Goal: Task Accomplishment & Management: Manage account settings

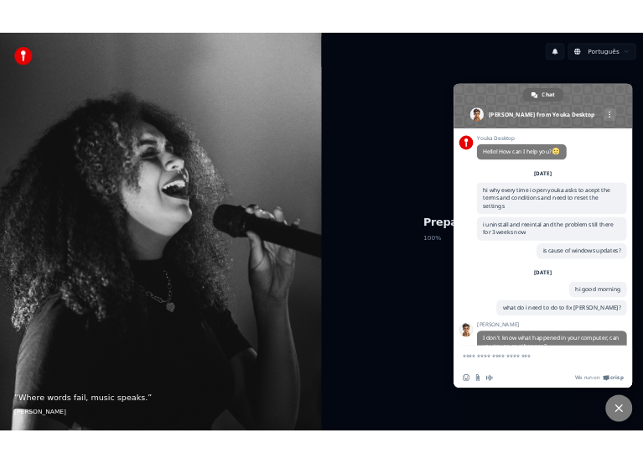
scroll to position [1465, 0]
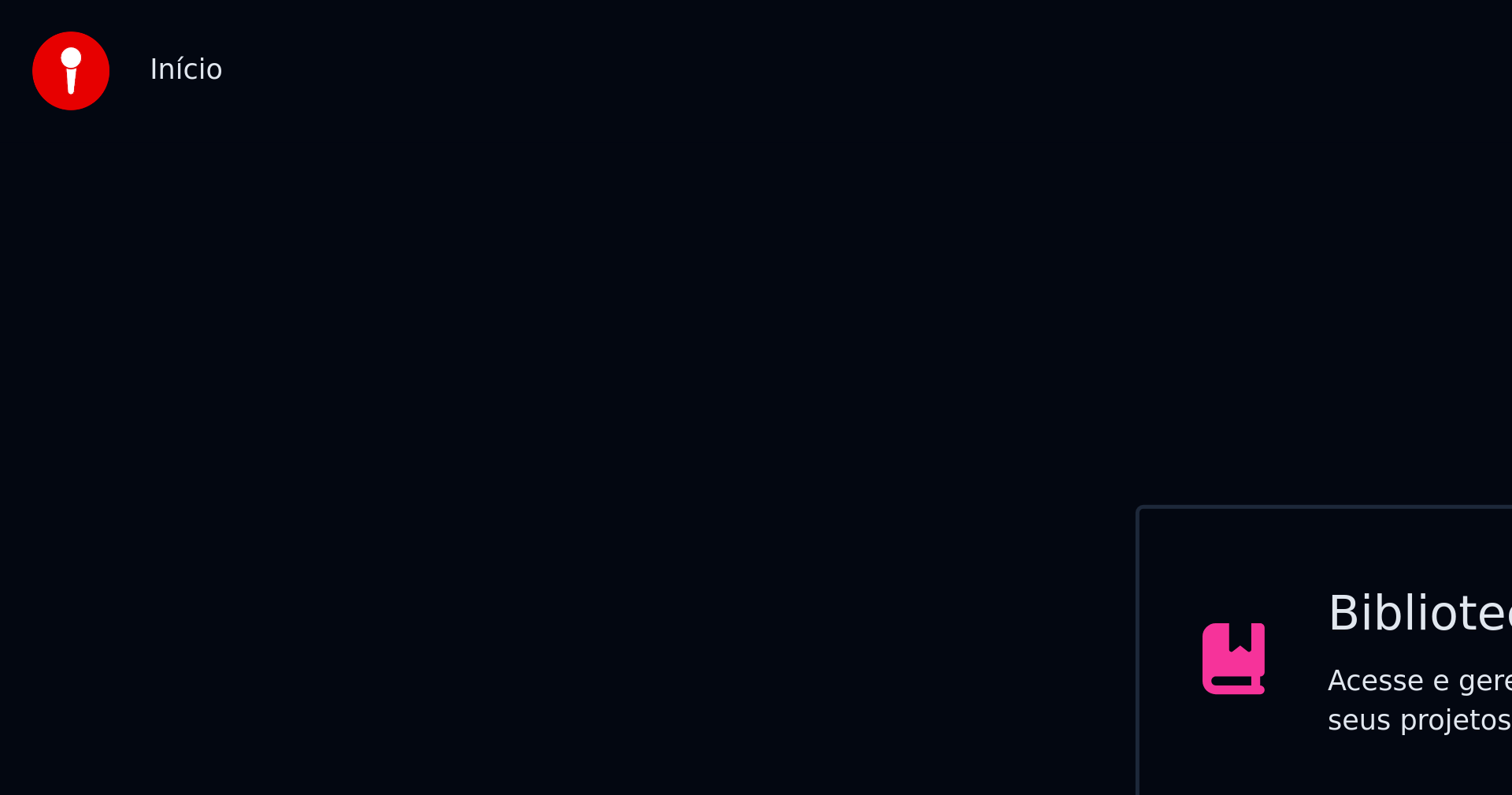
scroll to position [1372, 0]
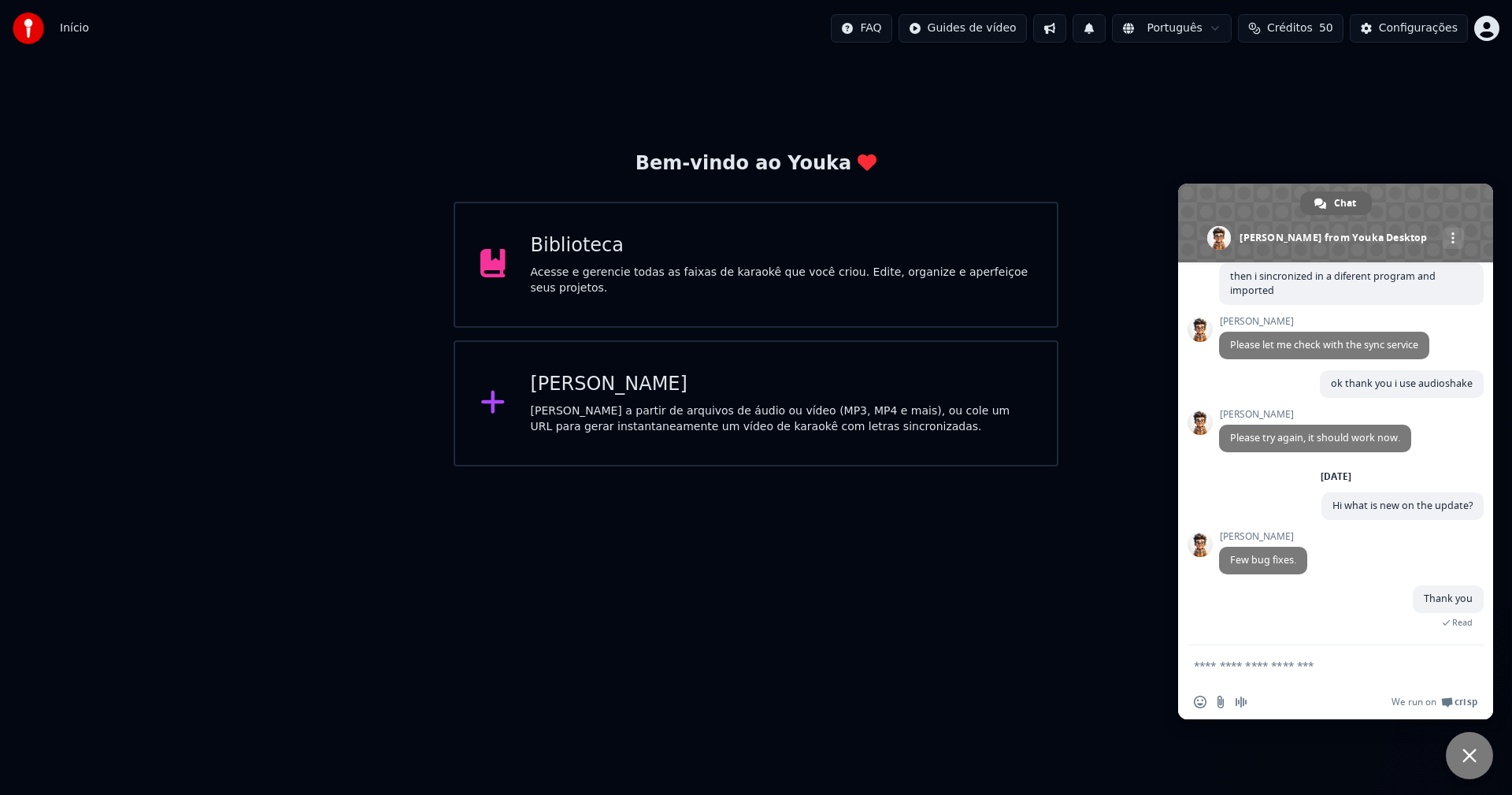
click at [1033, 466] on html "Início FAQ Guides de vídeo Português Créditos 50 Configurações Bem-vindo ao You…" at bounding box center [756, 233] width 1512 height 466
click at [579, 239] on div "Biblioteca Acesse e gerencie todas as faixas de karaokê que você criou. Edite, …" at bounding box center [756, 265] width 604 height 126
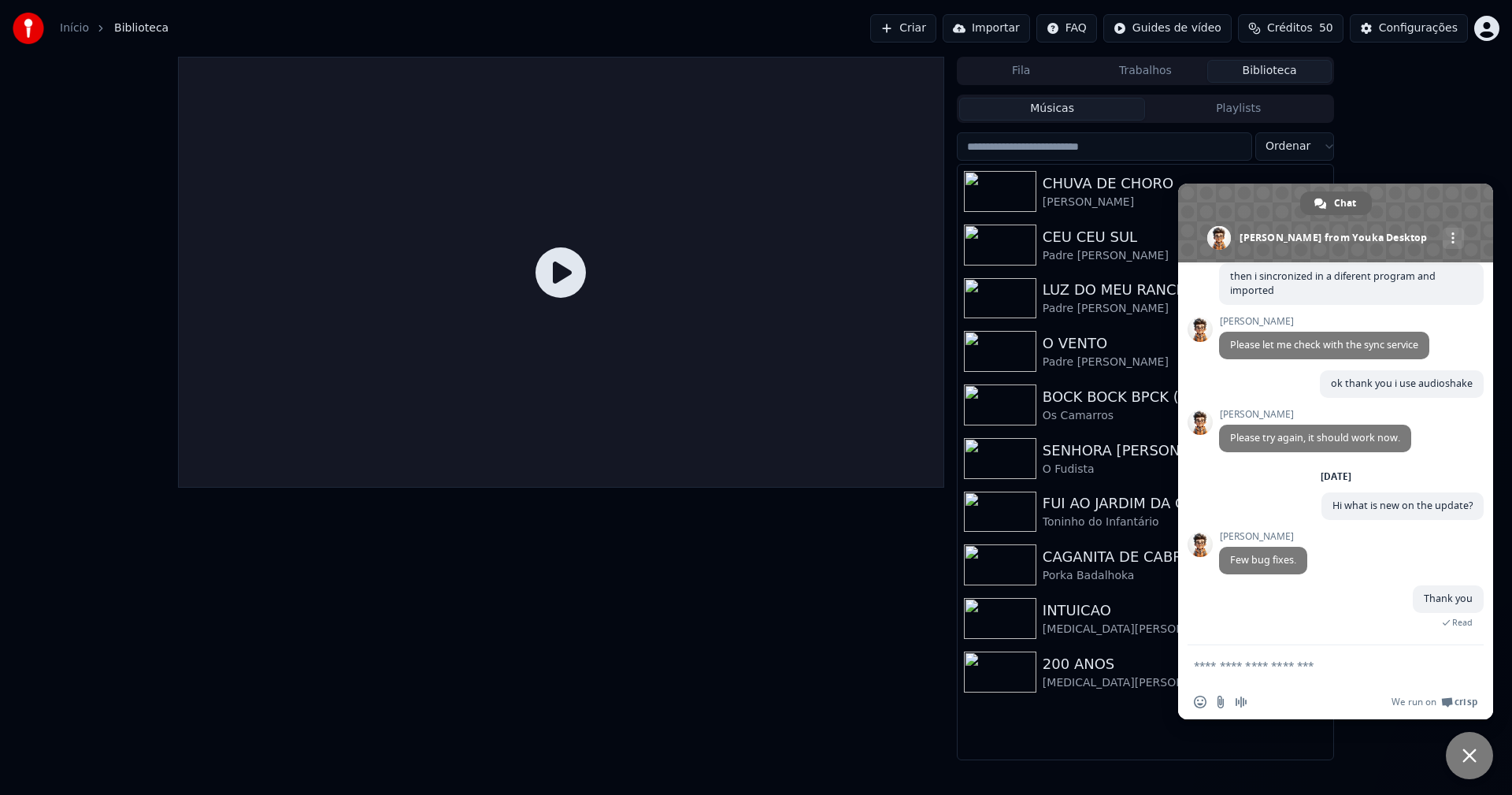
click at [1133, 27] on div "Configurações" at bounding box center [1418, 28] width 79 height 16
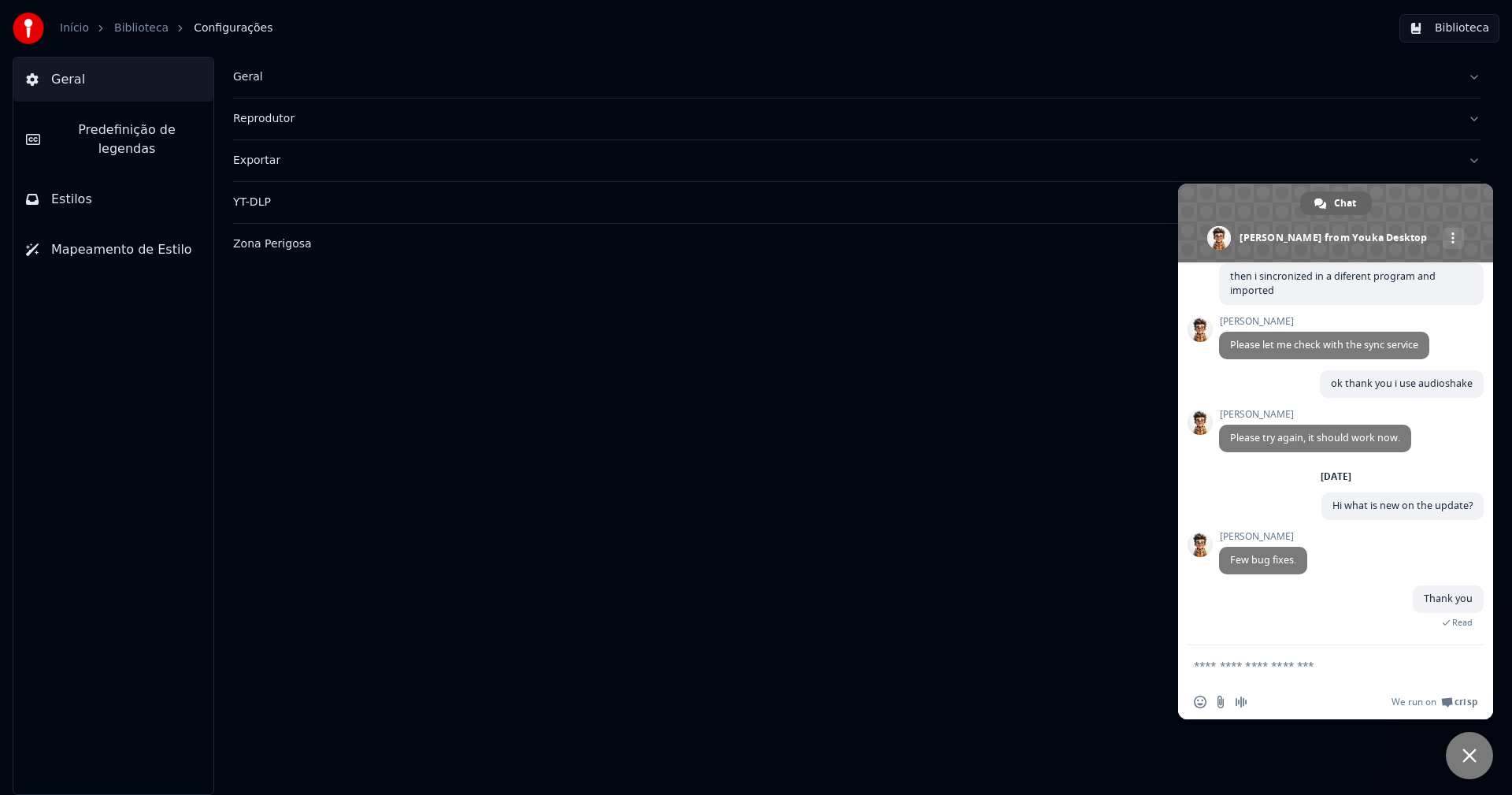
click at [262, 71] on div "Geral" at bounding box center [844, 77] width 1222 height 16
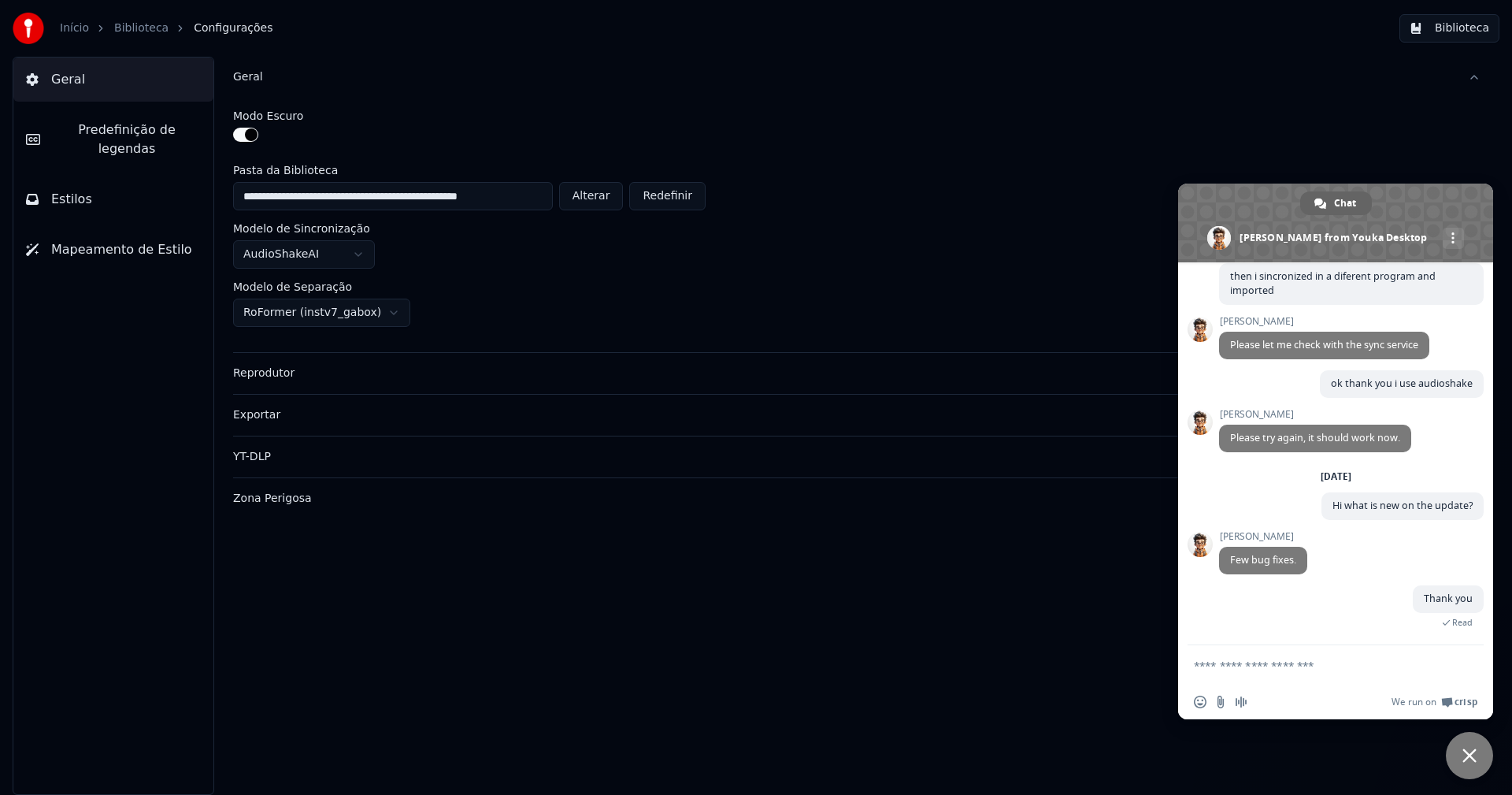
click at [585, 193] on button "Alterar" at bounding box center [591, 196] width 65 height 28
type input "**********"
click at [1133, 700] on span "Close chat" at bounding box center [1469, 755] width 14 height 14
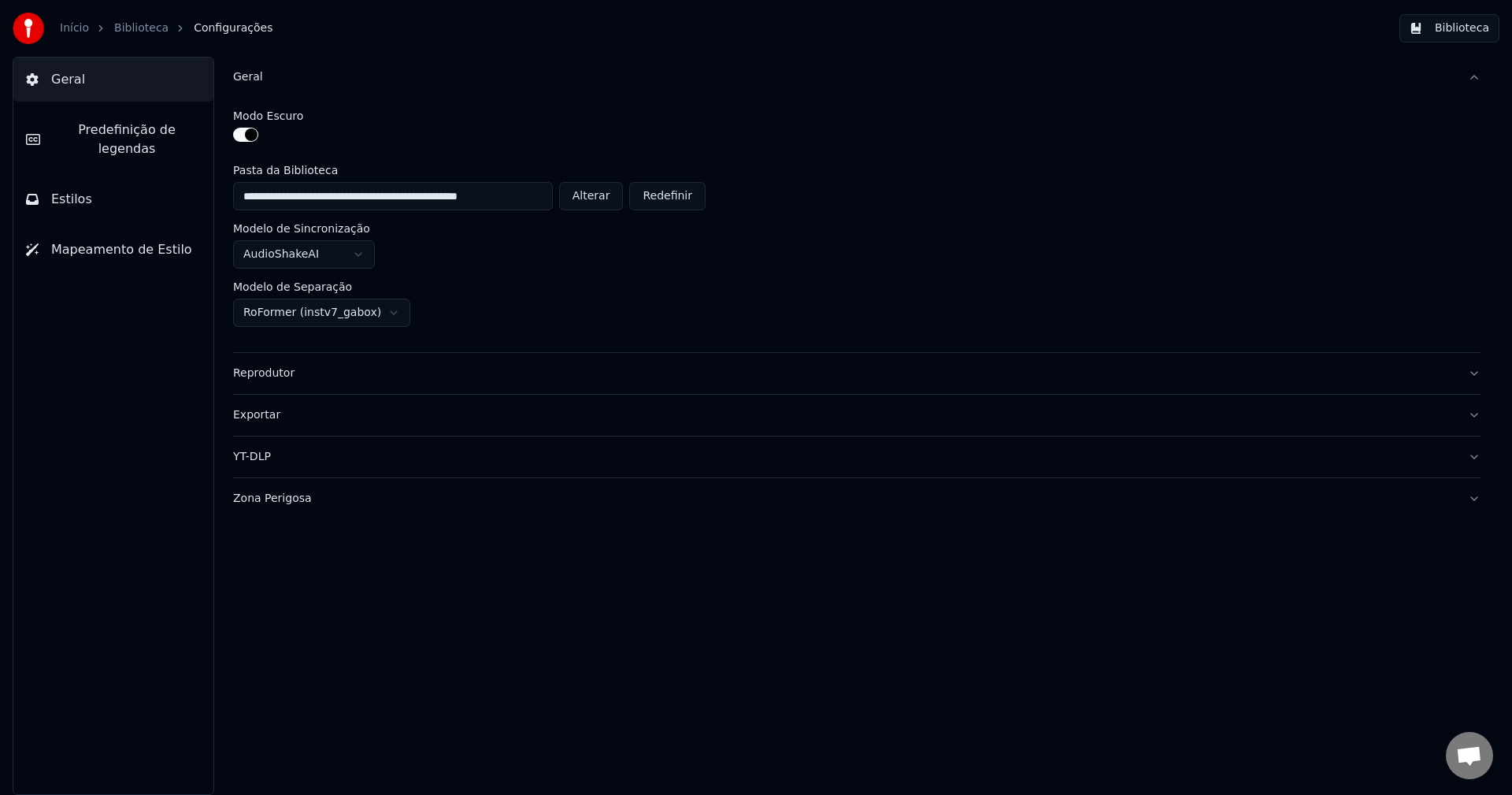
click at [1133, 17] on button "Biblioteca" at bounding box center [1449, 28] width 100 height 28
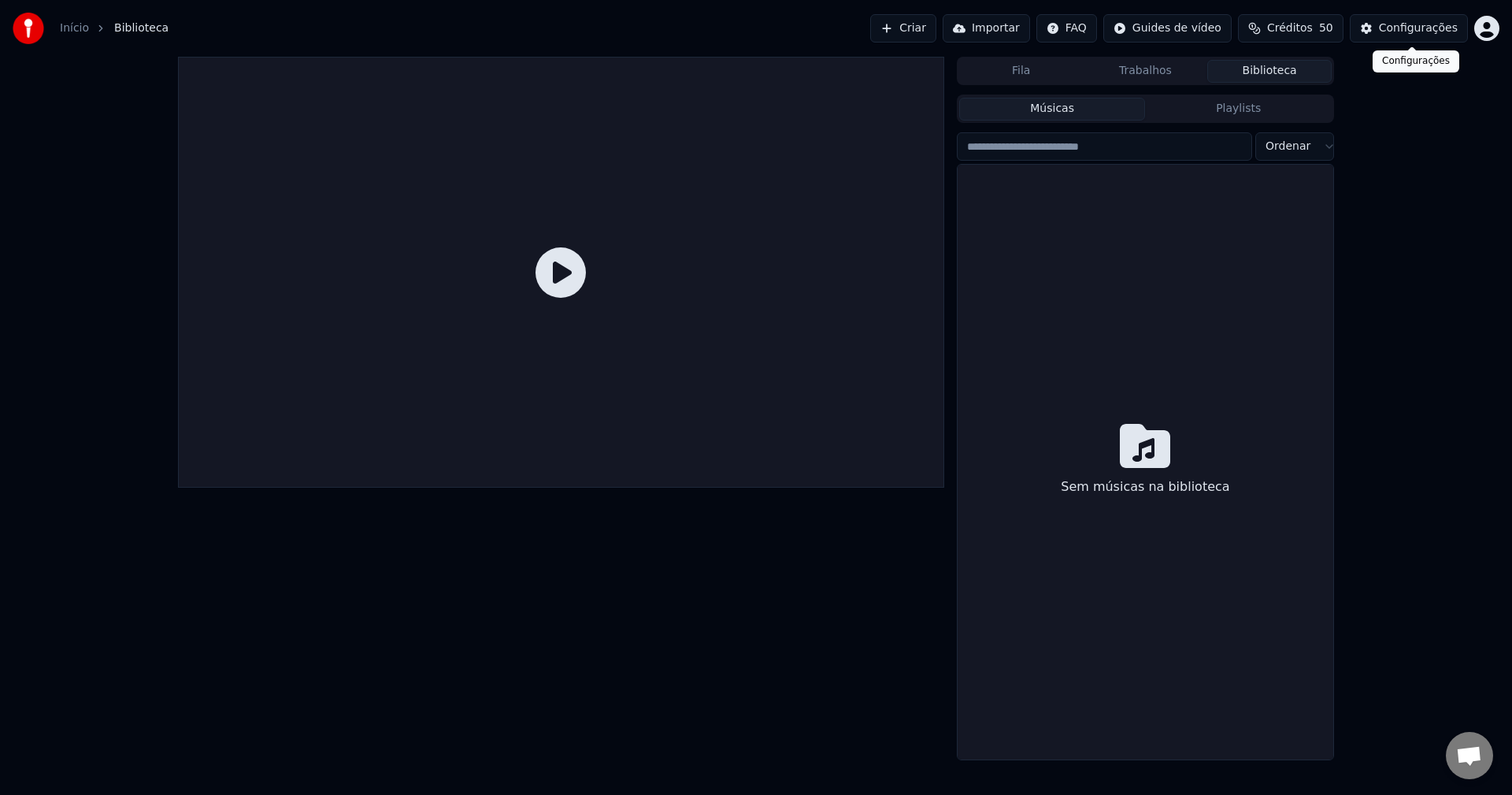
click at [1133, 21] on div "Configurações" at bounding box center [1418, 28] width 79 height 16
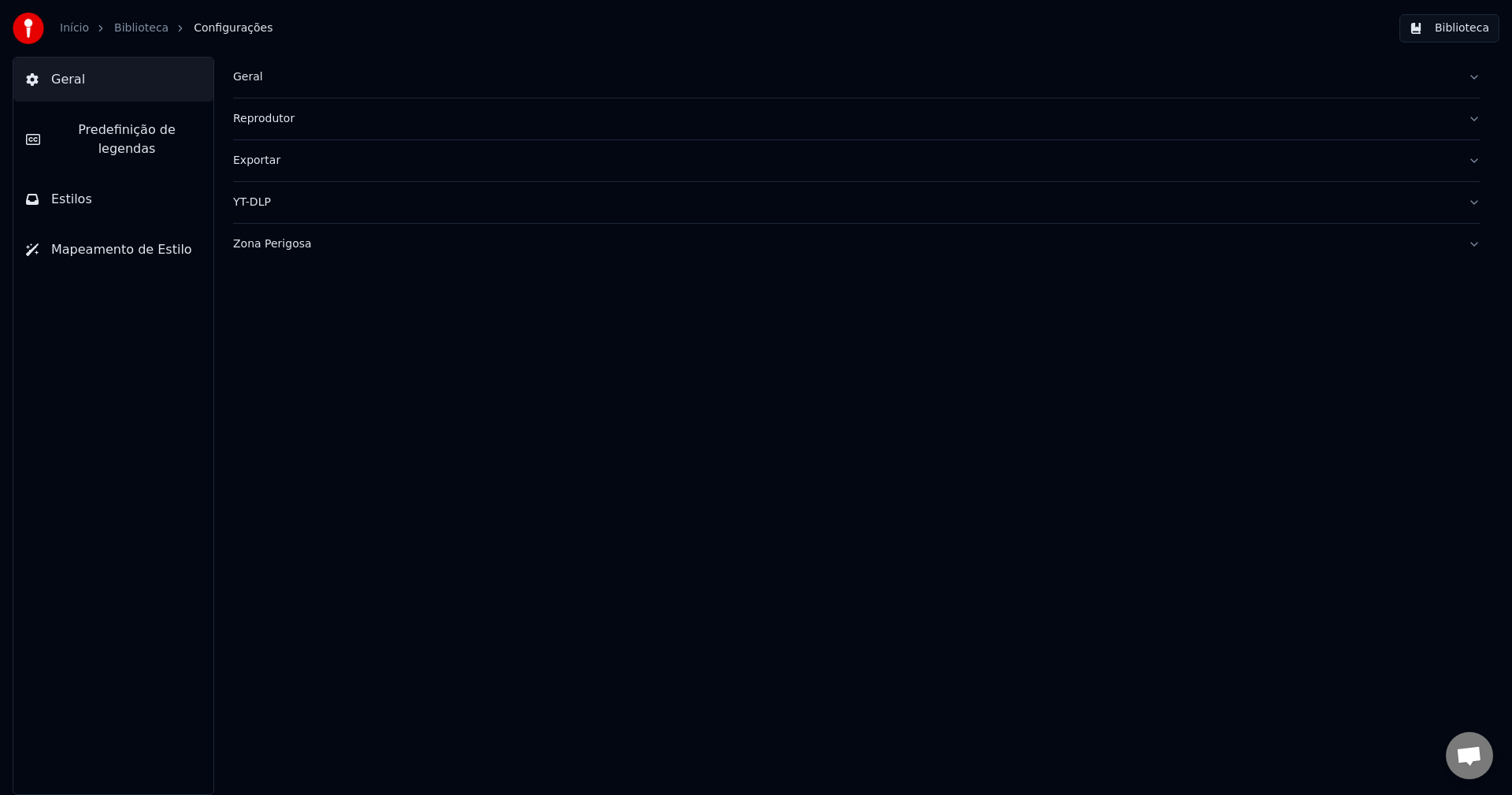
click at [256, 76] on div "Geral" at bounding box center [844, 77] width 1222 height 16
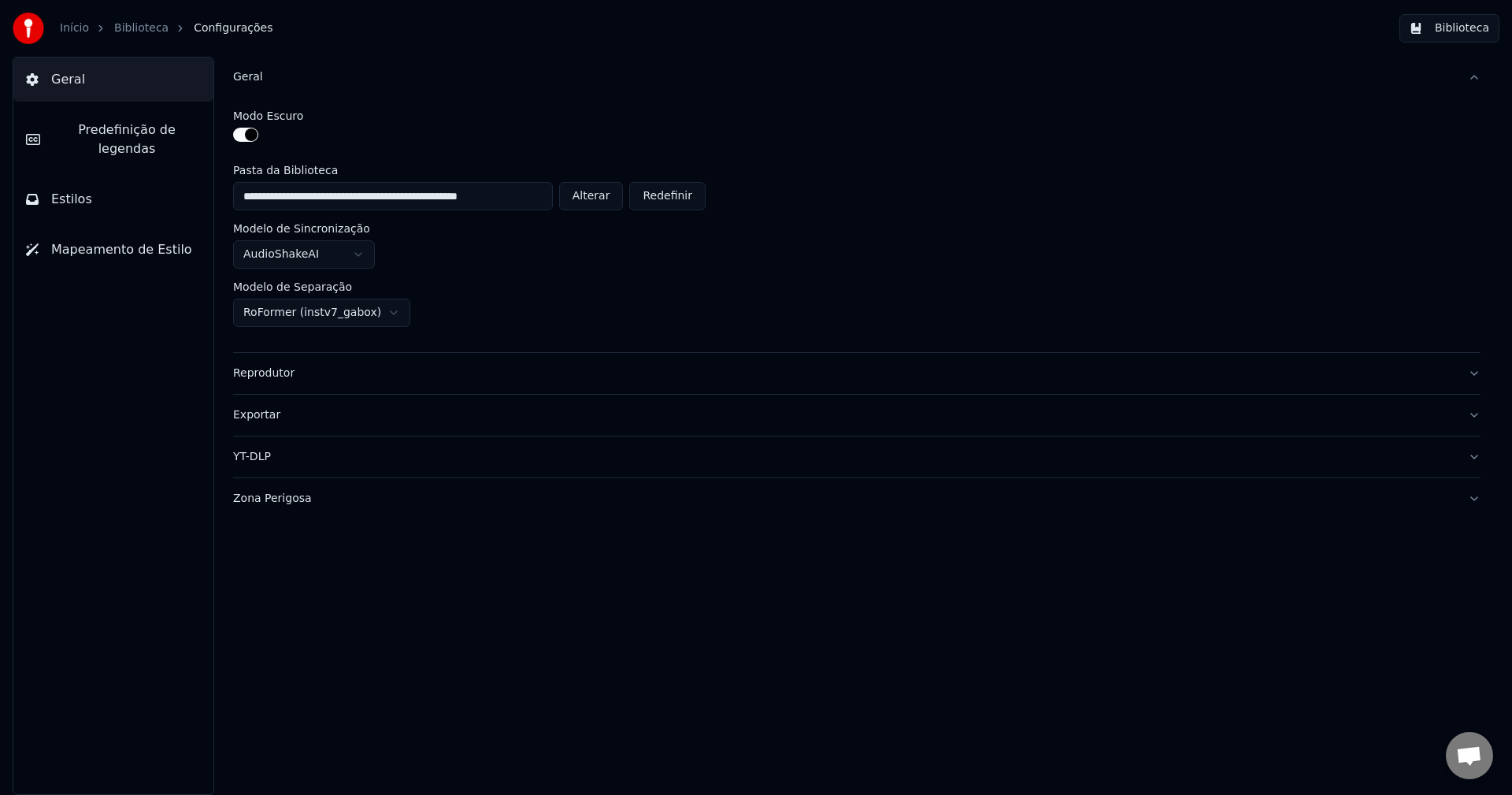
click at [590, 193] on button "Alterar" at bounding box center [591, 196] width 65 height 28
type input "**********"
click at [1133, 30] on button "Biblioteca" at bounding box center [1449, 28] width 100 height 28
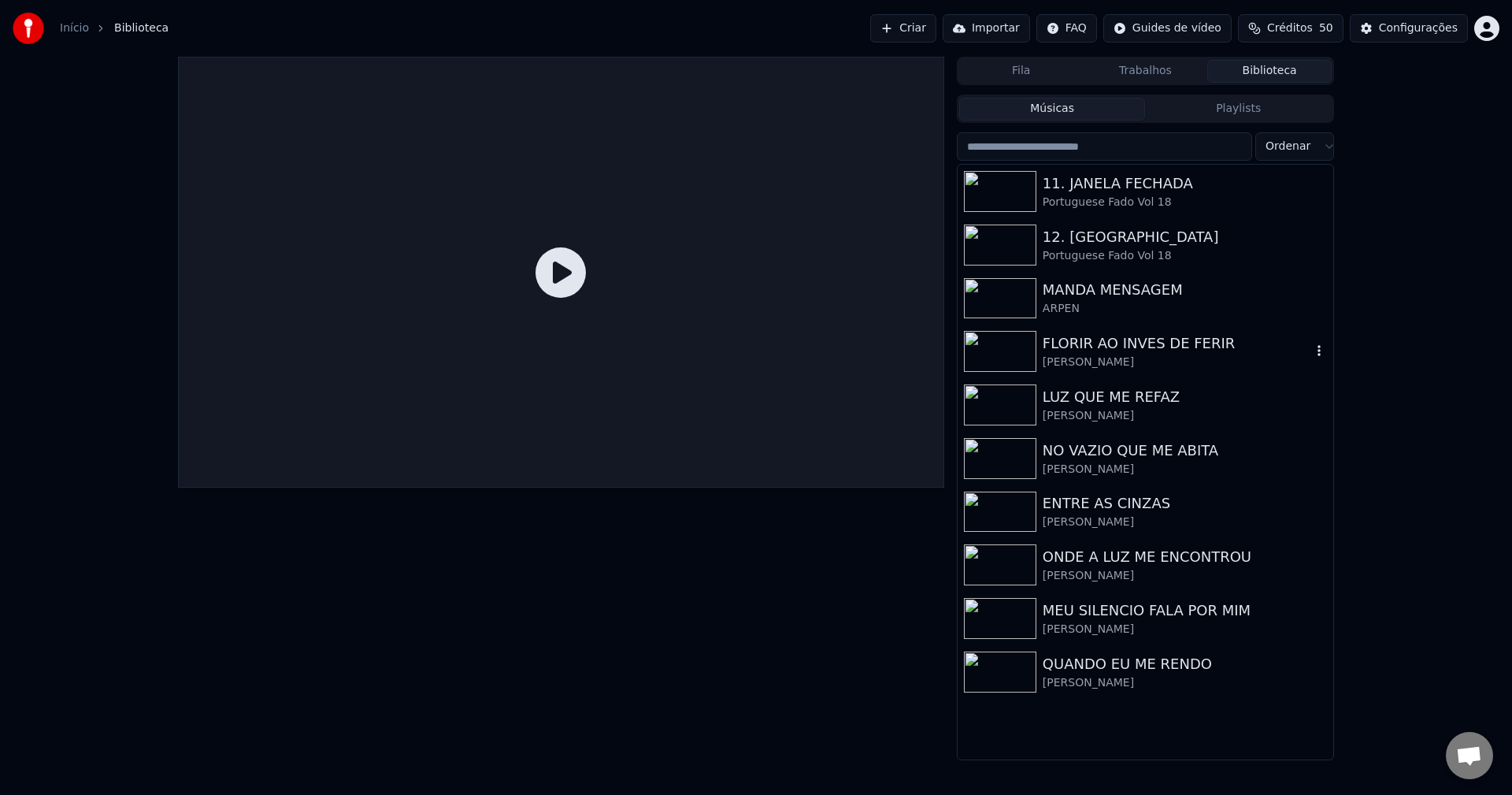
click at [1078, 361] on div "[PERSON_NAME]" at bounding box center [1177, 362] width 268 height 16
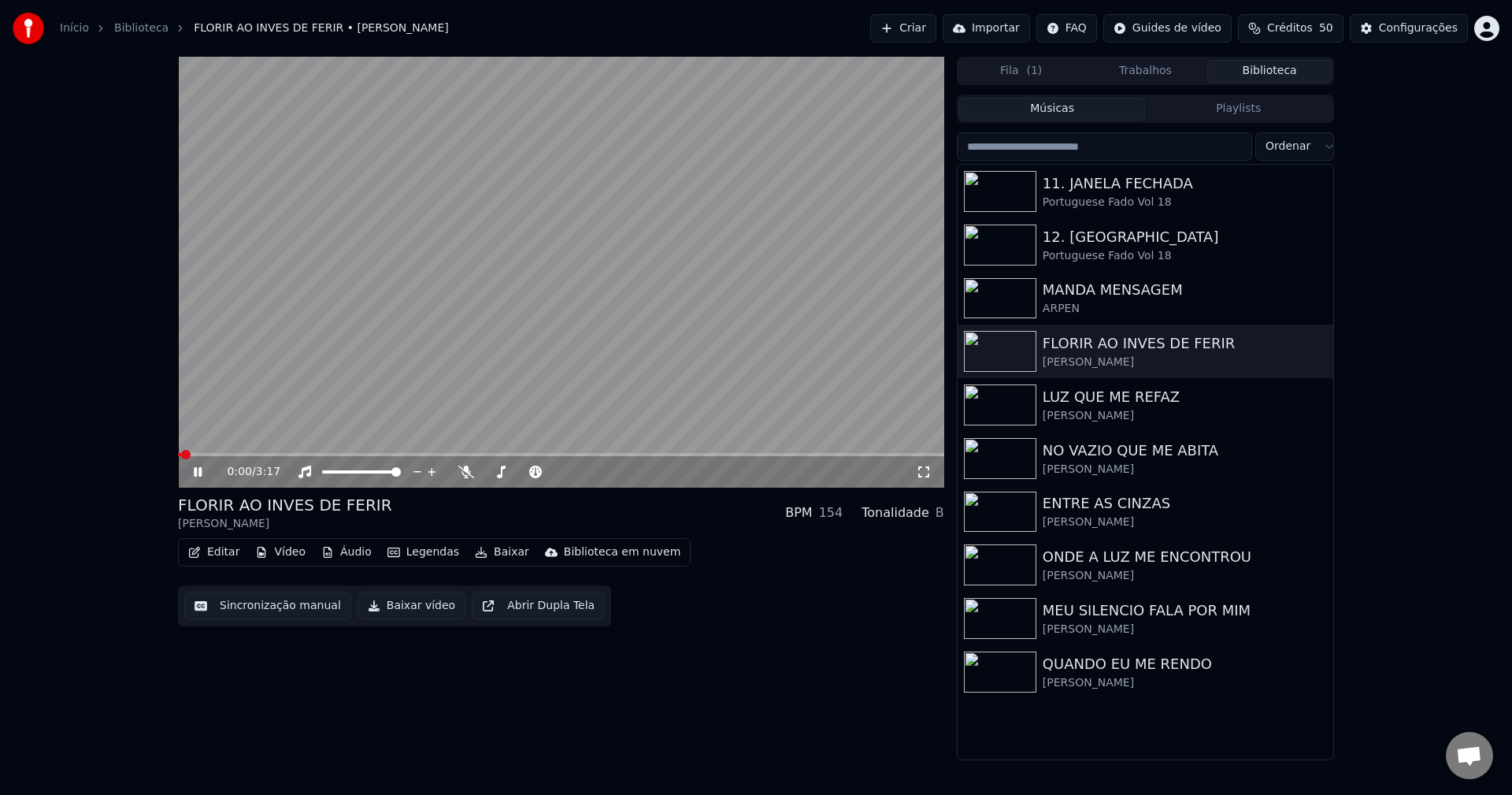
click at [214, 552] on button "Editar" at bounding box center [214, 551] width 64 height 22
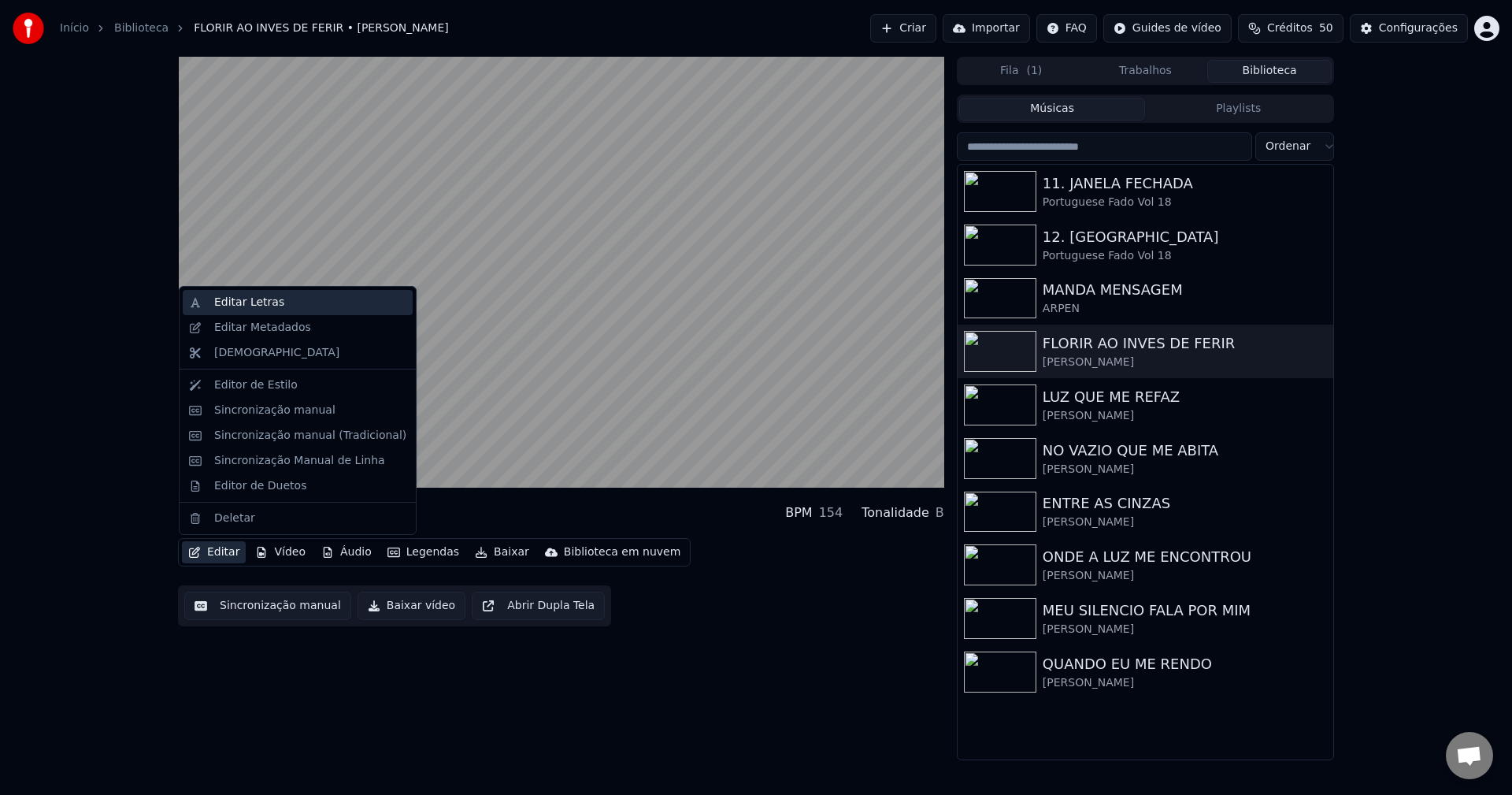
click at [242, 295] on div "Editar Letras" at bounding box center [249, 302] width 70 height 16
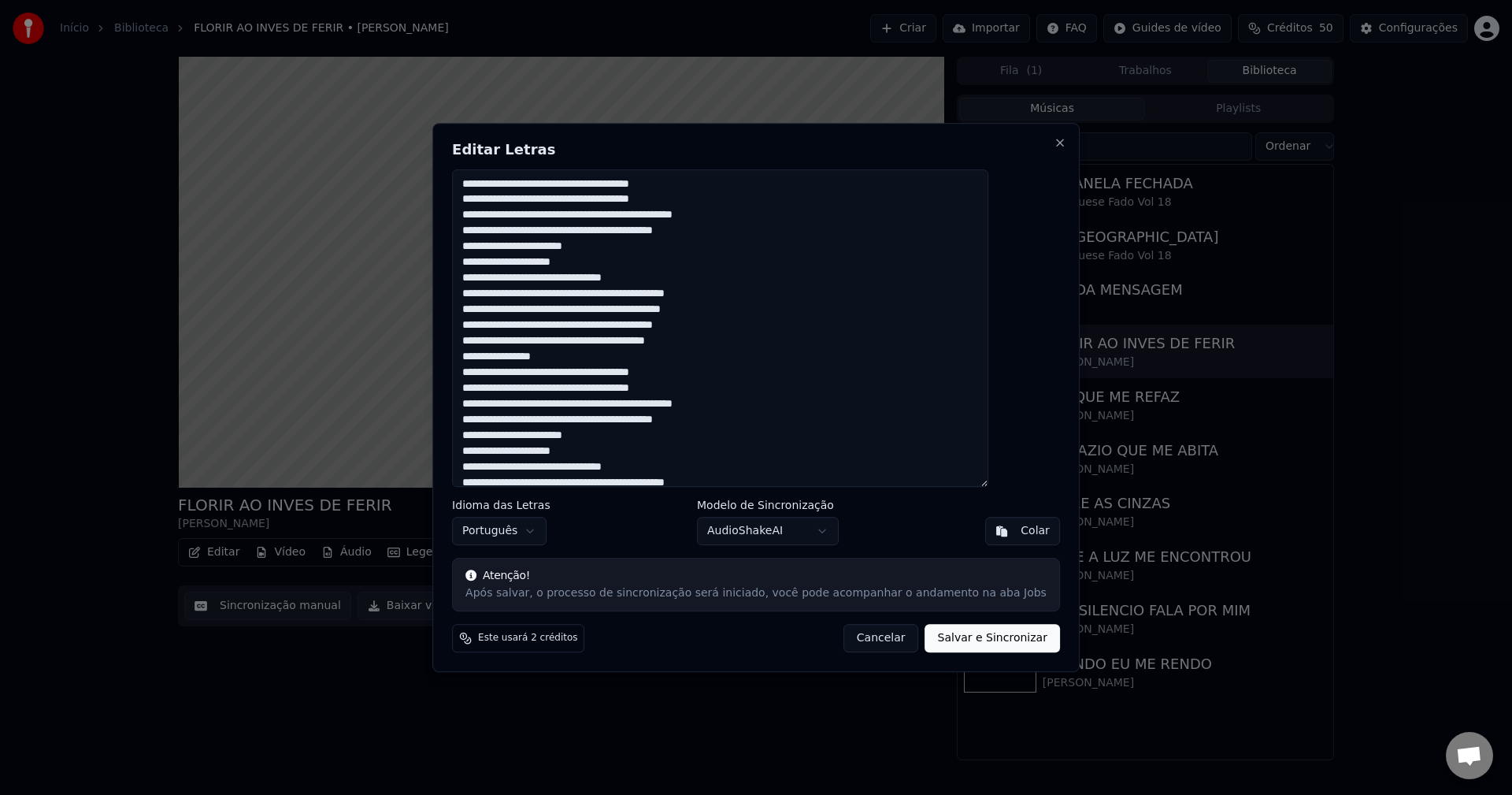
click at [848, 638] on button "Cancelar" at bounding box center [881, 637] width 76 height 28
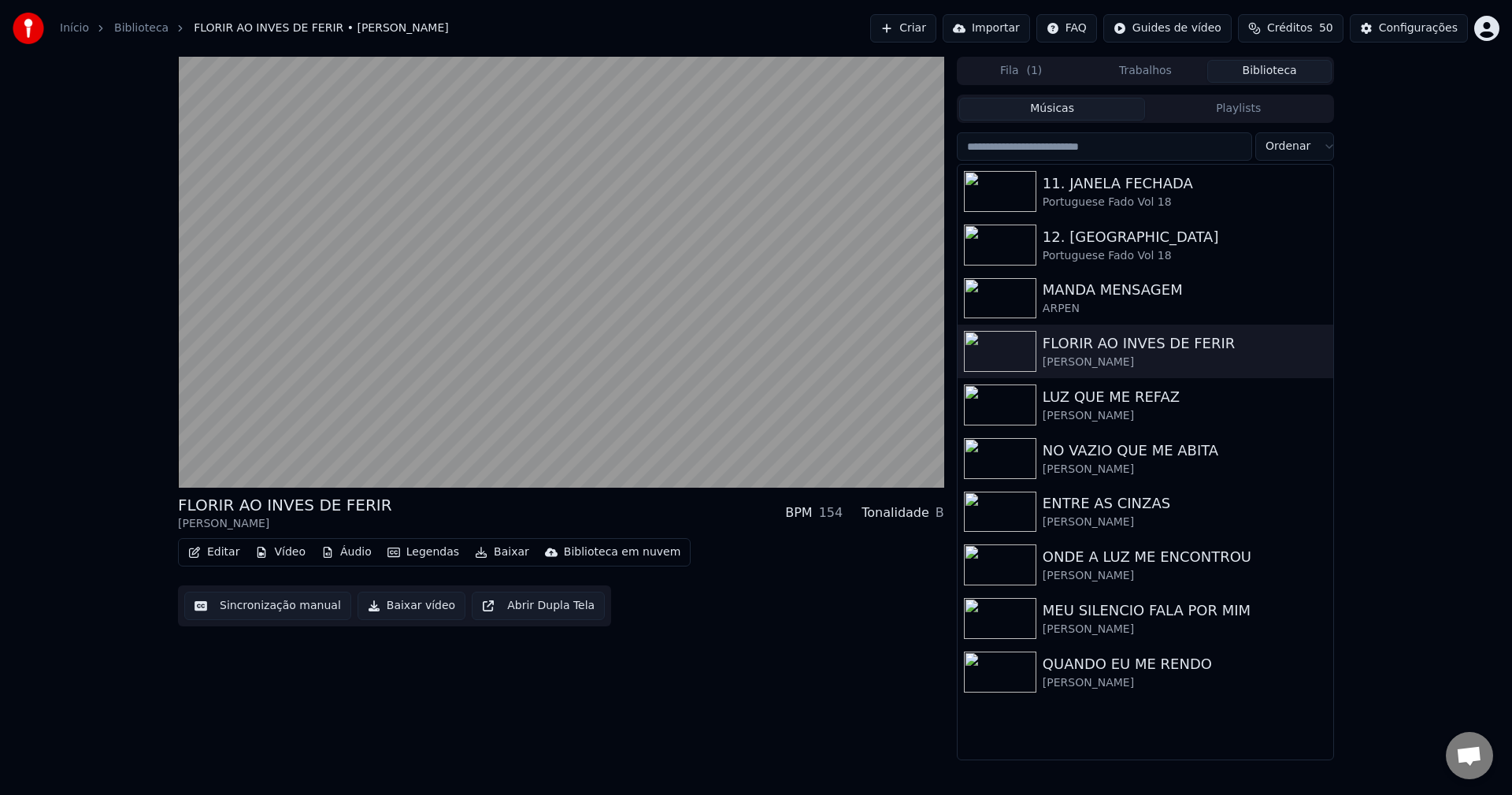
click at [292, 604] on button "Sincronização manual" at bounding box center [267, 605] width 167 height 28
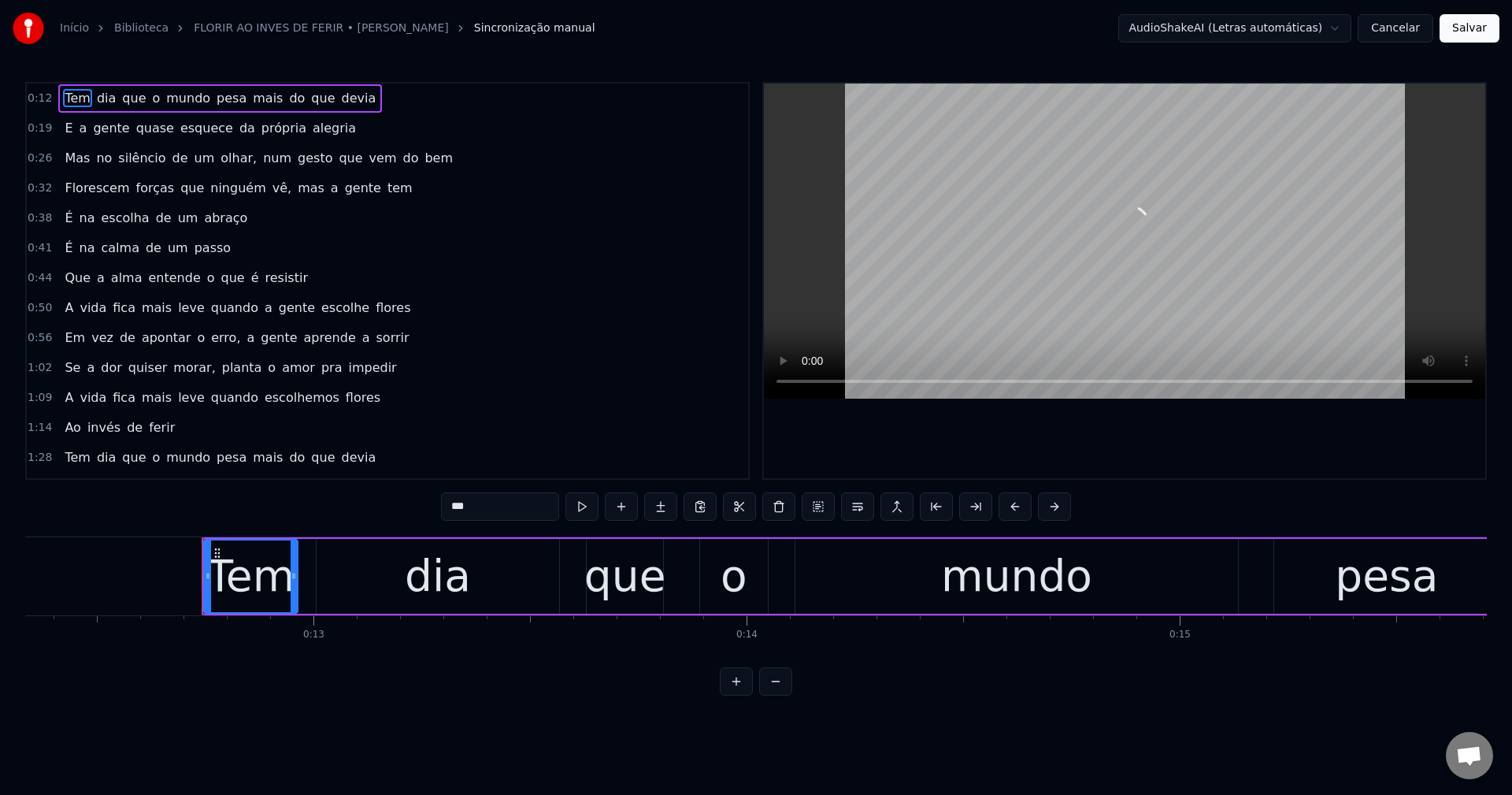
scroll to position [0, 5439]
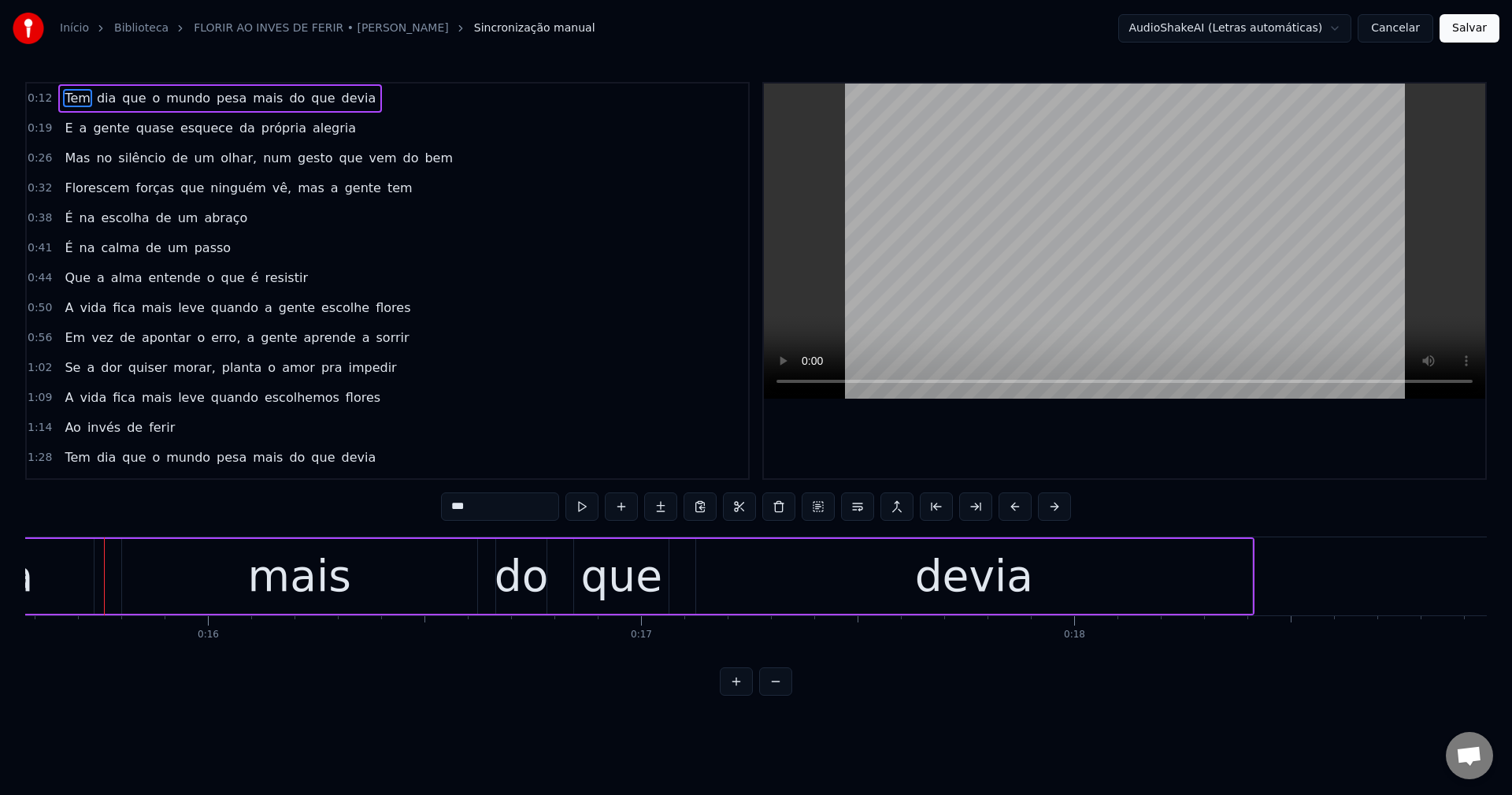
click at [218, 96] on span "pesa" at bounding box center [231, 98] width 33 height 18
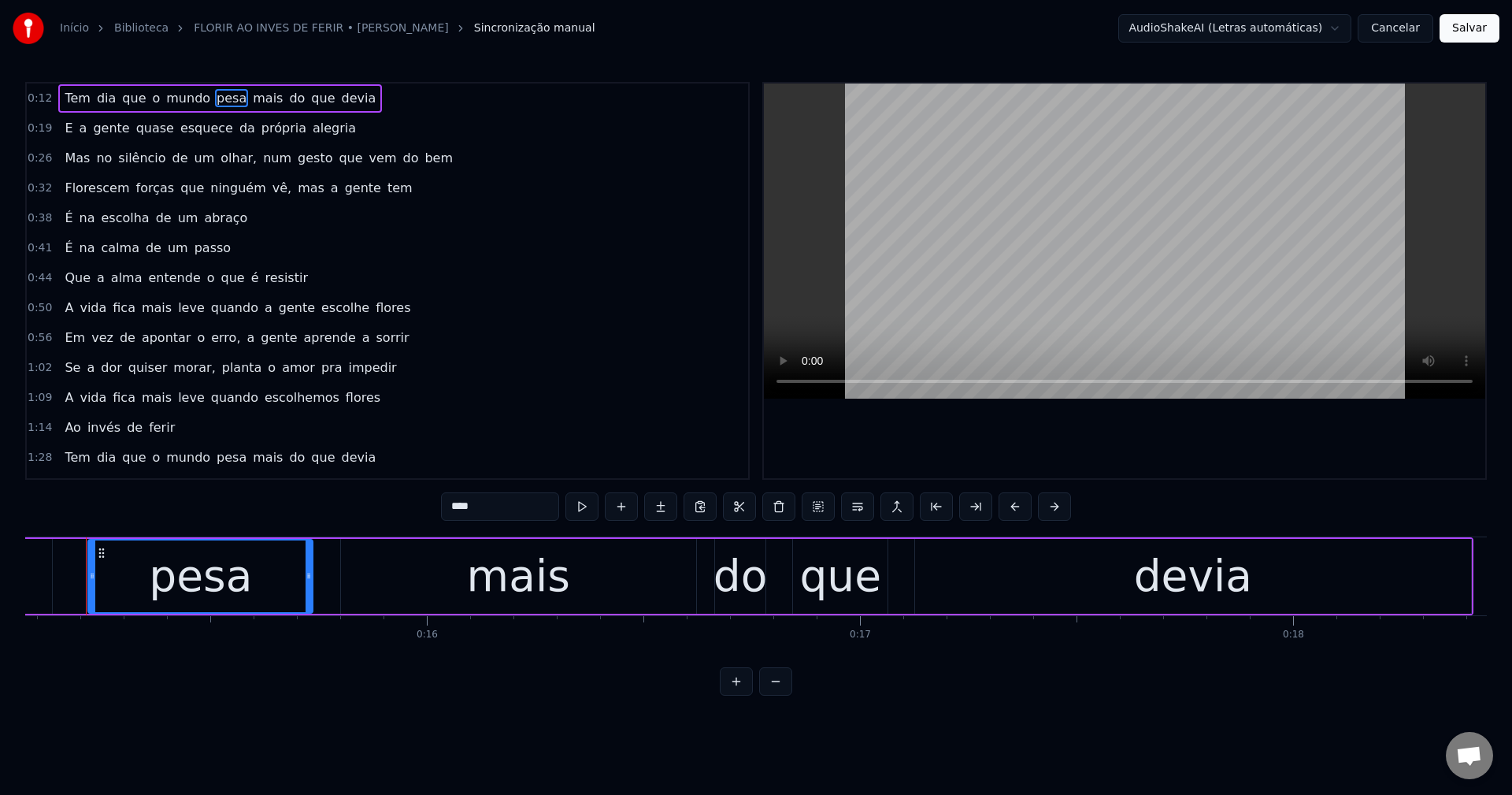
scroll to position [0, 6510]
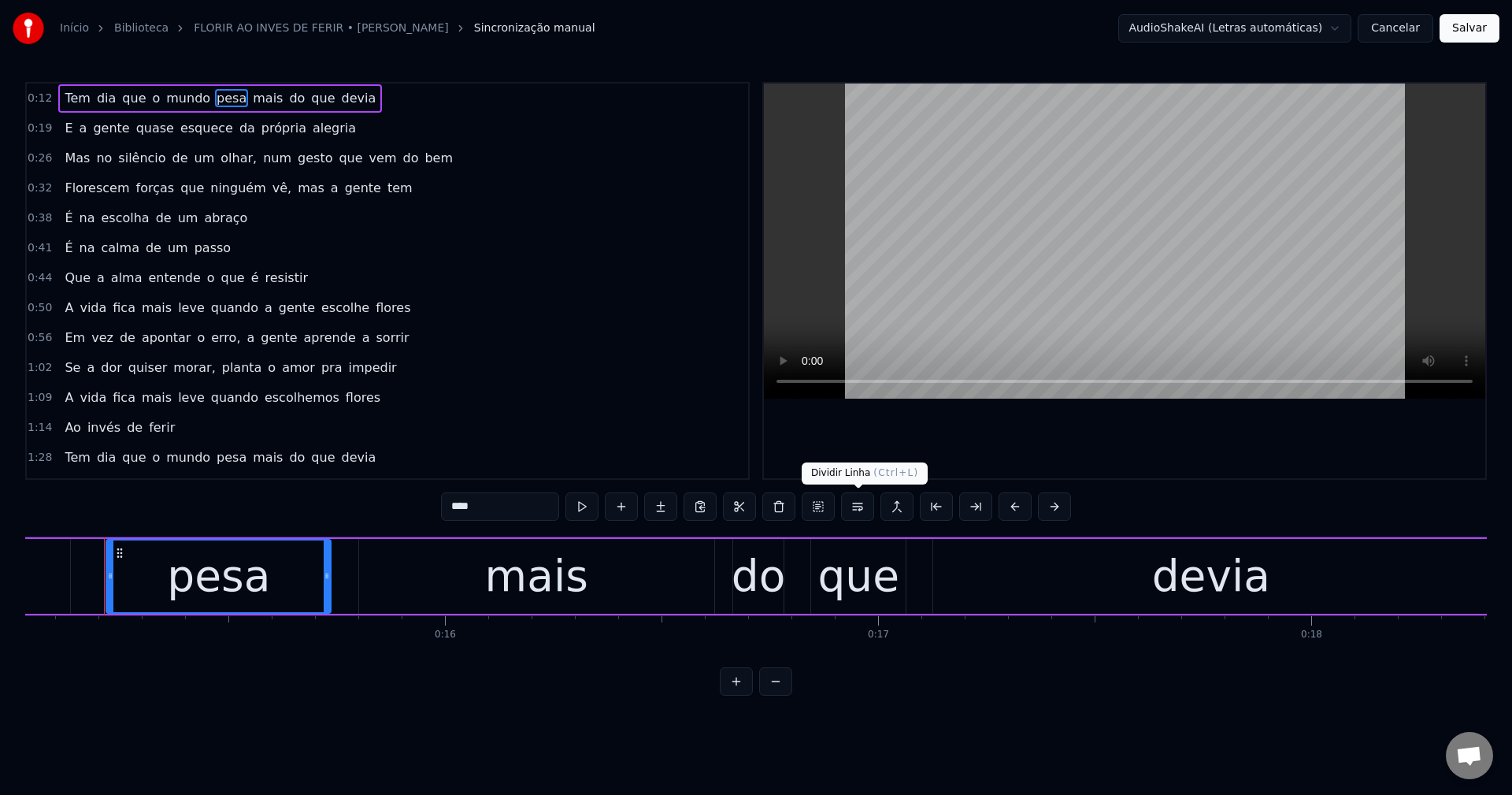
click at [858, 512] on button at bounding box center [857, 506] width 33 height 28
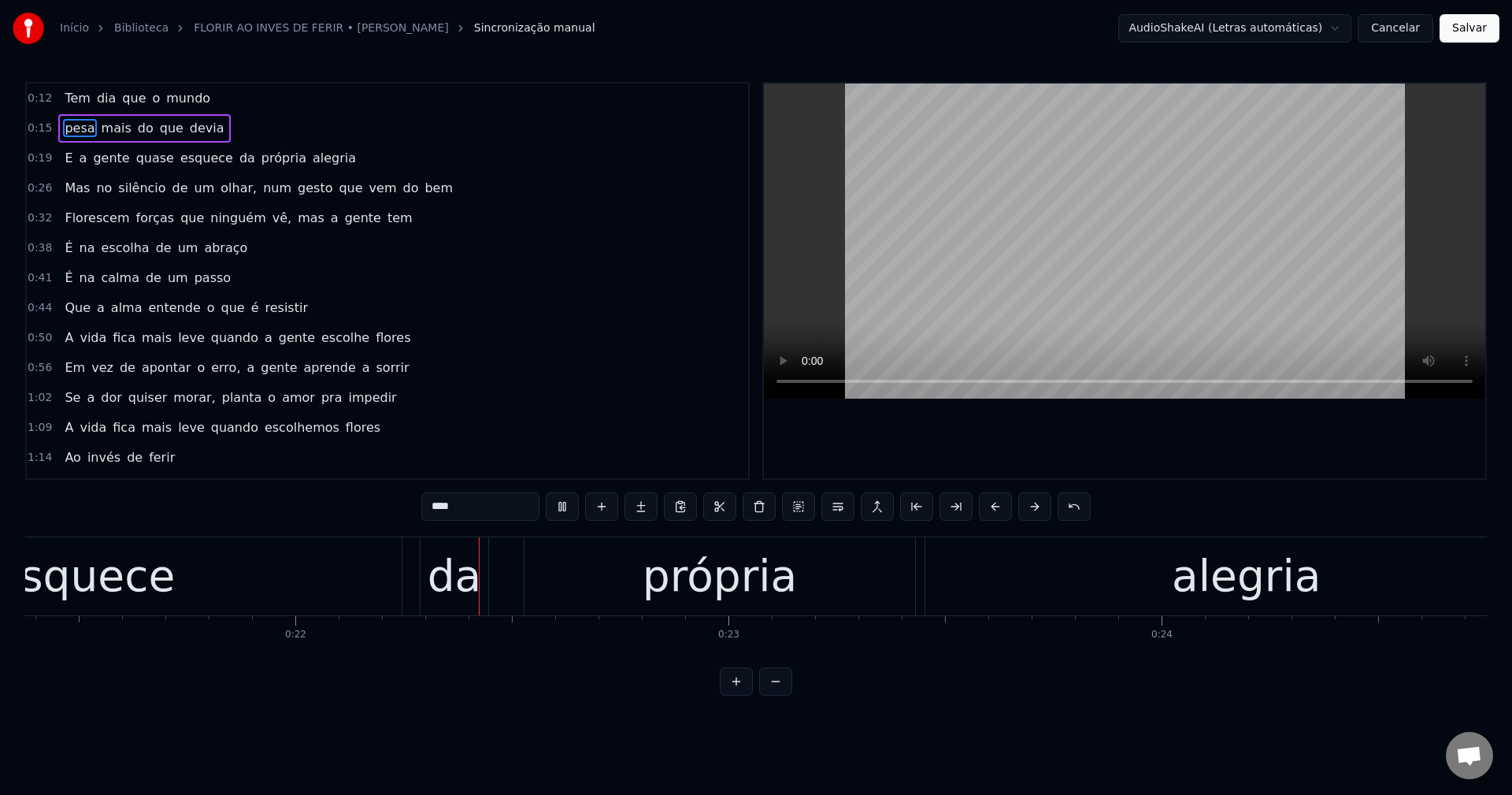
scroll to position [0, 9297]
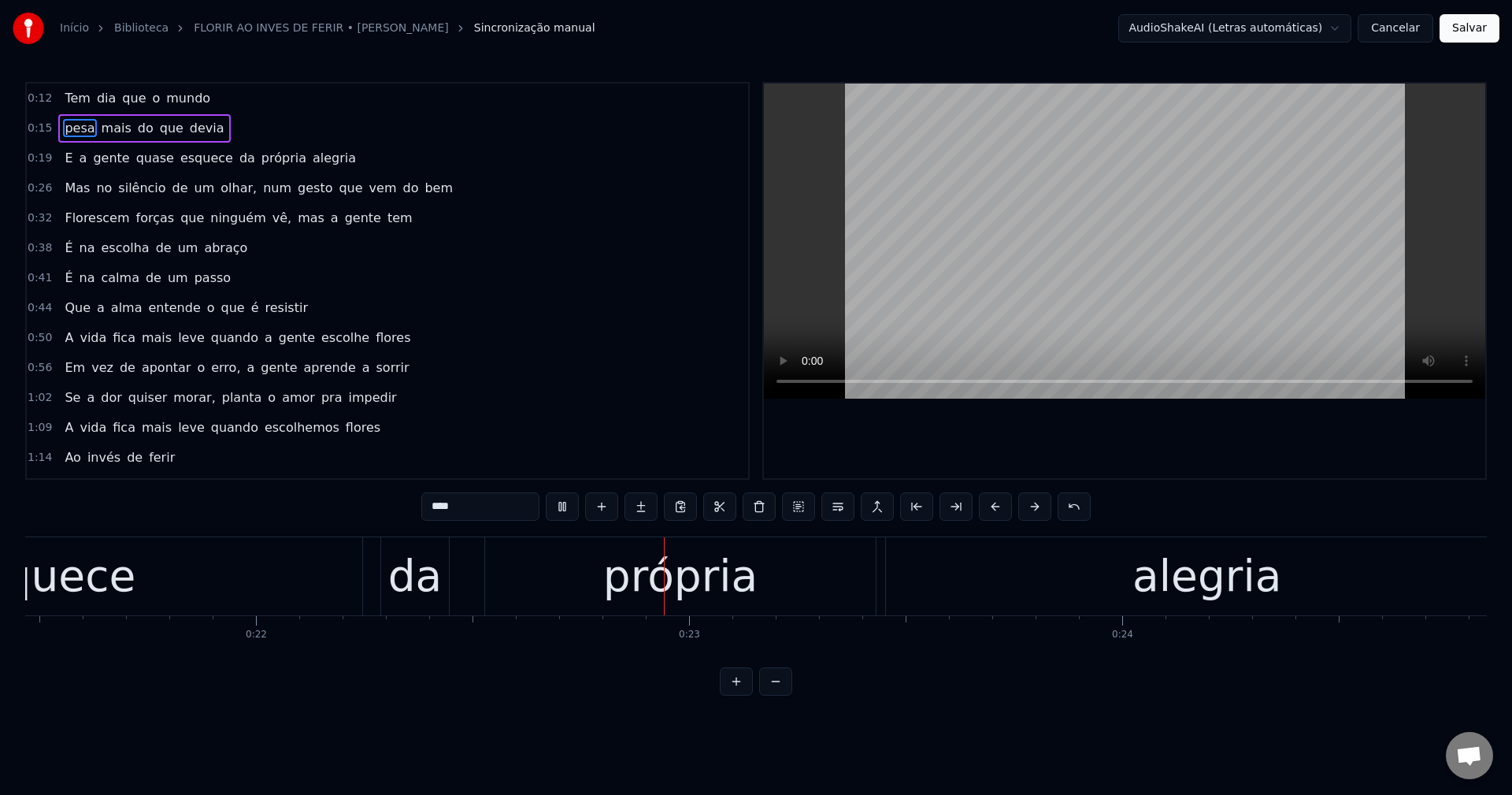
click at [237, 159] on span "da" at bounding box center [247, 158] width 19 height 18
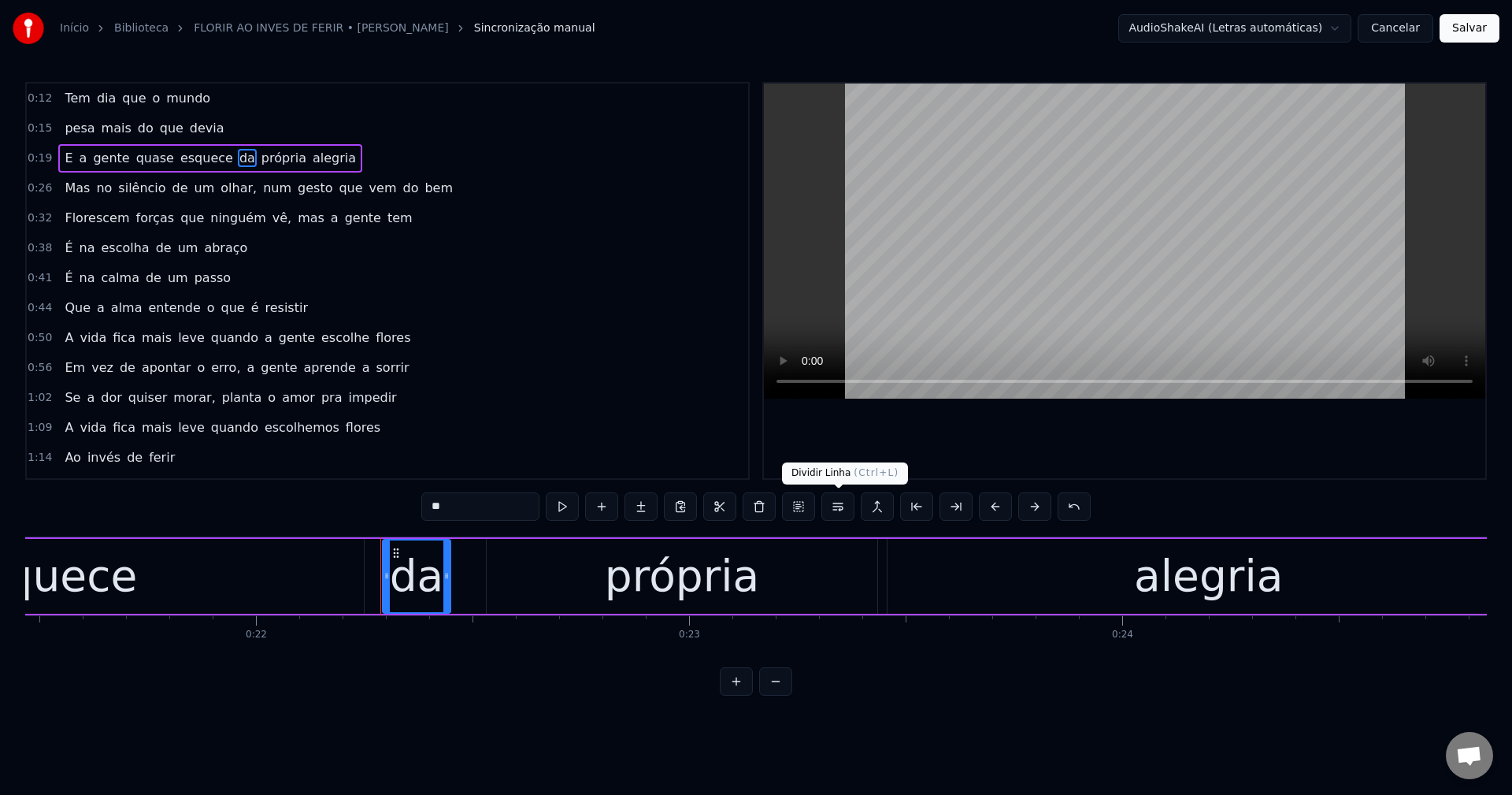
click at [834, 505] on button at bounding box center [837, 506] width 33 height 28
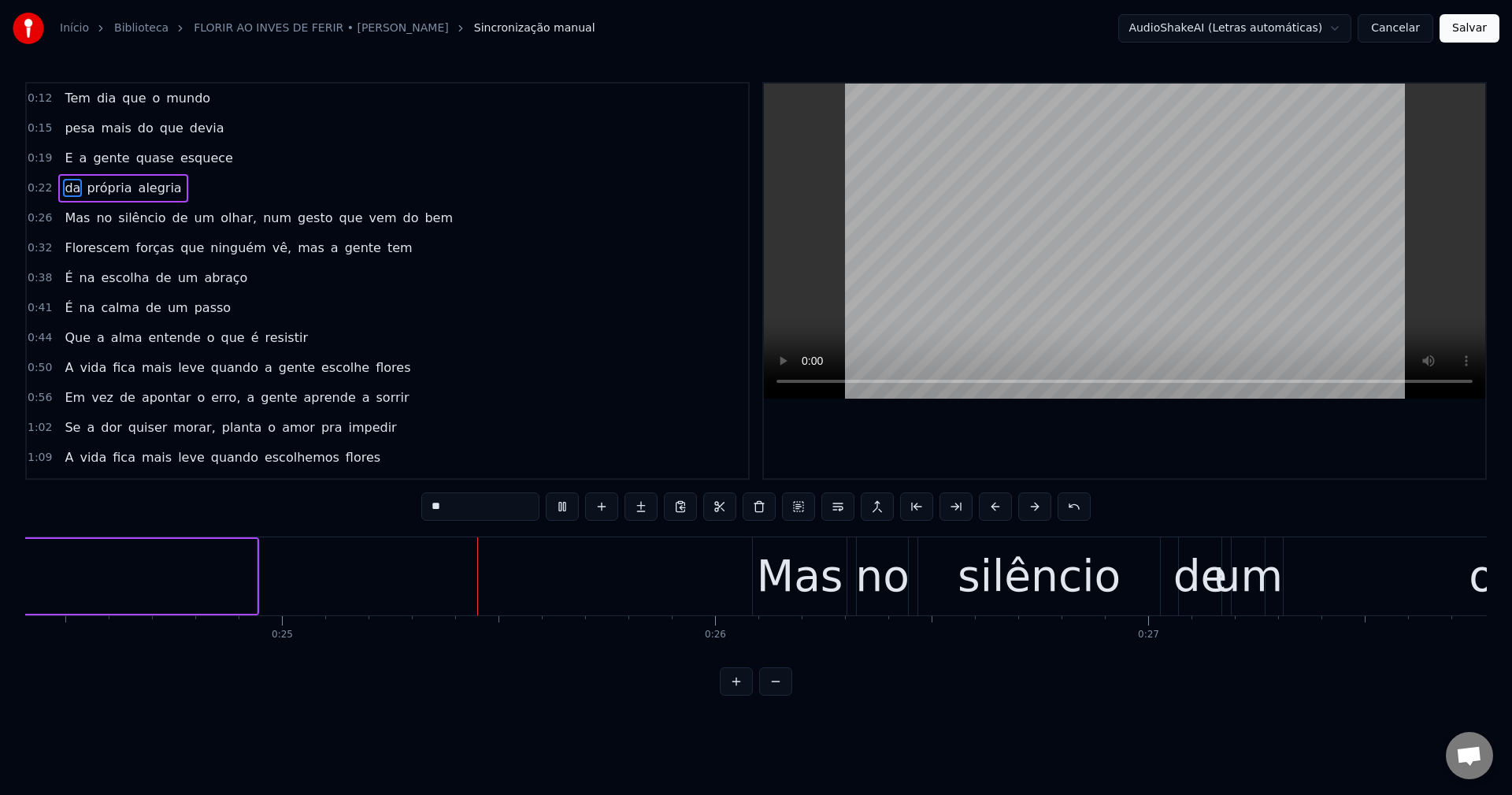
scroll to position [0, 10630]
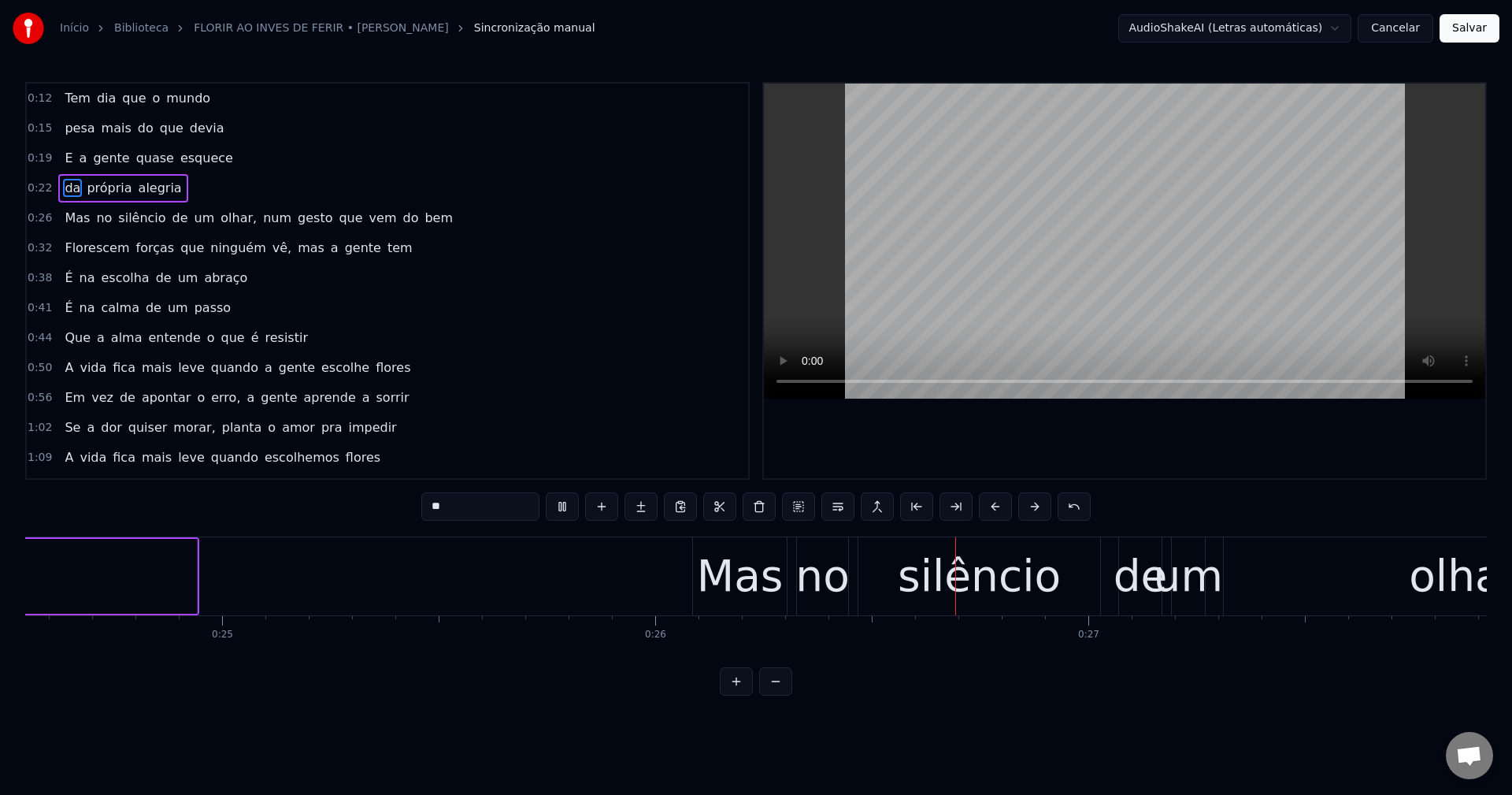
click at [219, 212] on span "olhar," at bounding box center [238, 217] width 39 height 18
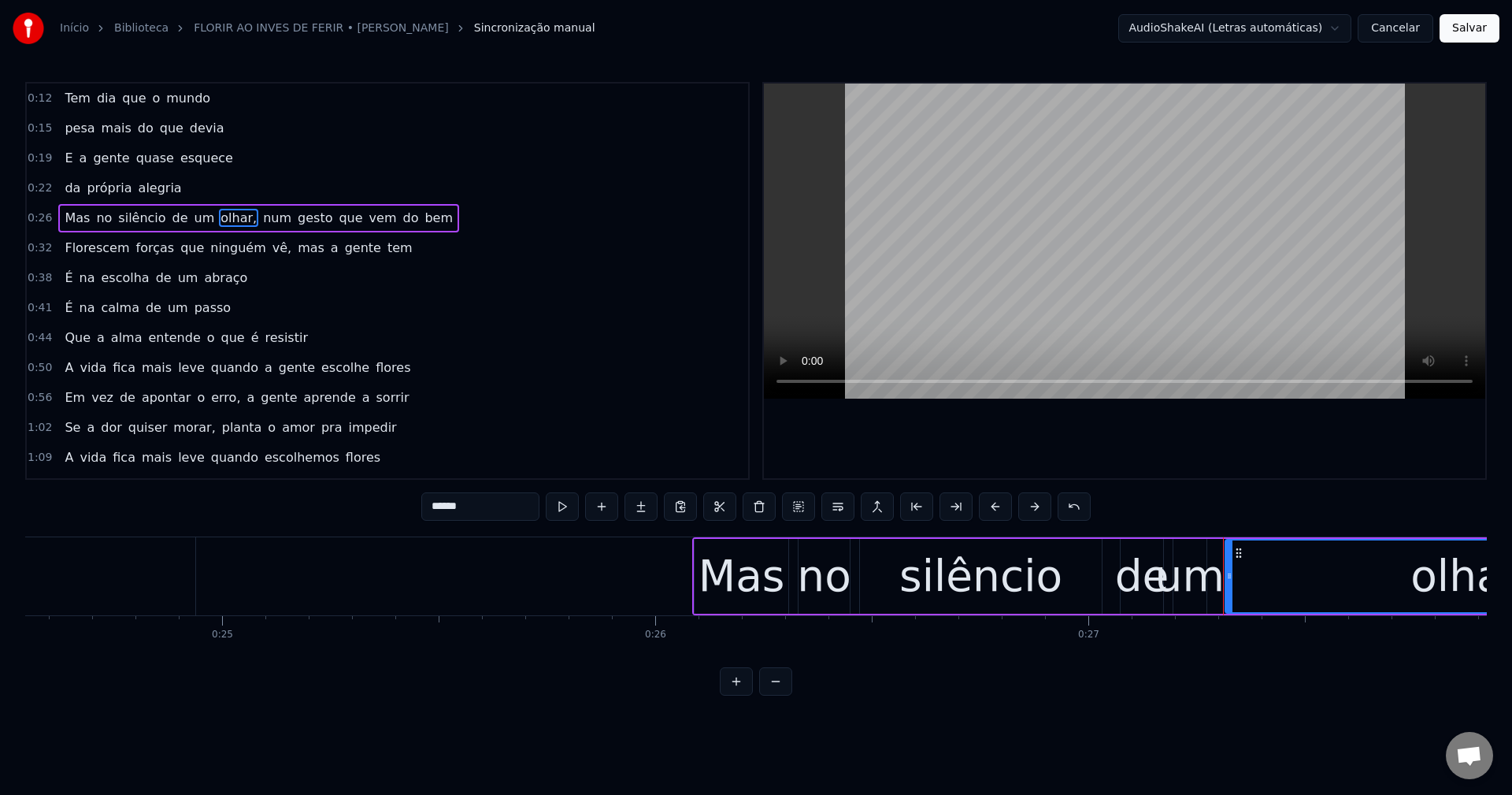
click at [522, 506] on input "******" at bounding box center [481, 506] width 118 height 28
click at [257, 217] on span "num" at bounding box center [273, 217] width 32 height 18
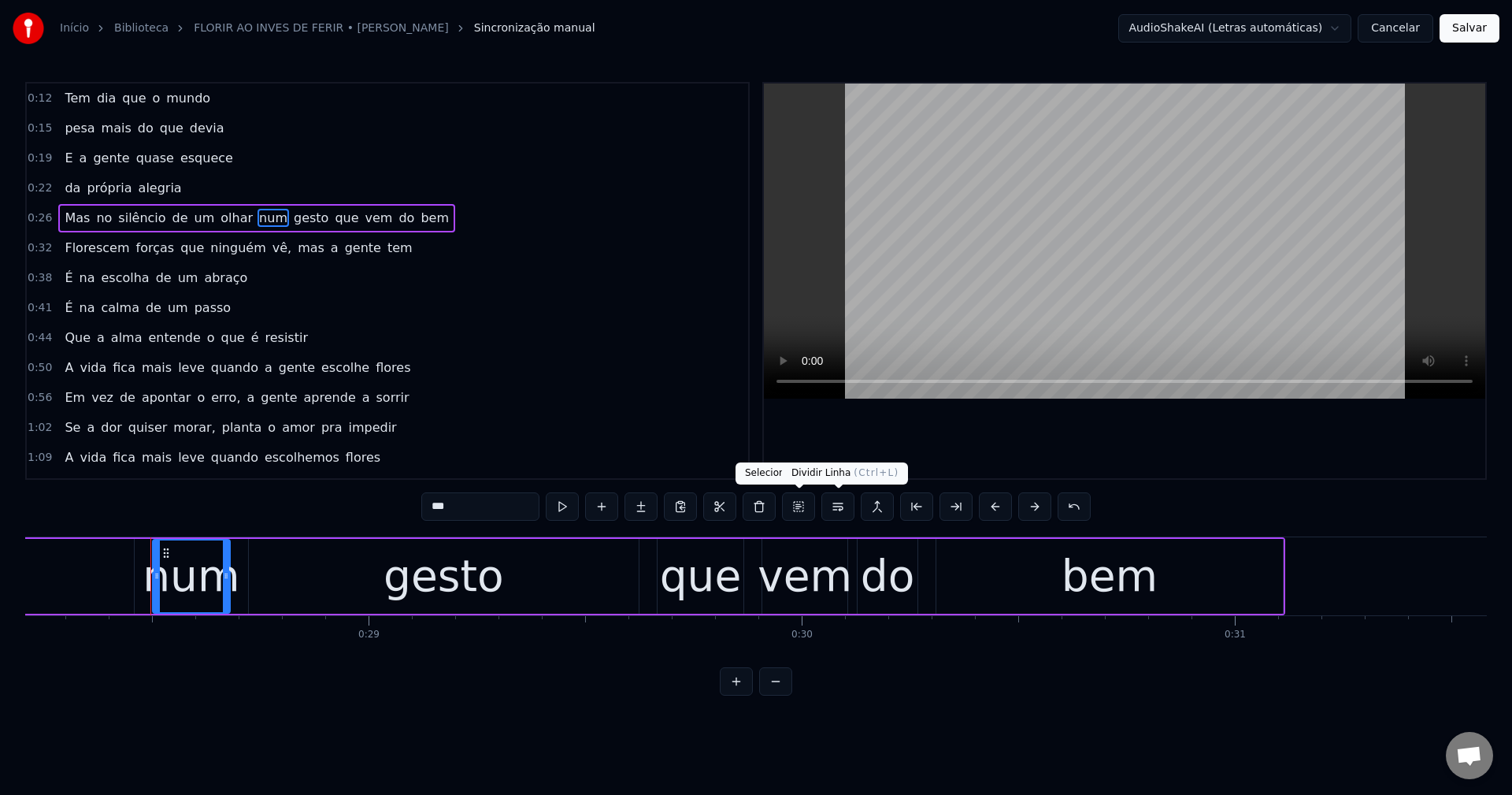
scroll to position [0, 12262]
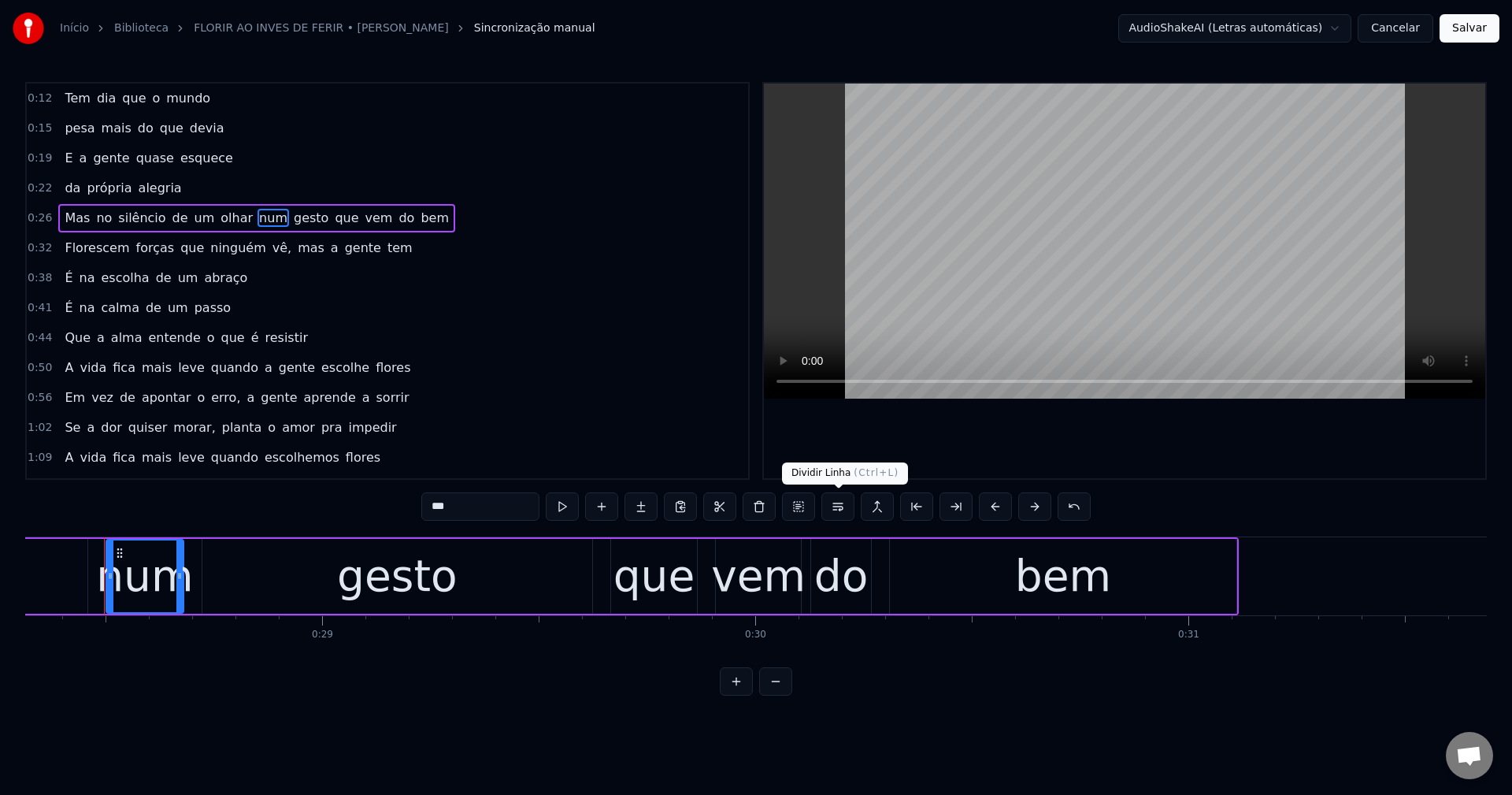
click at [836, 511] on button at bounding box center [837, 506] width 33 height 28
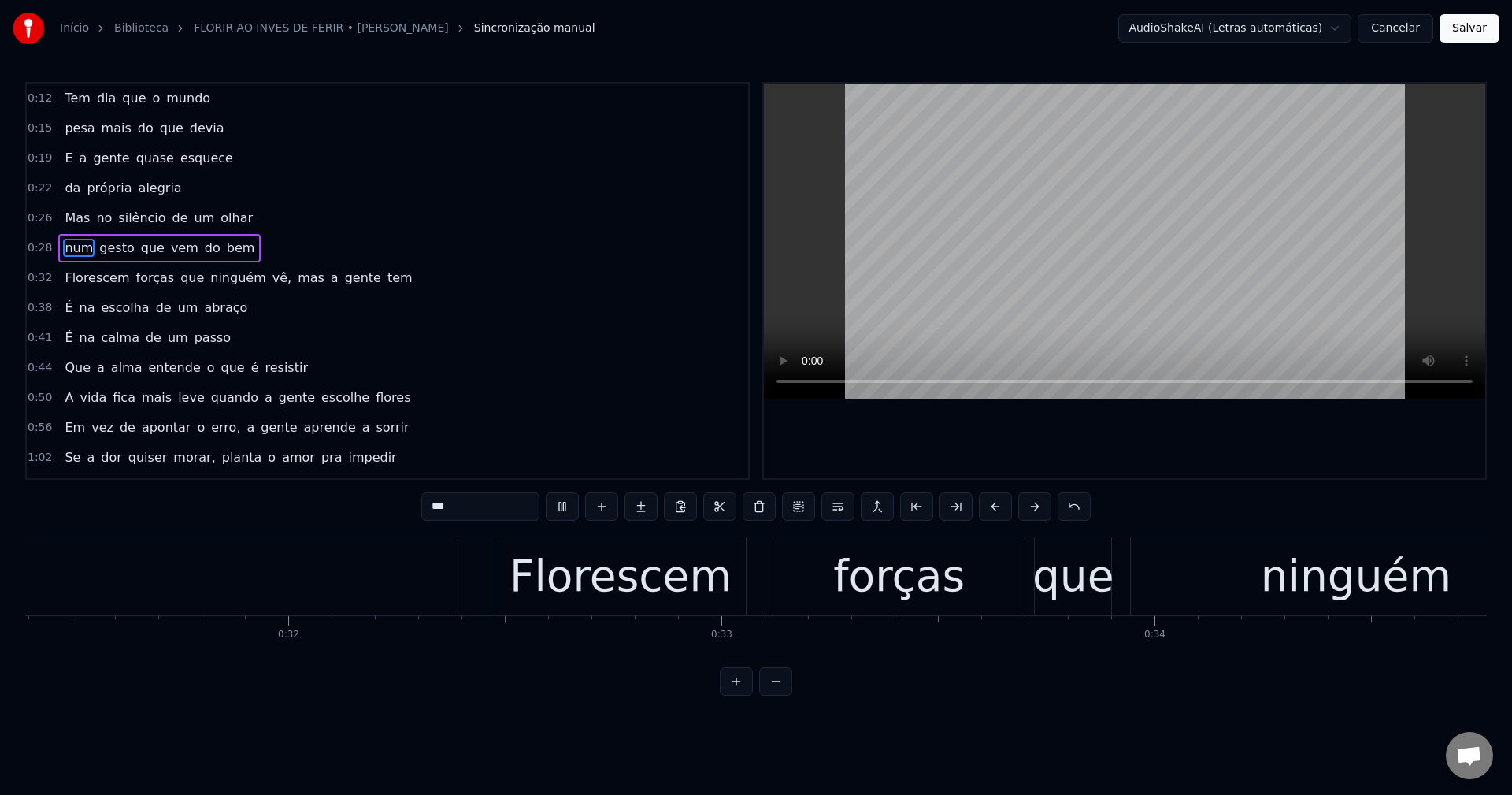
scroll to position [0, 13630]
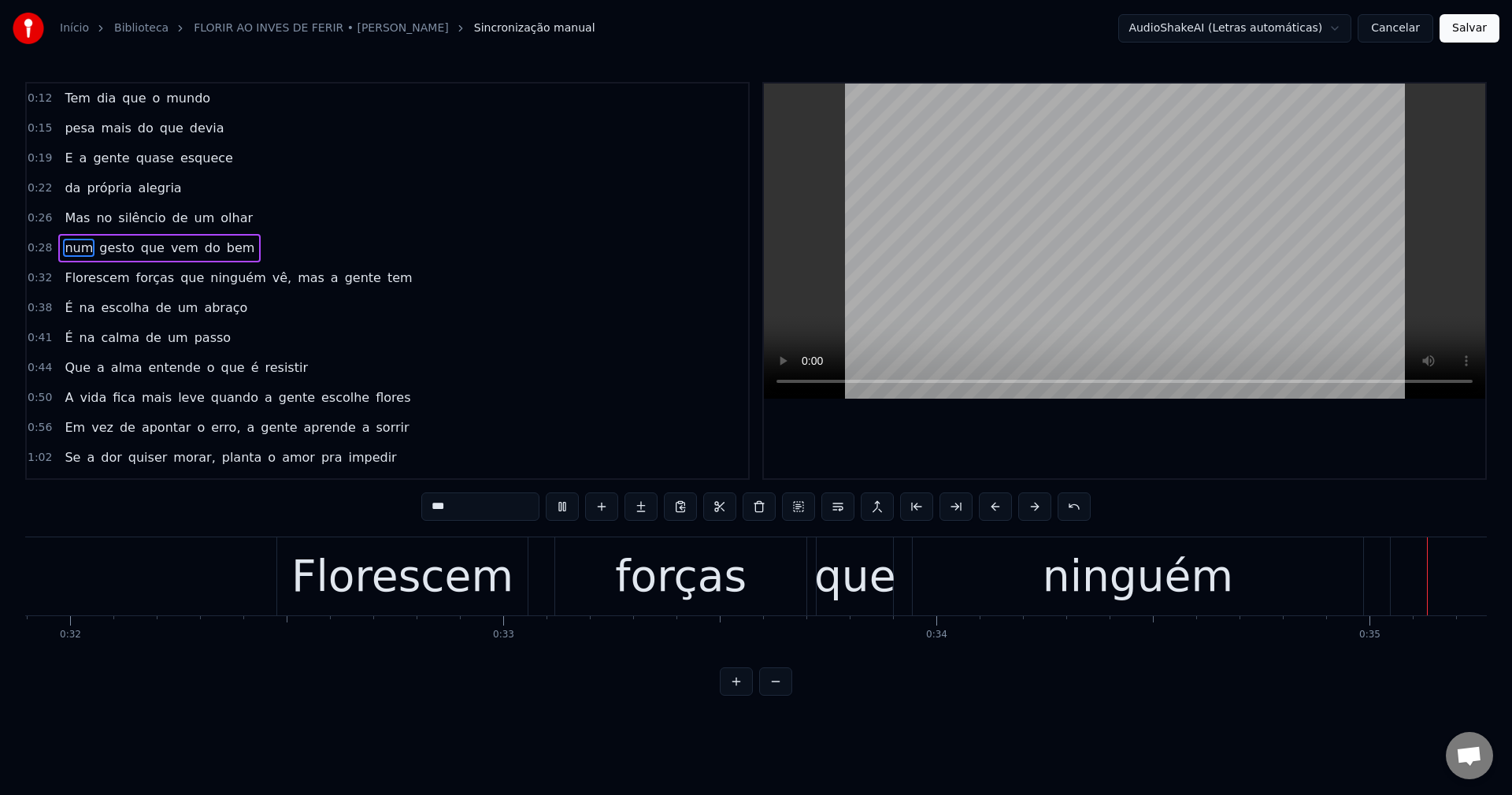
drag, startPoint x: 254, startPoint y: 274, endPoint x: 243, endPoint y: 271, distance: 11.4
click at [271, 271] on span "vê," at bounding box center [282, 278] width 22 height 19
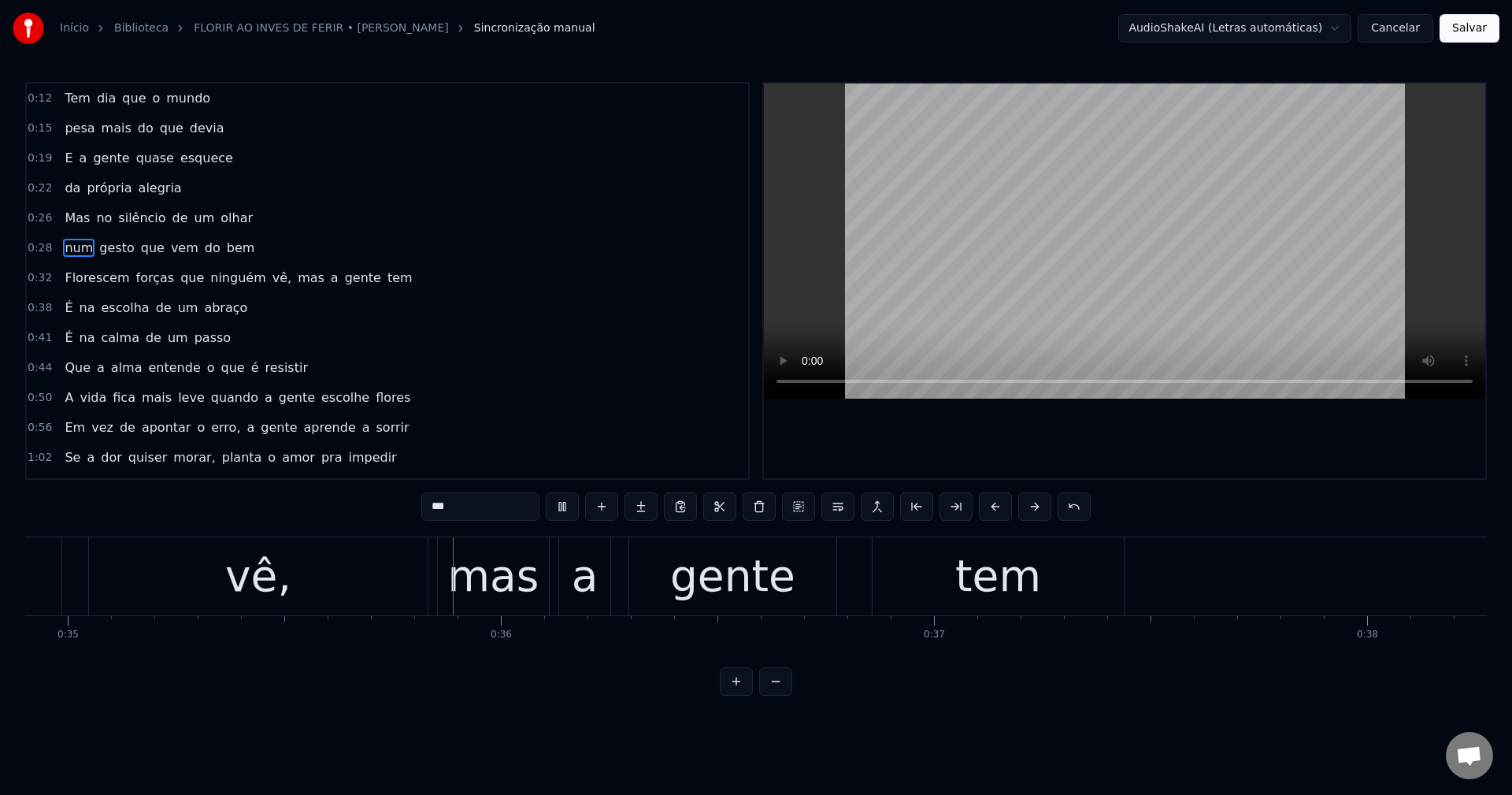
scroll to position [0, 15160]
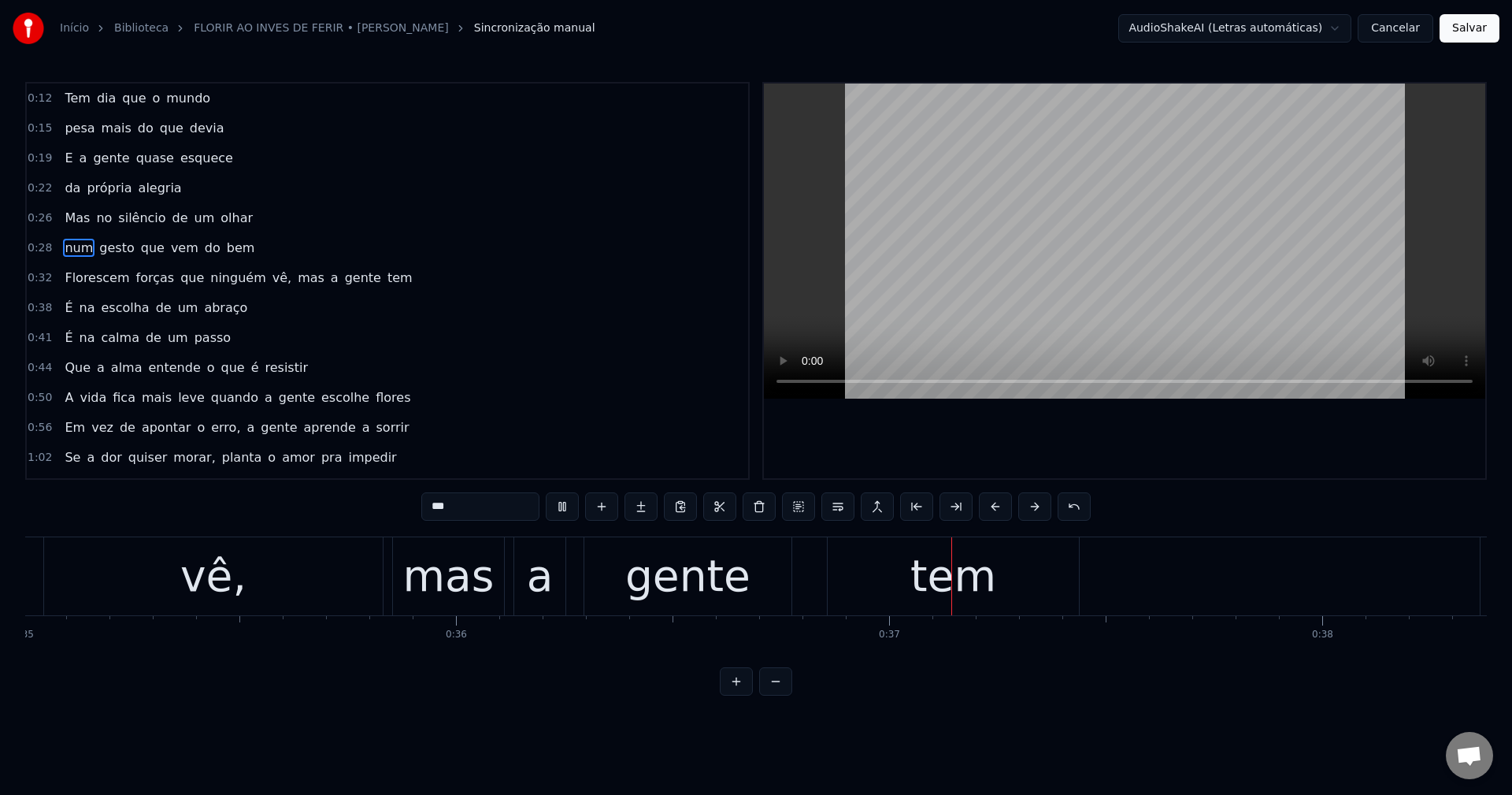
click at [271, 276] on span "vê," at bounding box center [282, 277] width 22 height 18
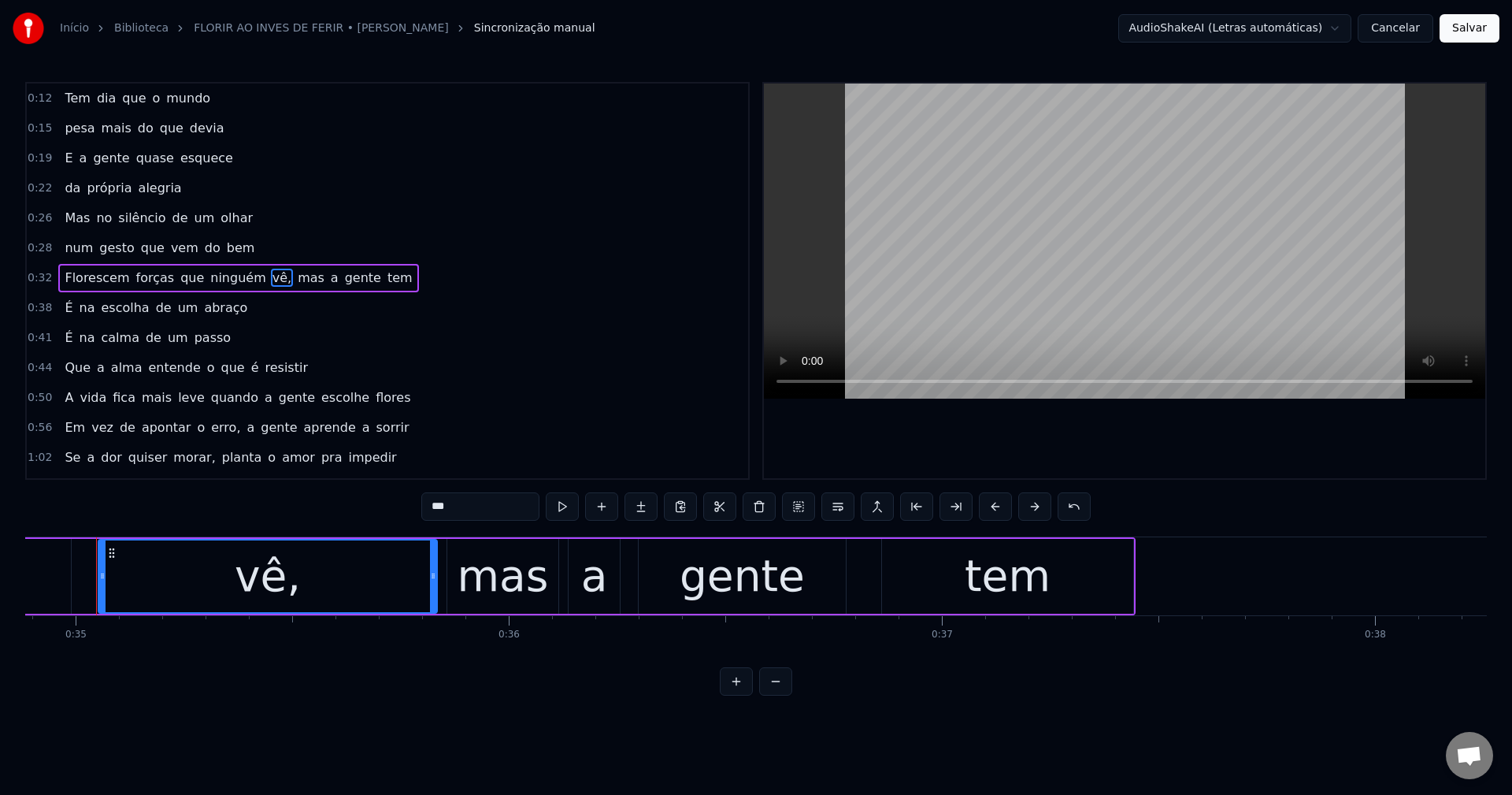
scroll to position [0, 15099]
click at [494, 514] on input "***" at bounding box center [481, 506] width 118 height 28
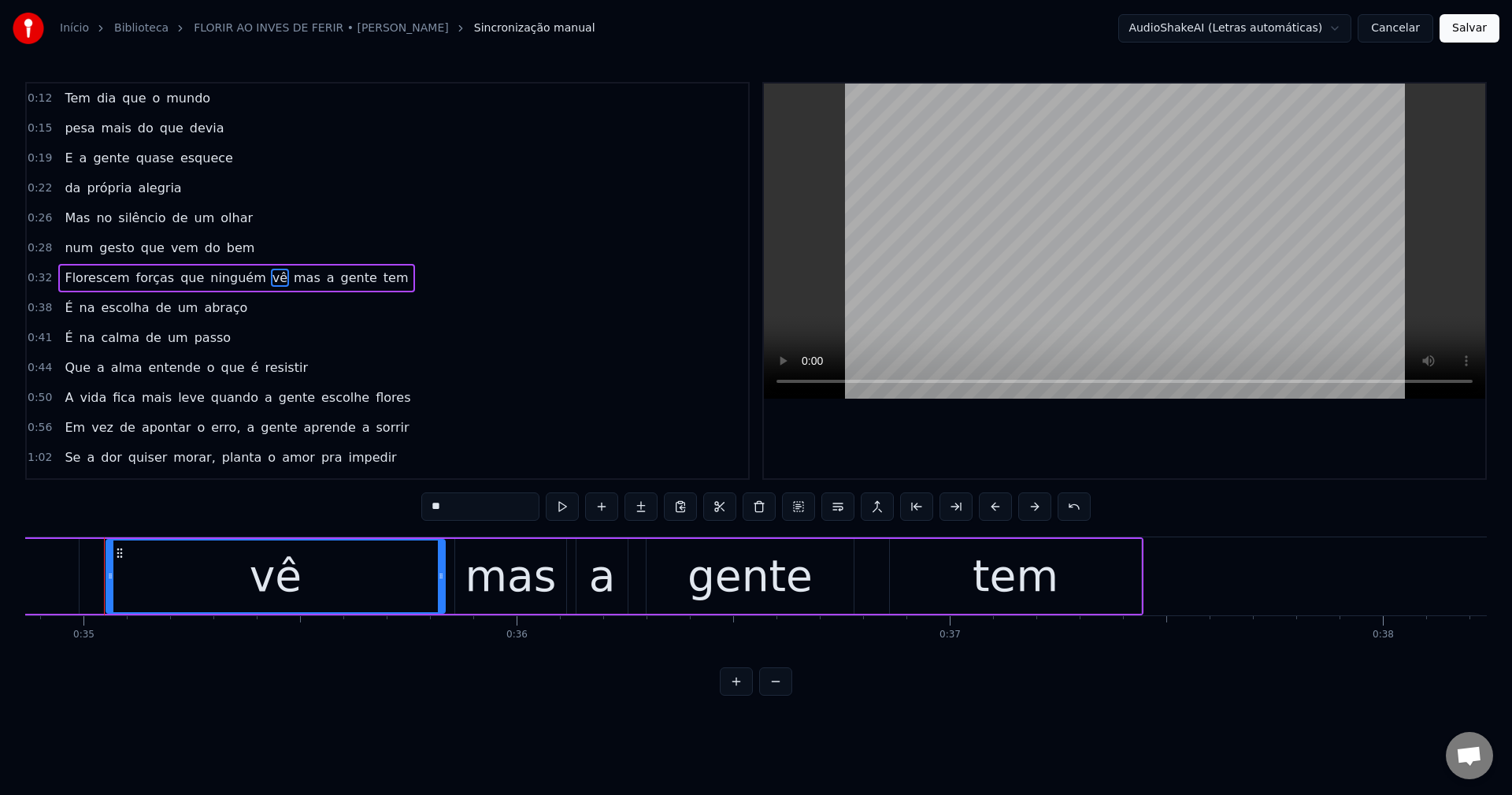
click at [292, 283] on span "mas" at bounding box center [307, 277] width 30 height 18
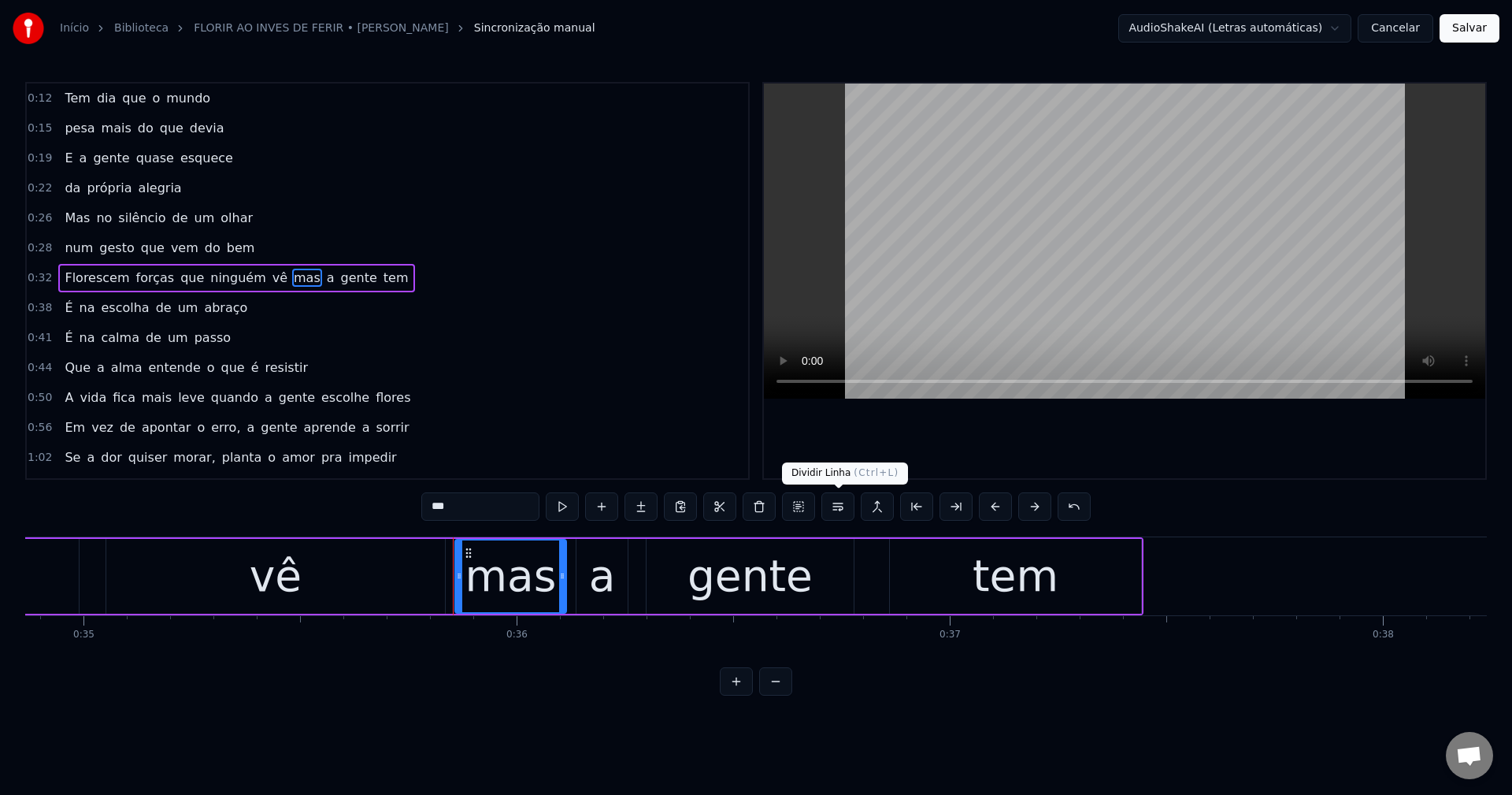
click at [838, 511] on button at bounding box center [837, 506] width 33 height 28
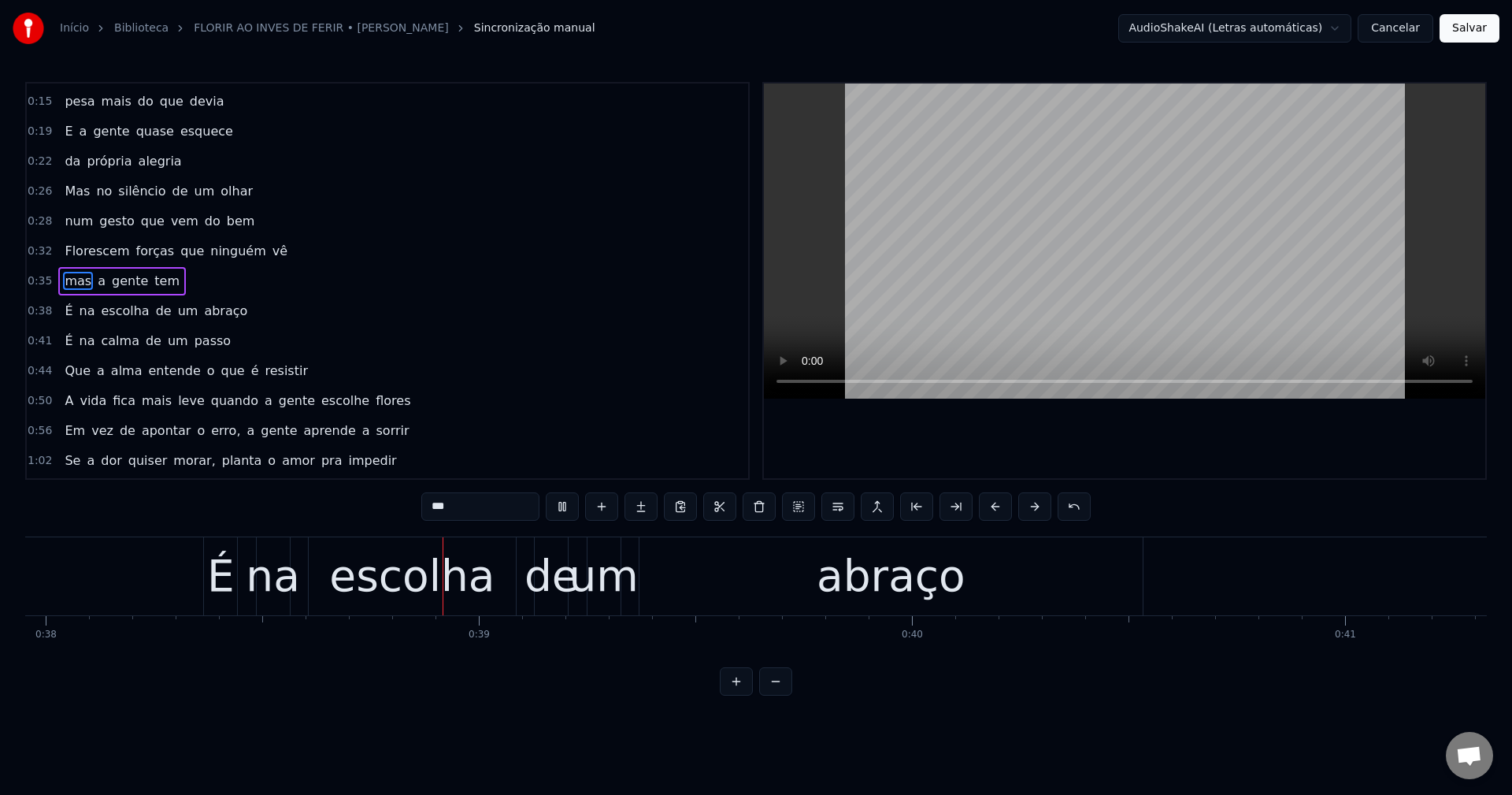
scroll to position [0, 16456]
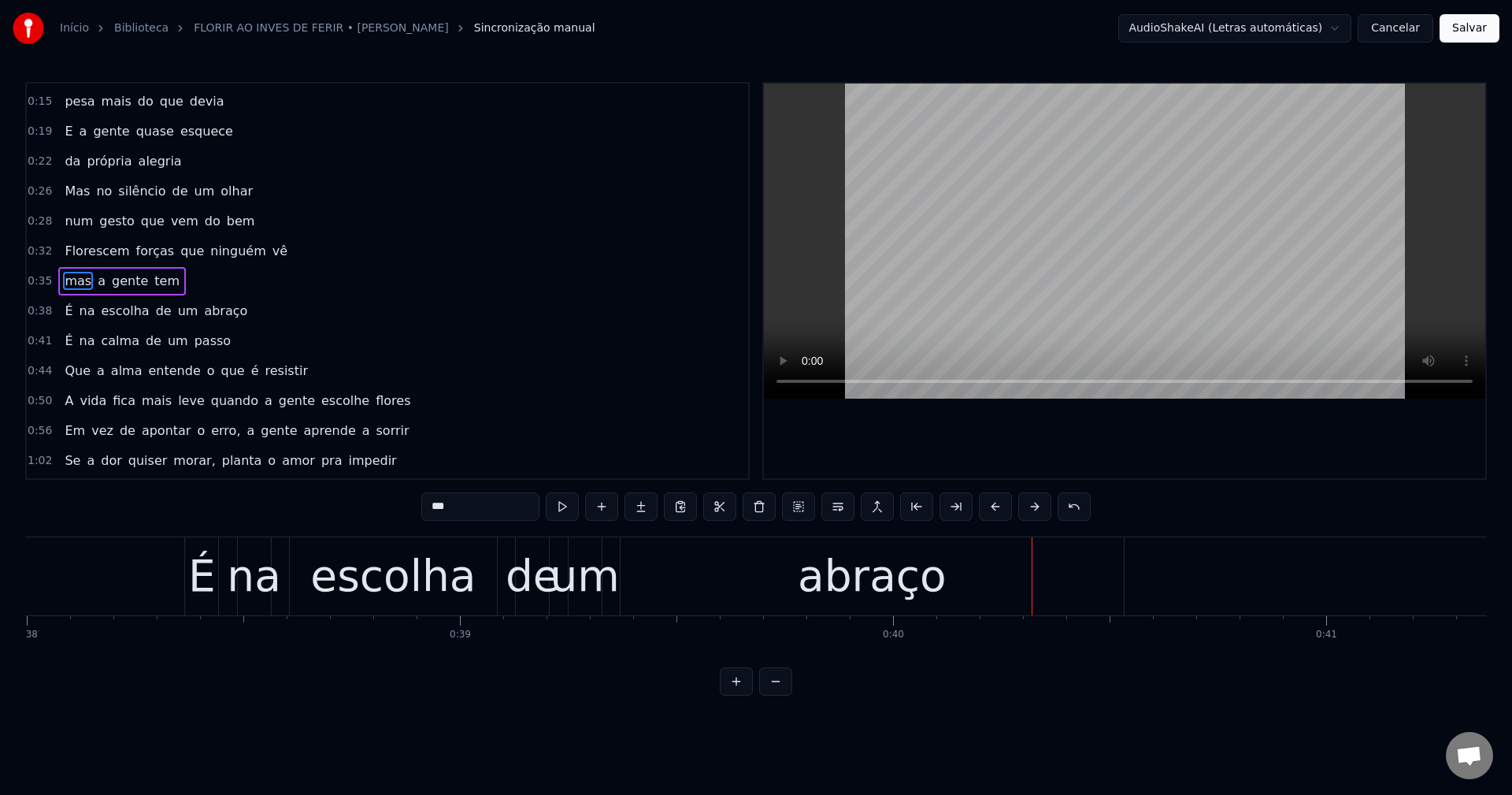
click at [197, 573] on div "É" at bounding box center [202, 576] width 27 height 66
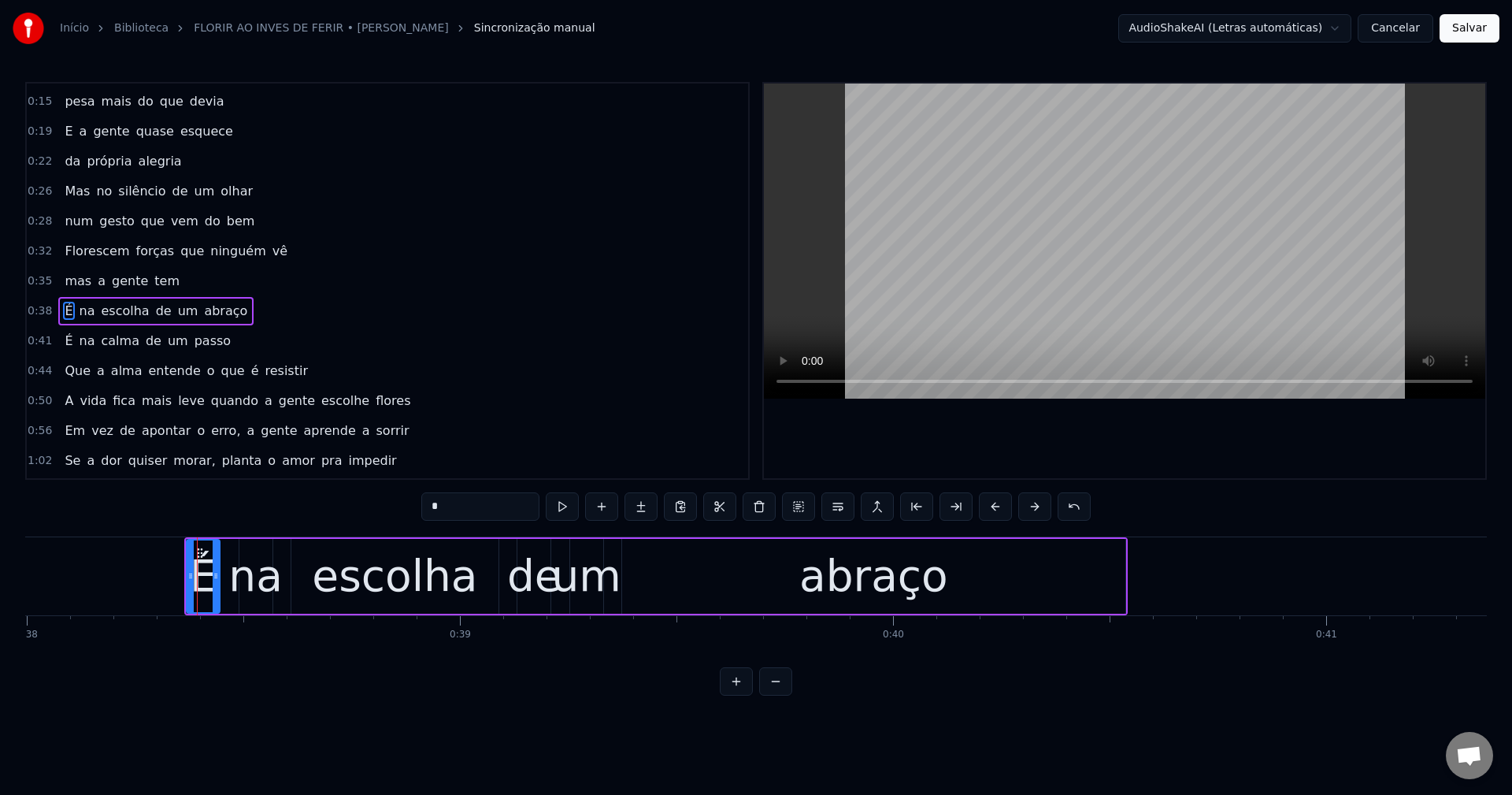
scroll to position [56, 0]
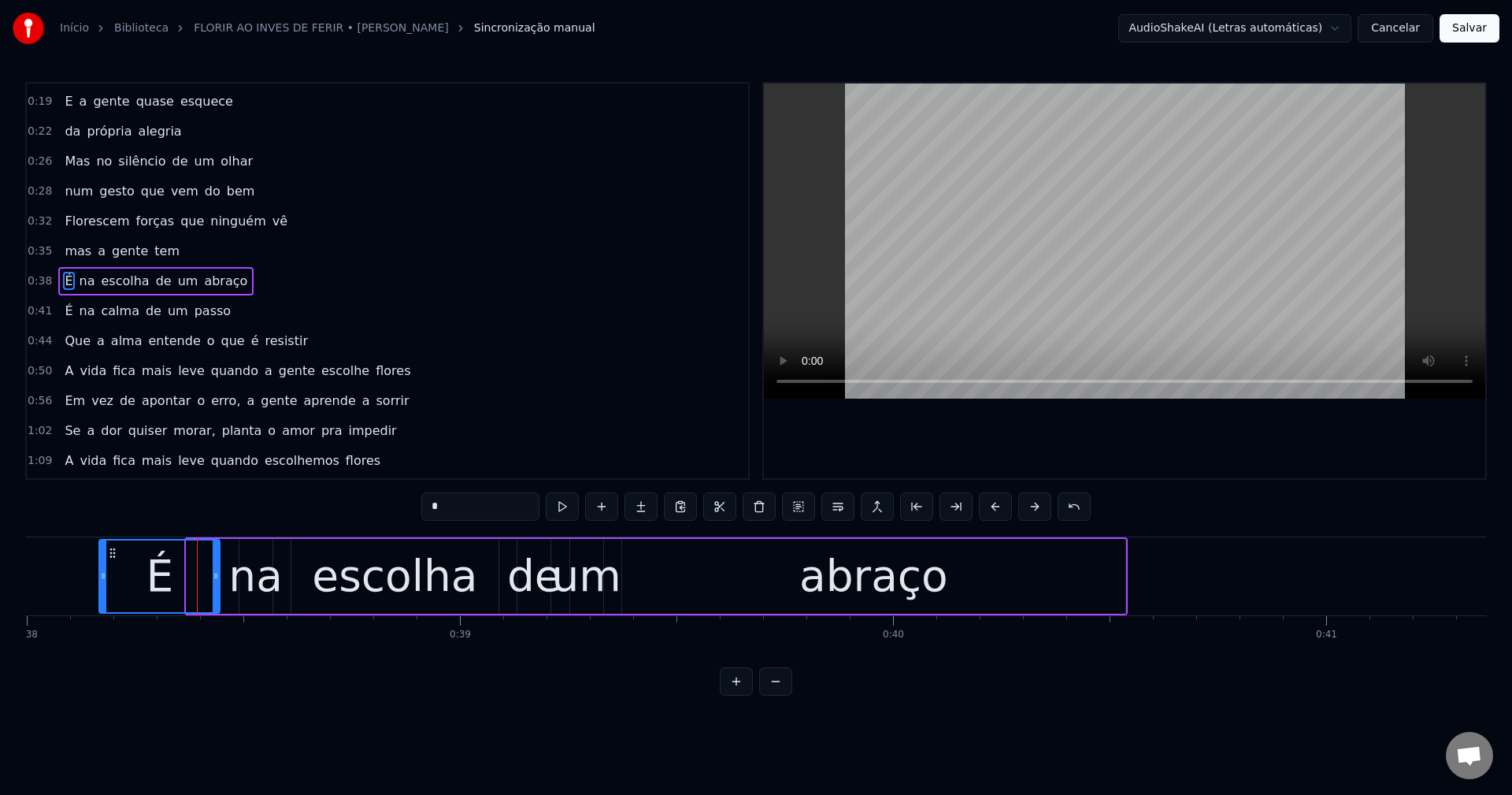
drag, startPoint x: 188, startPoint y: 578, endPoint x: 100, endPoint y: 594, distance: 89.4
click at [100, 594] on div at bounding box center [103, 576] width 7 height 71
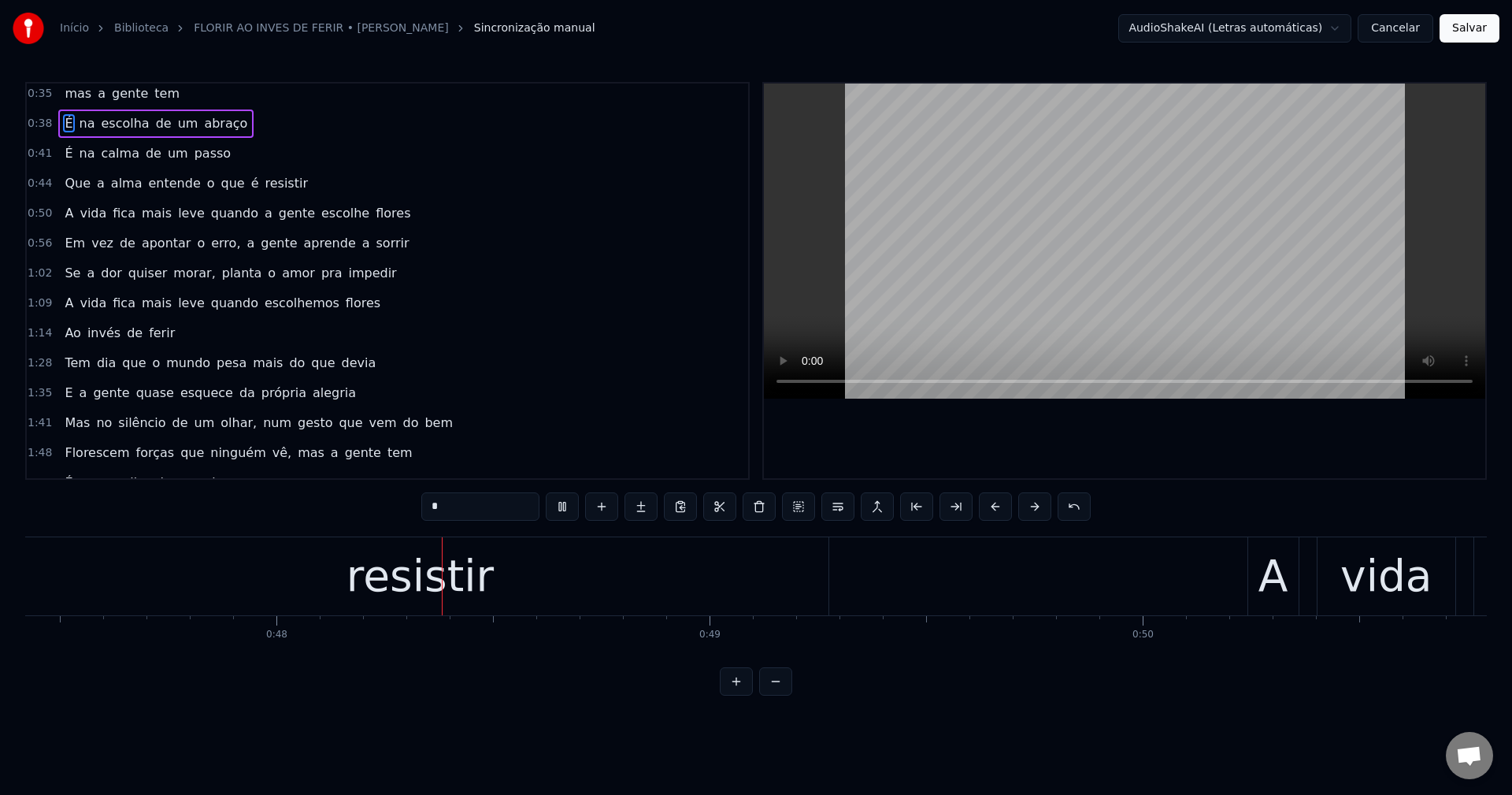
scroll to position [0, 20538]
click at [206, 183] on span "o" at bounding box center [211, 182] width 11 height 18
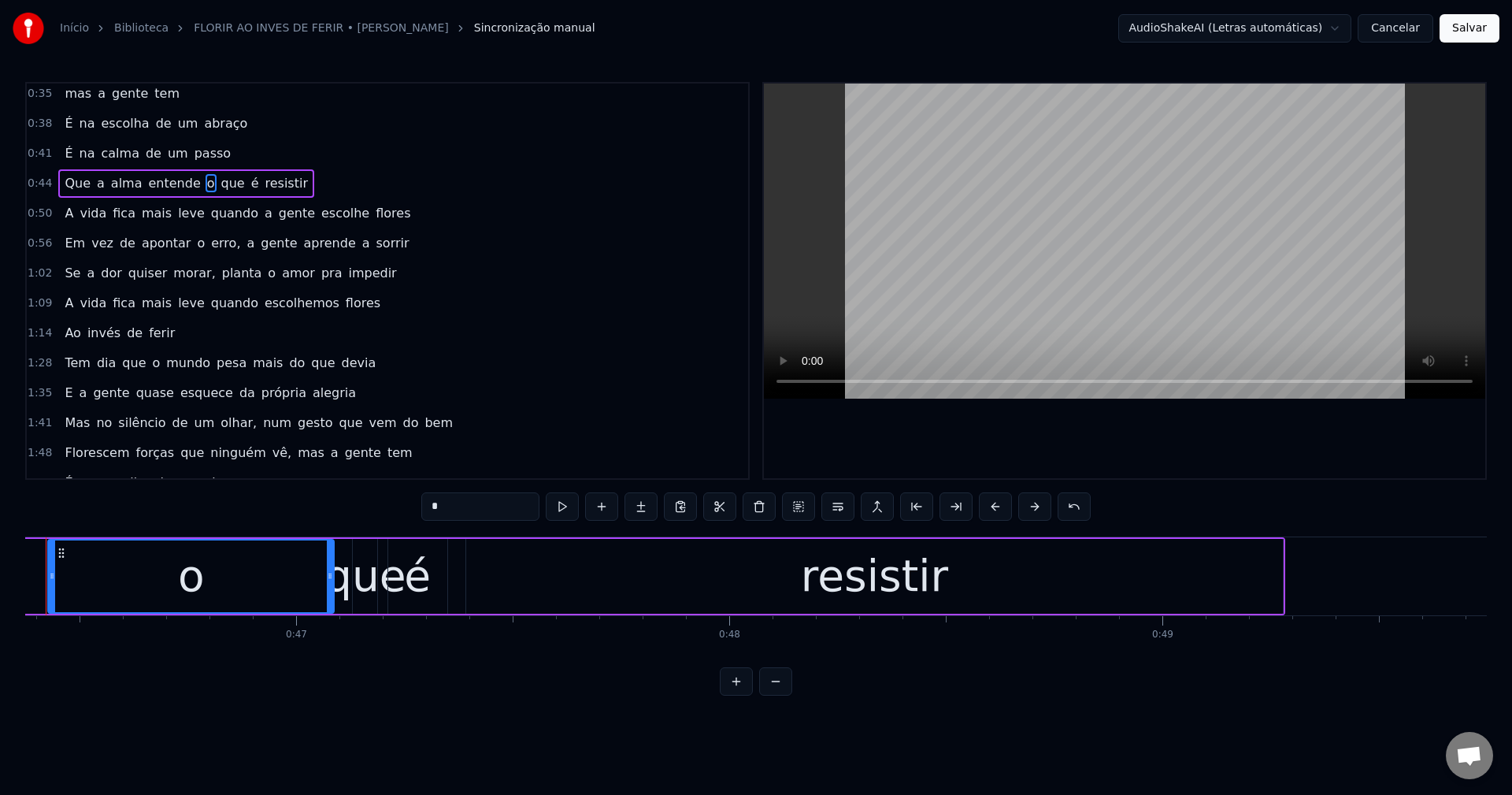
scroll to position [0, 20026]
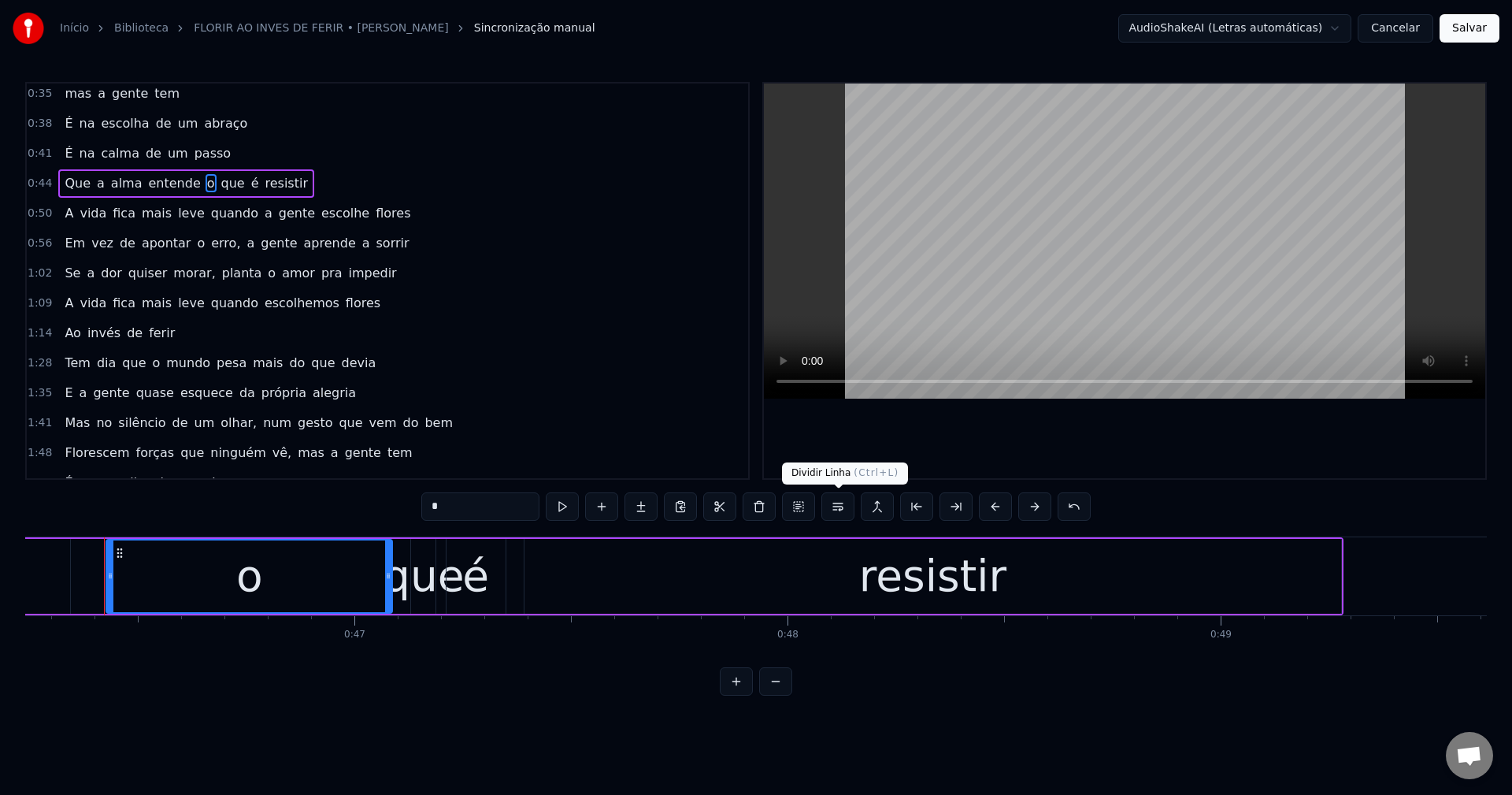
click at [840, 507] on button at bounding box center [837, 506] width 33 height 28
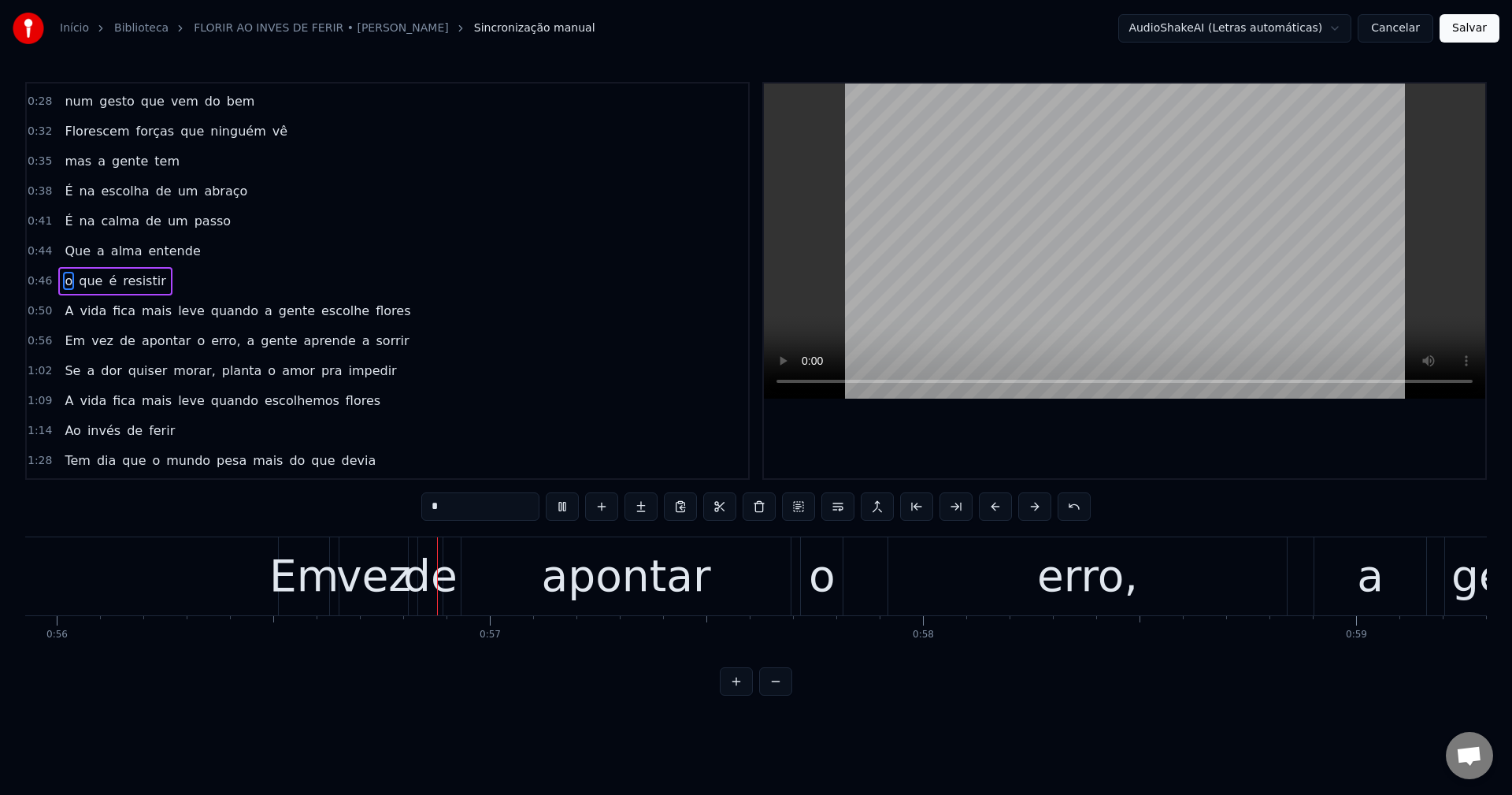
scroll to position [0, 24235]
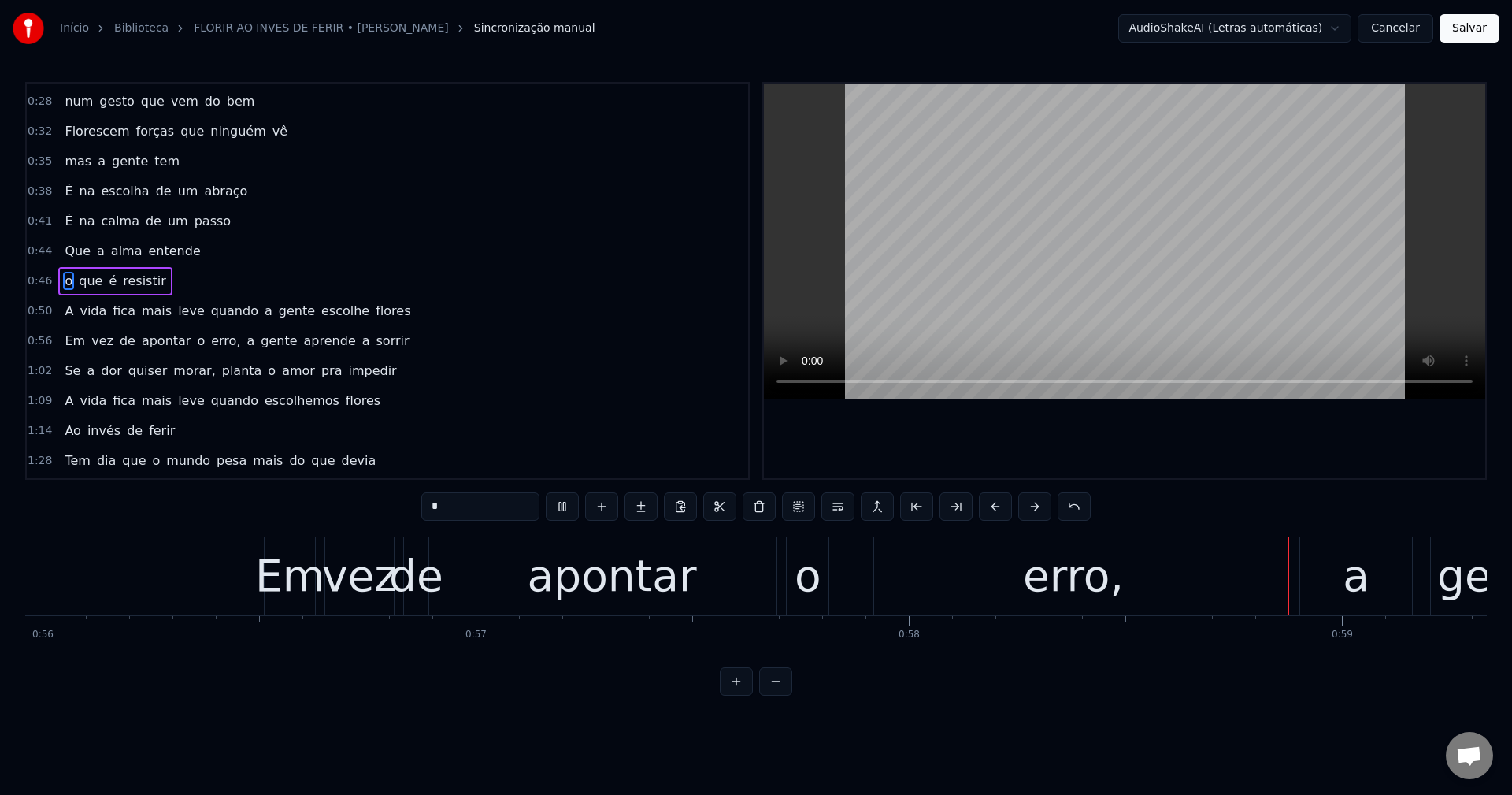
click at [209, 306] on span "quando" at bounding box center [235, 310] width 51 height 18
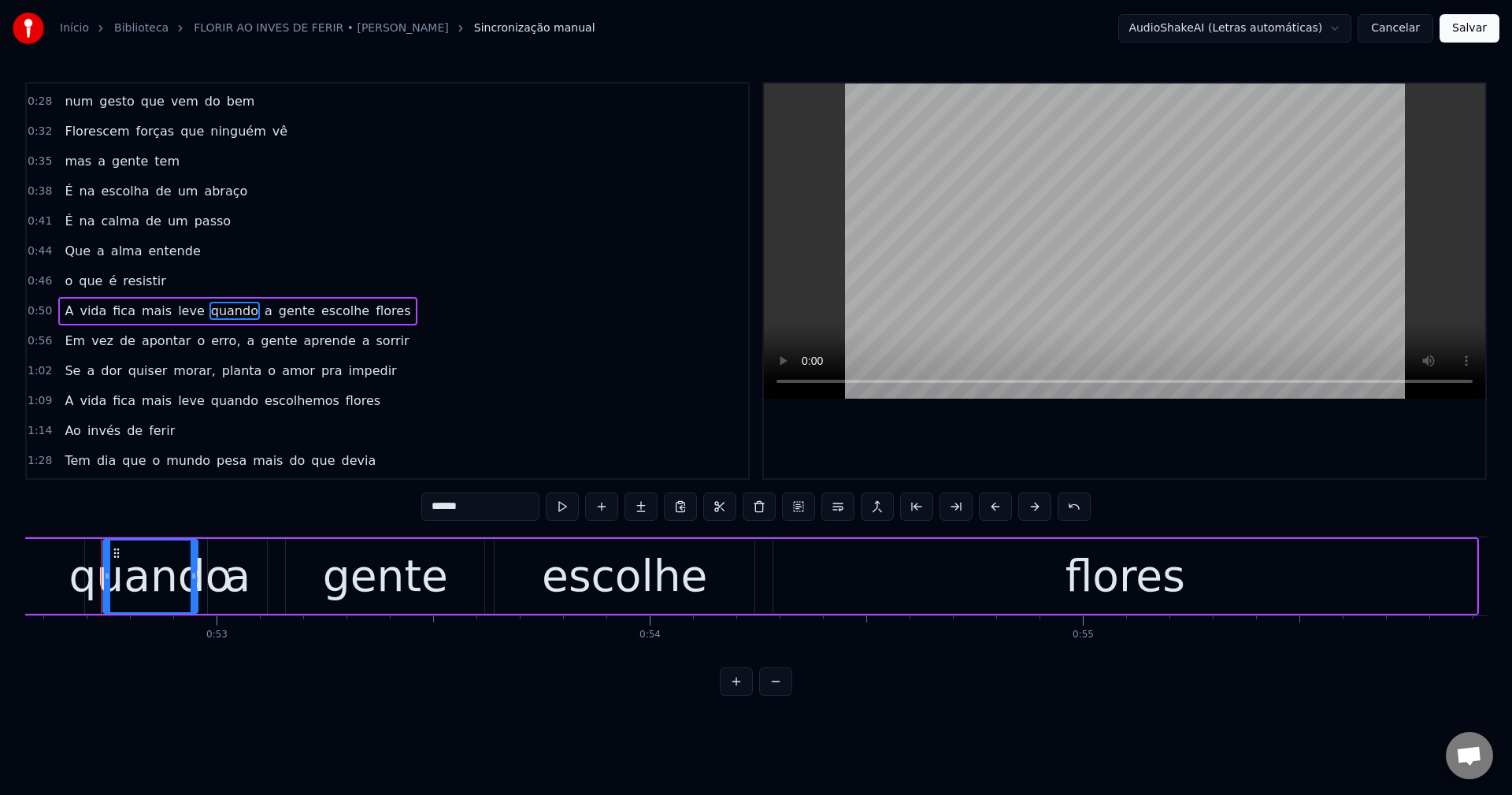
scroll to position [0, 22759]
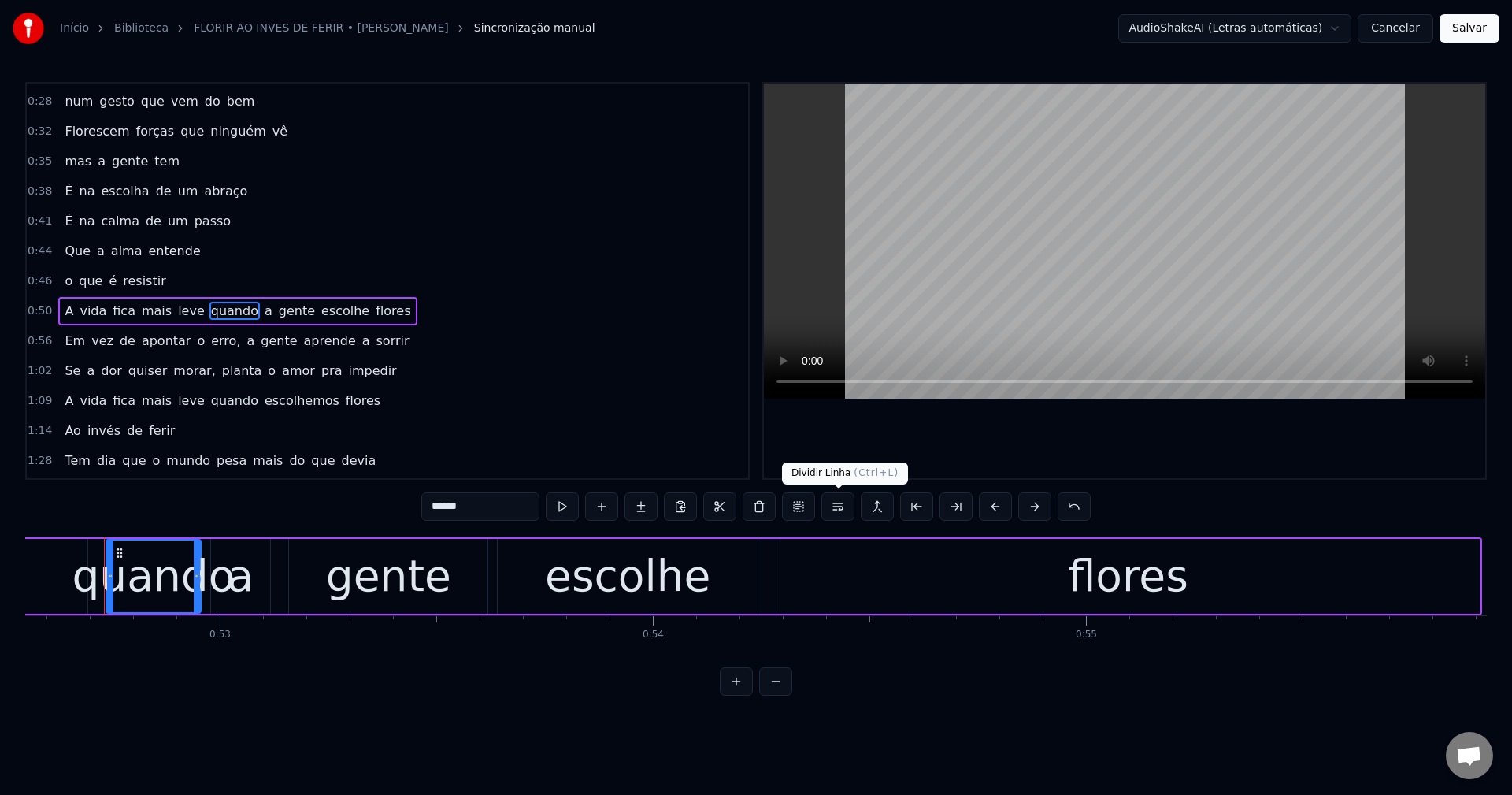
click at [837, 511] on button at bounding box center [837, 506] width 33 height 28
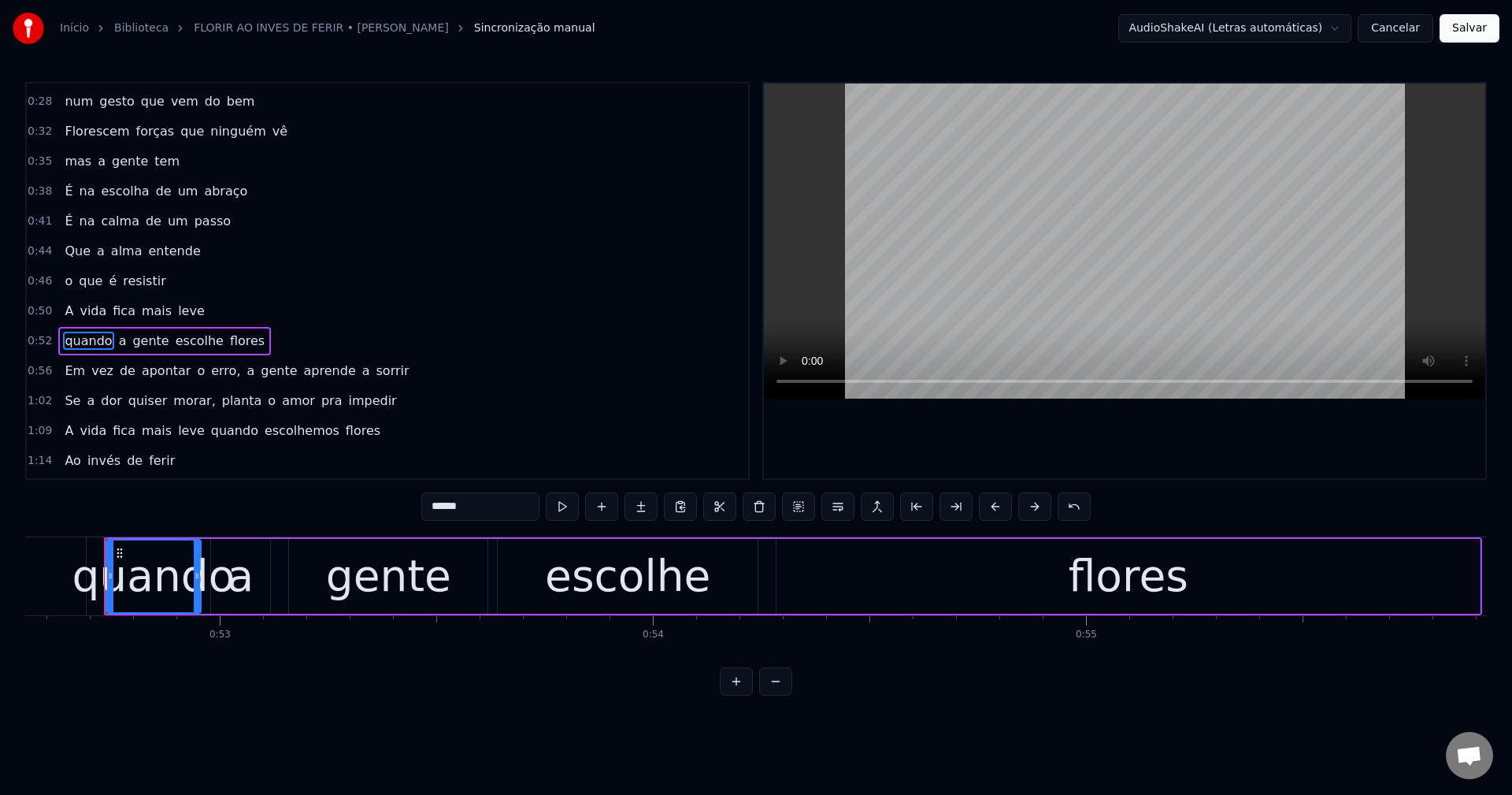
scroll to position [206, 0]
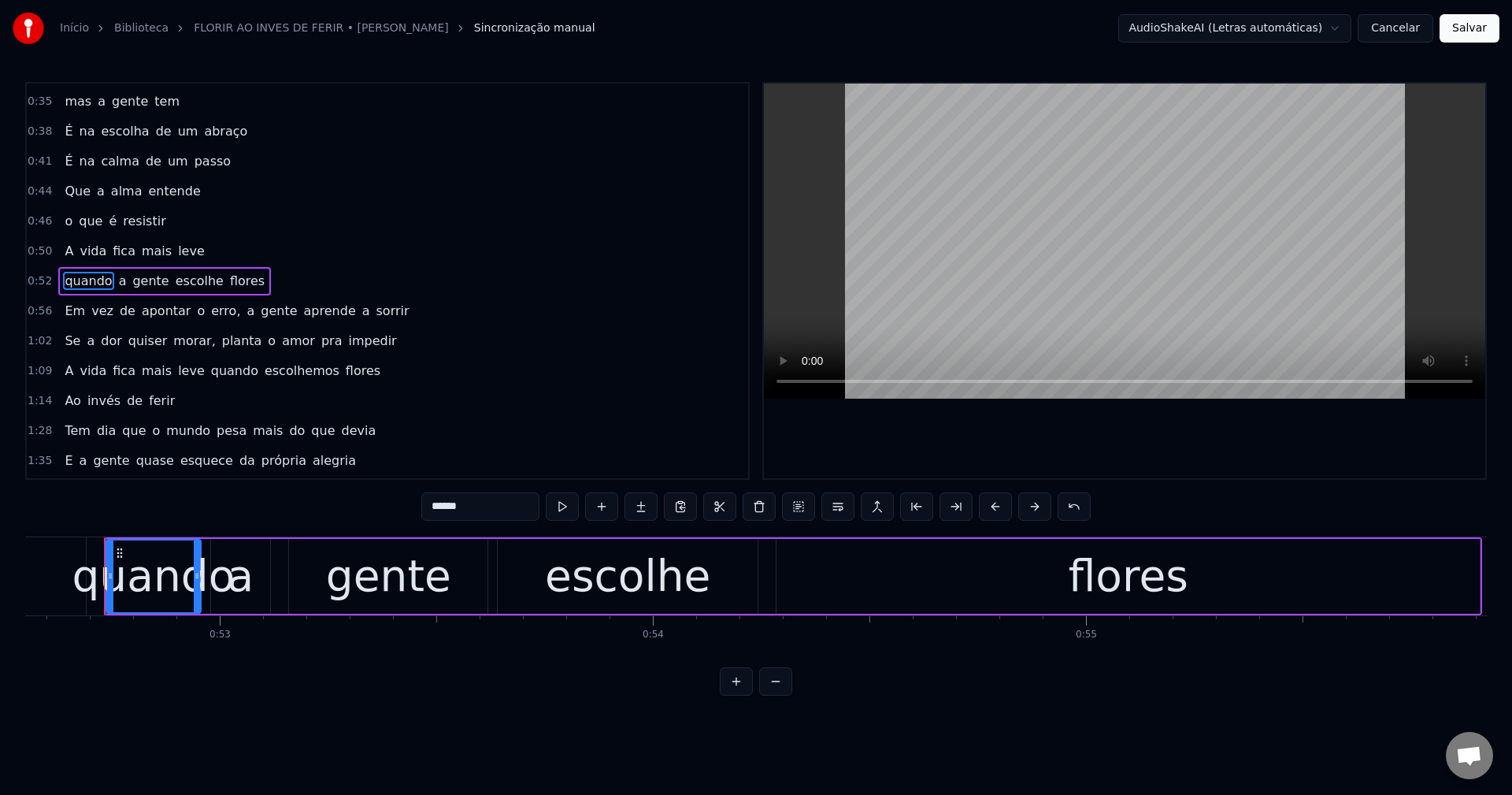
click at [209, 311] on span "erro," at bounding box center [225, 310] width 32 height 18
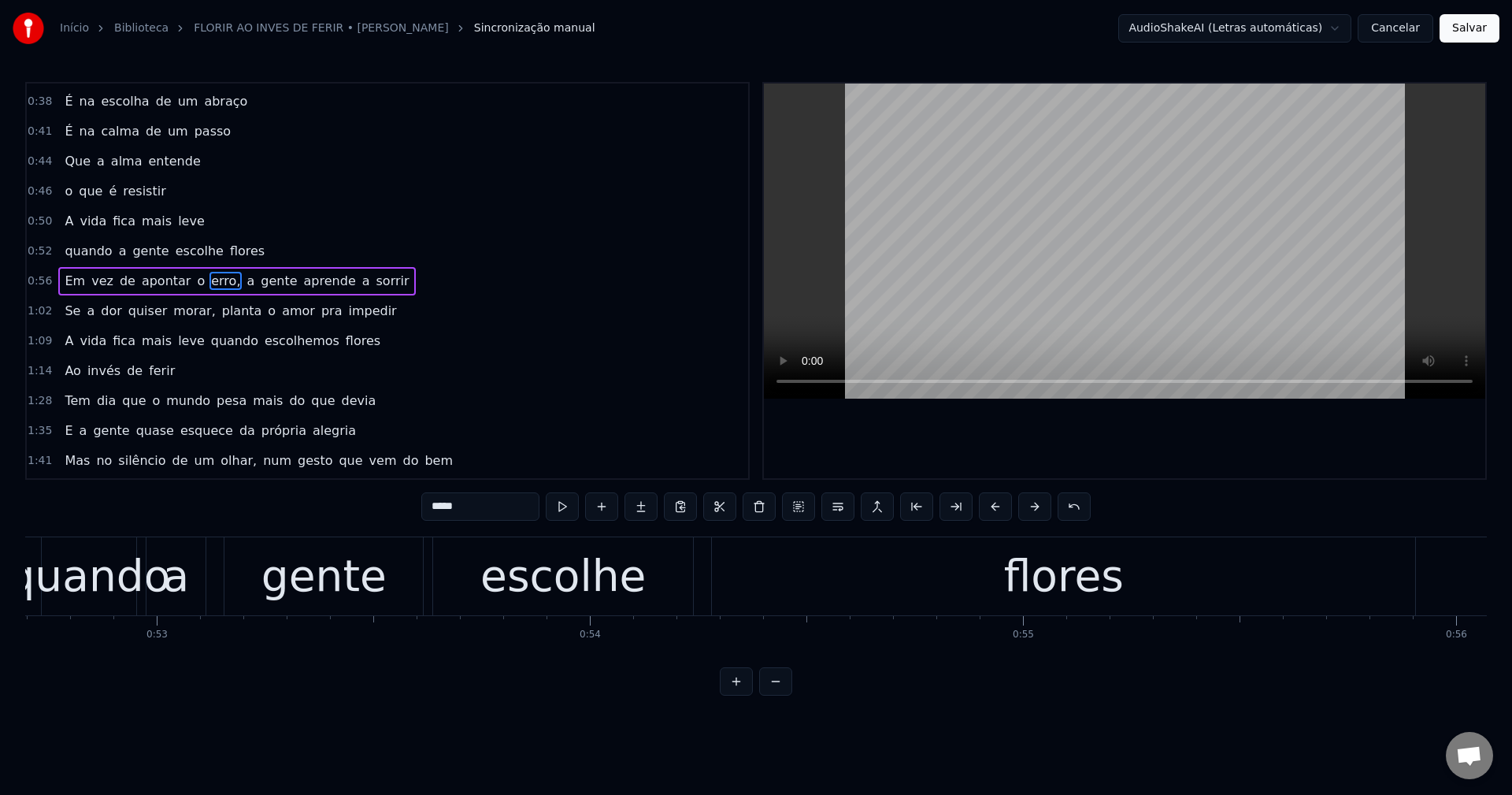
click at [485, 501] on input "*****" at bounding box center [481, 506] width 118 height 28
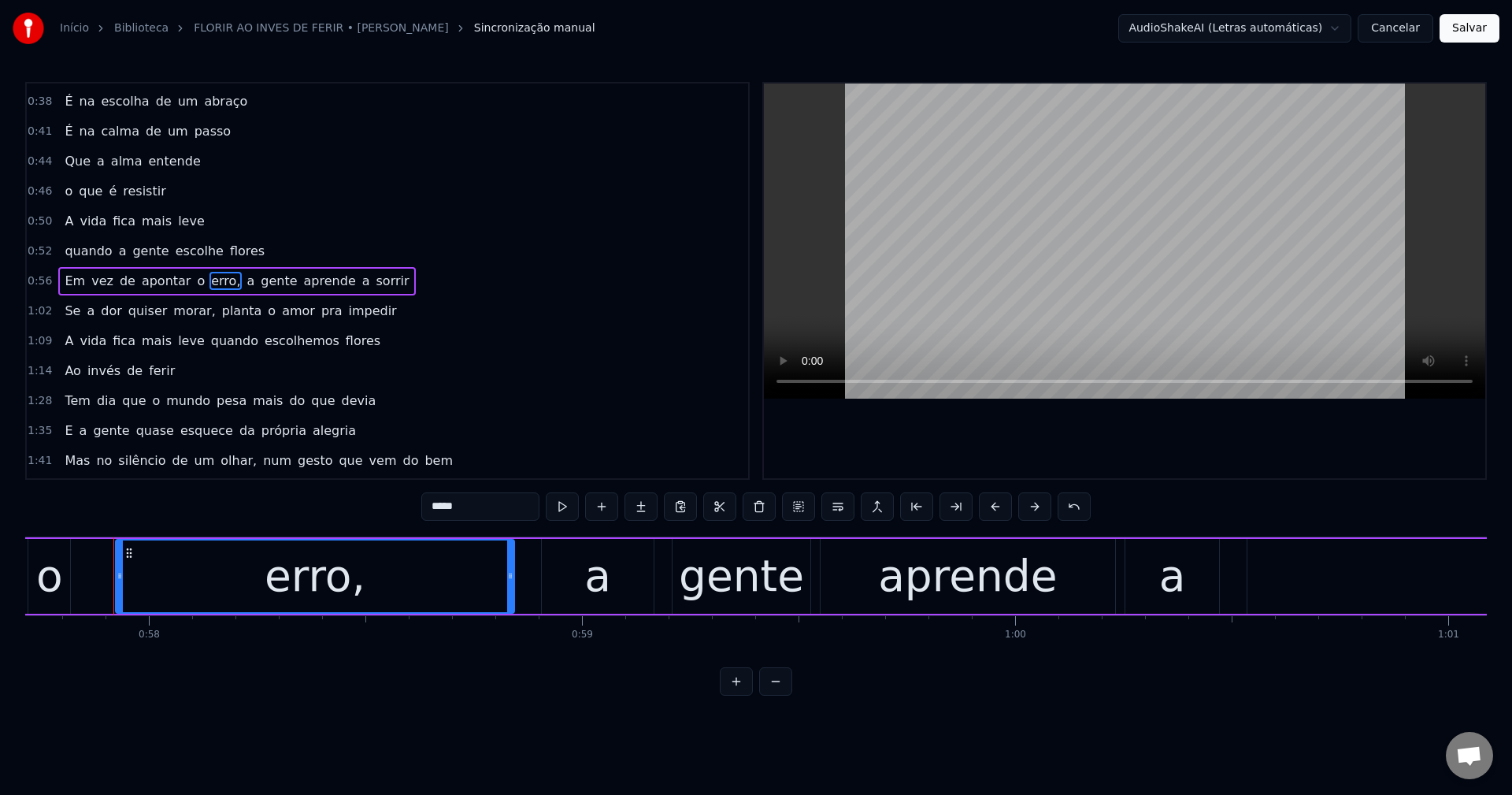
scroll to position [0, 25004]
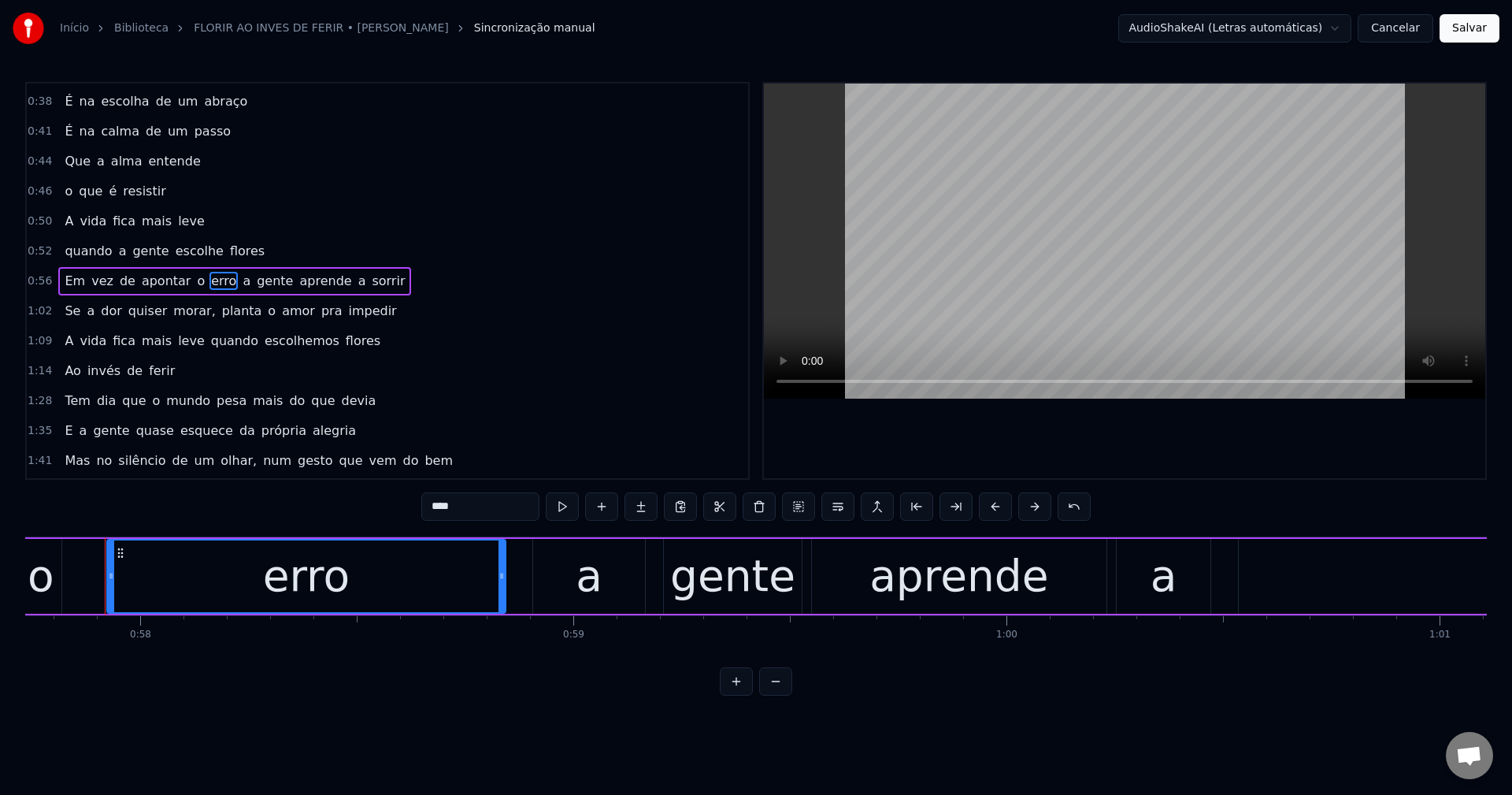
click at [241, 278] on span "a" at bounding box center [247, 280] width 11 height 18
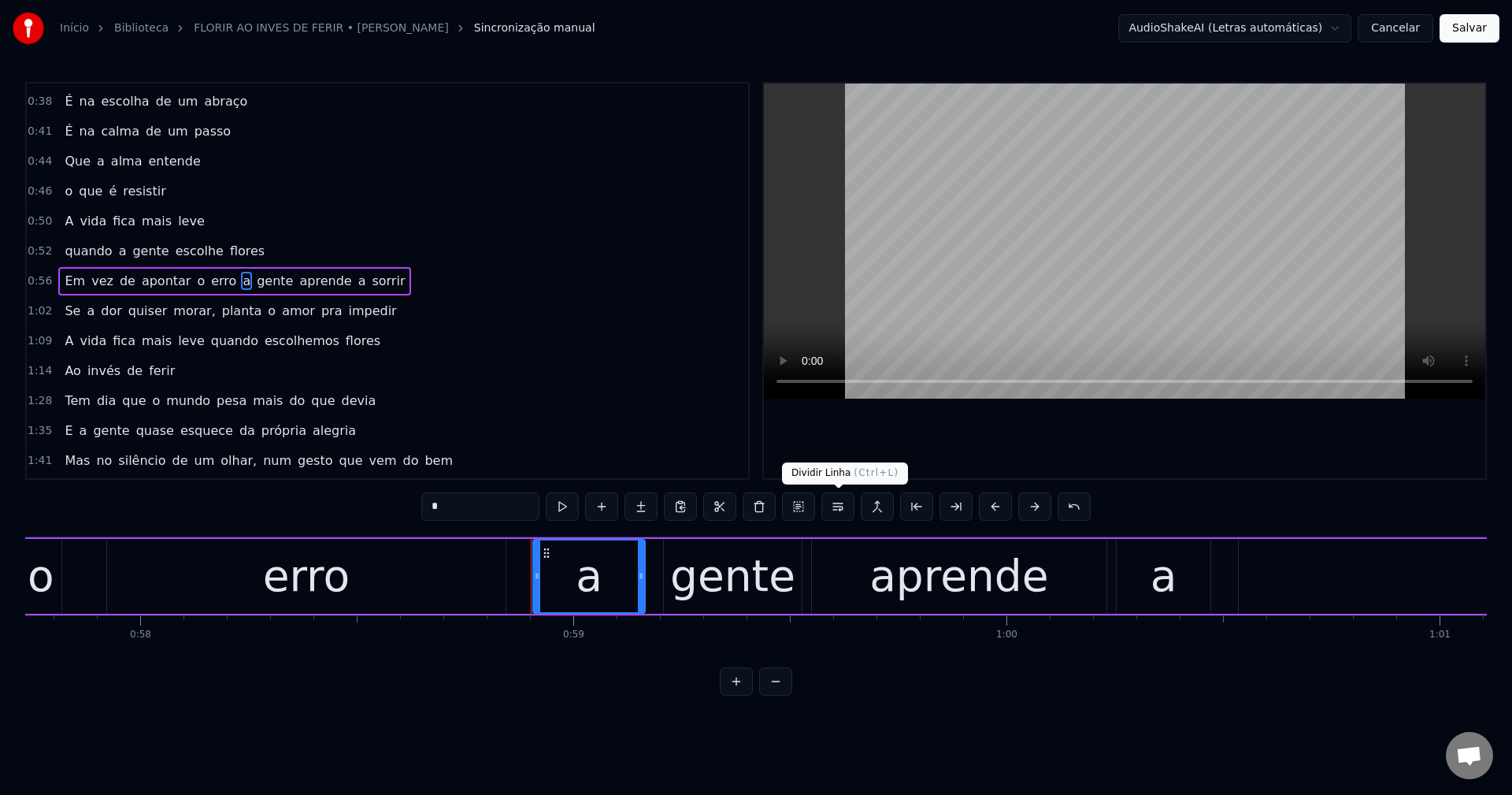
click at [844, 507] on button at bounding box center [837, 506] width 33 height 28
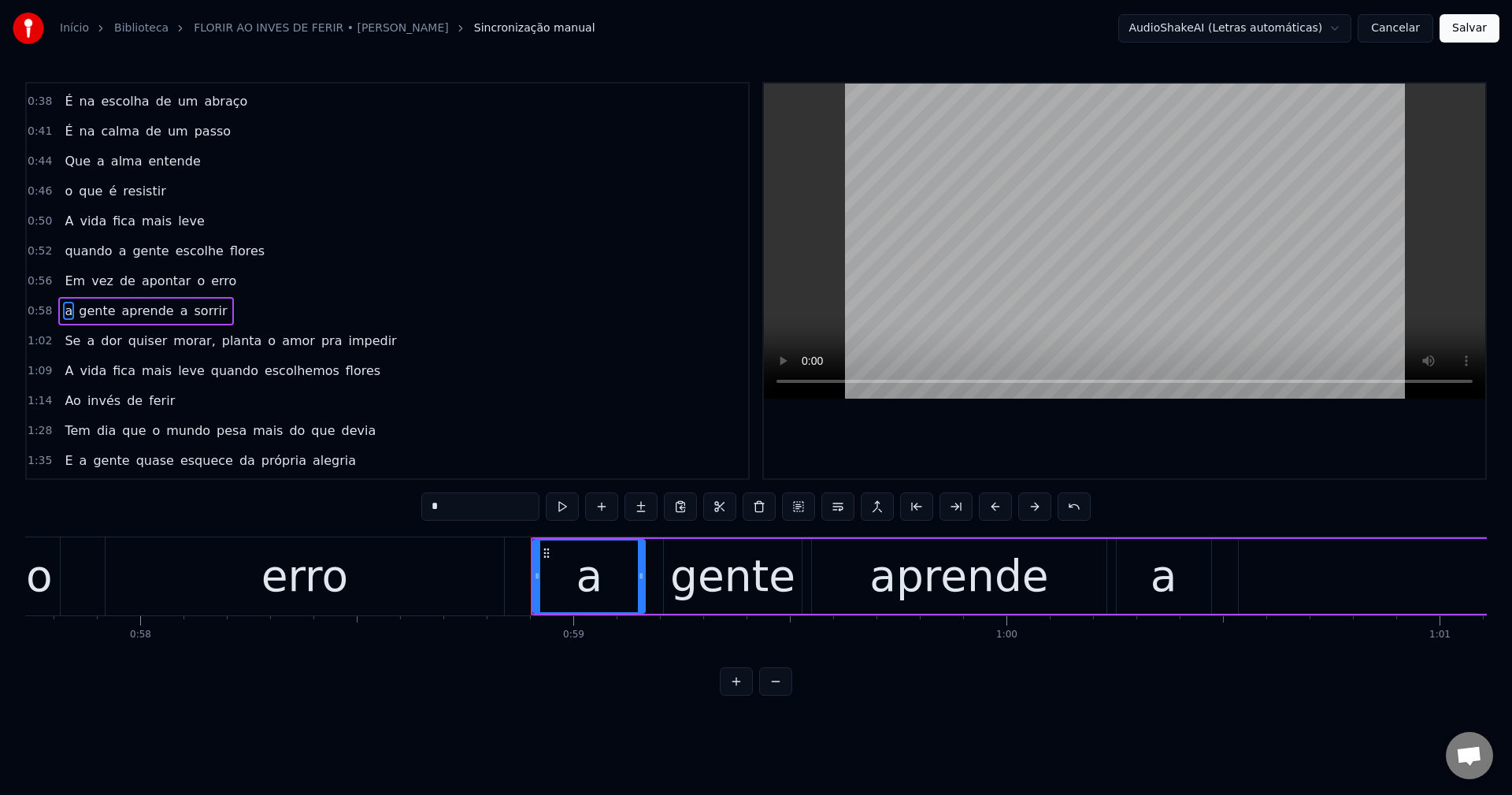
scroll to position [267, 0]
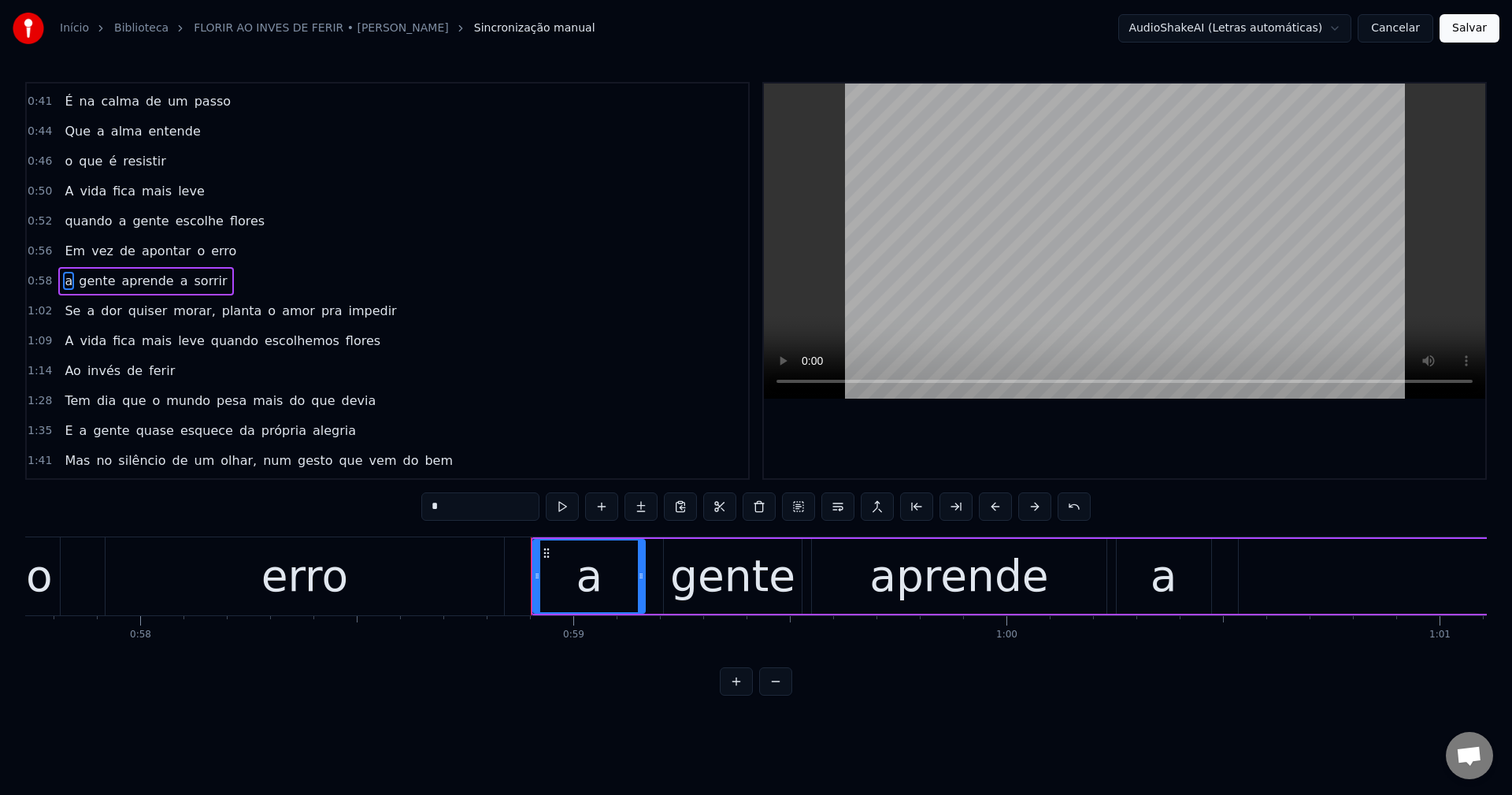
click at [175, 317] on span "morar," at bounding box center [194, 310] width 45 height 18
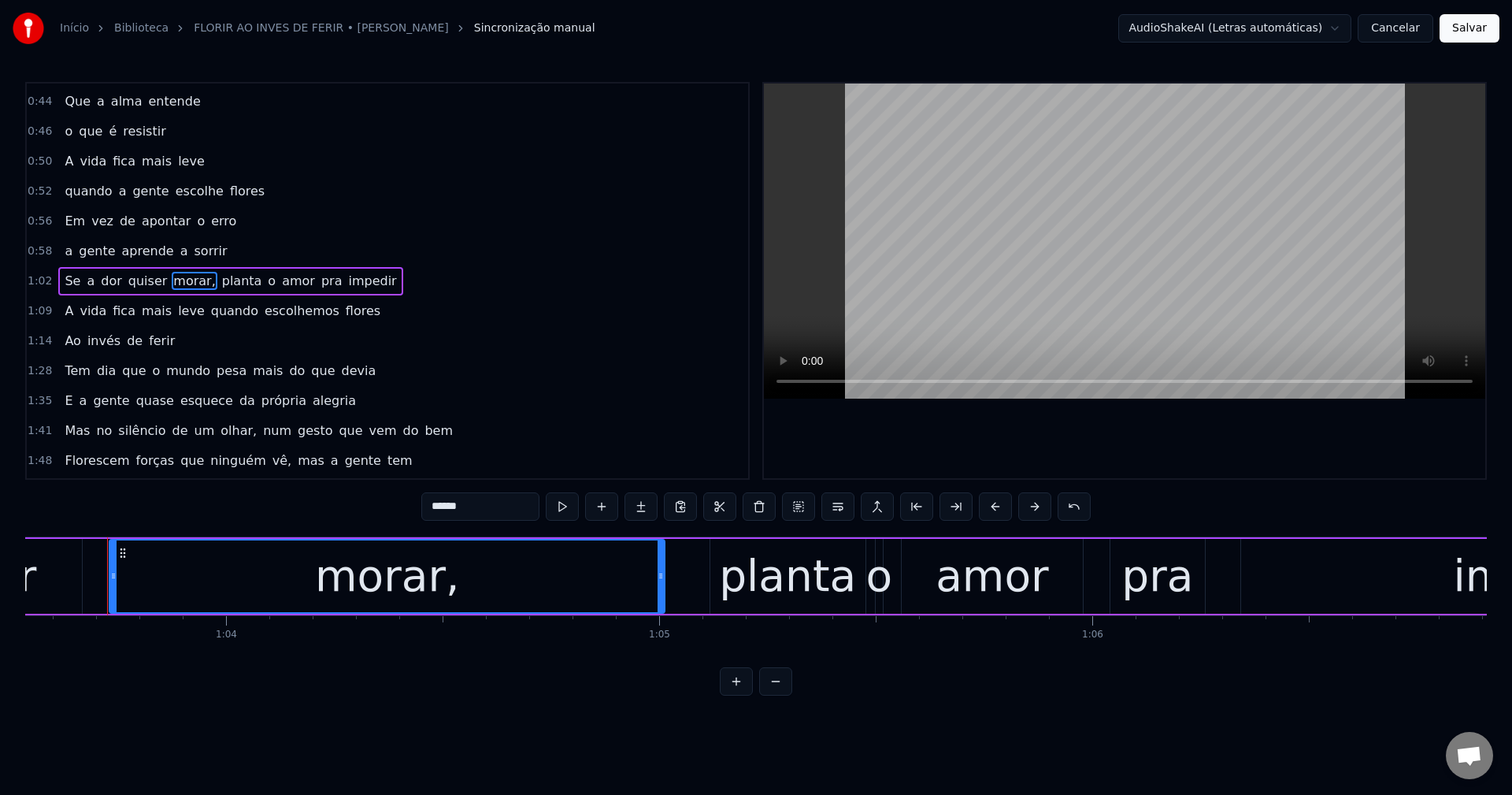
scroll to position [0, 27520]
click at [507, 513] on input "******" at bounding box center [481, 506] width 118 height 28
click at [217, 281] on span "planta" at bounding box center [238, 280] width 43 height 18
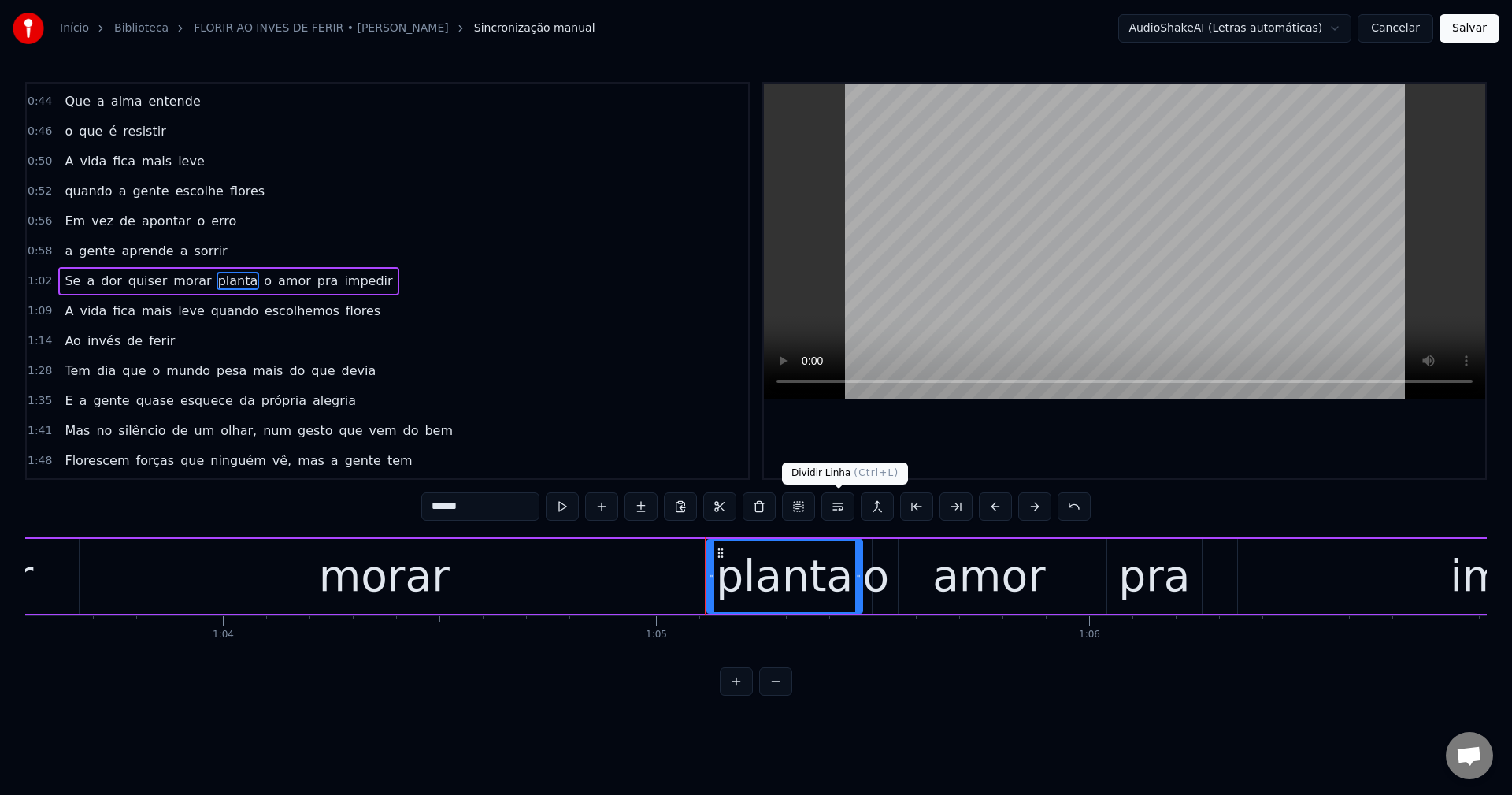
click at [841, 503] on button at bounding box center [837, 506] width 33 height 28
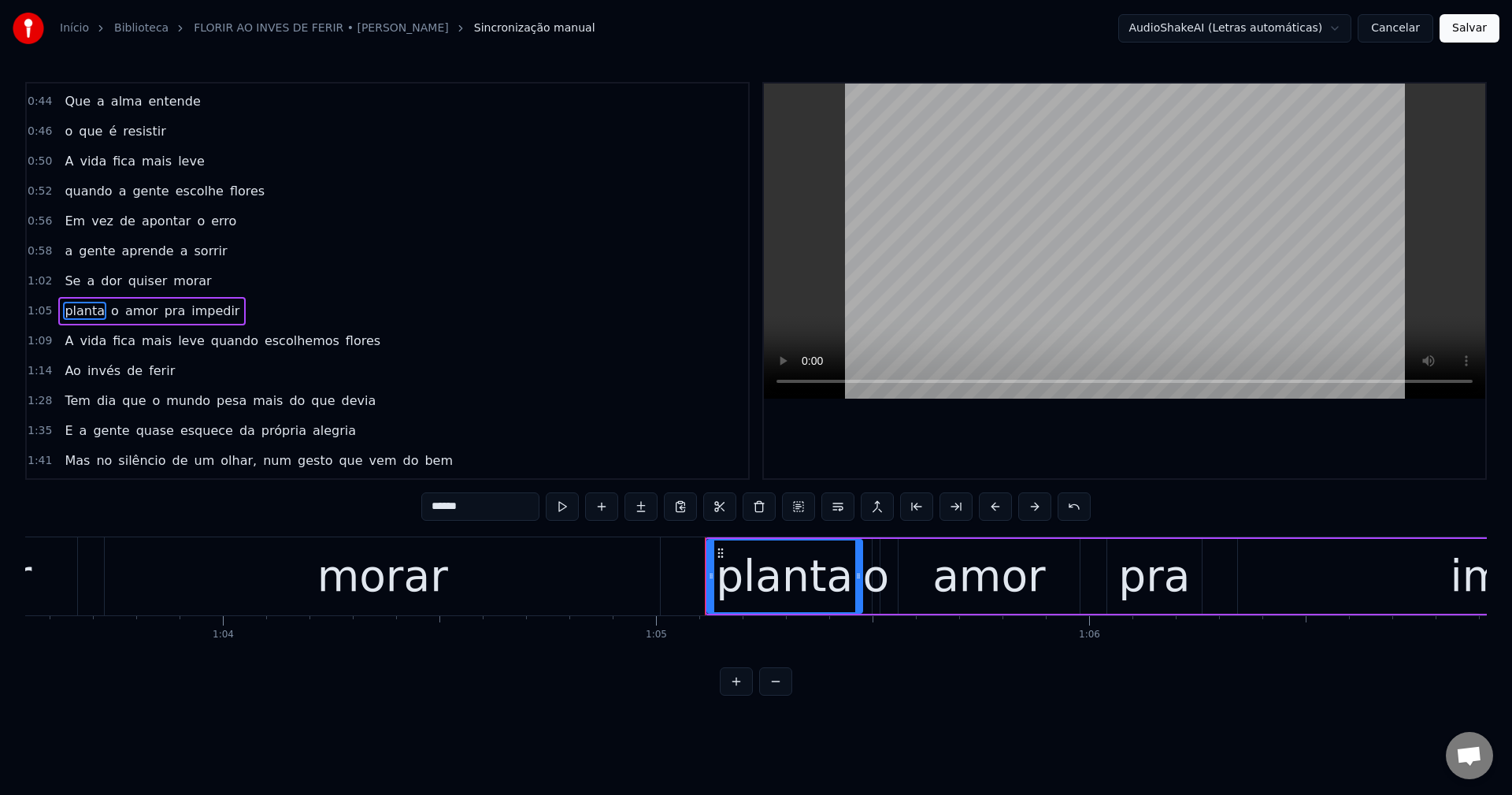
scroll to position [326, 0]
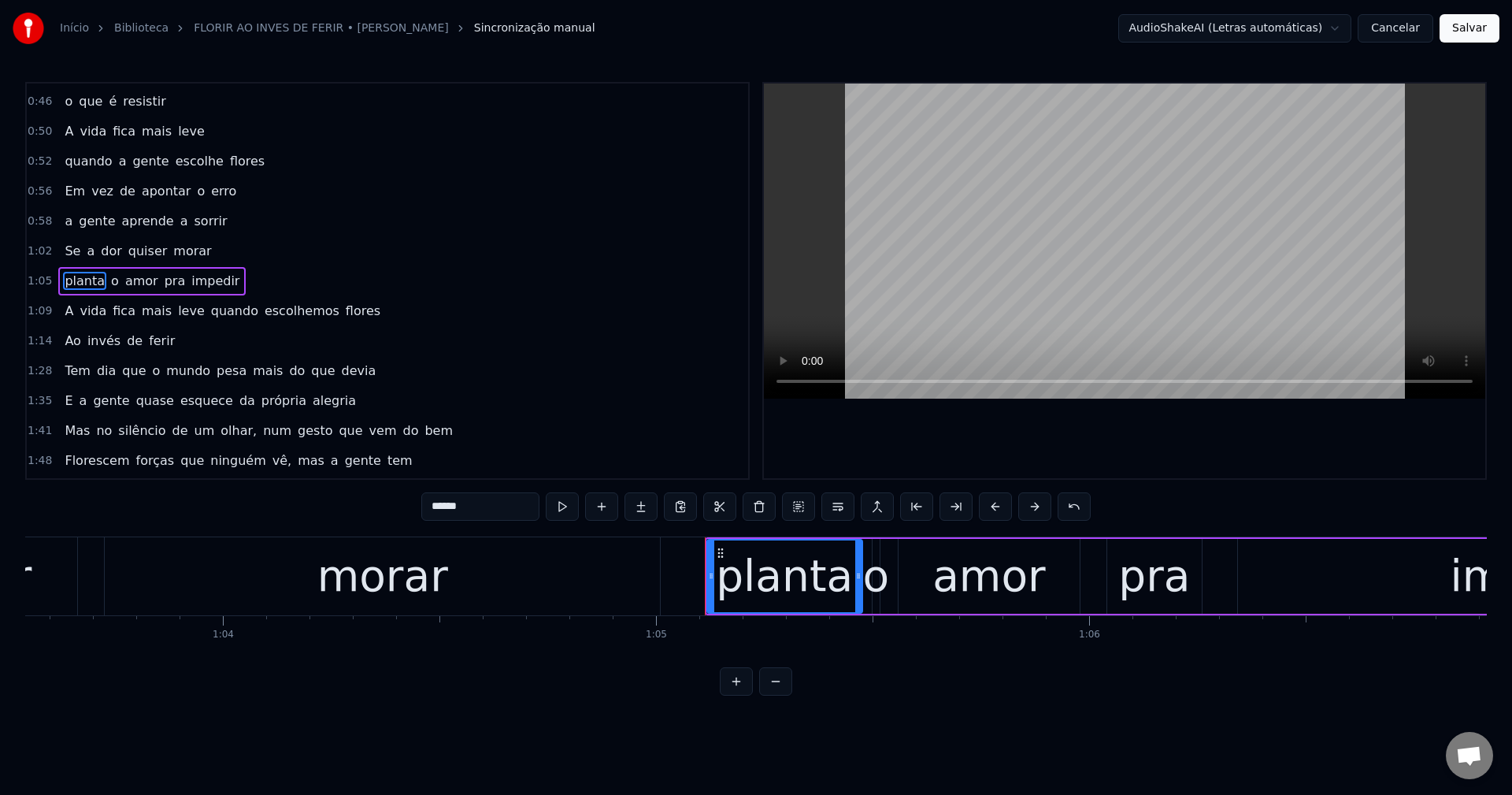
click at [209, 316] on span "quando" at bounding box center [235, 310] width 51 height 18
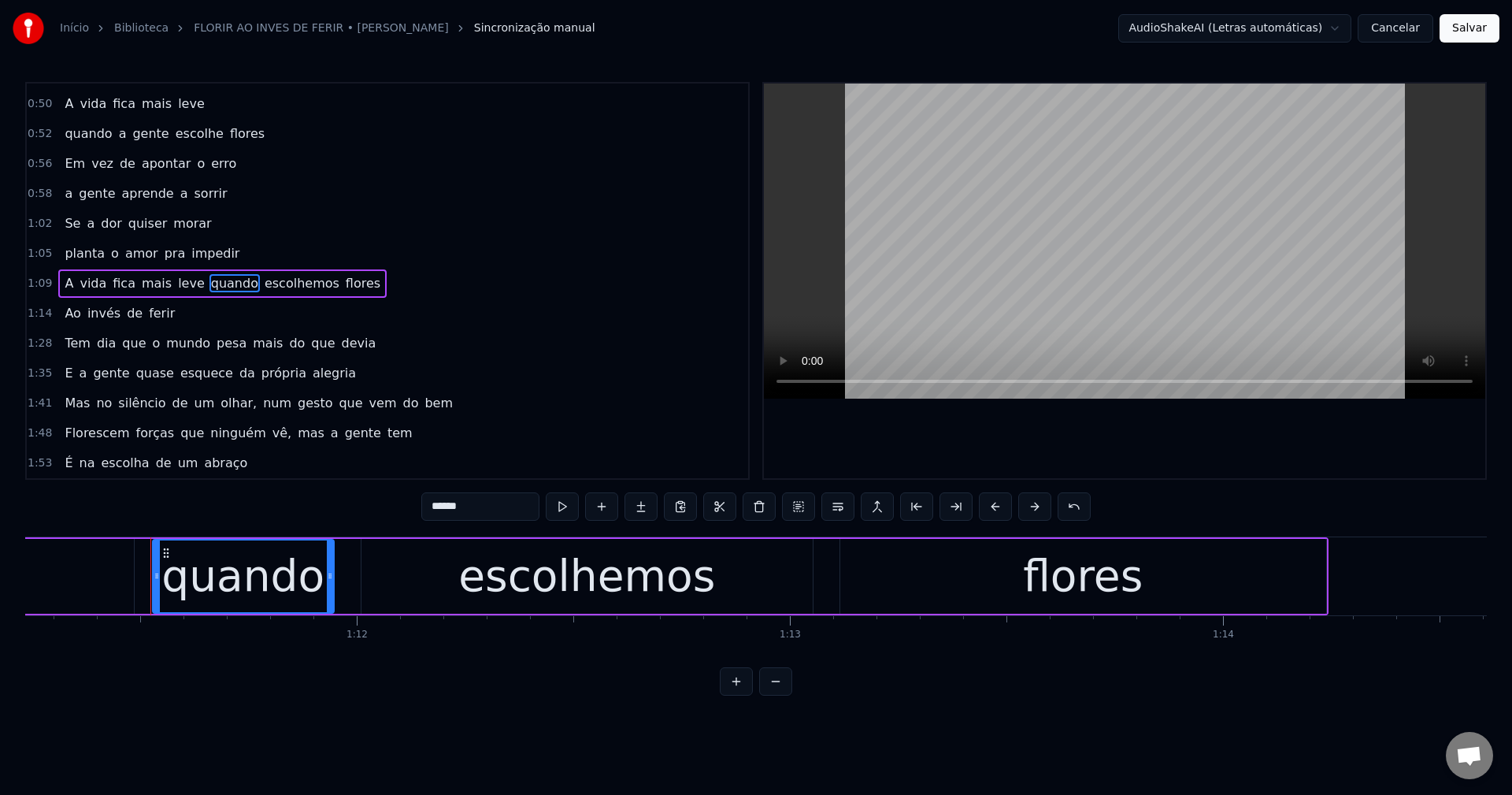
scroll to position [0, 30896]
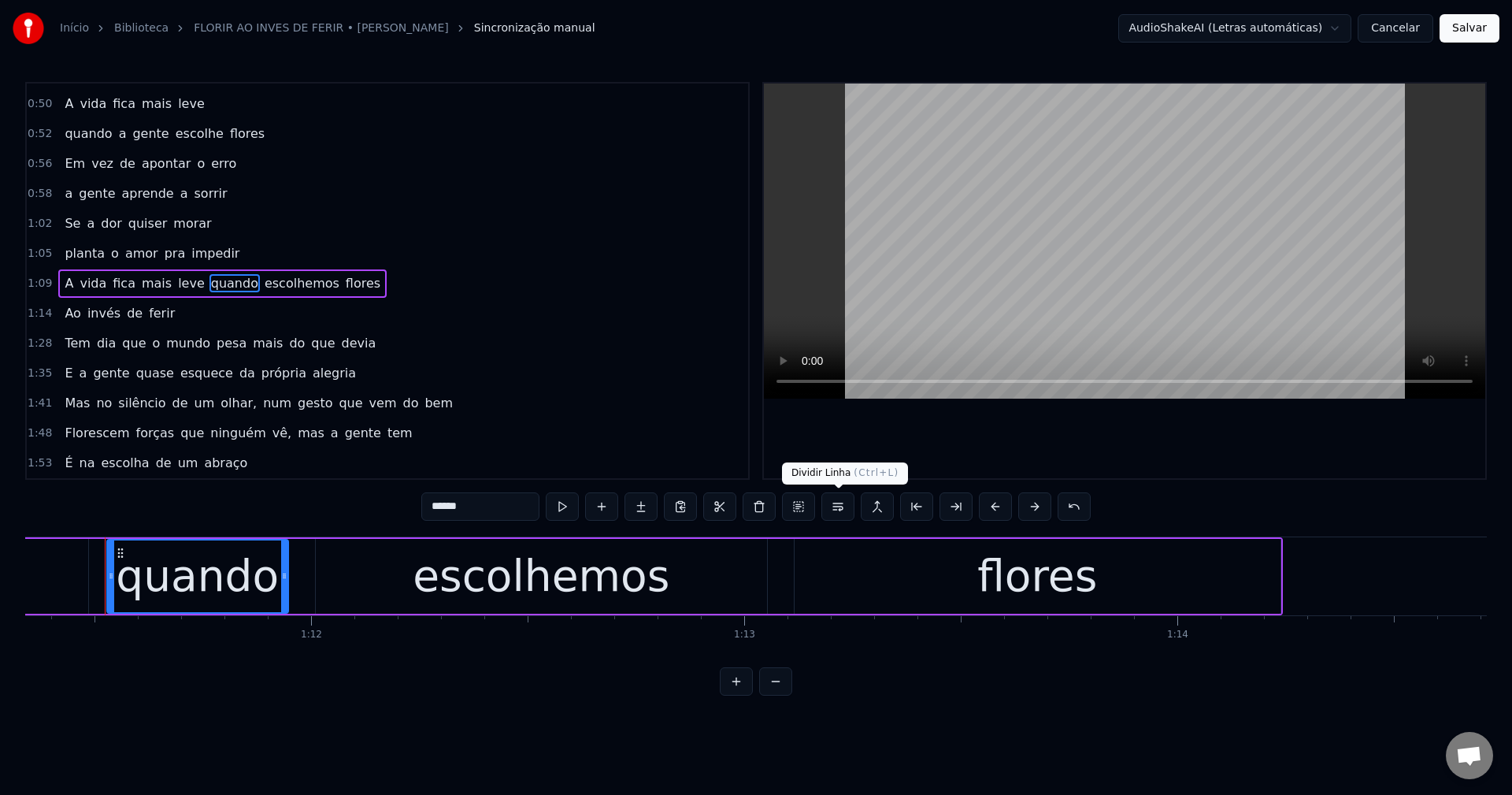
click at [834, 500] on button at bounding box center [837, 506] width 33 height 28
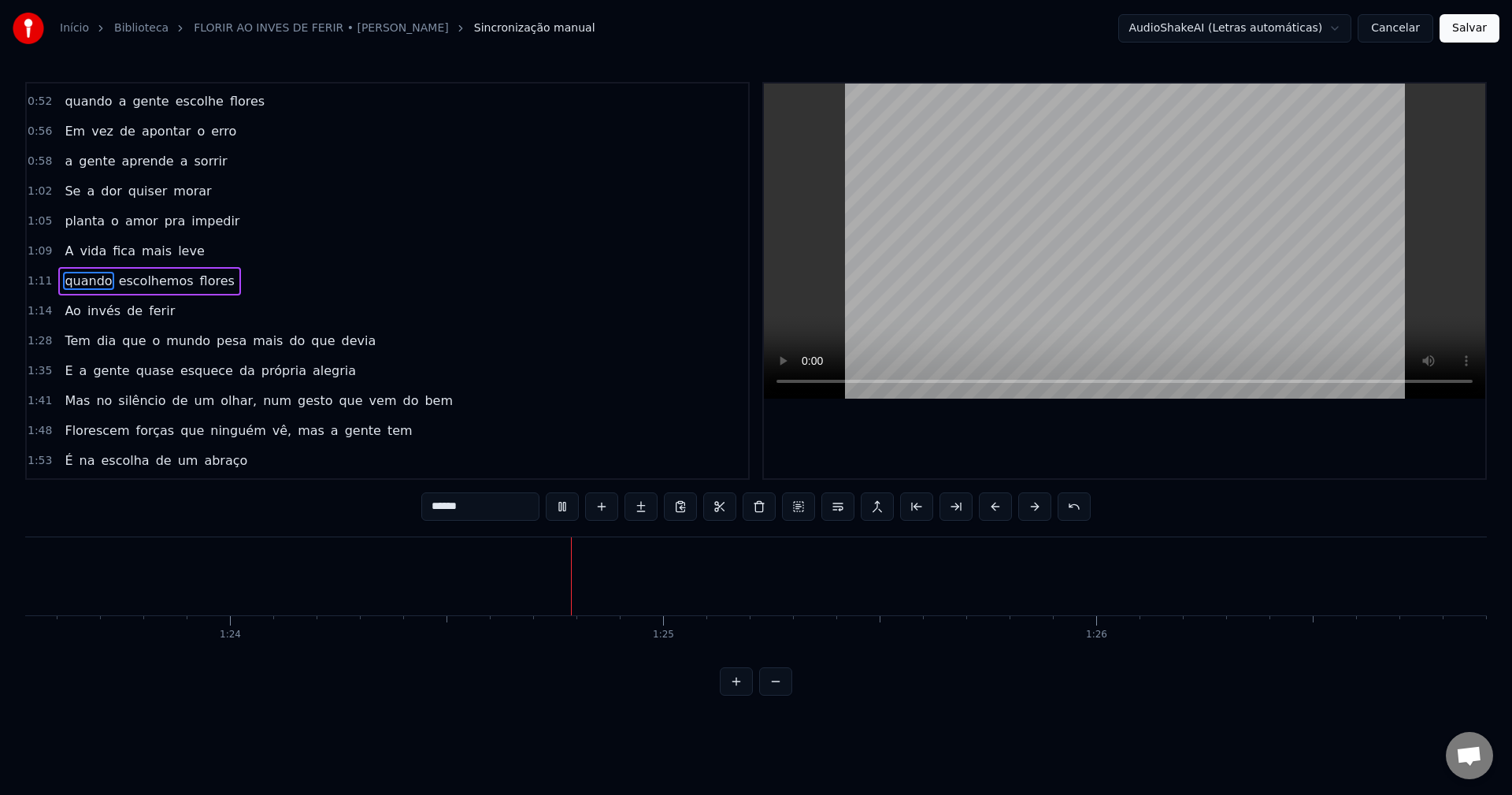
scroll to position [0, 36372]
click at [72, 332] on span "Tem" at bounding box center [77, 340] width 28 height 18
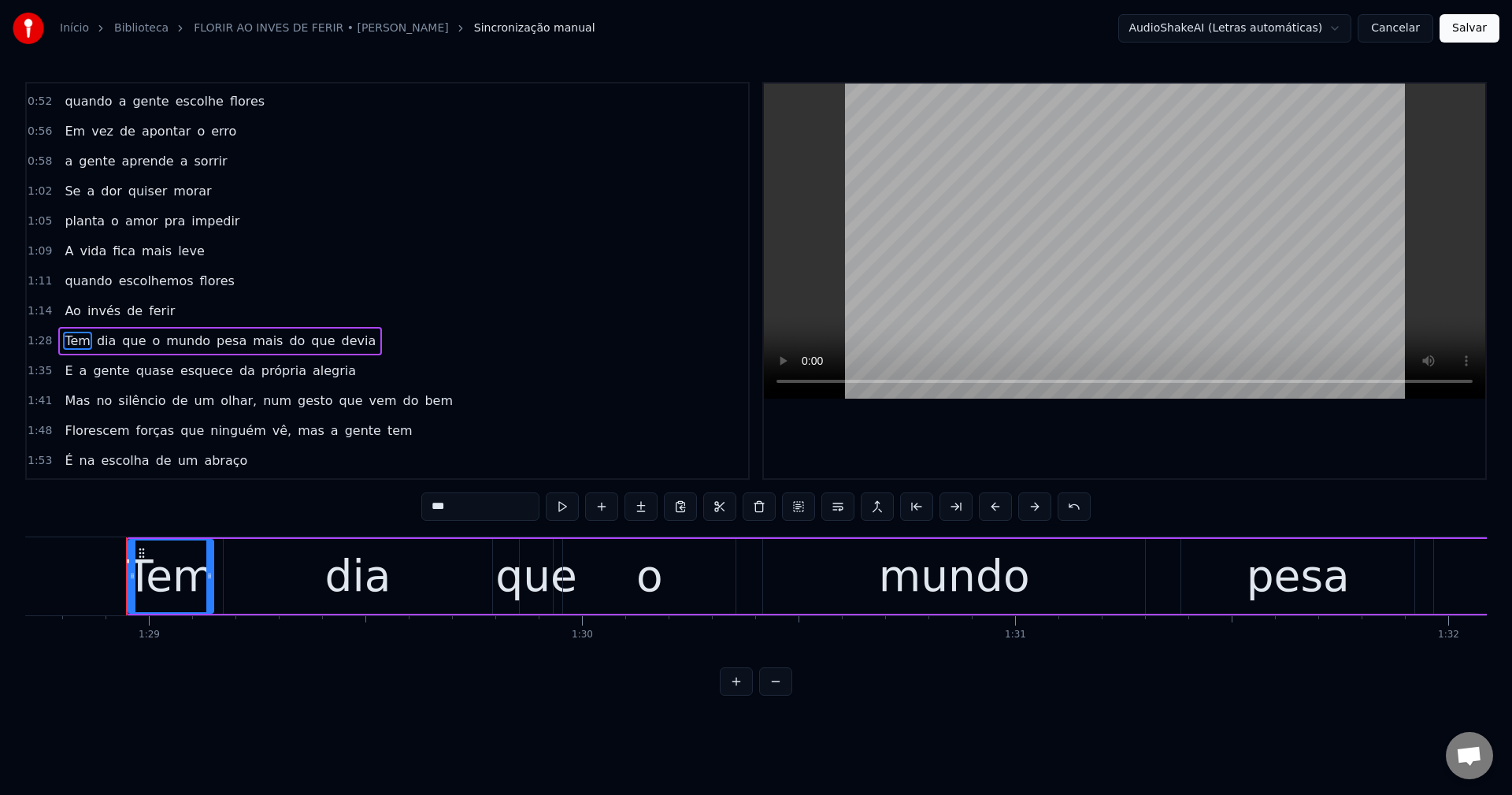
scroll to position [0, 38442]
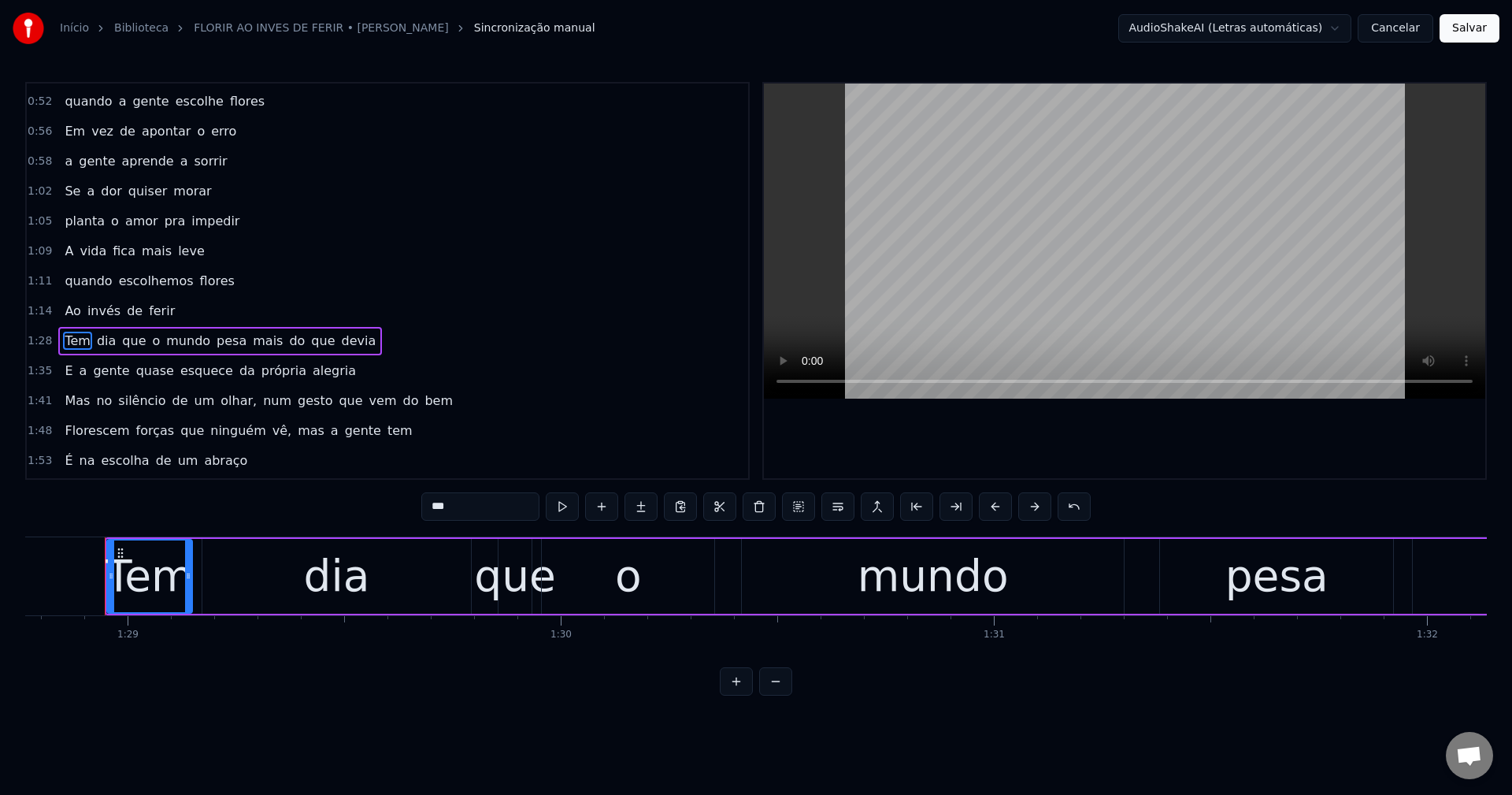
click at [72, 332] on span "Tem" at bounding box center [77, 340] width 28 height 18
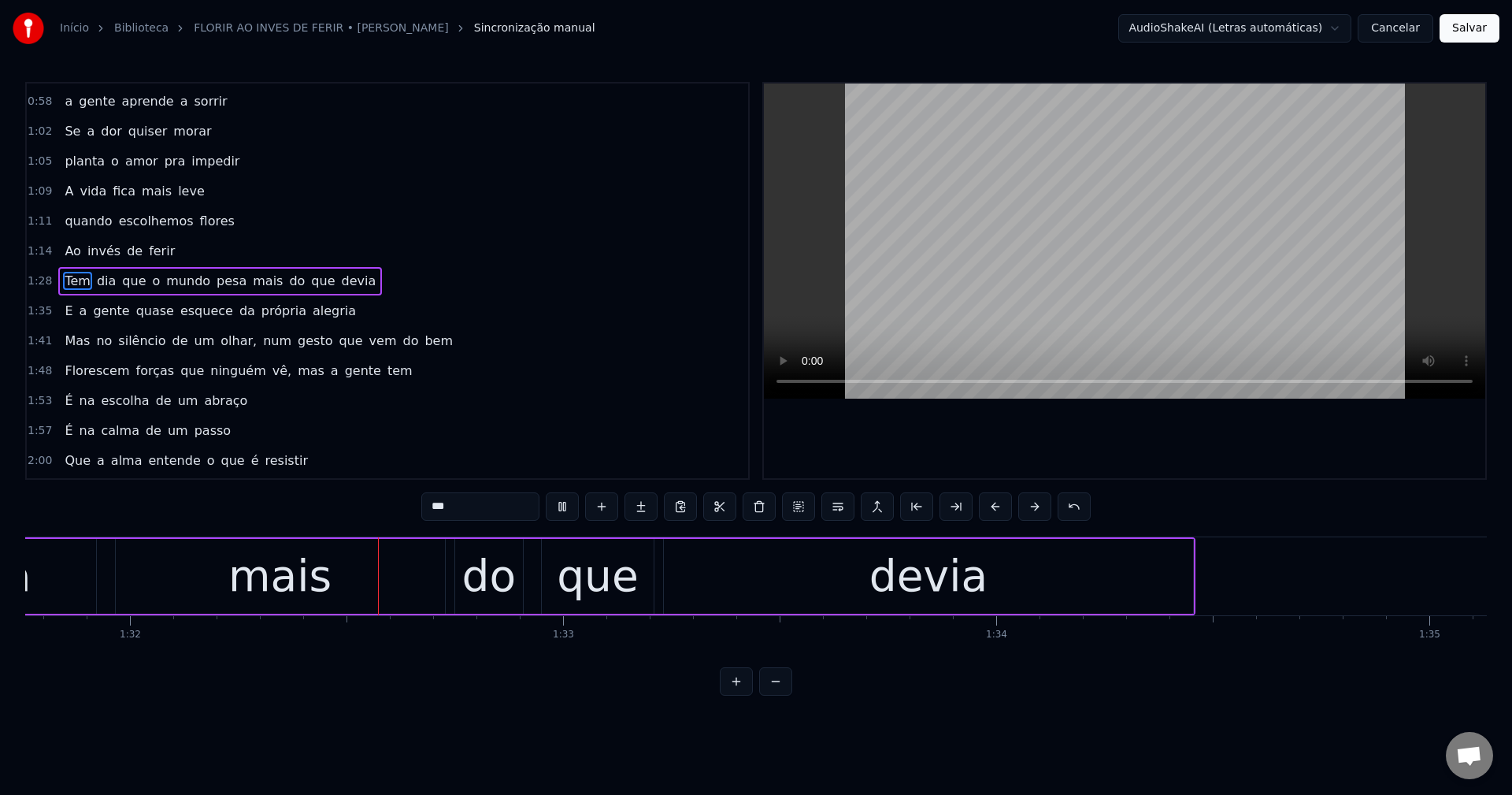
click at [216, 278] on span "pesa" at bounding box center [231, 280] width 33 height 18
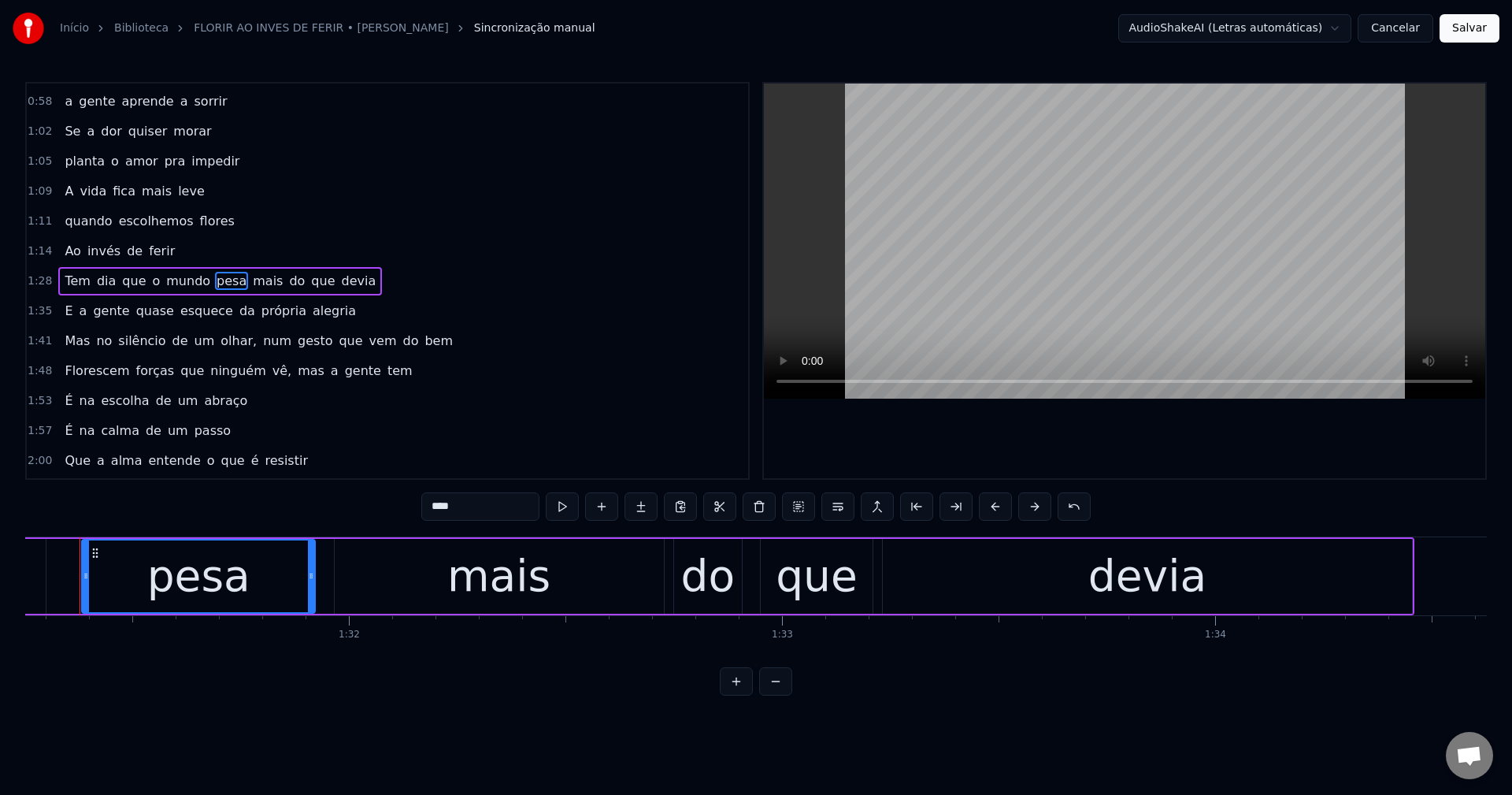
scroll to position [0, 39496]
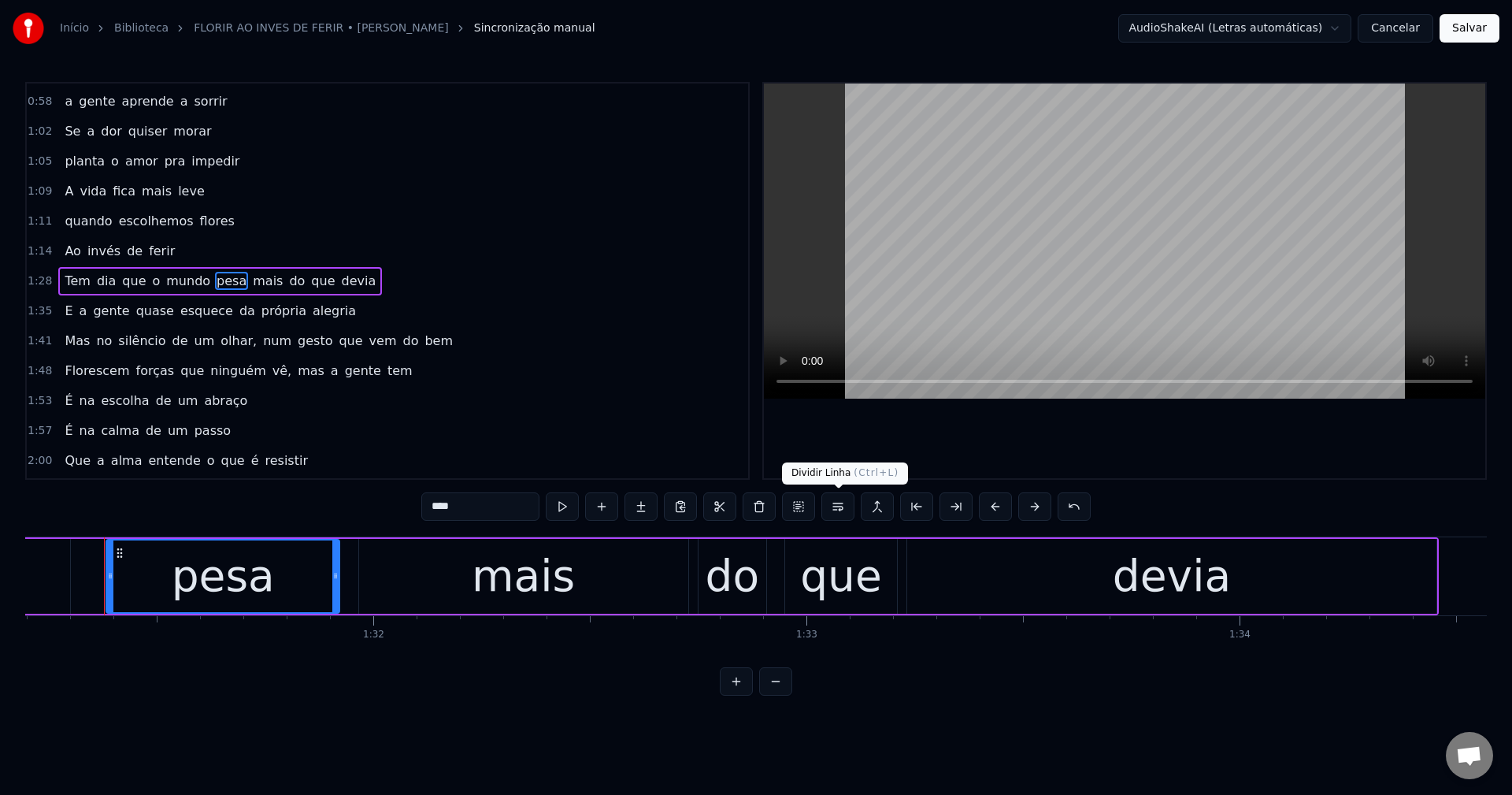
click at [844, 509] on button at bounding box center [837, 506] width 33 height 28
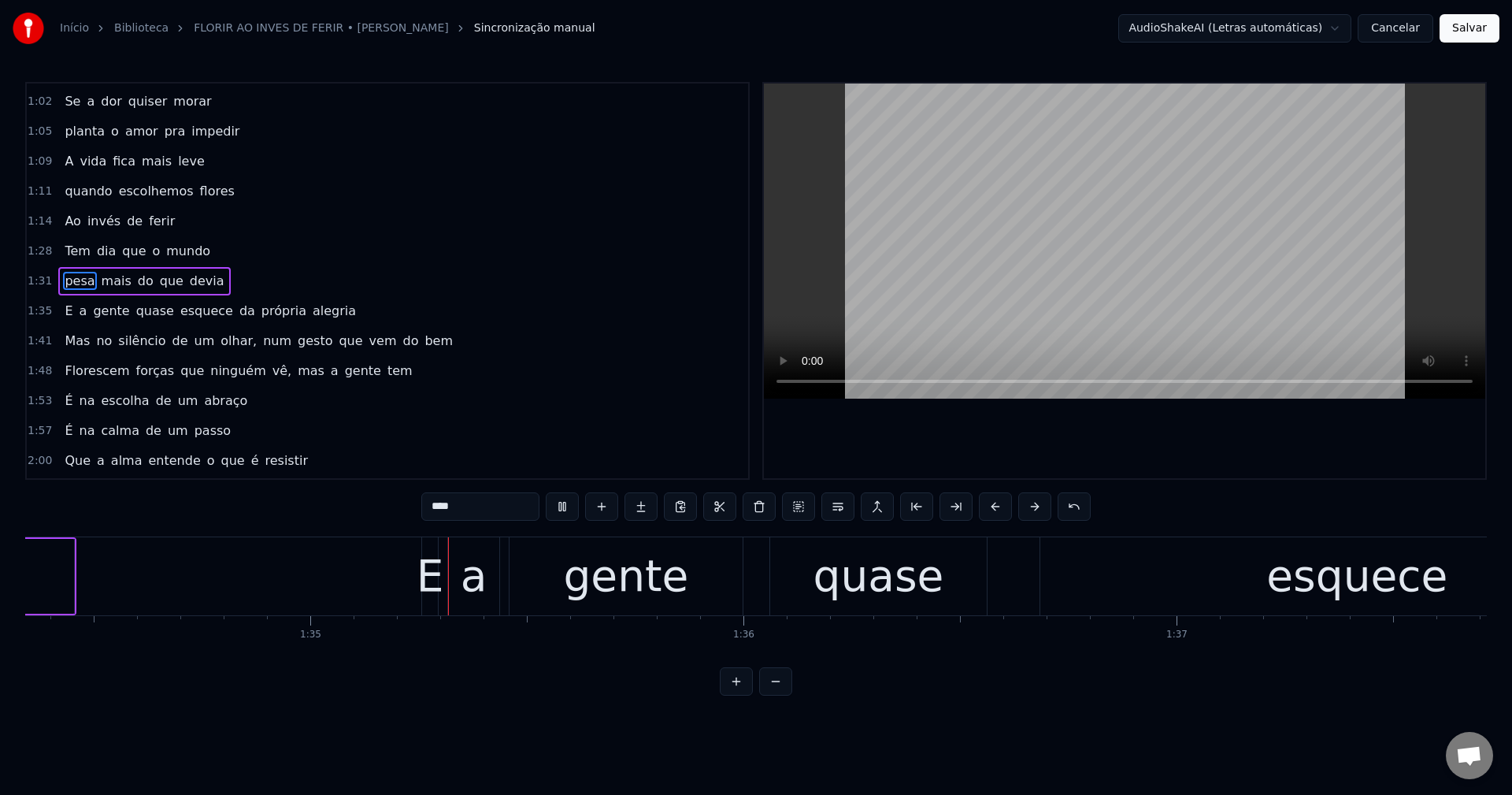
scroll to position [0, 40859]
click at [237, 317] on span "da" at bounding box center [247, 310] width 19 height 18
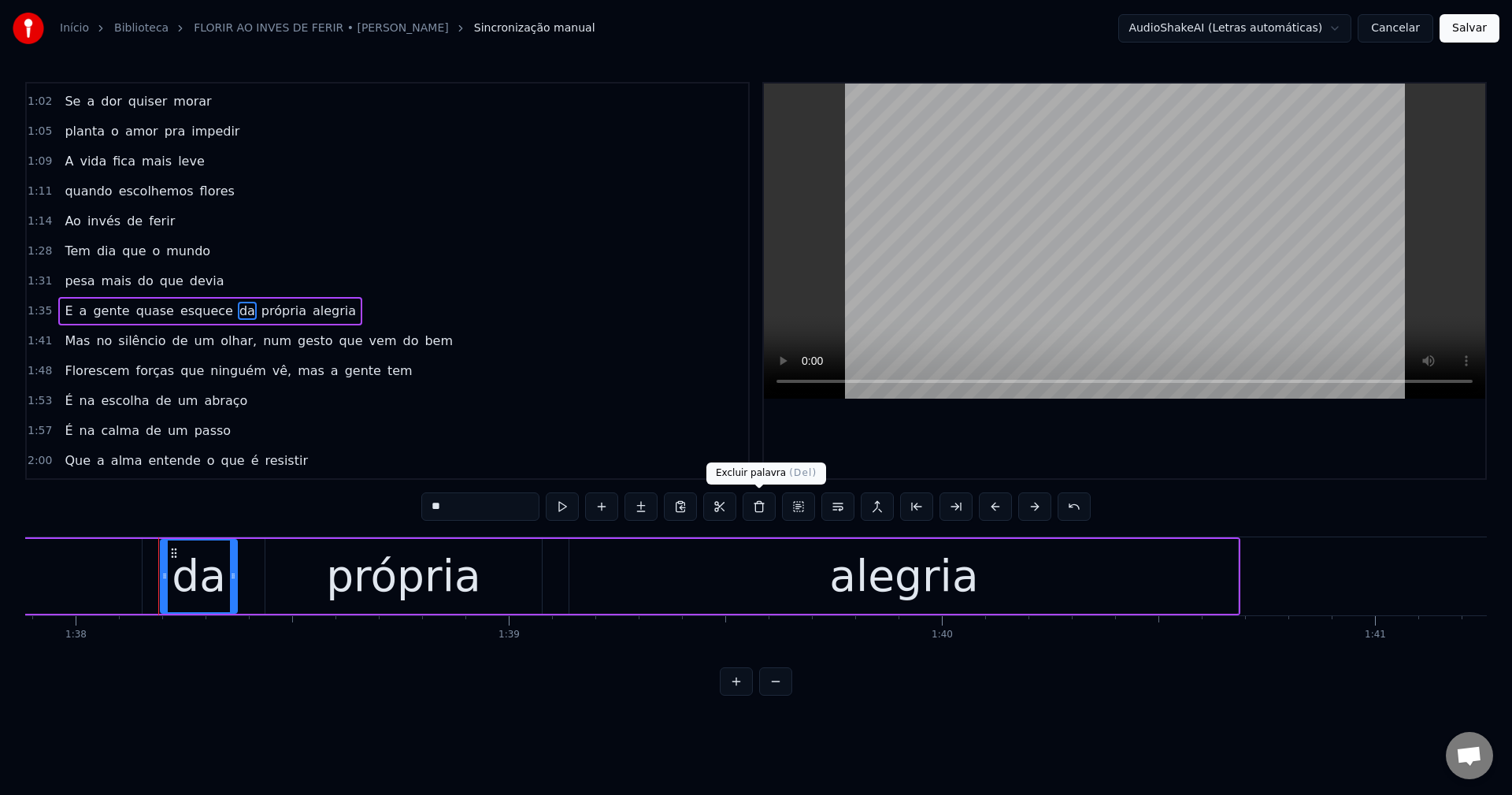
scroll to position [0, 42445]
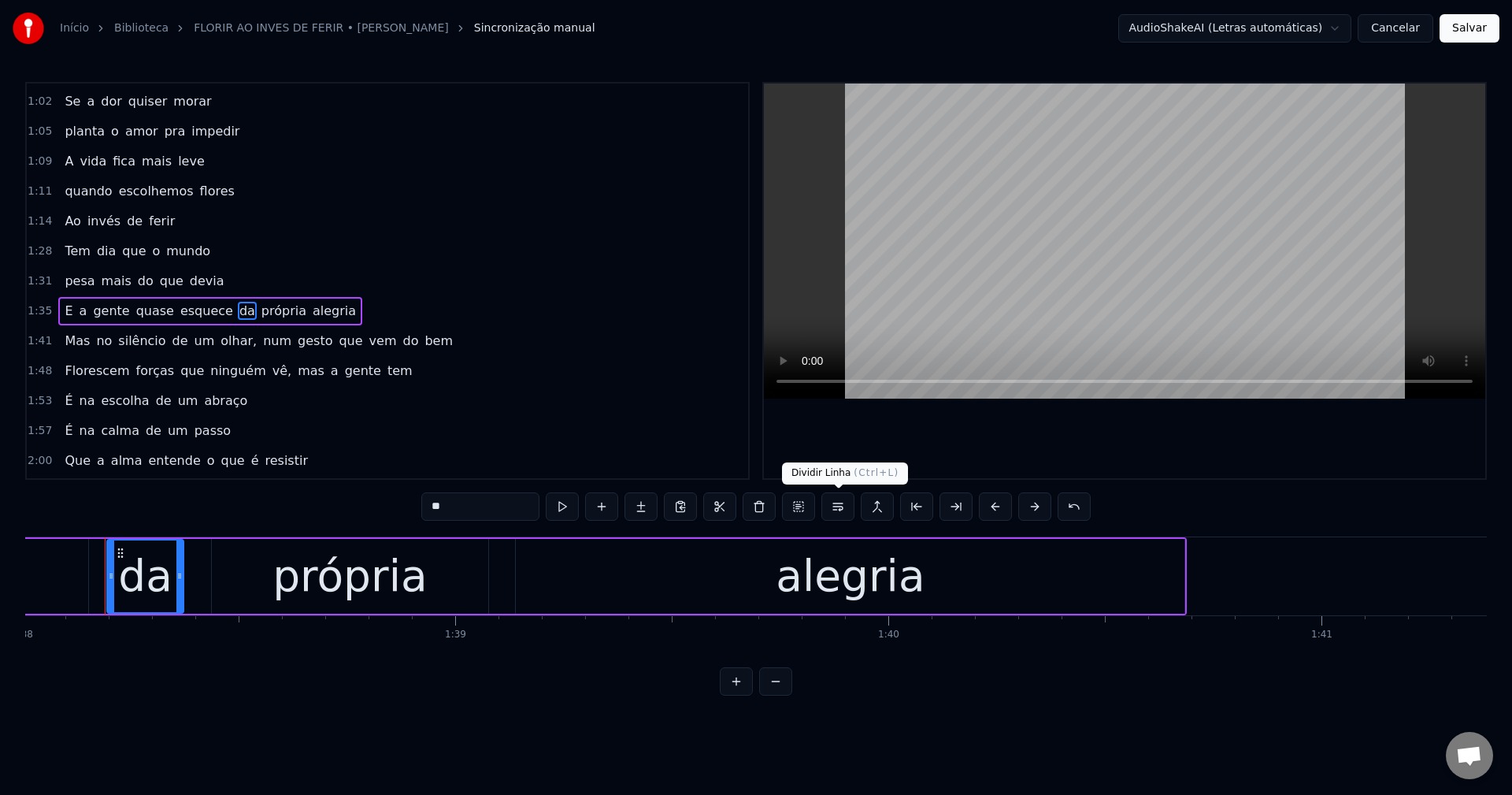
click at [839, 508] on button at bounding box center [837, 506] width 33 height 28
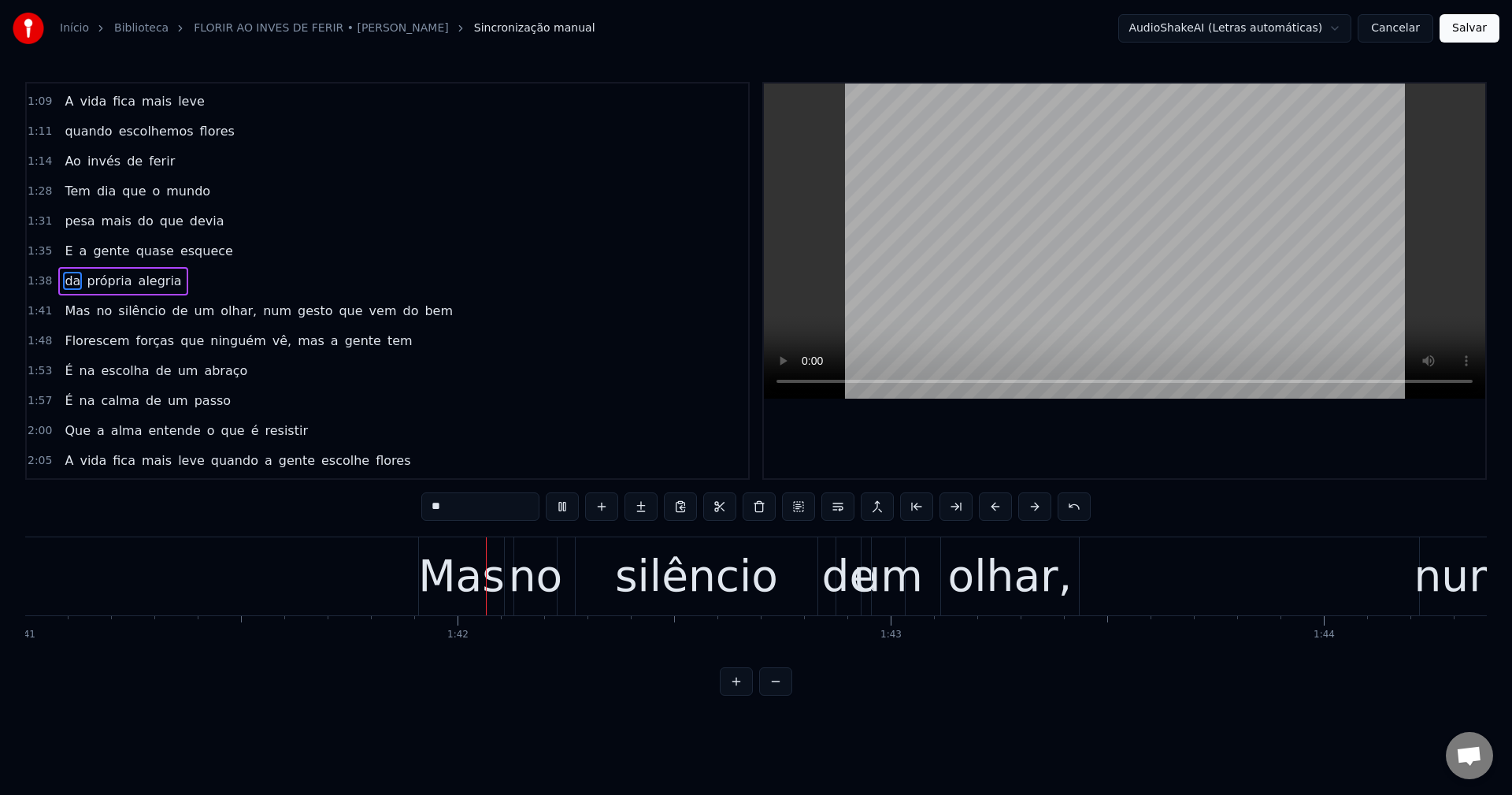
scroll to position [0, 43834]
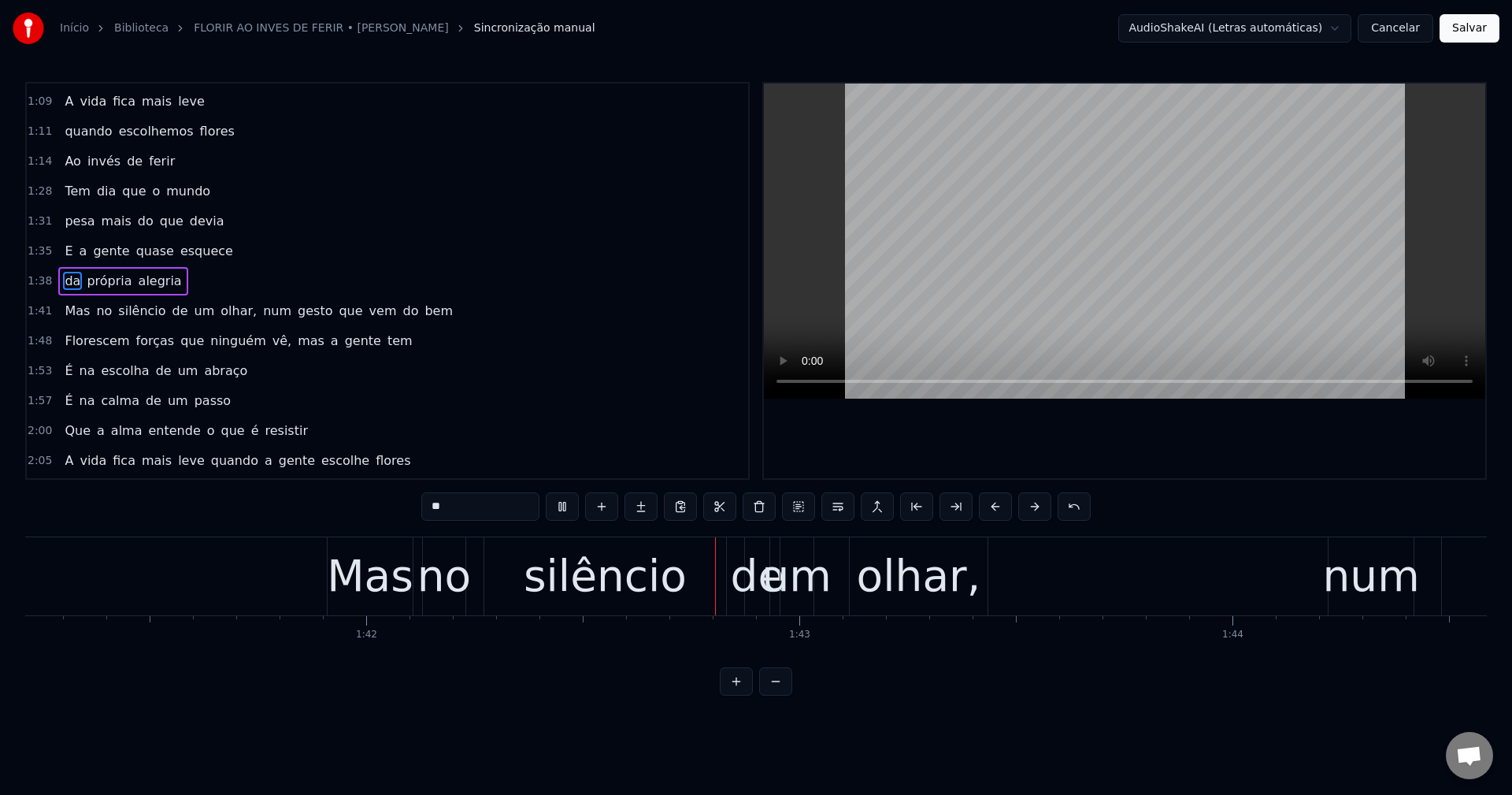
click at [219, 312] on span "olhar," at bounding box center [238, 310] width 39 height 18
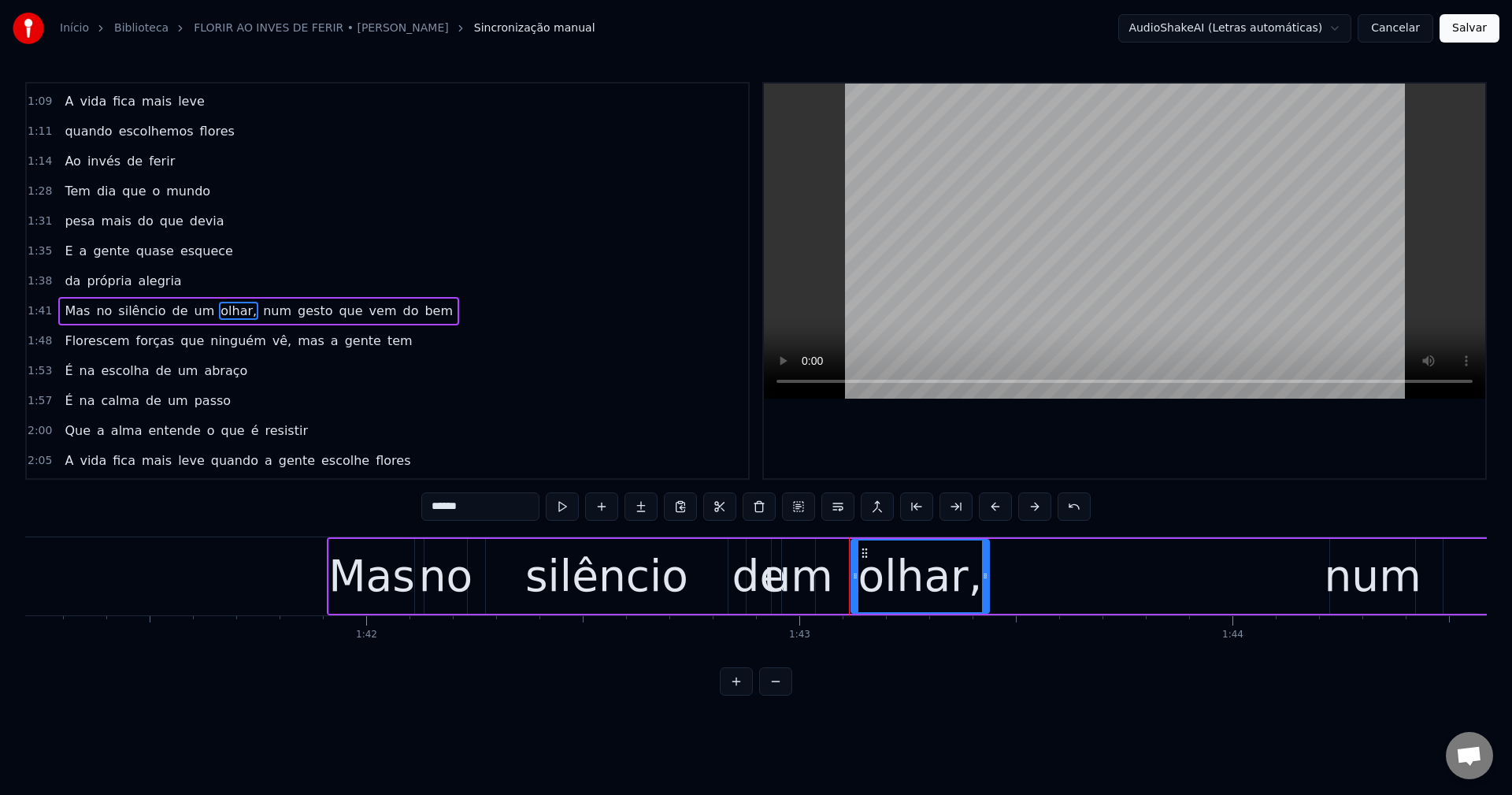
scroll to position [565, 0]
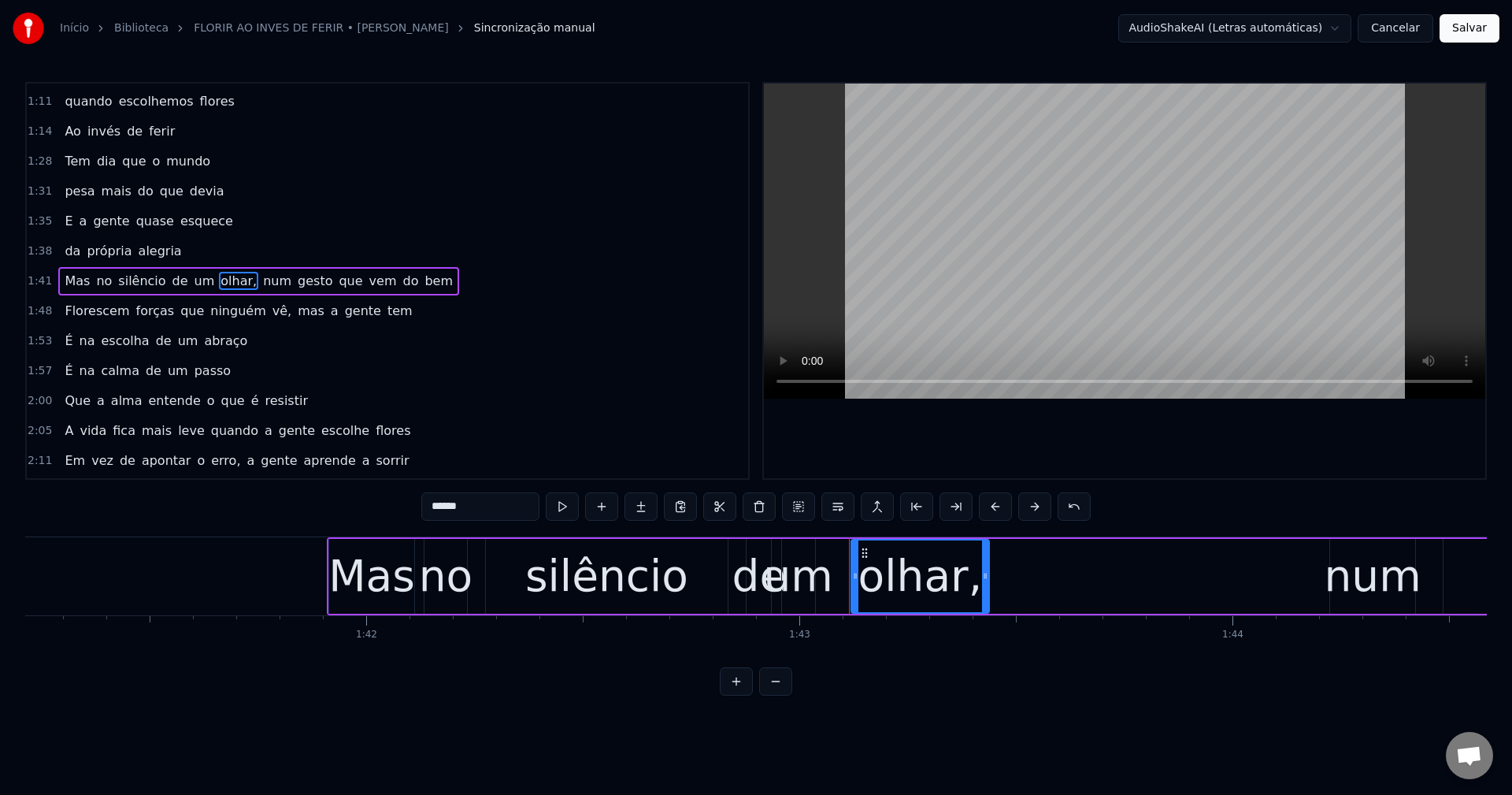
click at [476, 516] on input "******" at bounding box center [481, 506] width 118 height 28
click at [257, 276] on span "num" at bounding box center [273, 280] width 32 height 18
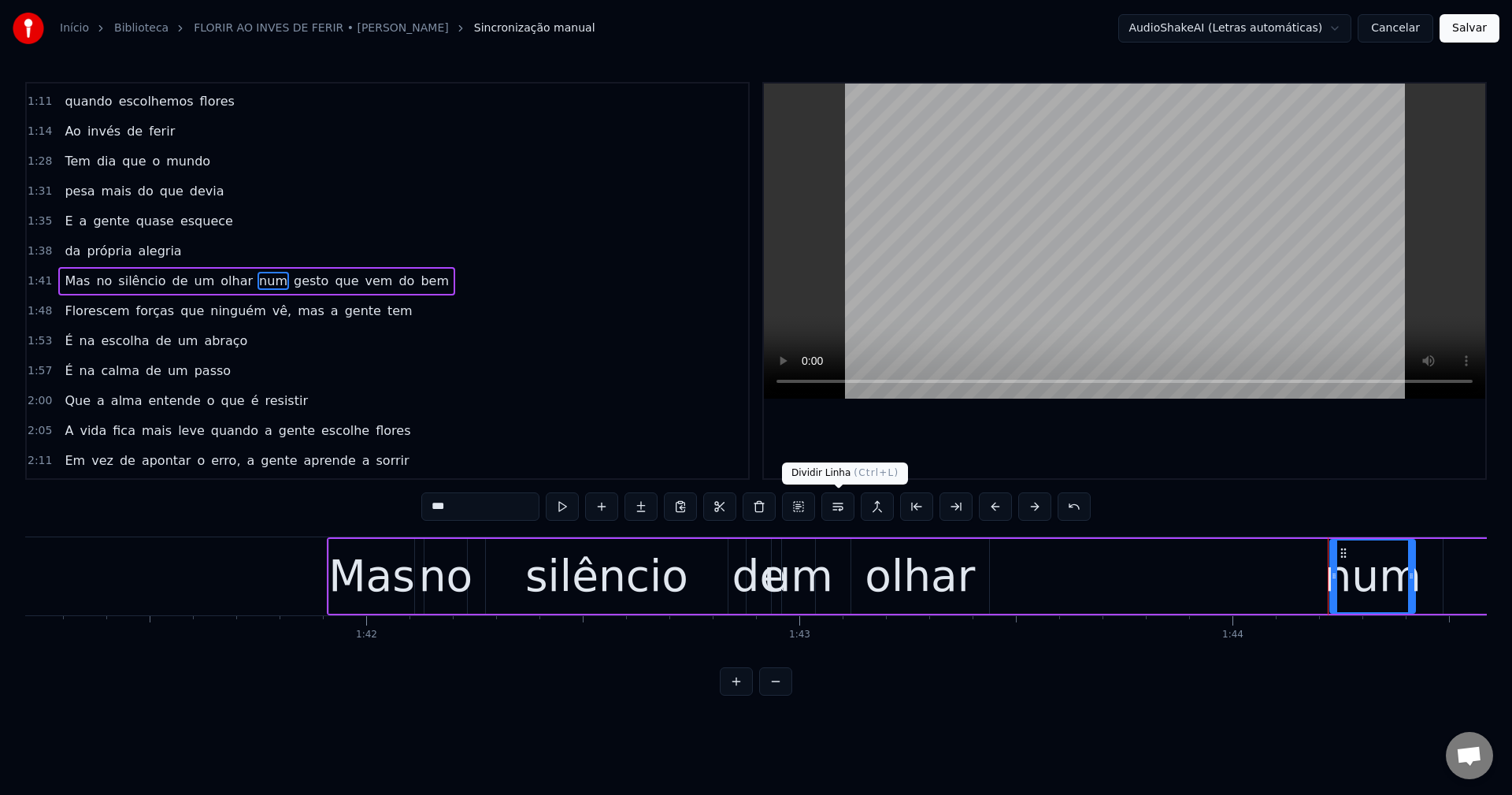
click at [839, 512] on button at bounding box center [837, 506] width 33 height 28
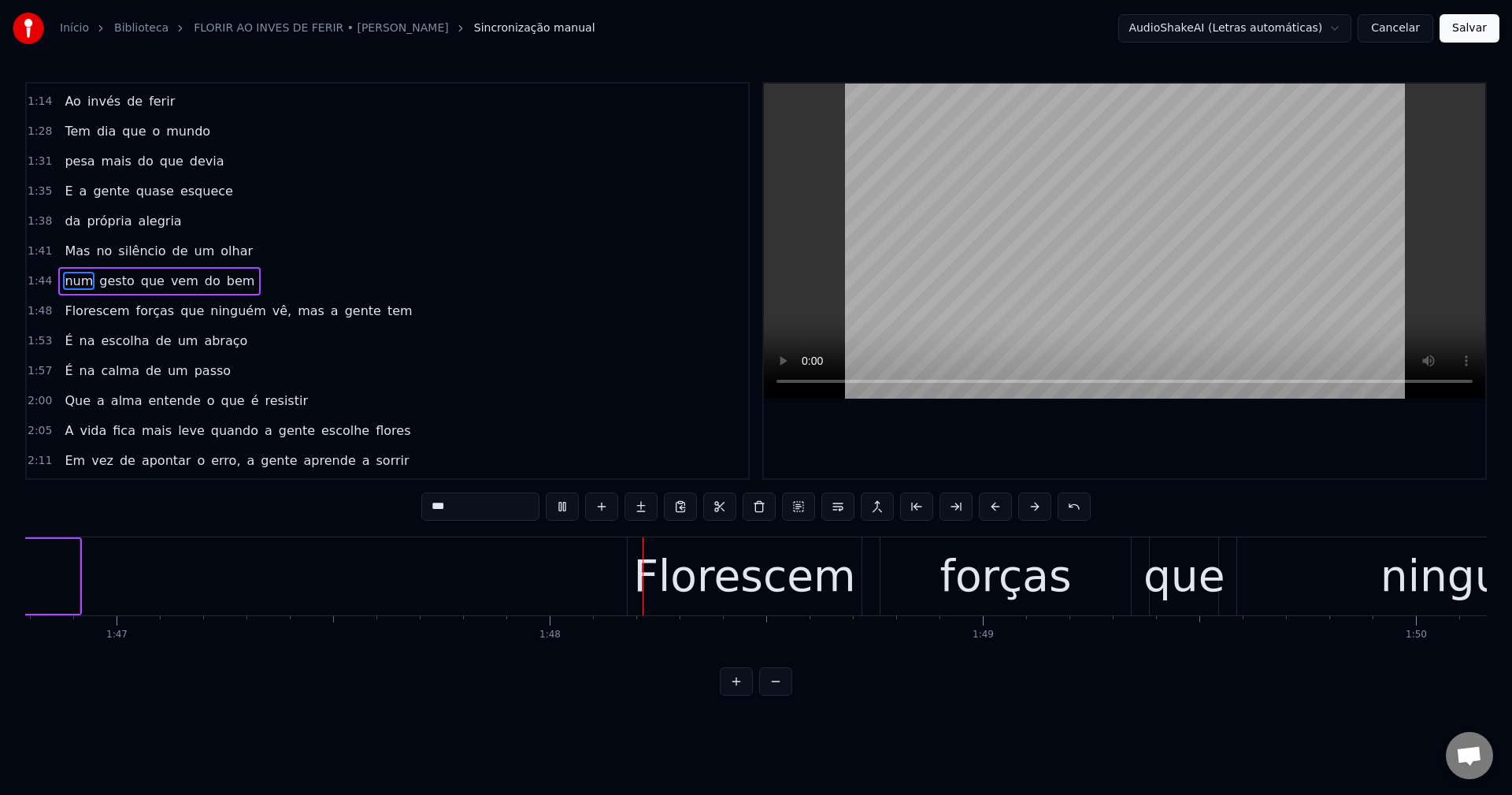
scroll to position [0, 46526]
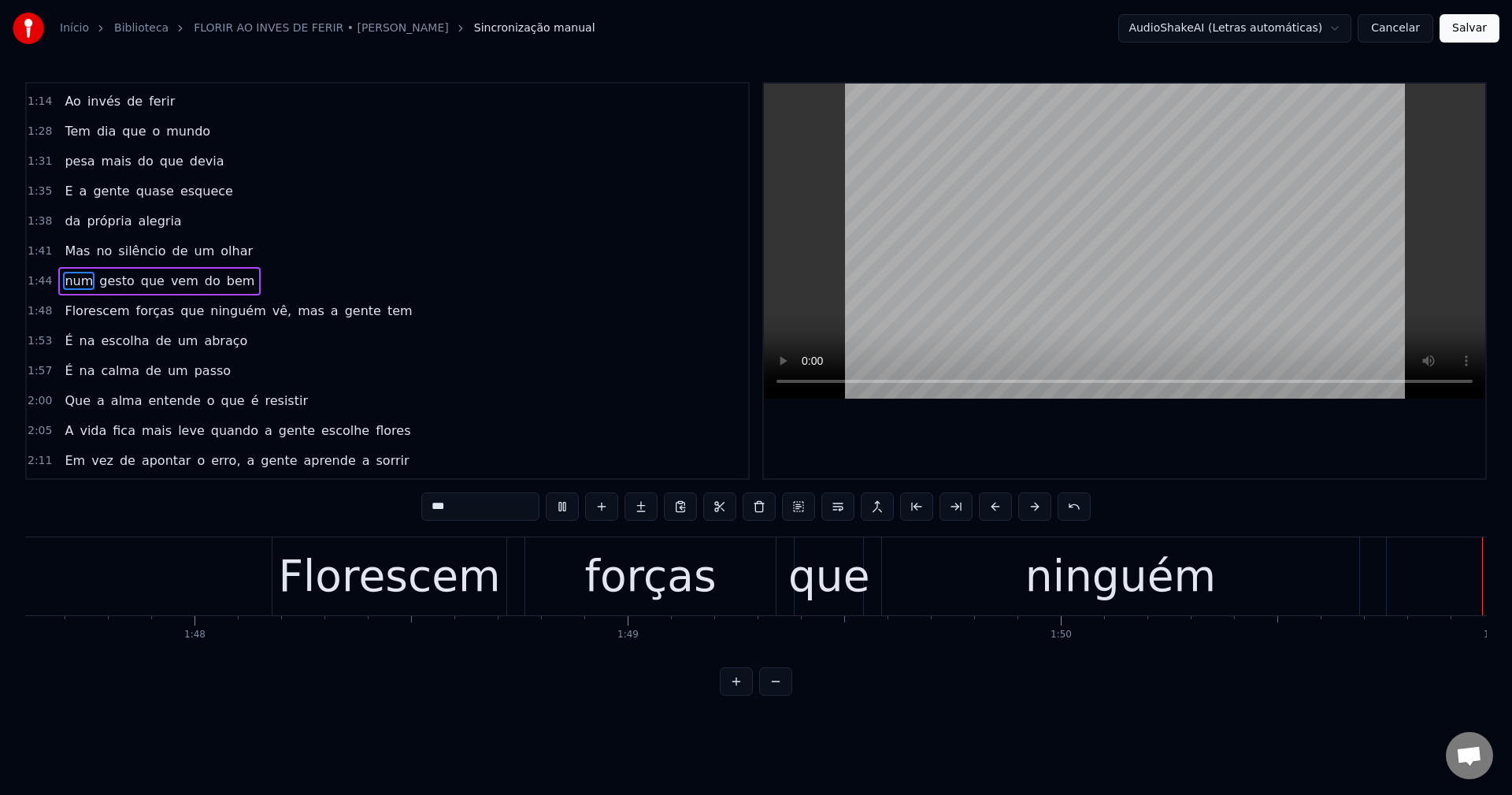
click at [178, 311] on span "que" at bounding box center [191, 310] width 27 height 18
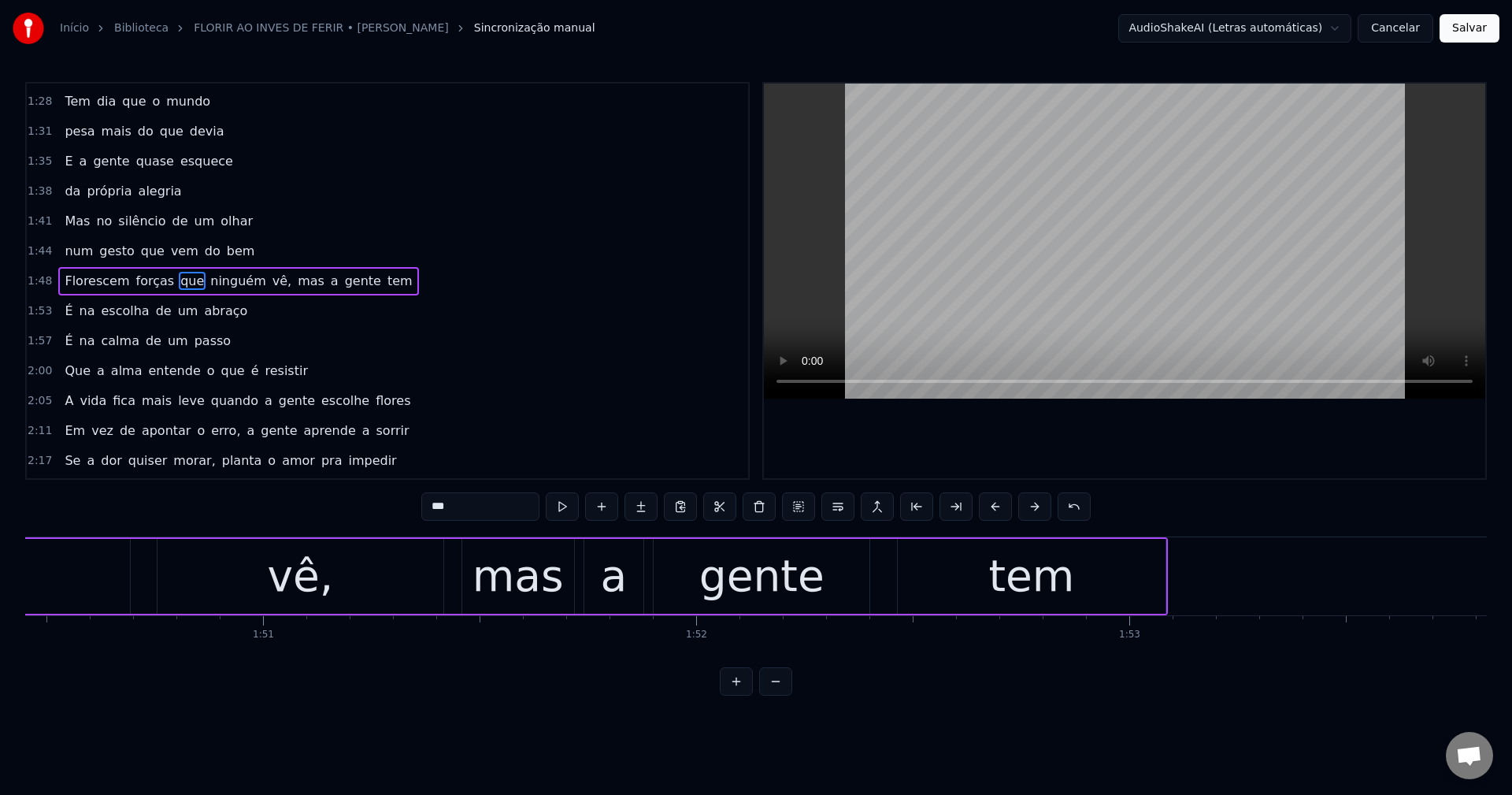
scroll to position [0, 47912]
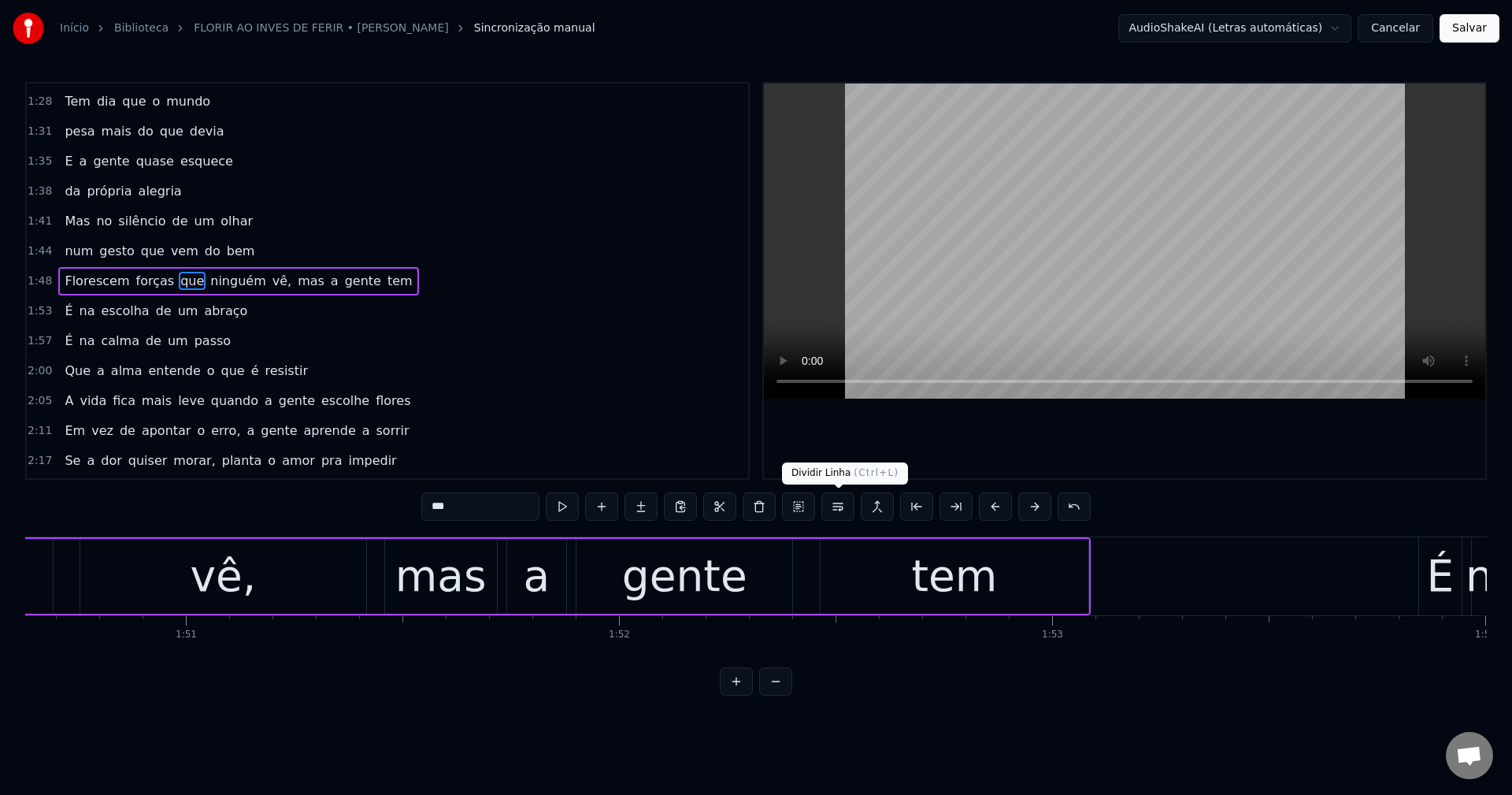
click at [836, 506] on button at bounding box center [837, 506] width 33 height 28
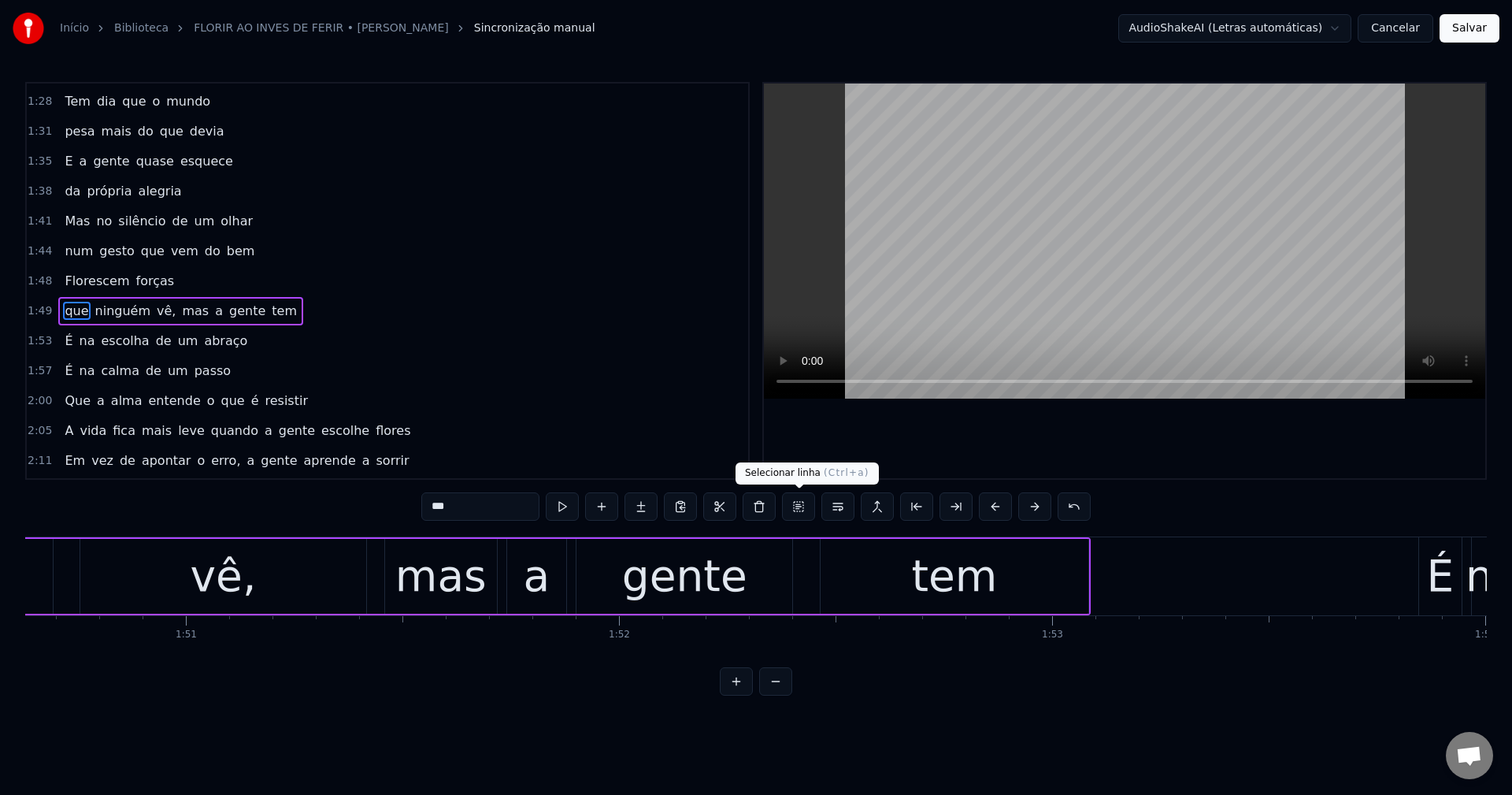
scroll to position [655, 0]
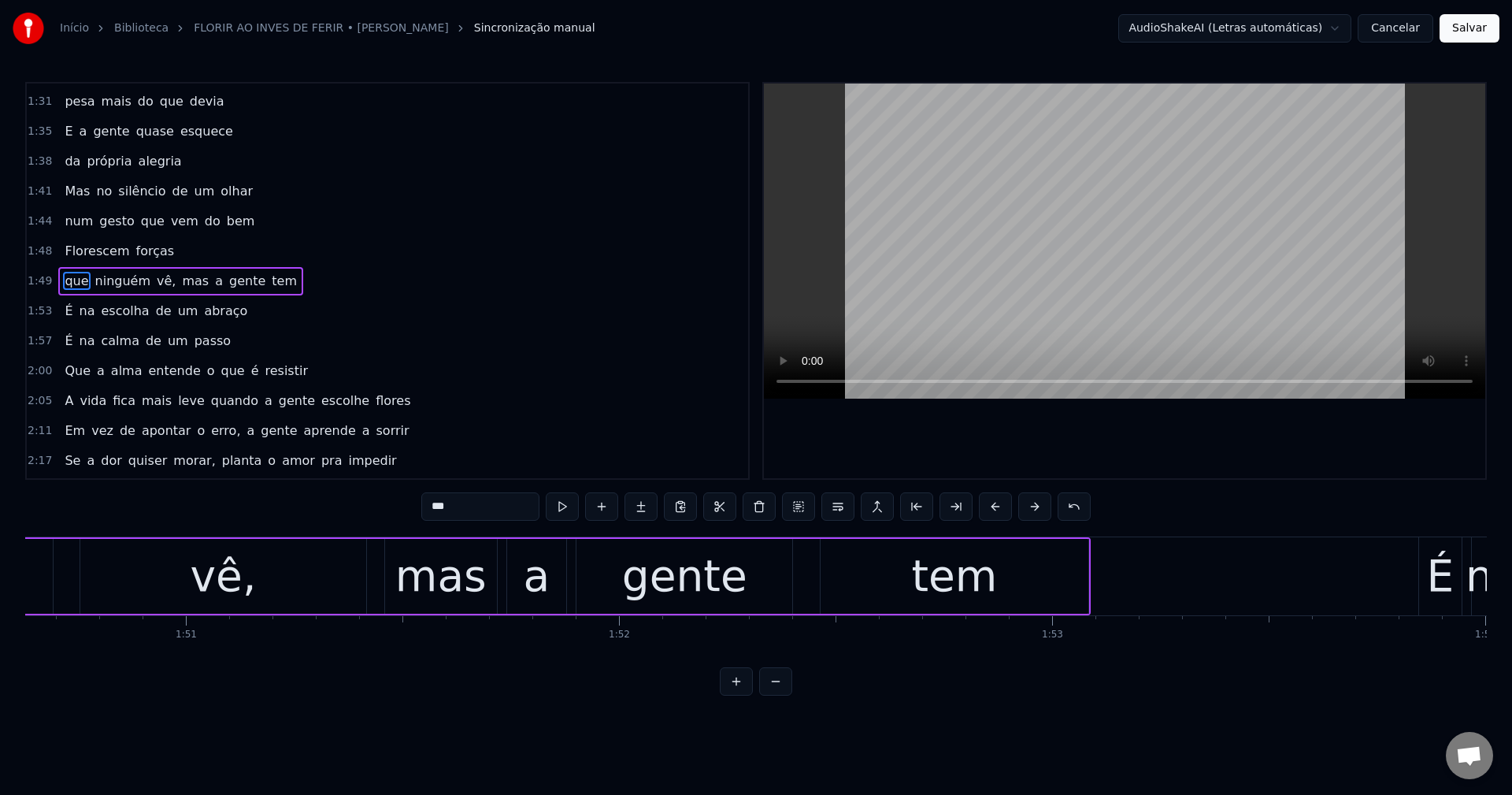
click at [155, 274] on span "vê," at bounding box center [165, 280] width 22 height 18
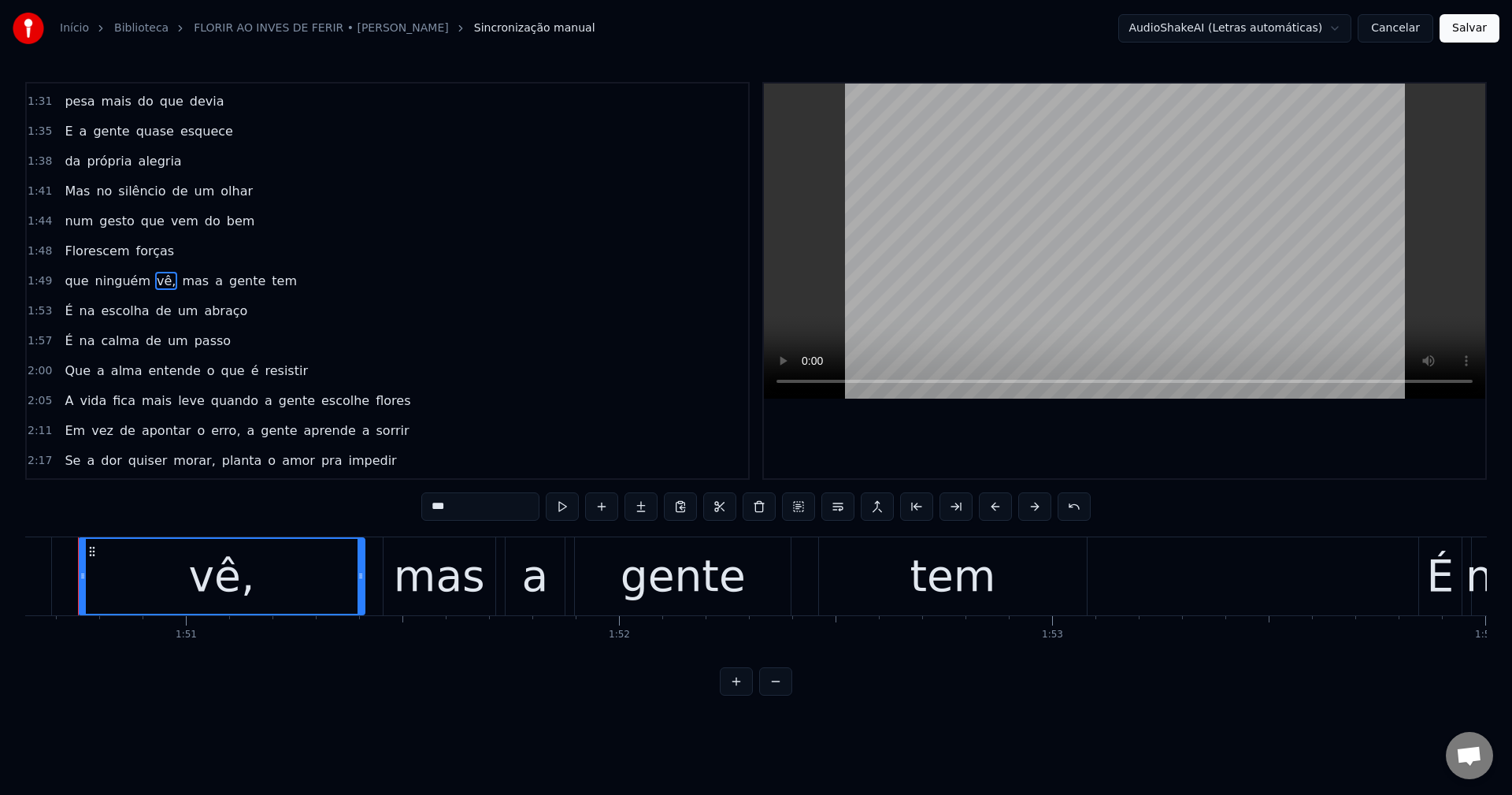
scroll to position [0, 47886]
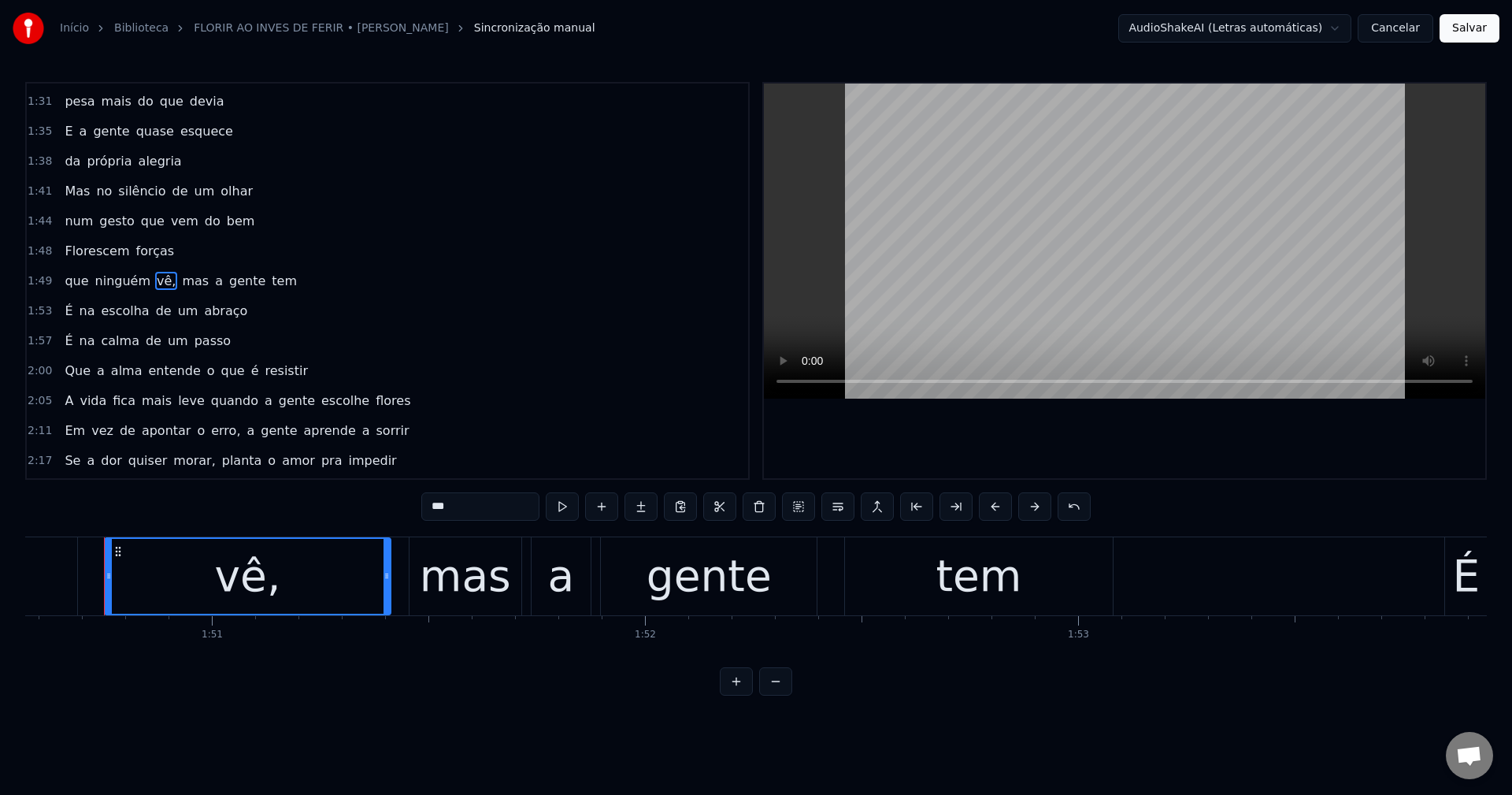
click at [482, 504] on input "***" at bounding box center [481, 506] width 118 height 28
click at [176, 281] on span "mas" at bounding box center [191, 280] width 30 height 18
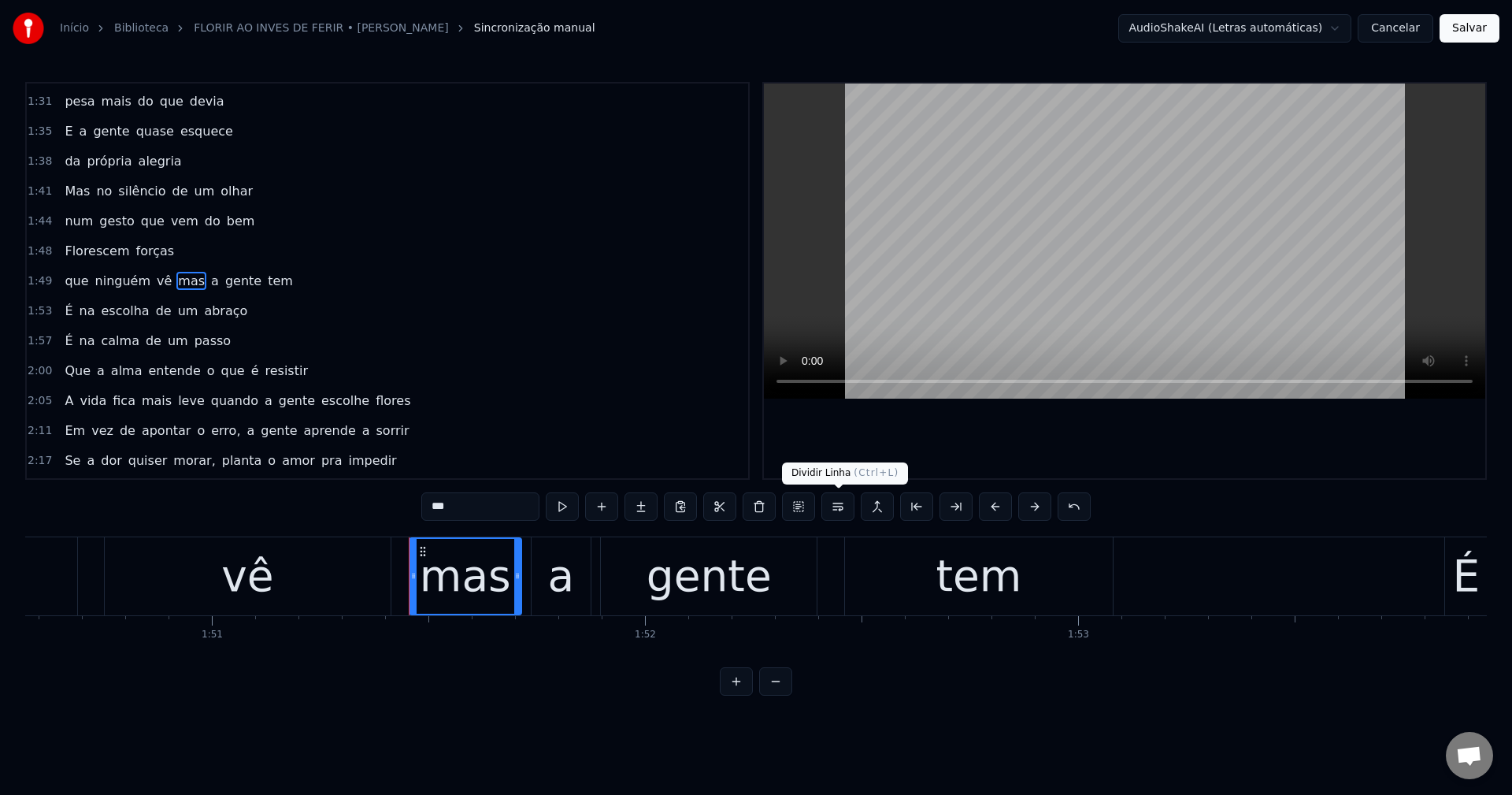
click at [846, 507] on button at bounding box center [837, 506] width 33 height 28
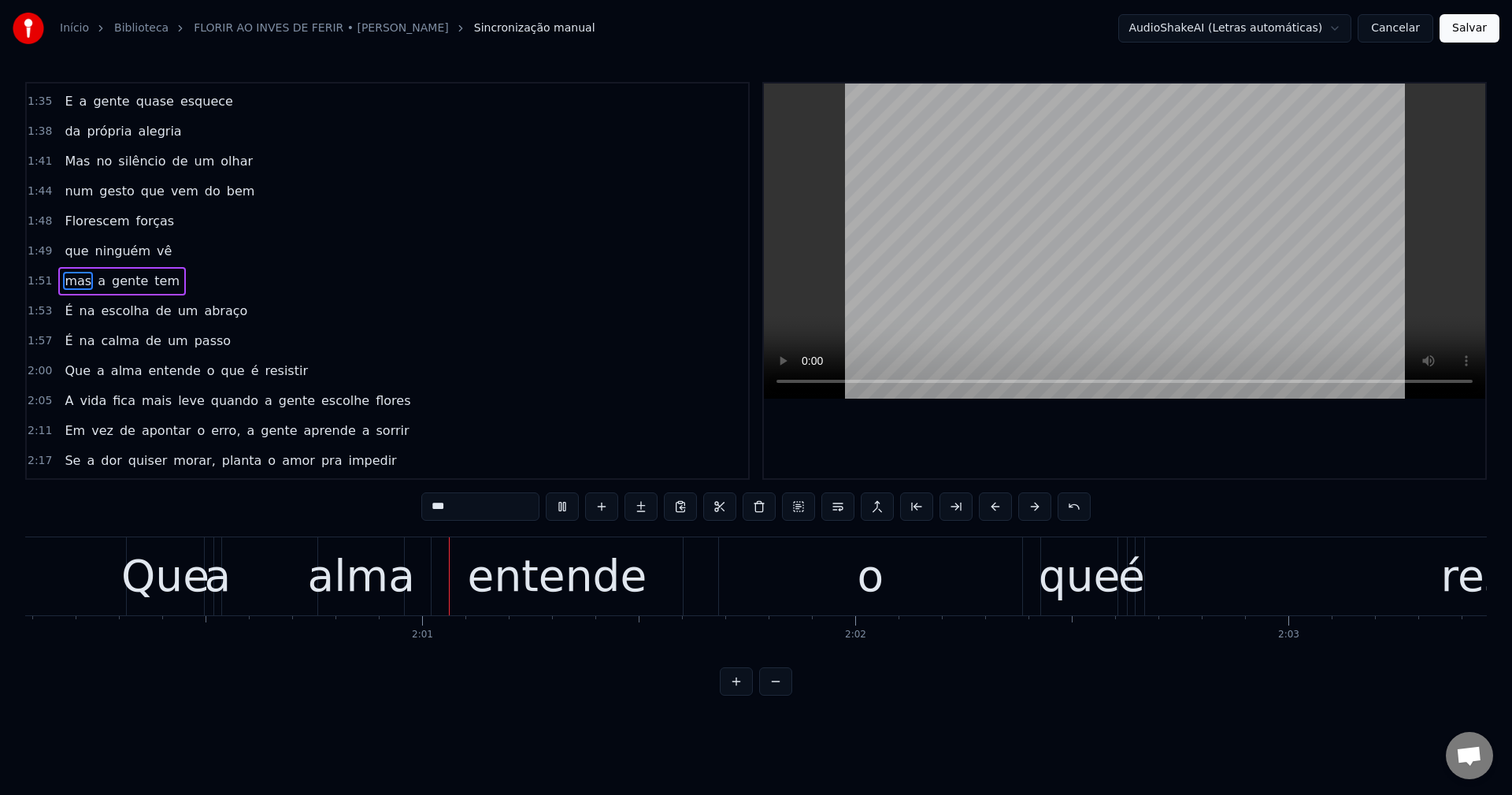
scroll to position [0, 52044]
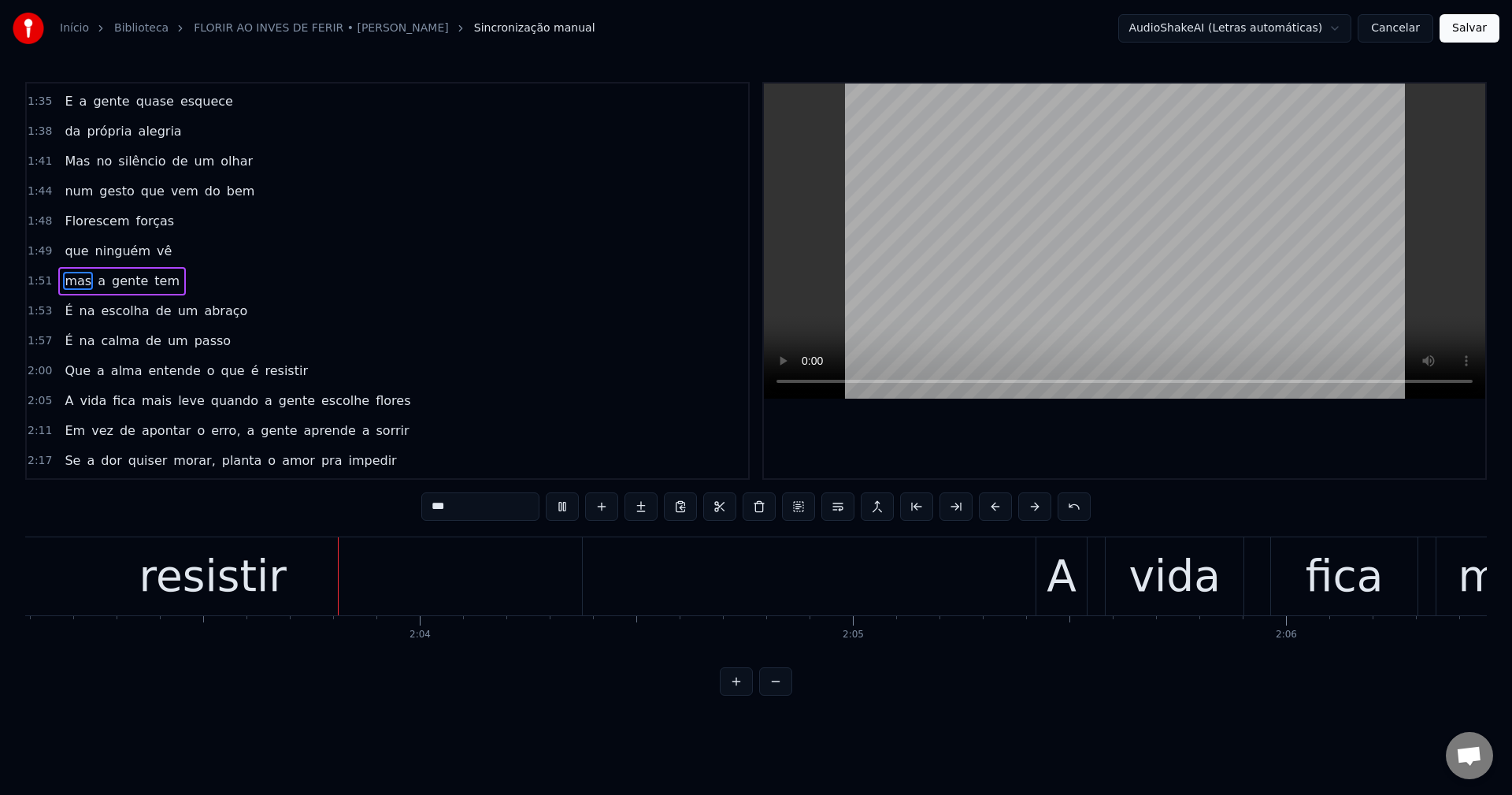
click at [206, 369] on span "o" at bounding box center [211, 370] width 11 height 18
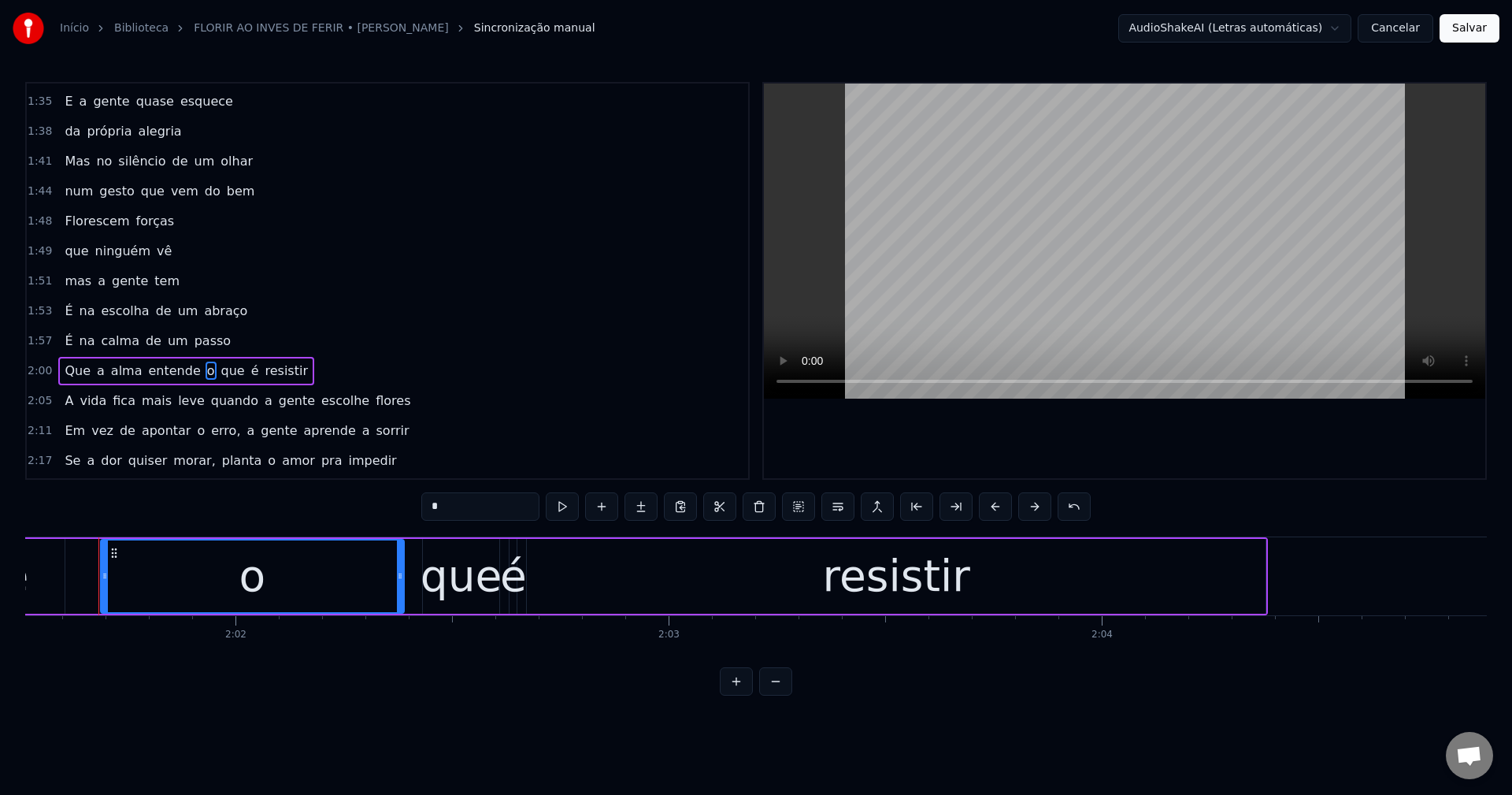
scroll to position [0, 52620]
click at [839, 506] on button at bounding box center [837, 506] width 33 height 28
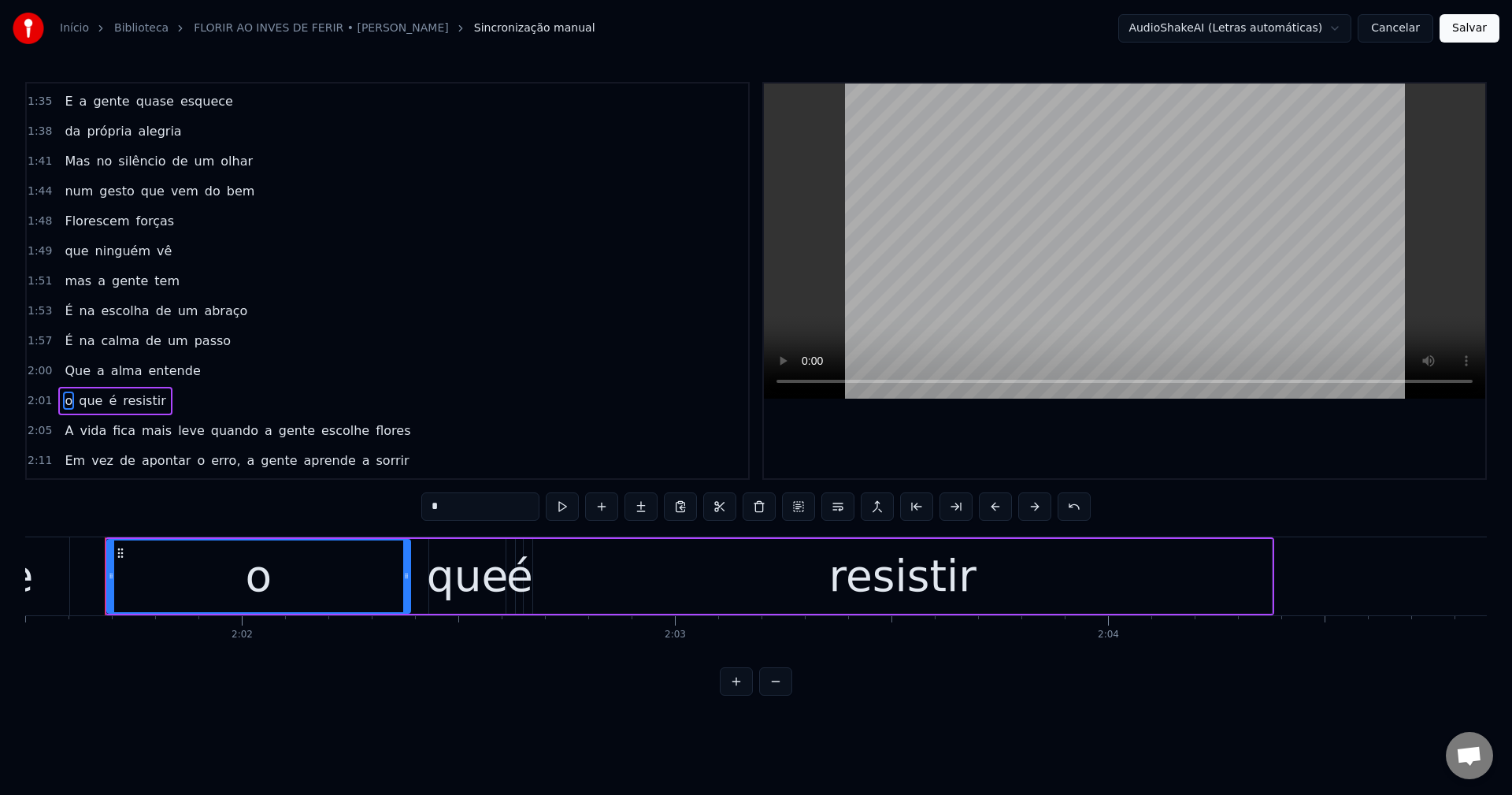
scroll to position [804, 0]
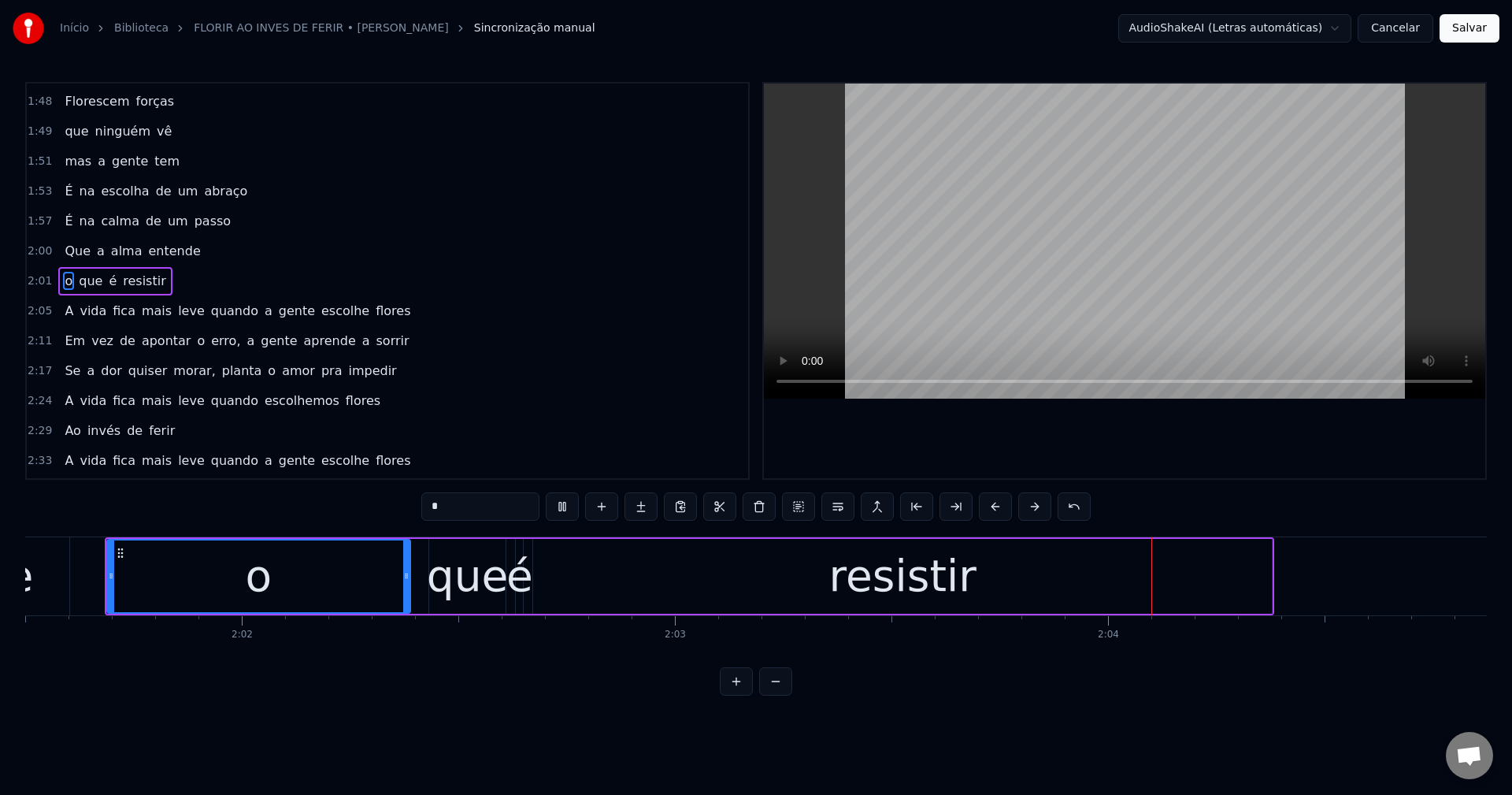
click at [212, 313] on span "quando" at bounding box center [235, 310] width 51 height 18
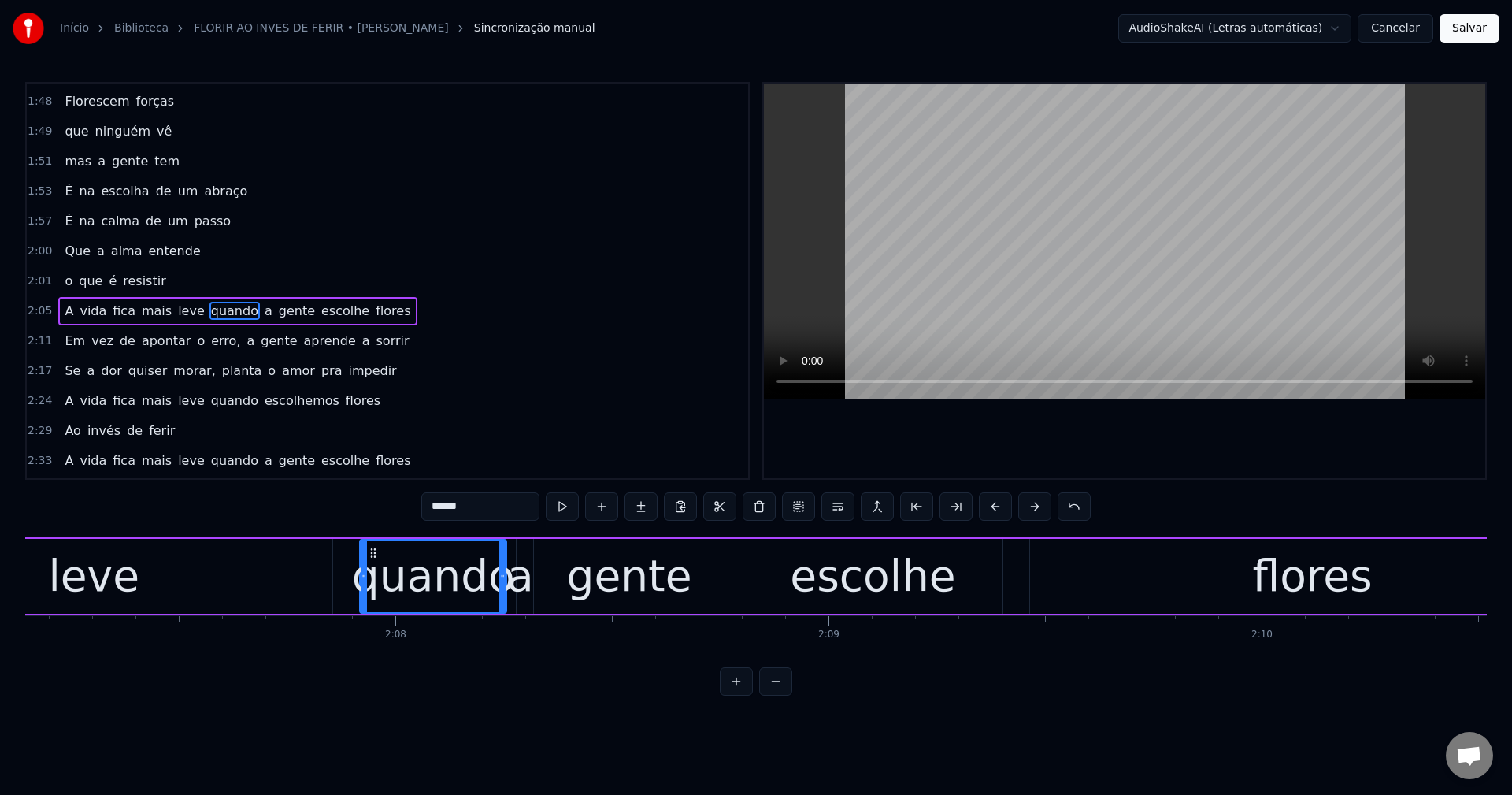
scroll to position [0, 55318]
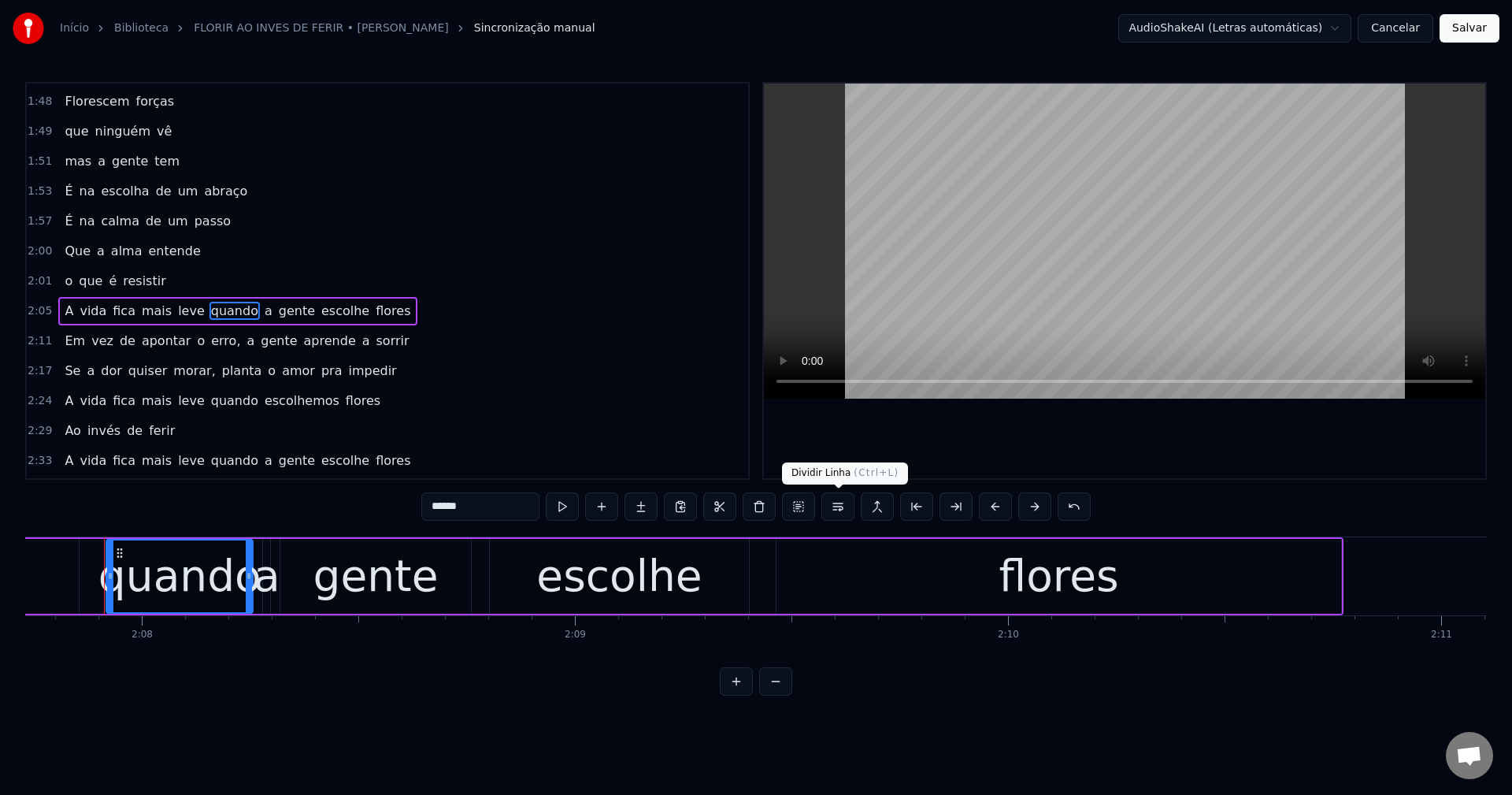
click at [839, 507] on button at bounding box center [837, 506] width 33 height 28
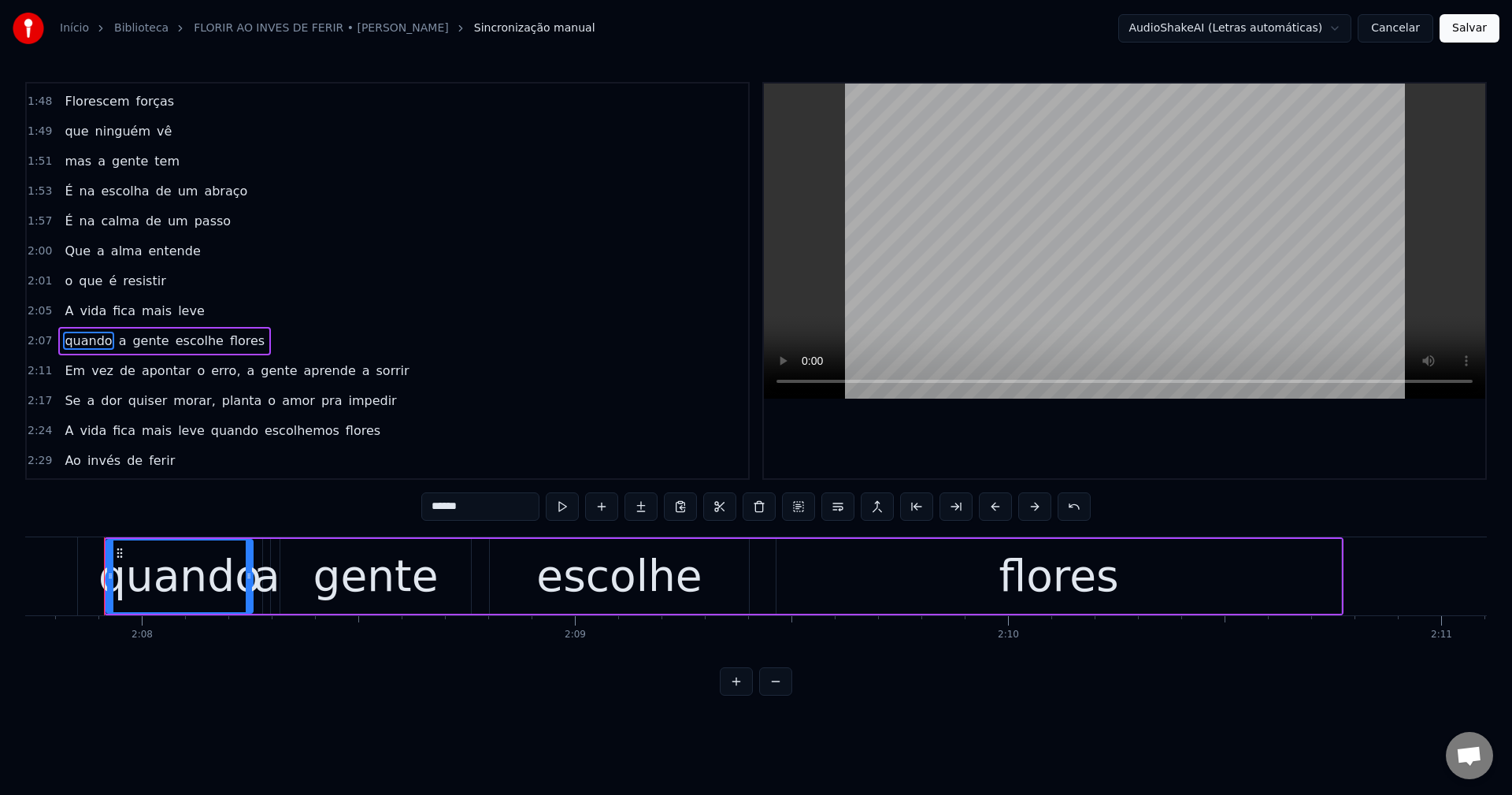
scroll to position [864, 0]
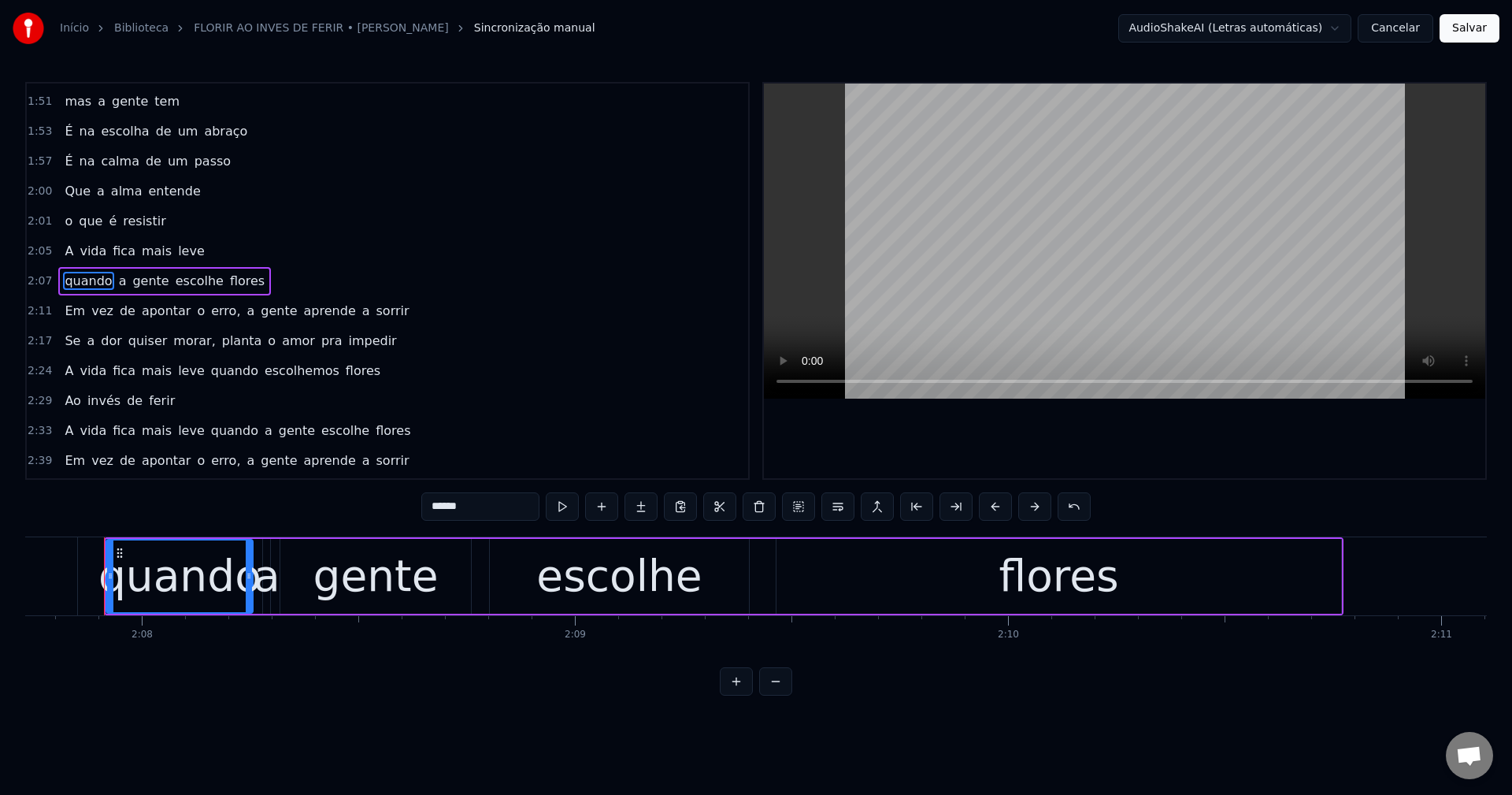
click at [209, 311] on span "erro," at bounding box center [225, 310] width 32 height 18
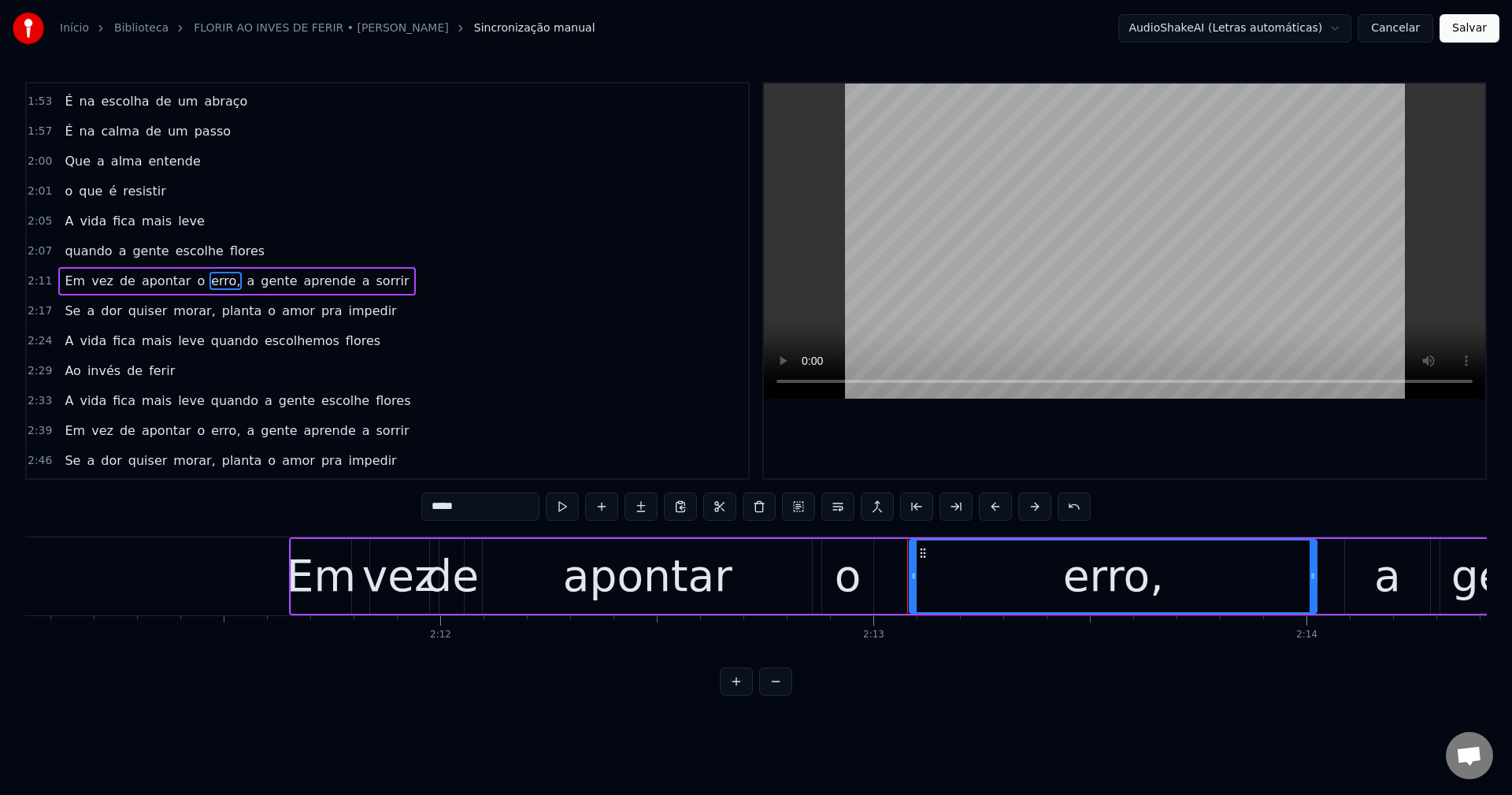
click at [512, 497] on input "*****" at bounding box center [481, 506] width 118 height 28
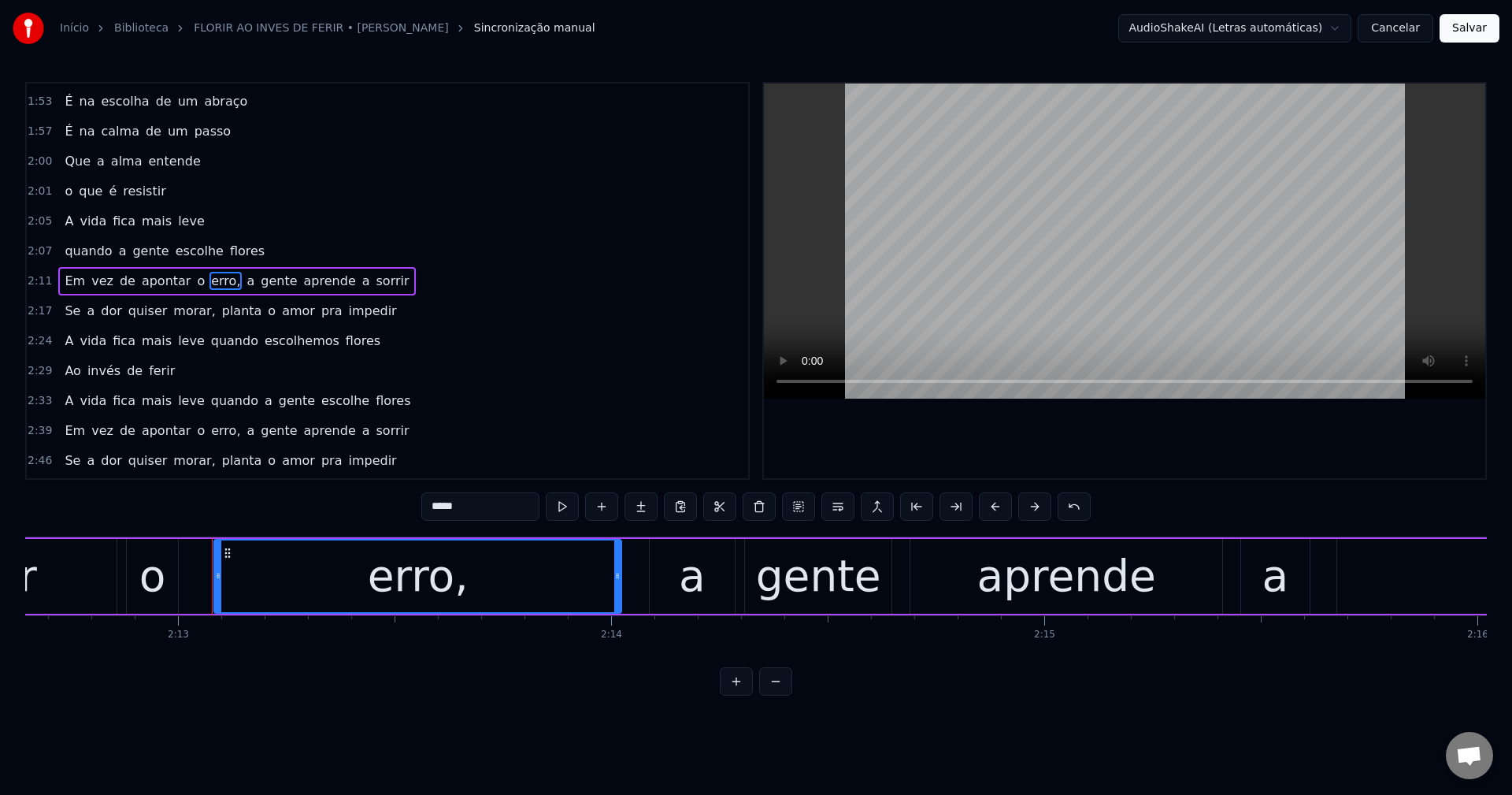
scroll to position [0, 57555]
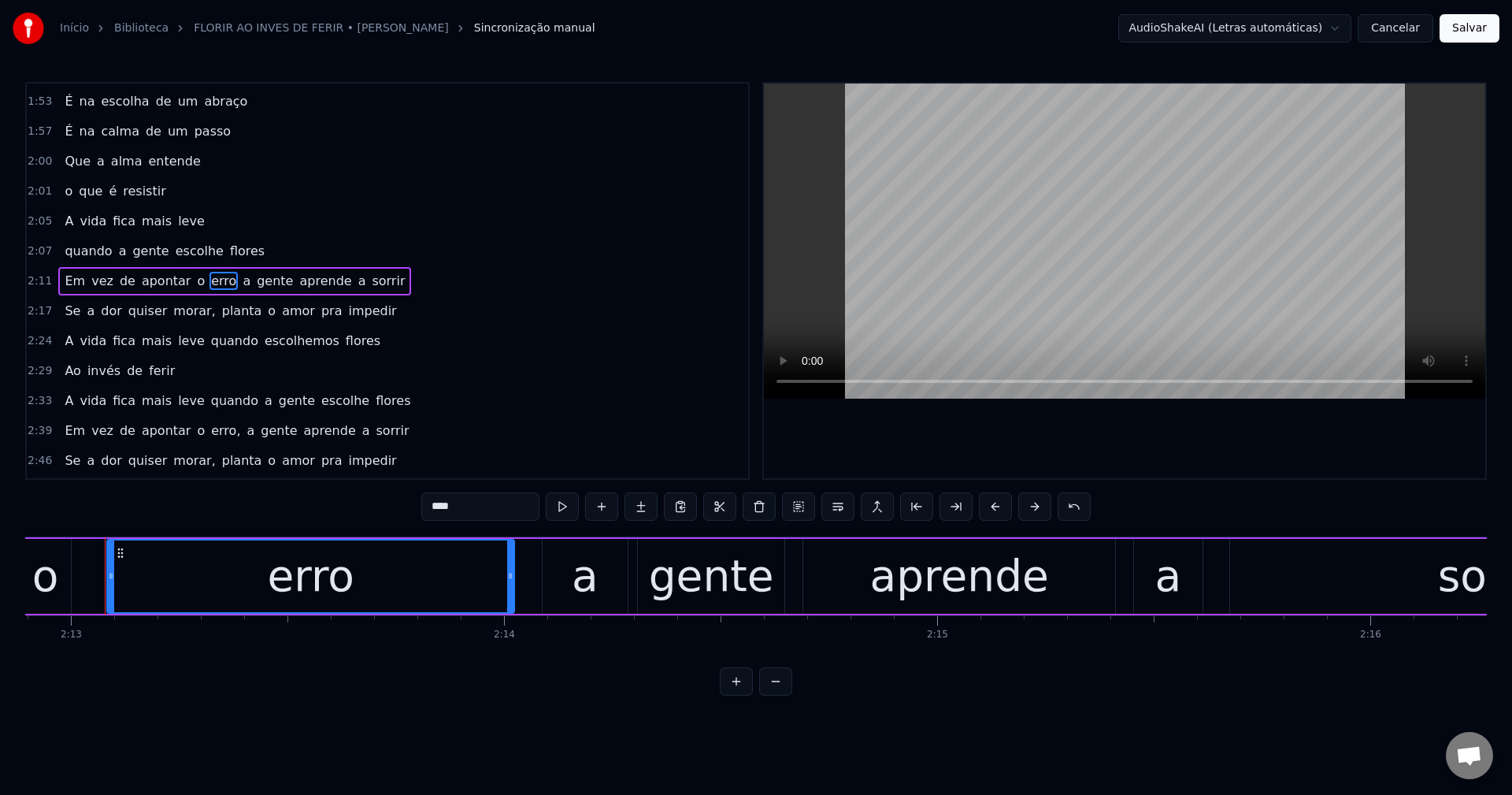
click at [241, 278] on span "a" at bounding box center [247, 280] width 11 height 18
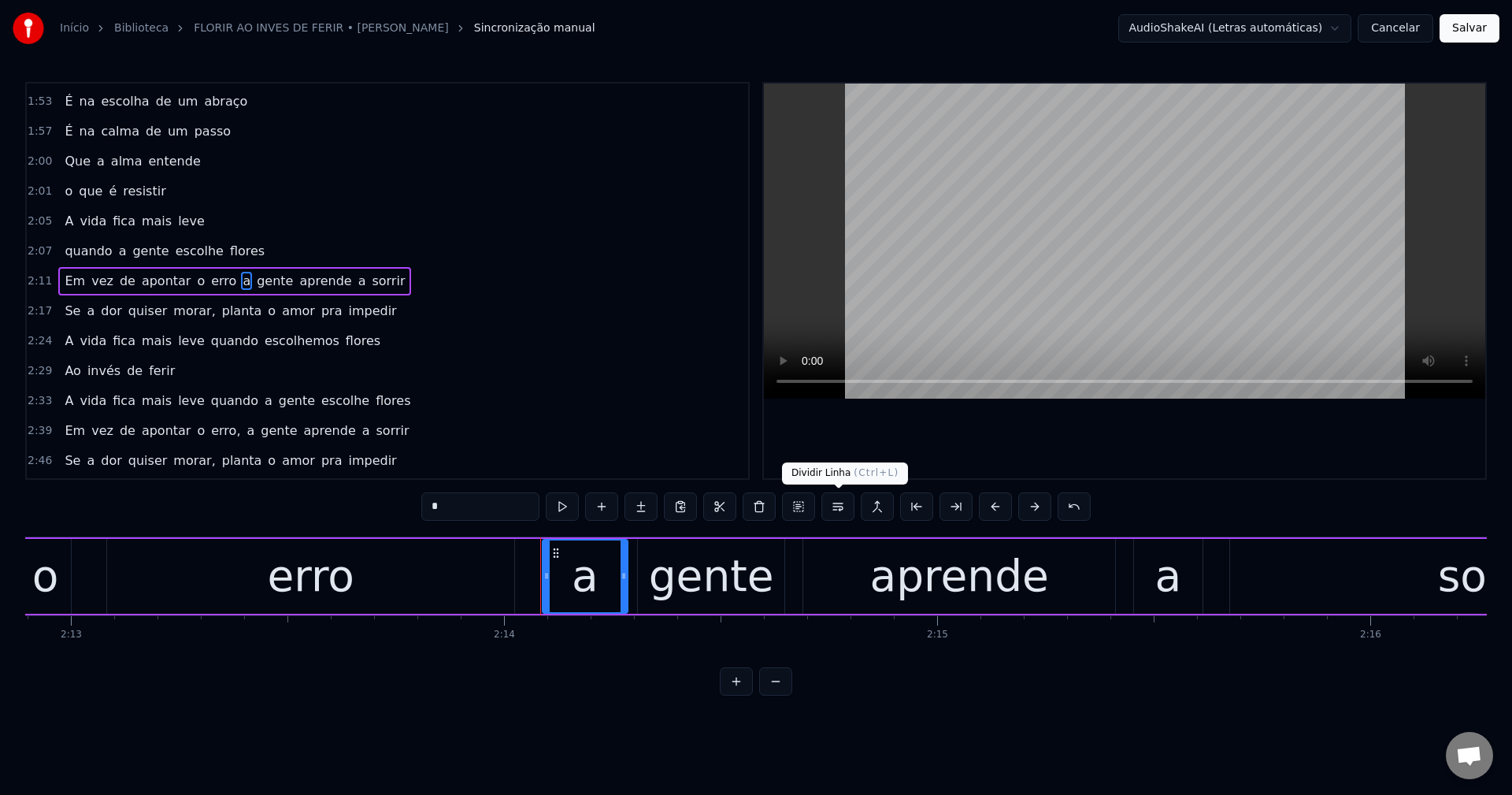
click at [841, 513] on button at bounding box center [837, 506] width 33 height 28
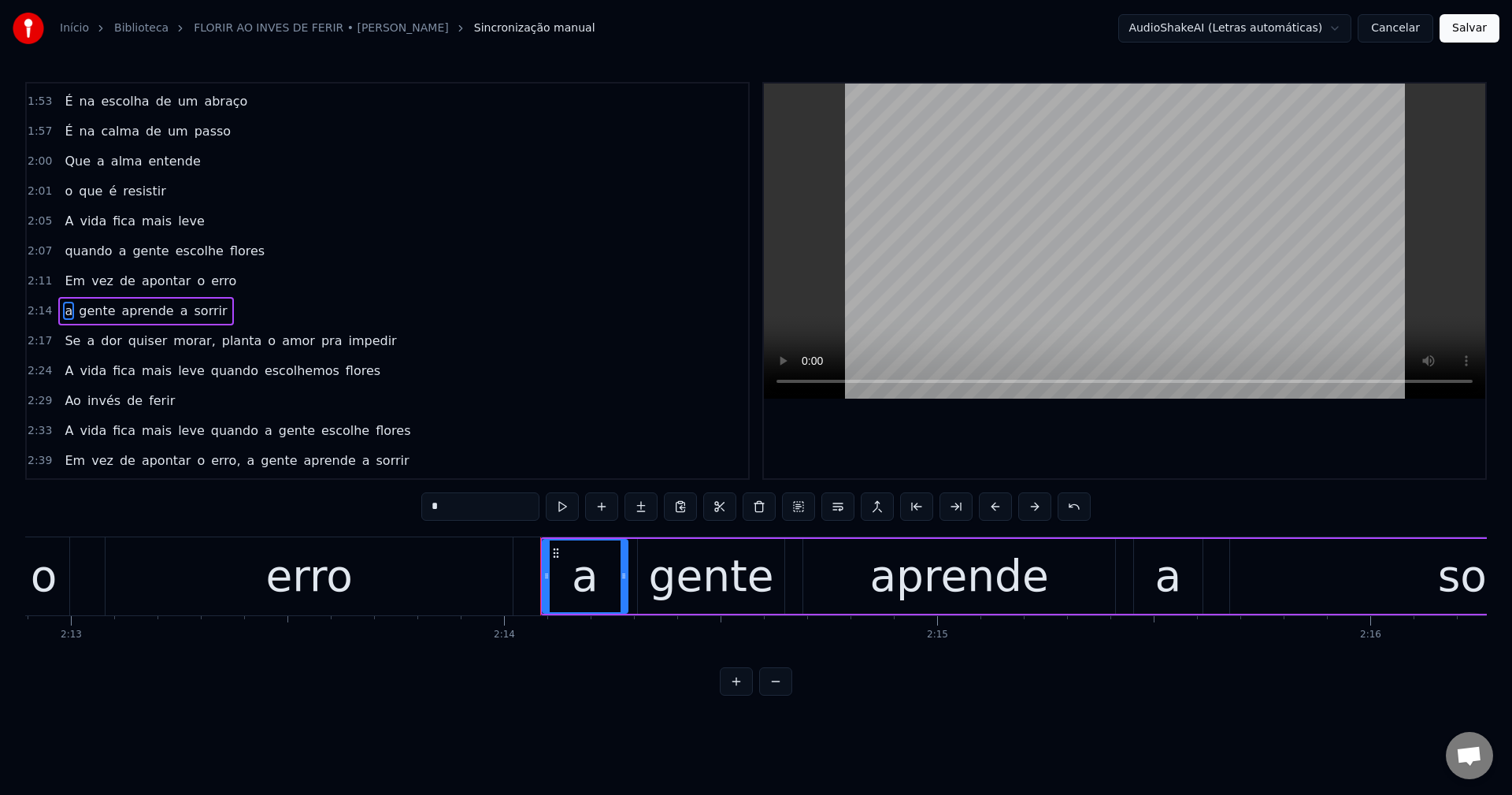
scroll to position [925, 0]
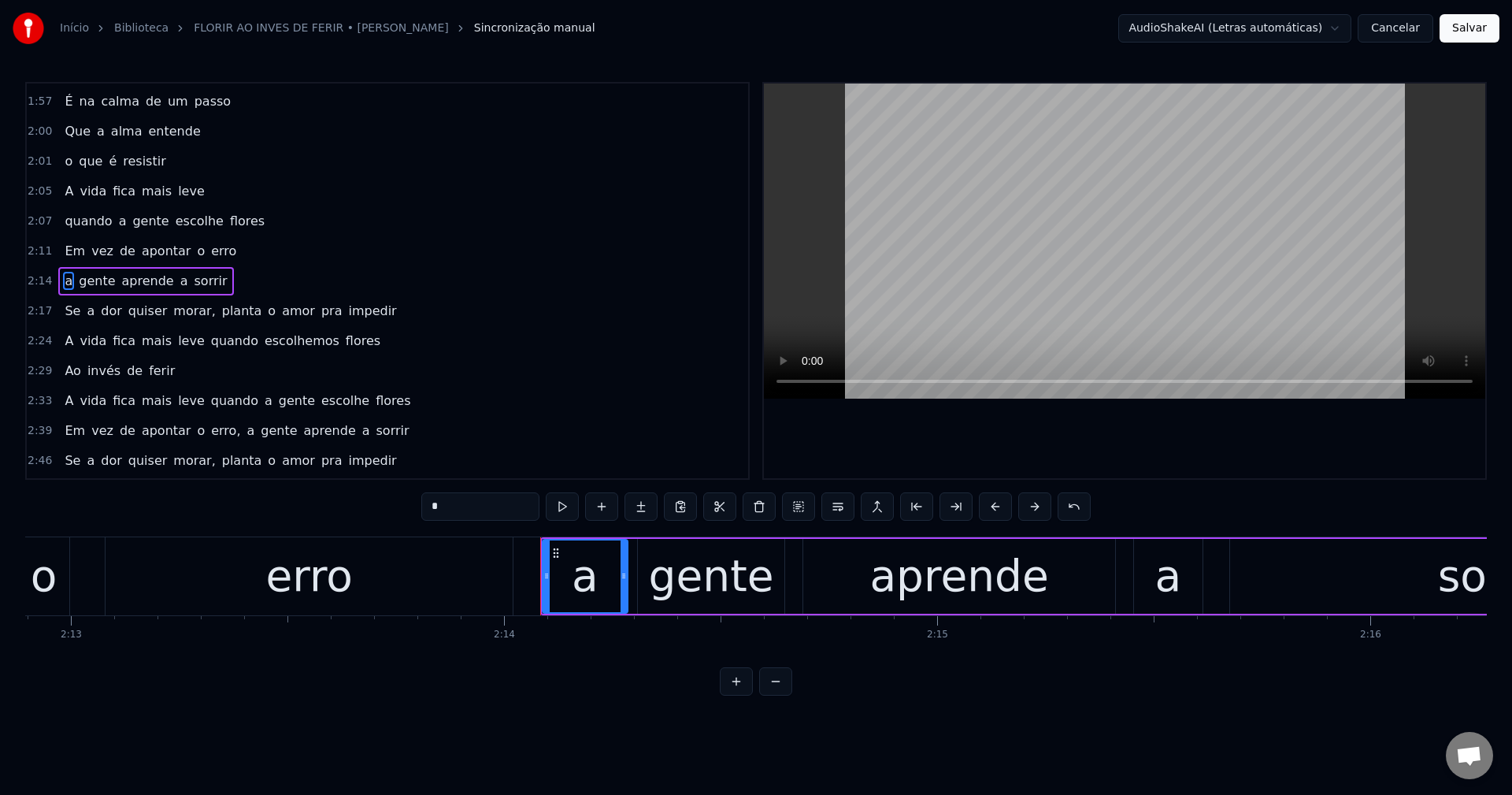
click at [189, 313] on span "morar," at bounding box center [194, 310] width 45 height 18
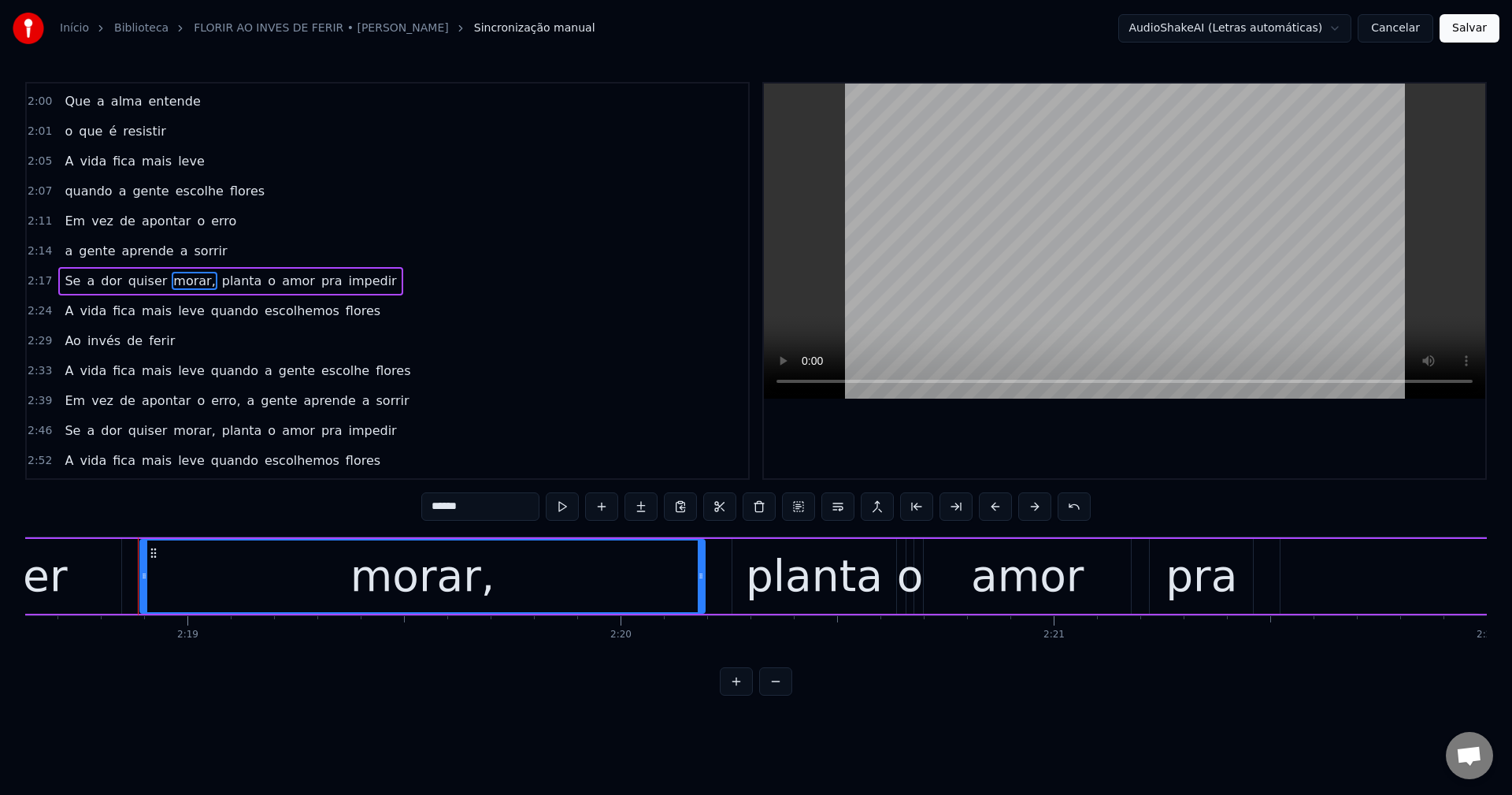
scroll to position [0, 60070]
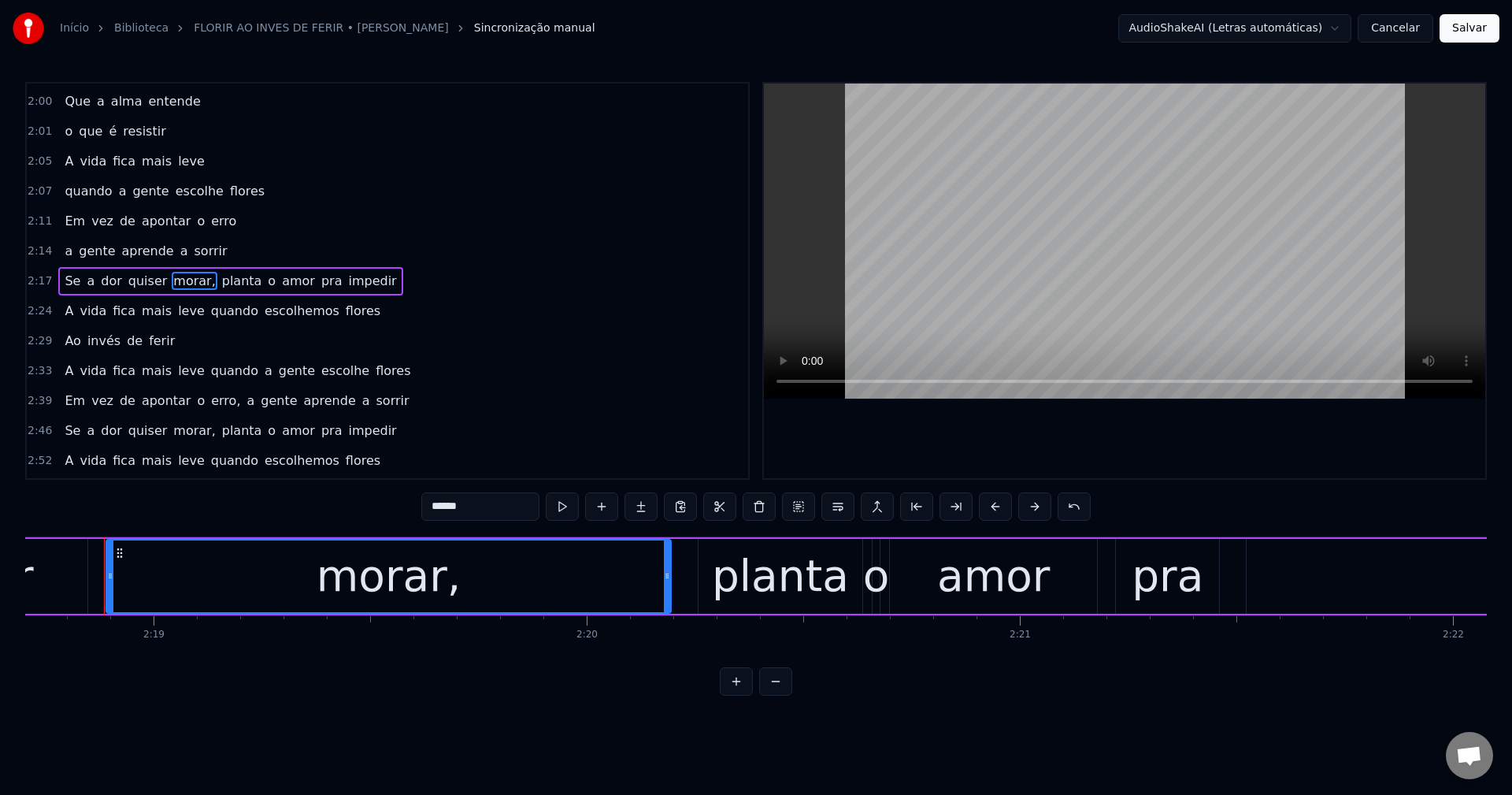
click at [482, 509] on input "******" at bounding box center [481, 506] width 118 height 28
click at [217, 284] on span "planta" at bounding box center [238, 280] width 43 height 18
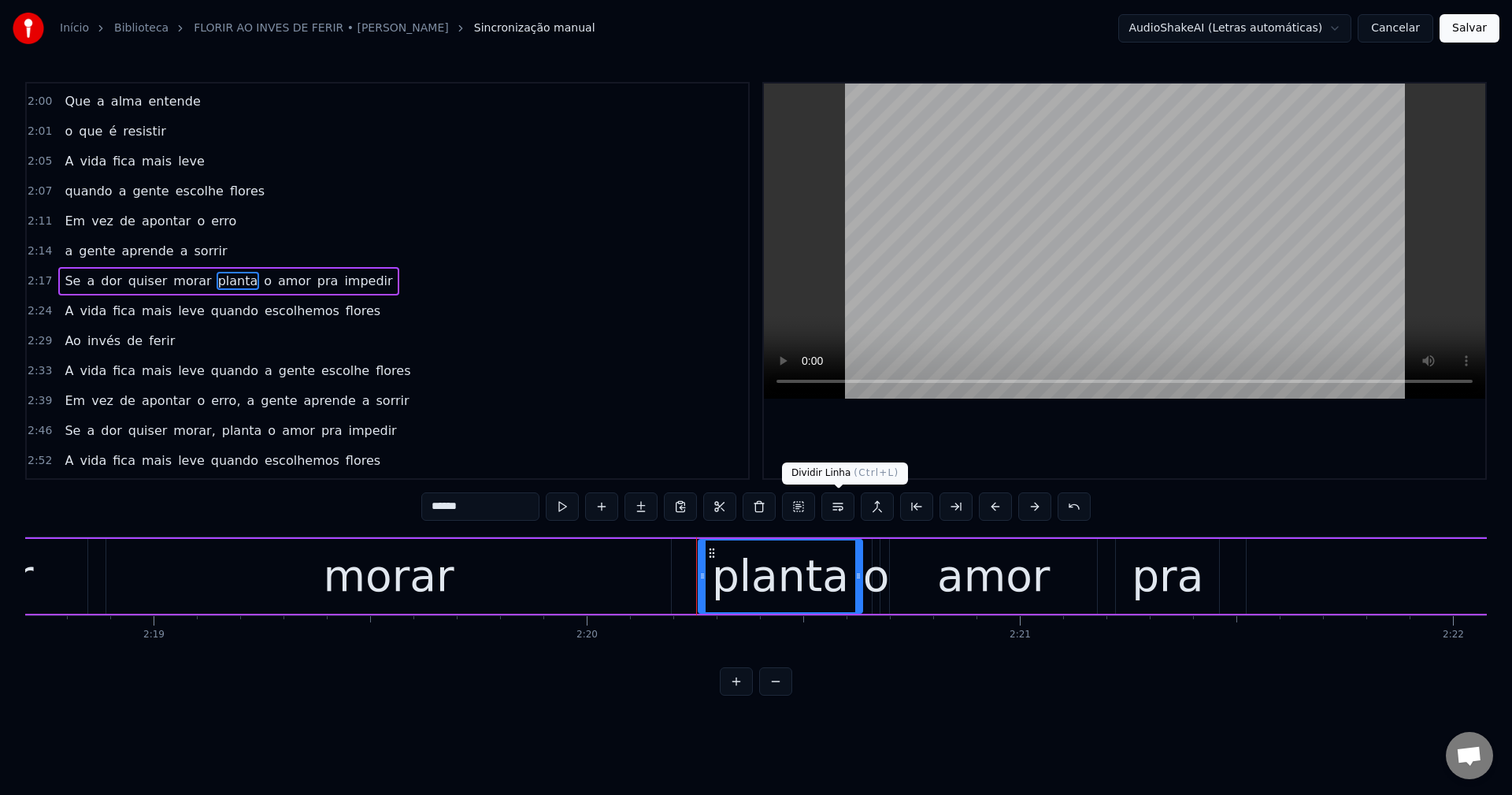
click at [832, 508] on button at bounding box center [837, 506] width 33 height 28
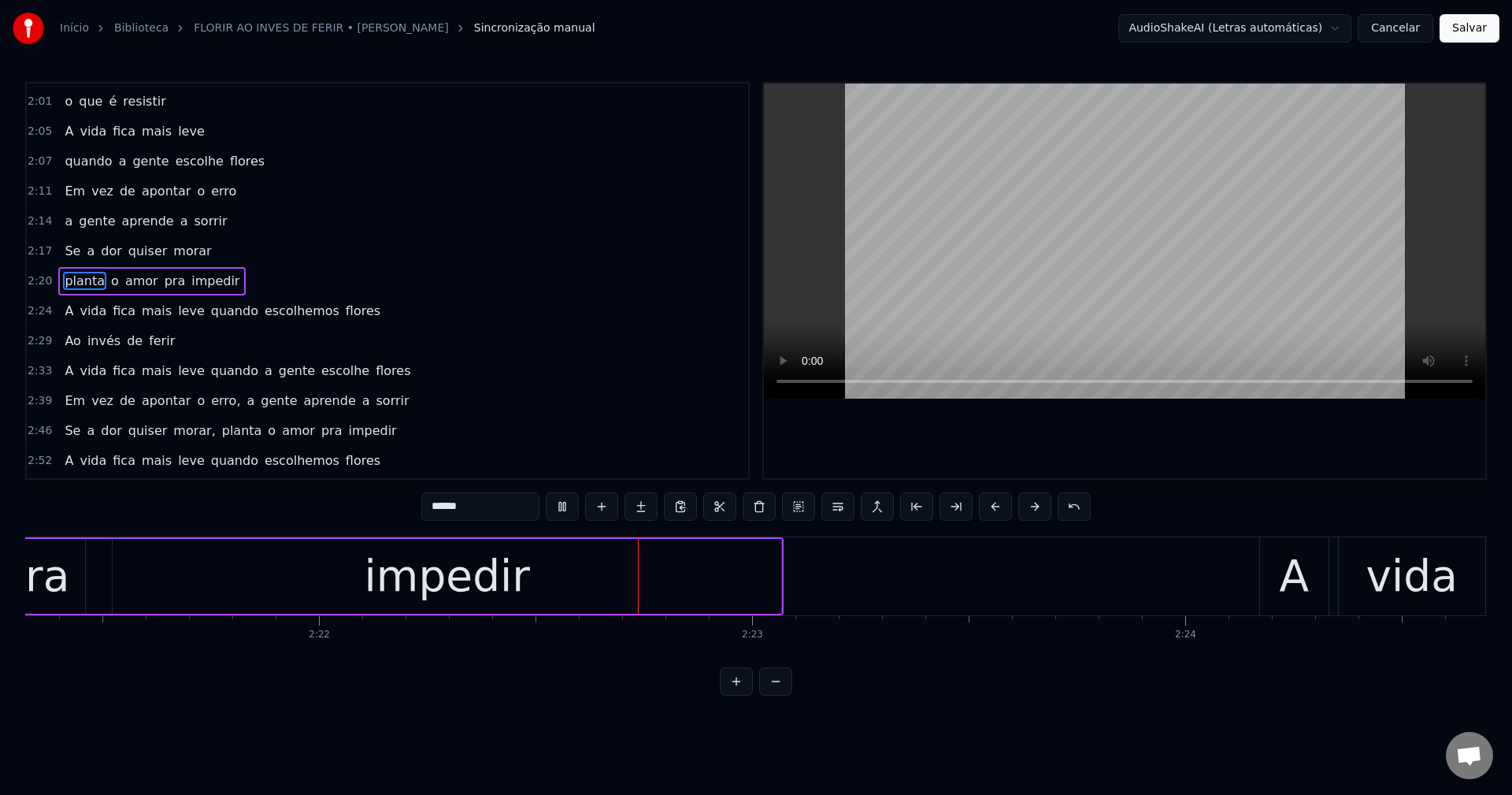
scroll to position [0, 61462]
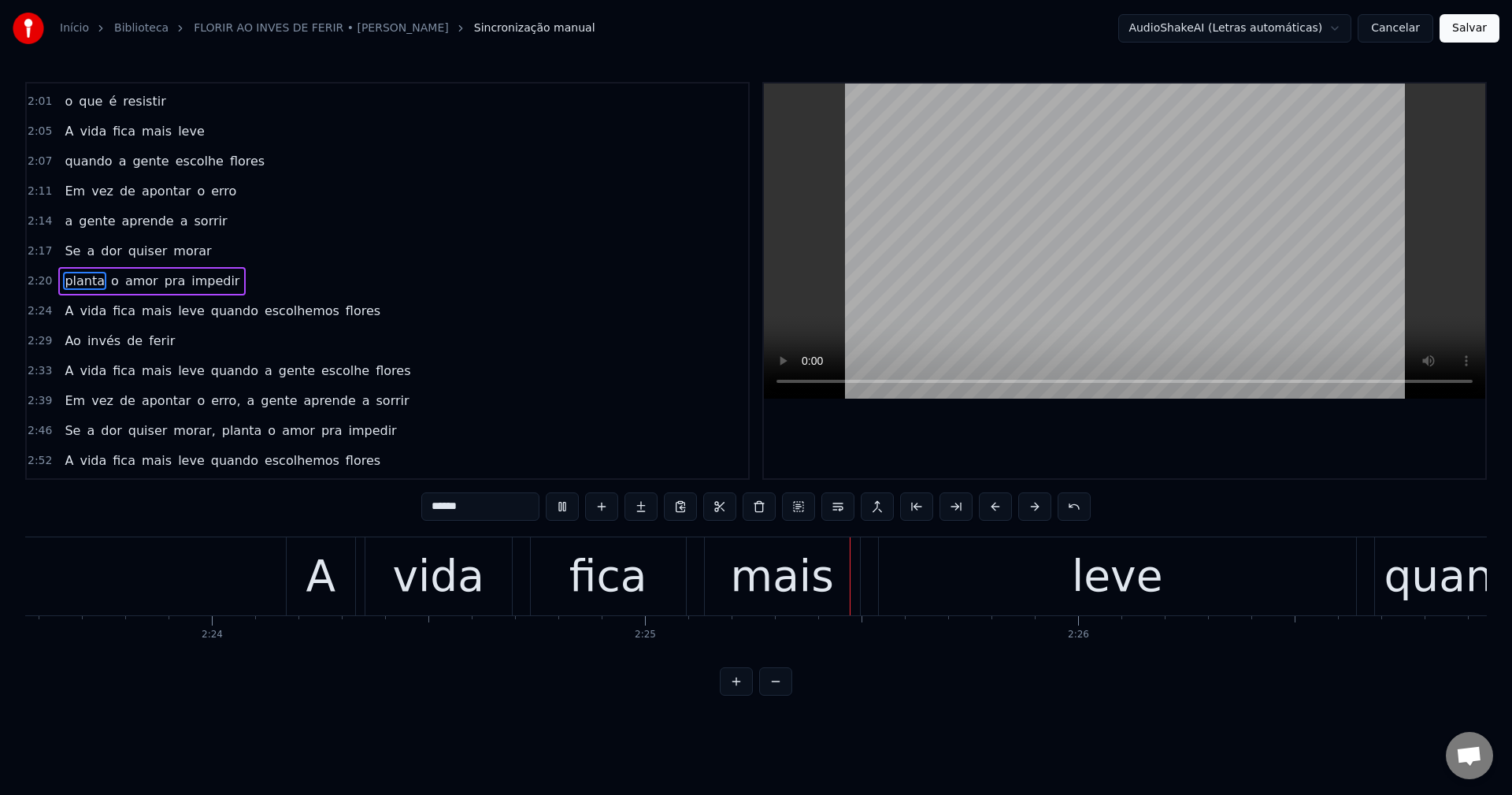
click at [219, 312] on span "quando" at bounding box center [235, 310] width 51 height 18
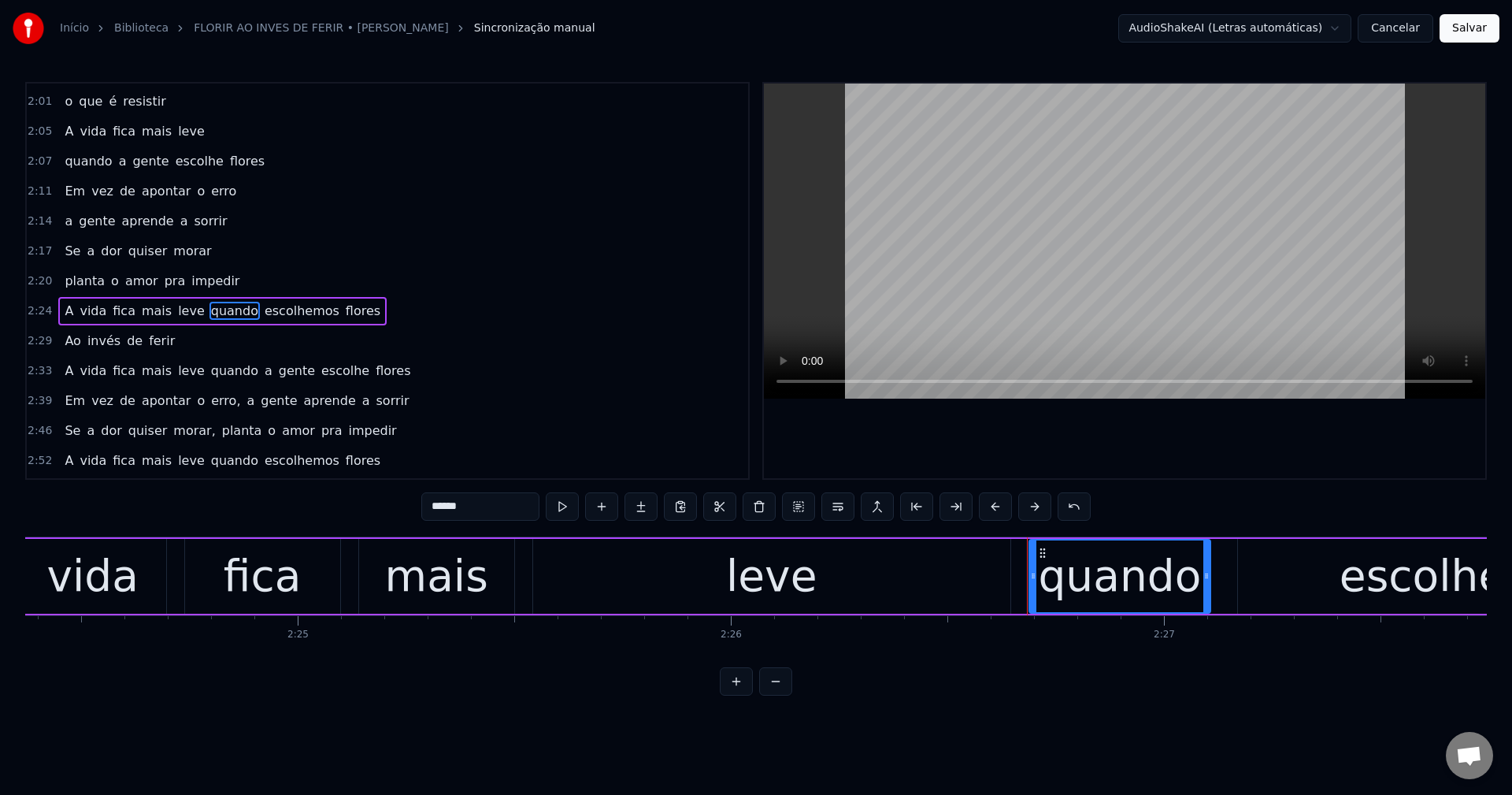
scroll to position [1012, 0]
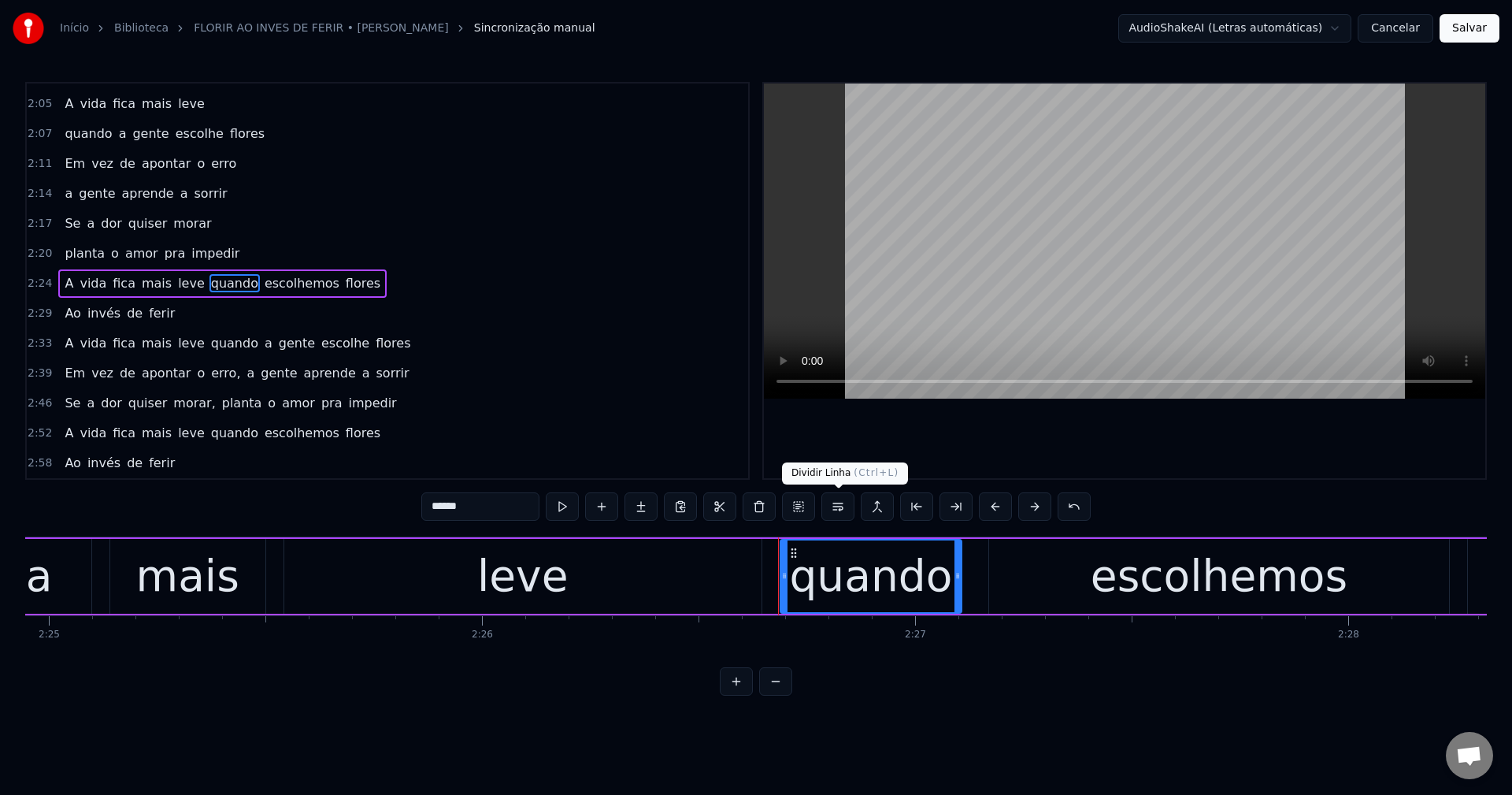
click at [843, 500] on button at bounding box center [837, 506] width 33 height 28
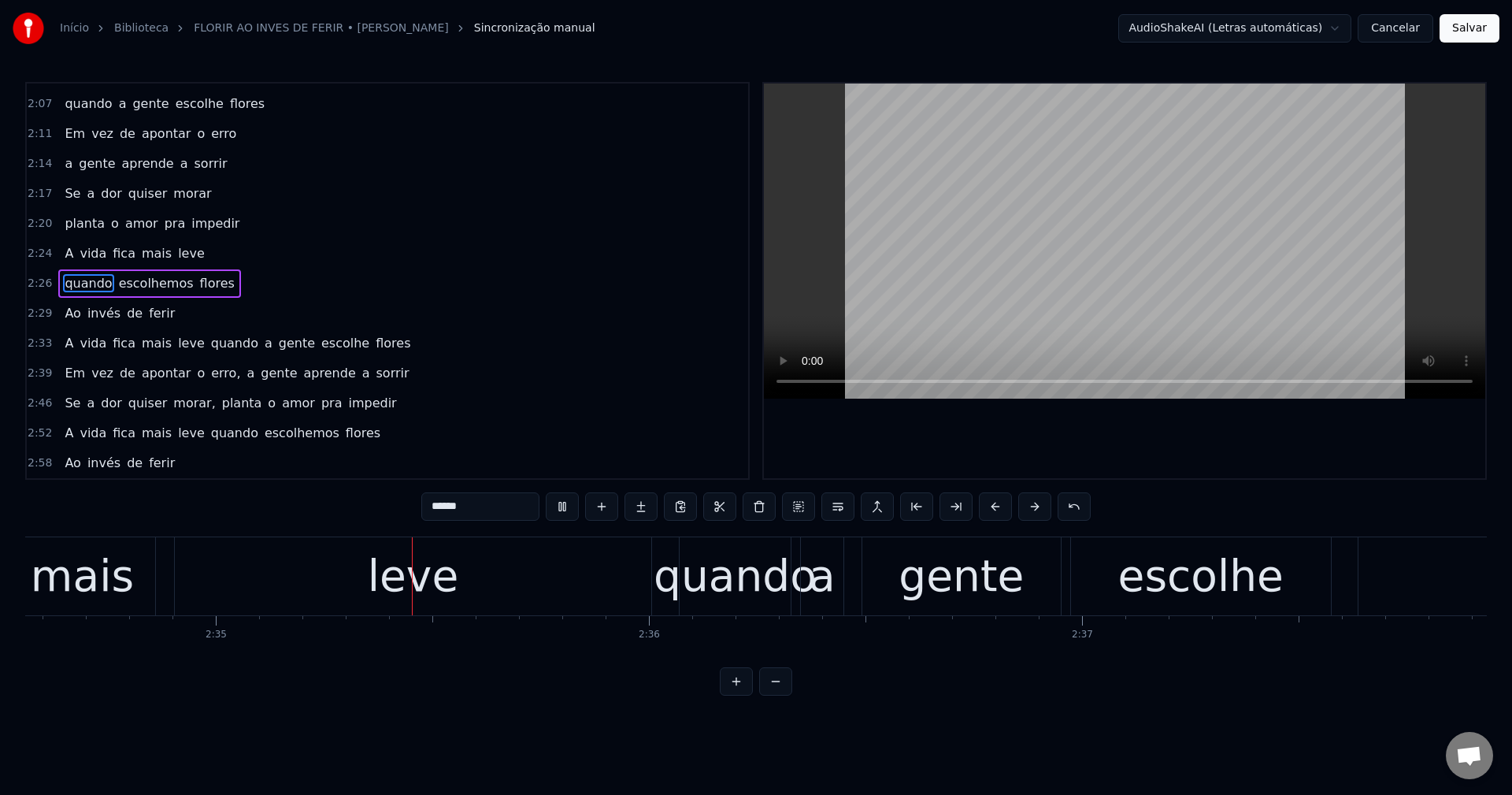
scroll to position [0, 66944]
click at [209, 344] on span "quando" at bounding box center [235, 343] width 51 height 18
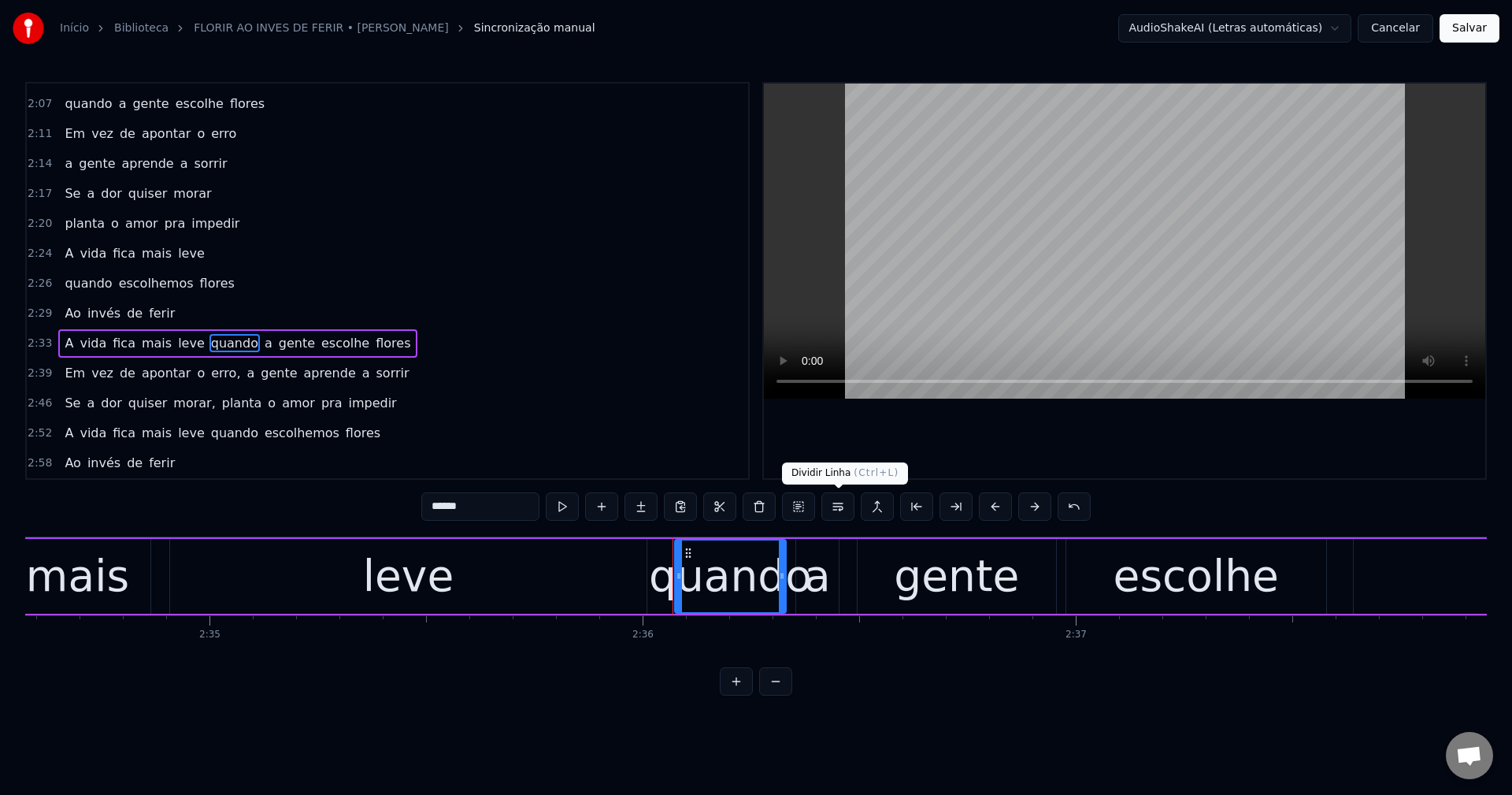
click at [843, 506] on button at bounding box center [837, 506] width 33 height 28
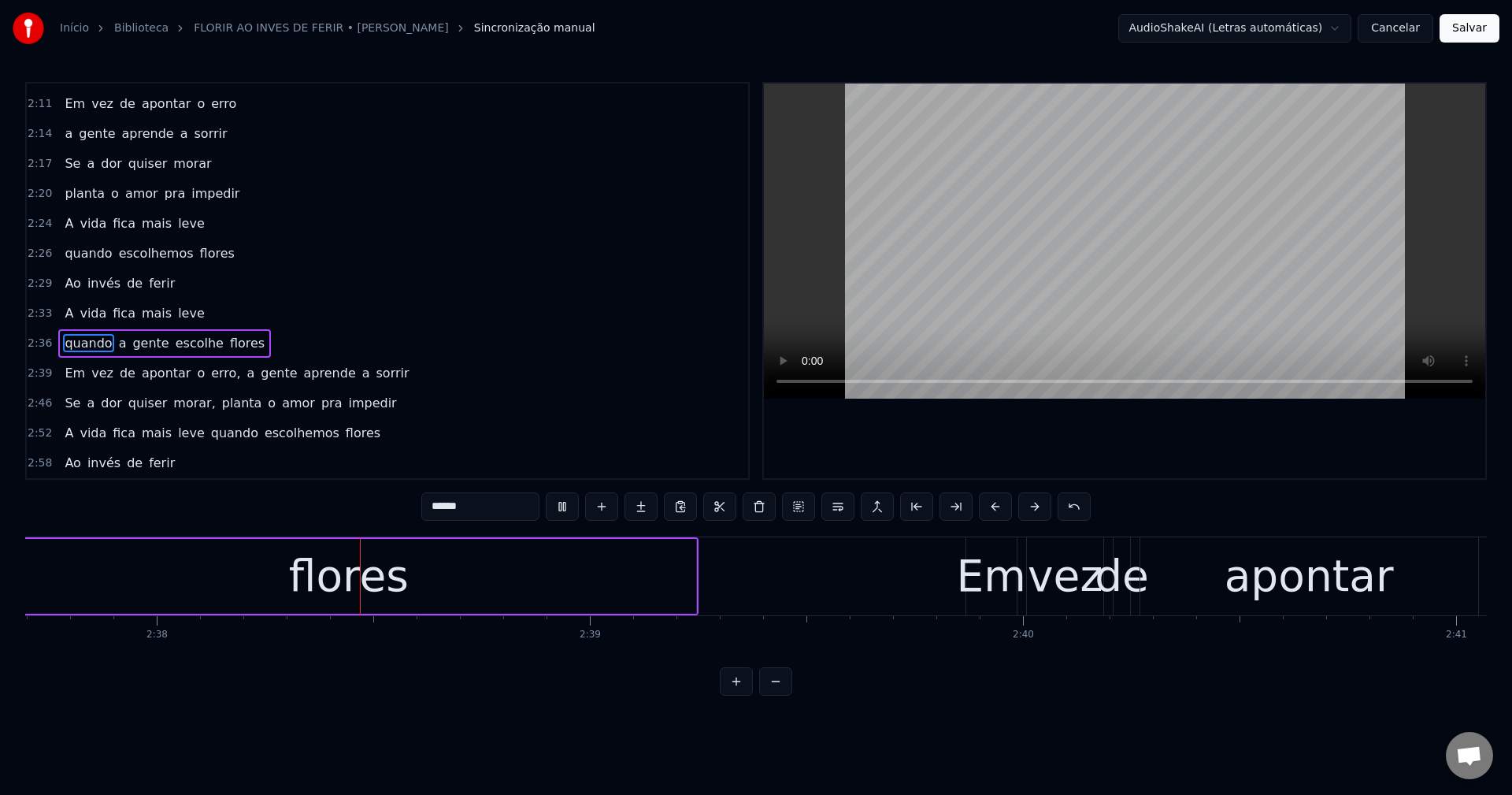
scroll to position [0, 68296]
click at [209, 375] on span "erro," at bounding box center [225, 373] width 32 height 18
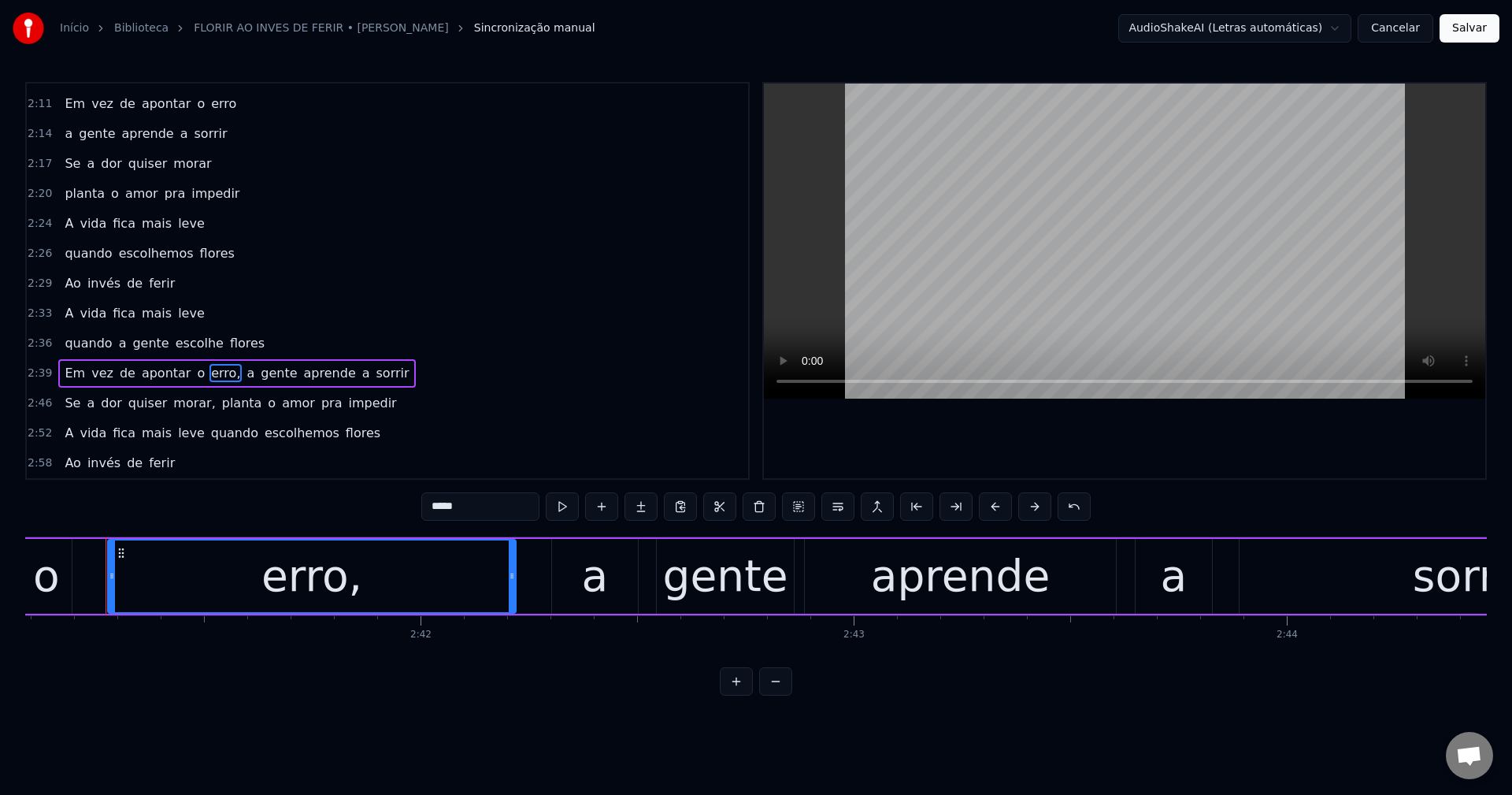
scroll to position [0, 69766]
click at [839, 508] on button at bounding box center [837, 506] width 33 height 28
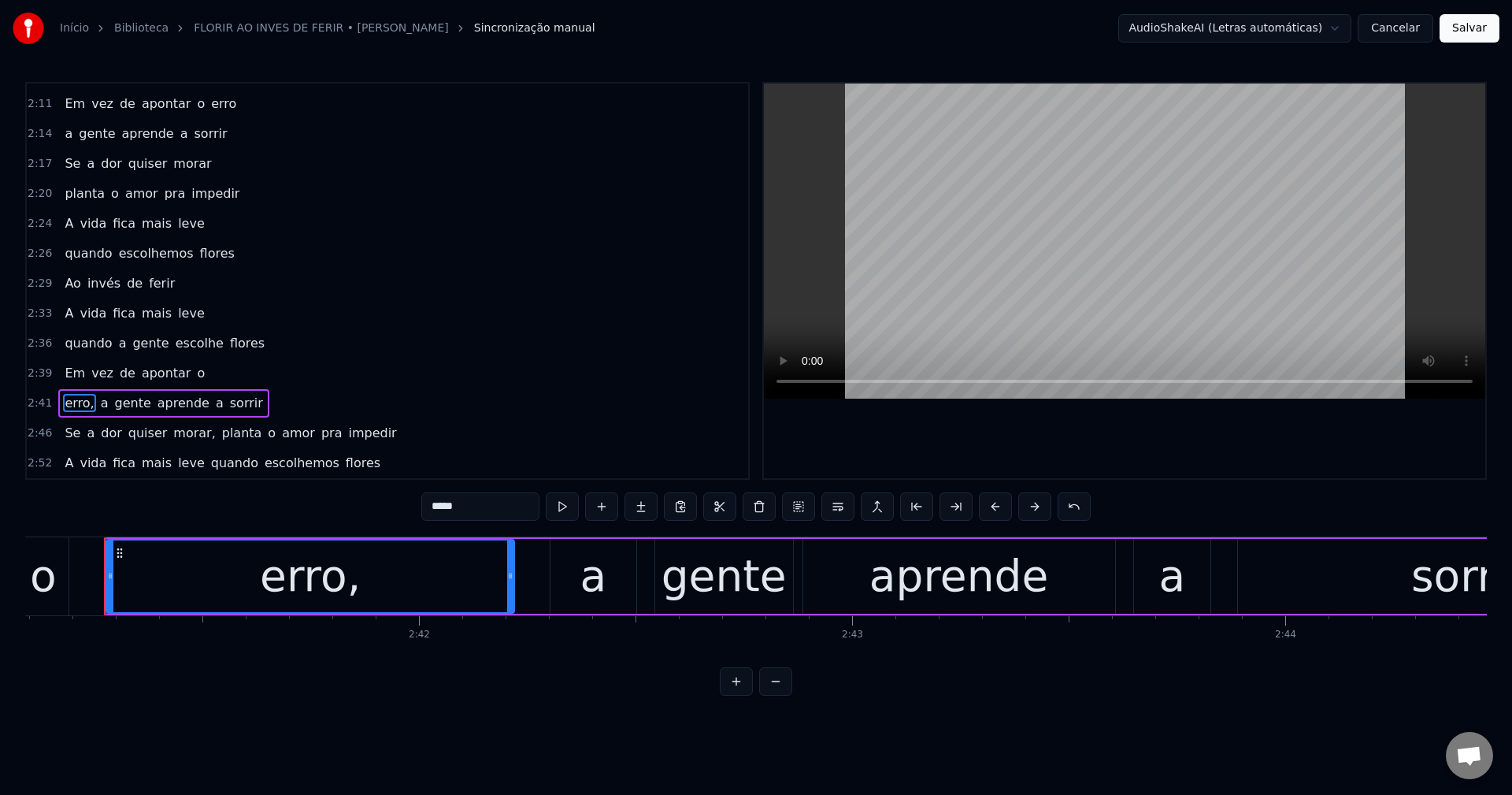
scroll to position [1102, 0]
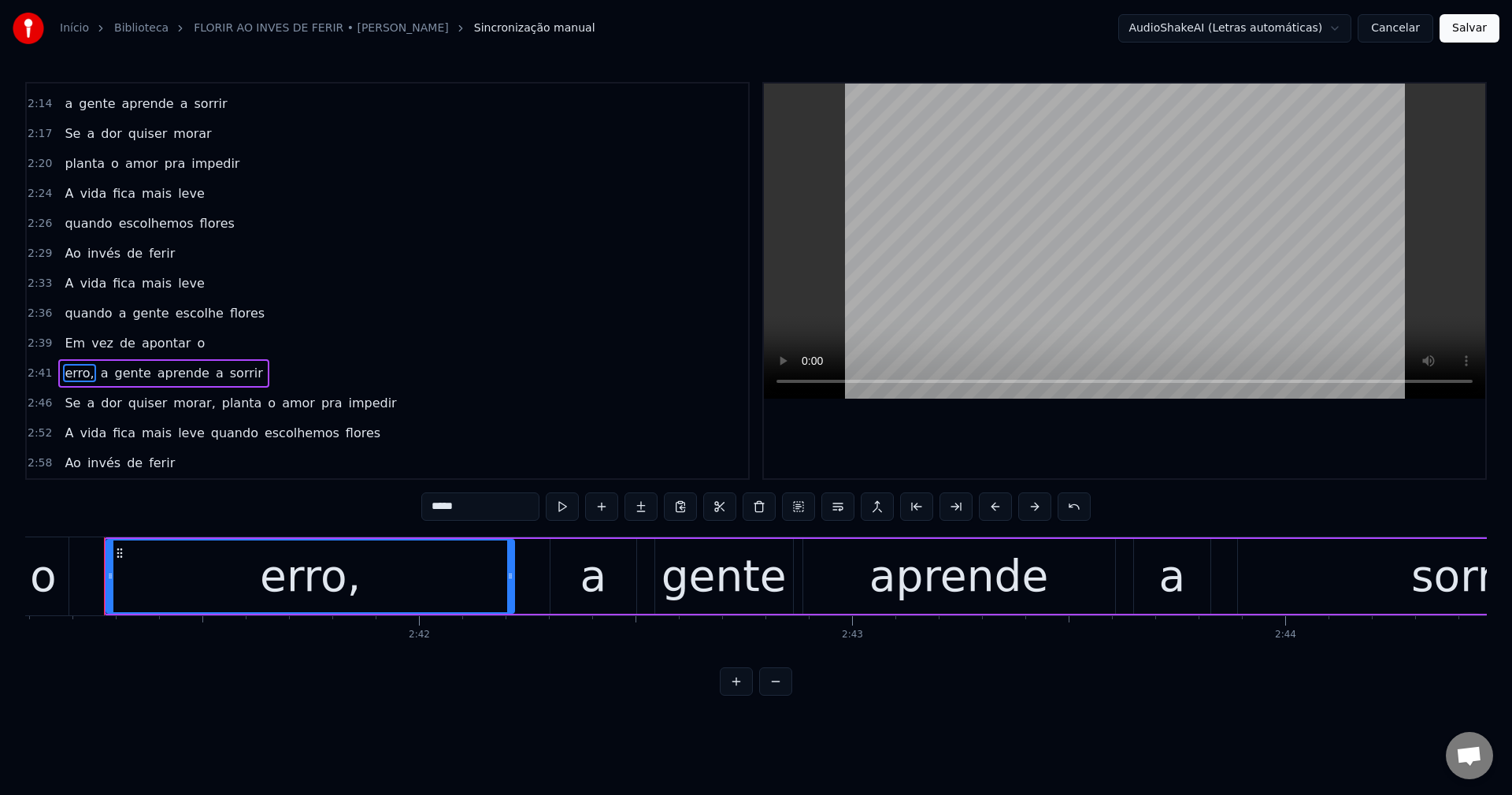
click at [474, 504] on input "*****" at bounding box center [481, 506] width 118 height 28
click at [96, 377] on span "a" at bounding box center [101, 373] width 11 height 18
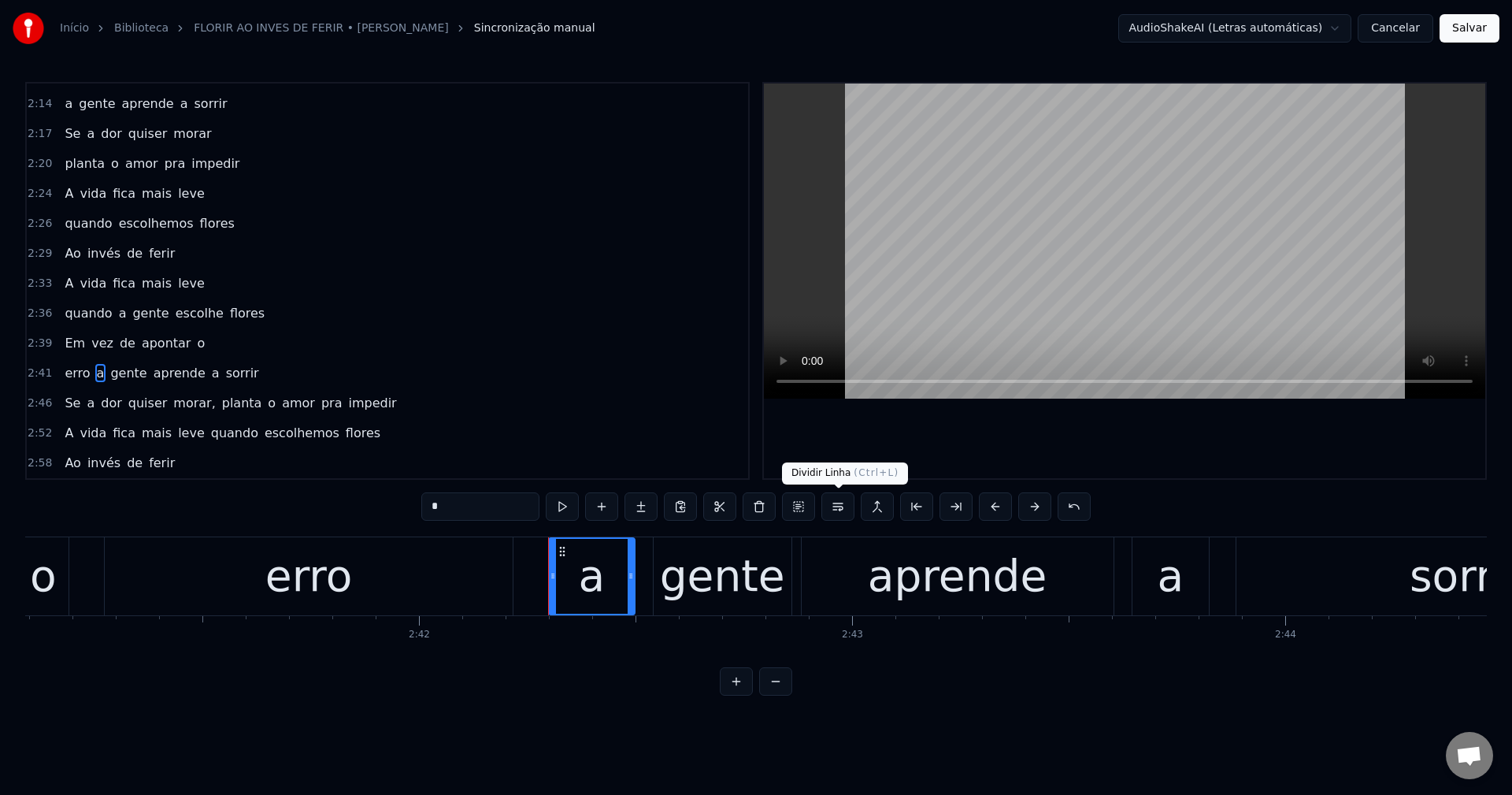
click at [838, 511] on button at bounding box center [837, 506] width 33 height 28
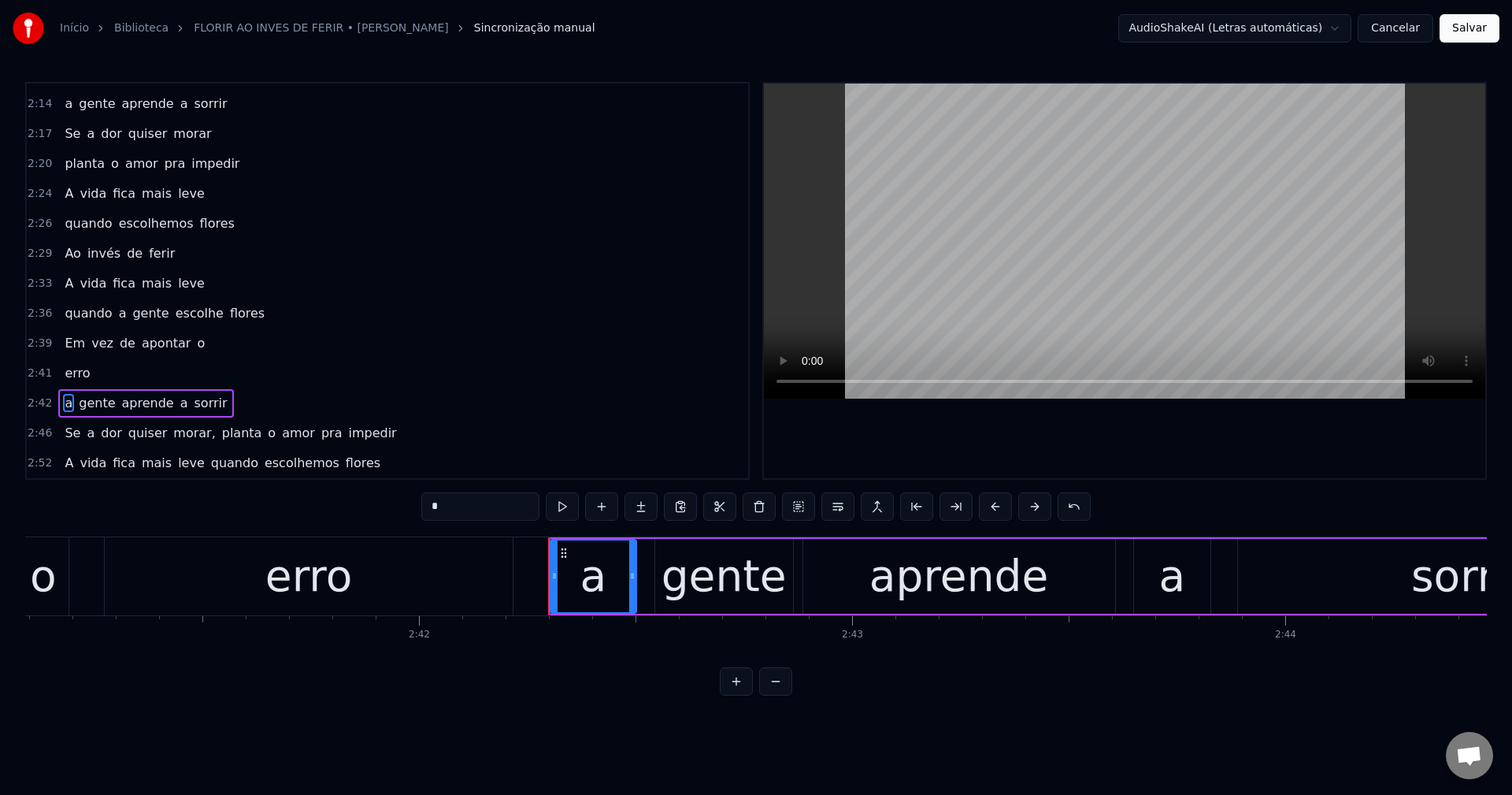
scroll to position [1132, 0]
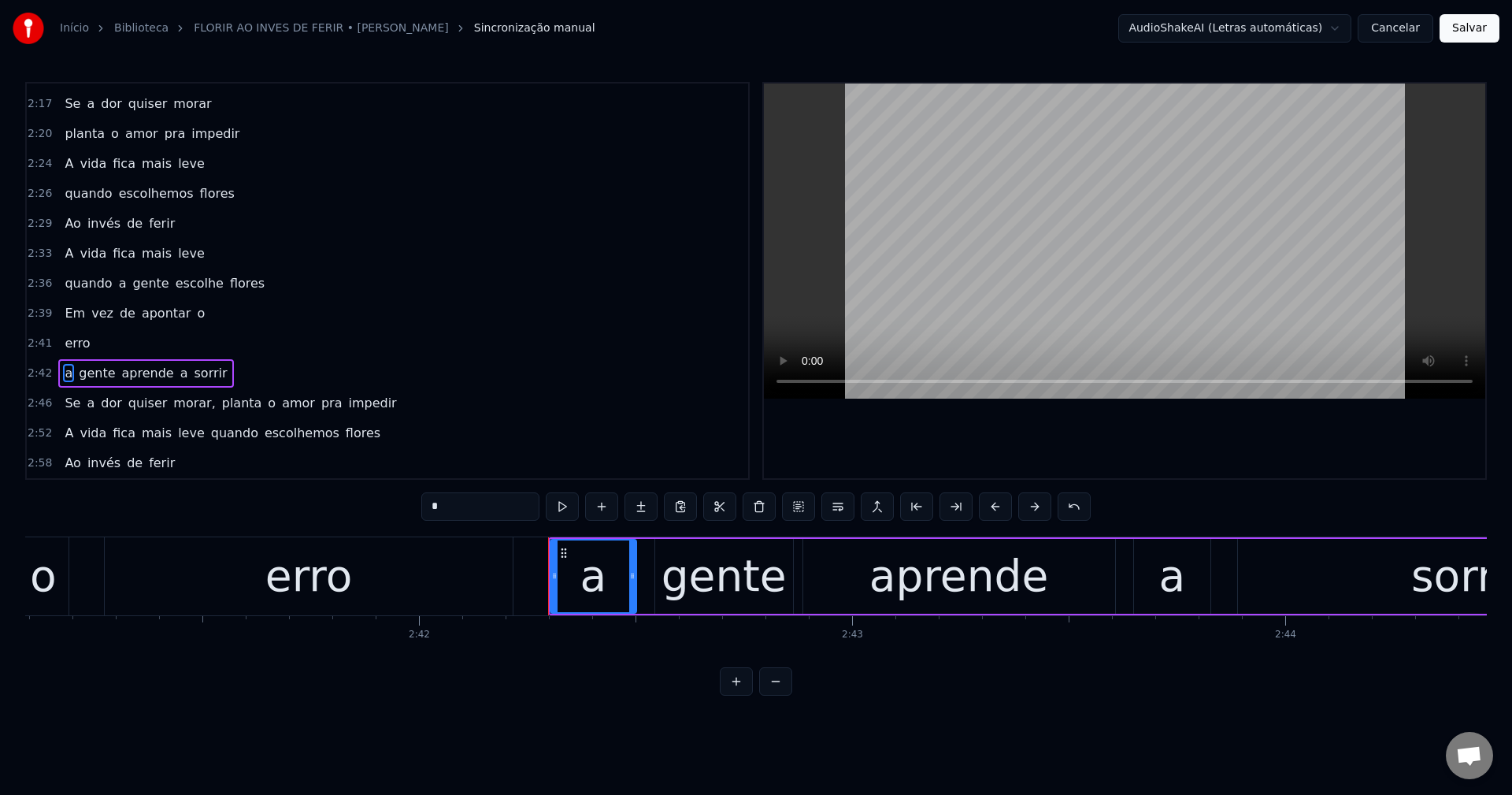
click at [165, 313] on span "apontar" at bounding box center [166, 313] width 53 height 18
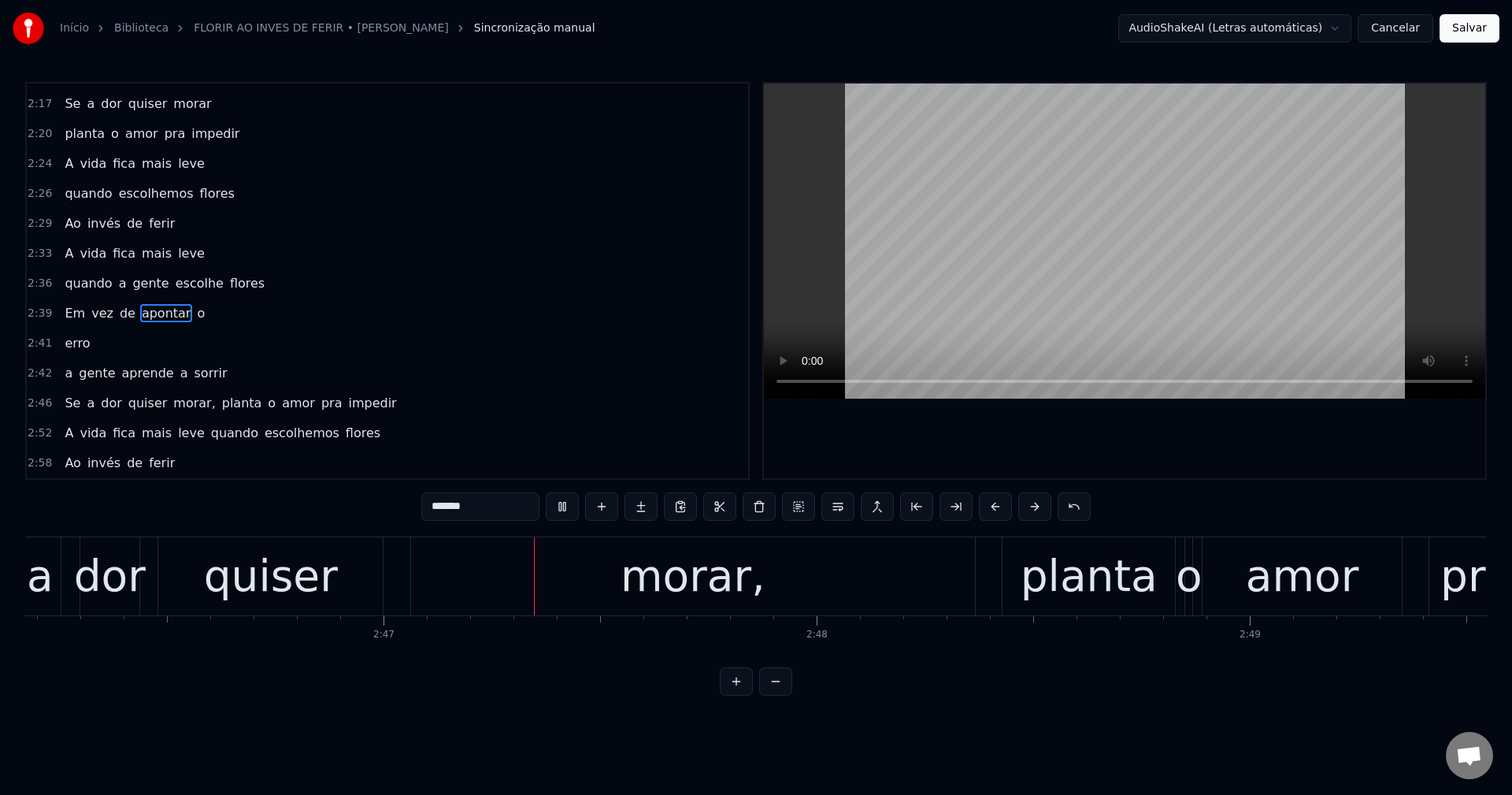
scroll to position [0, 72156]
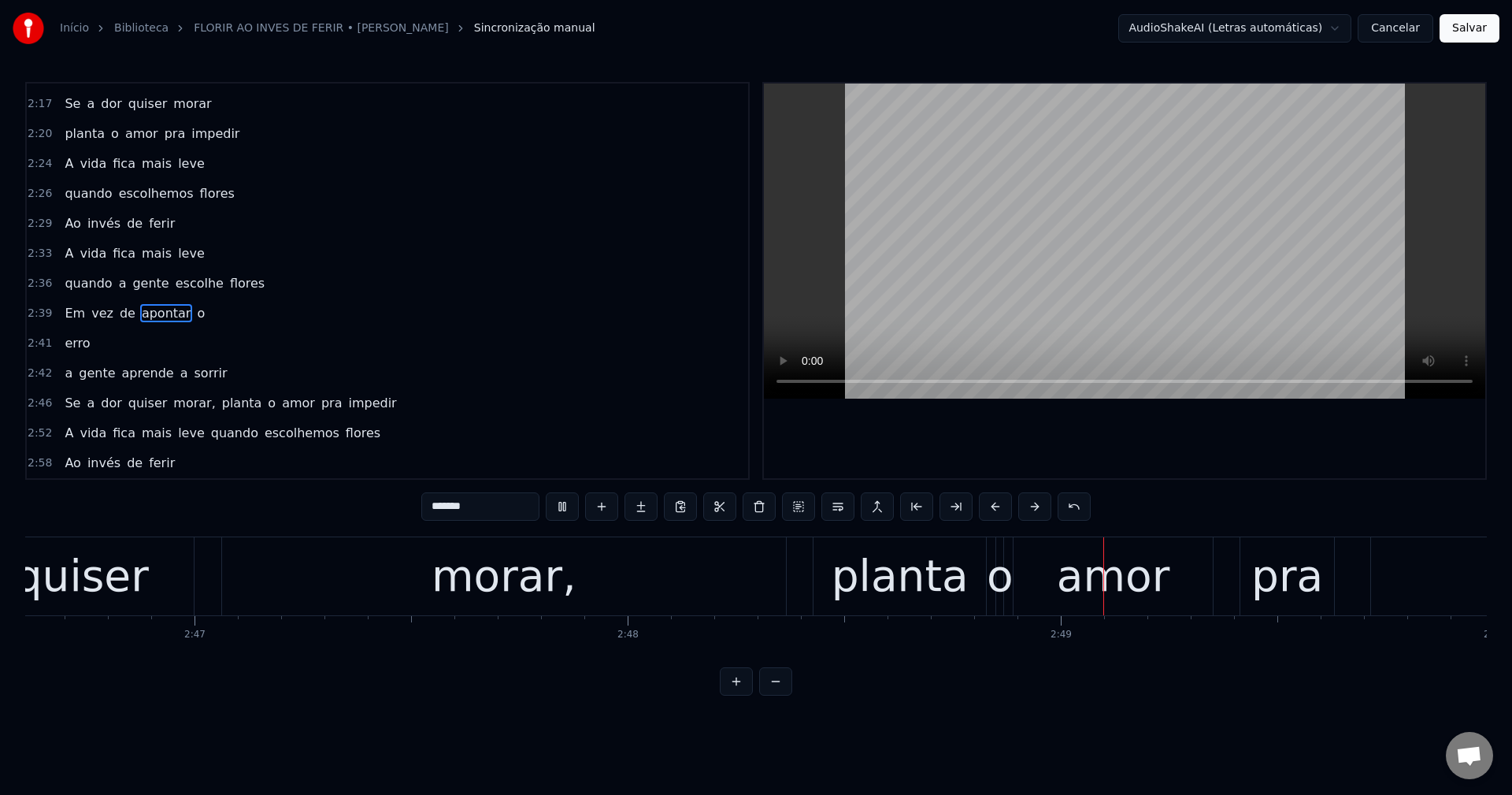
click at [176, 406] on span "morar," at bounding box center [194, 402] width 45 height 18
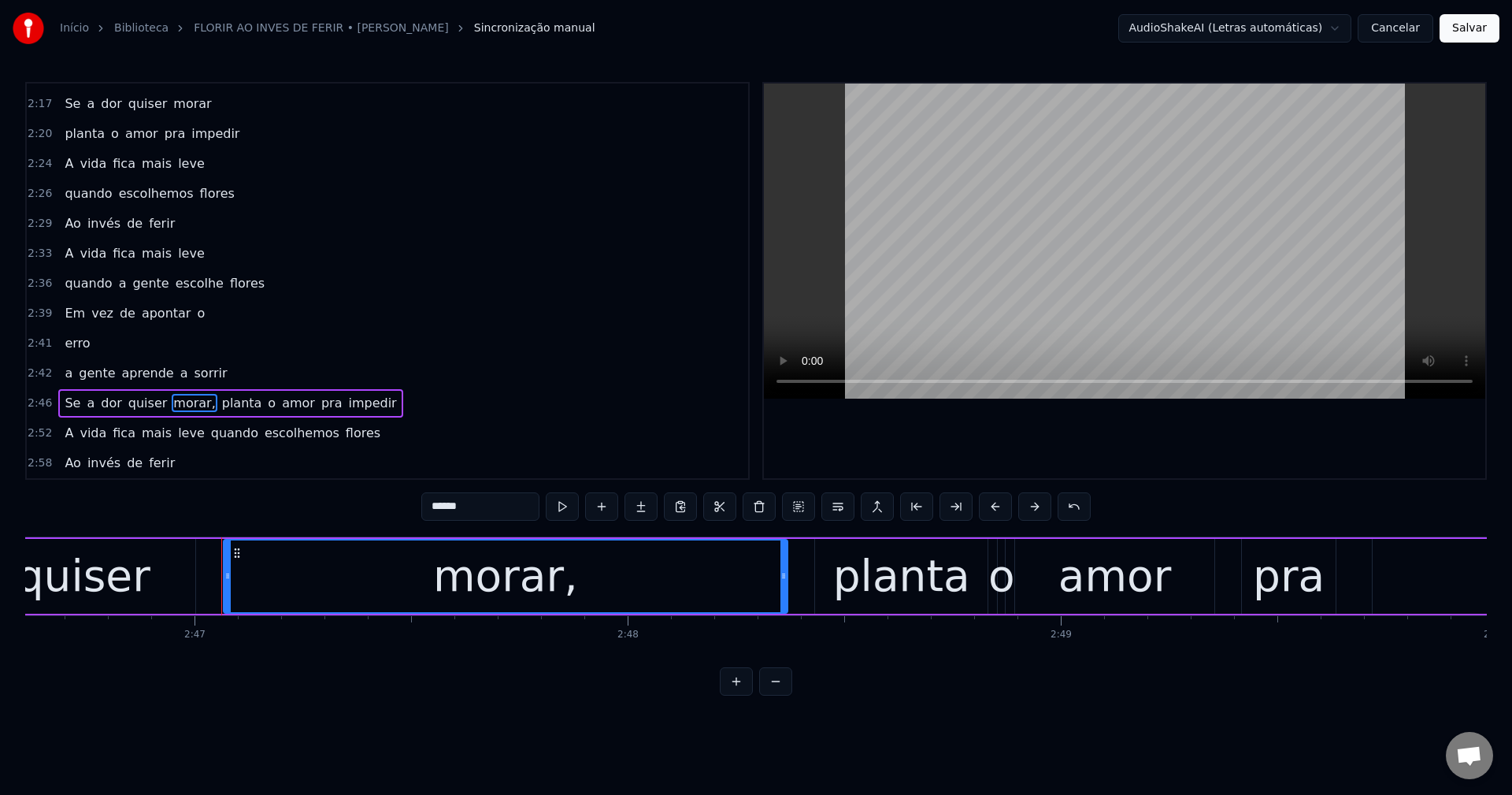
click at [507, 515] on input "******" at bounding box center [481, 506] width 118 height 28
click at [217, 403] on span "planta" at bounding box center [238, 402] width 43 height 18
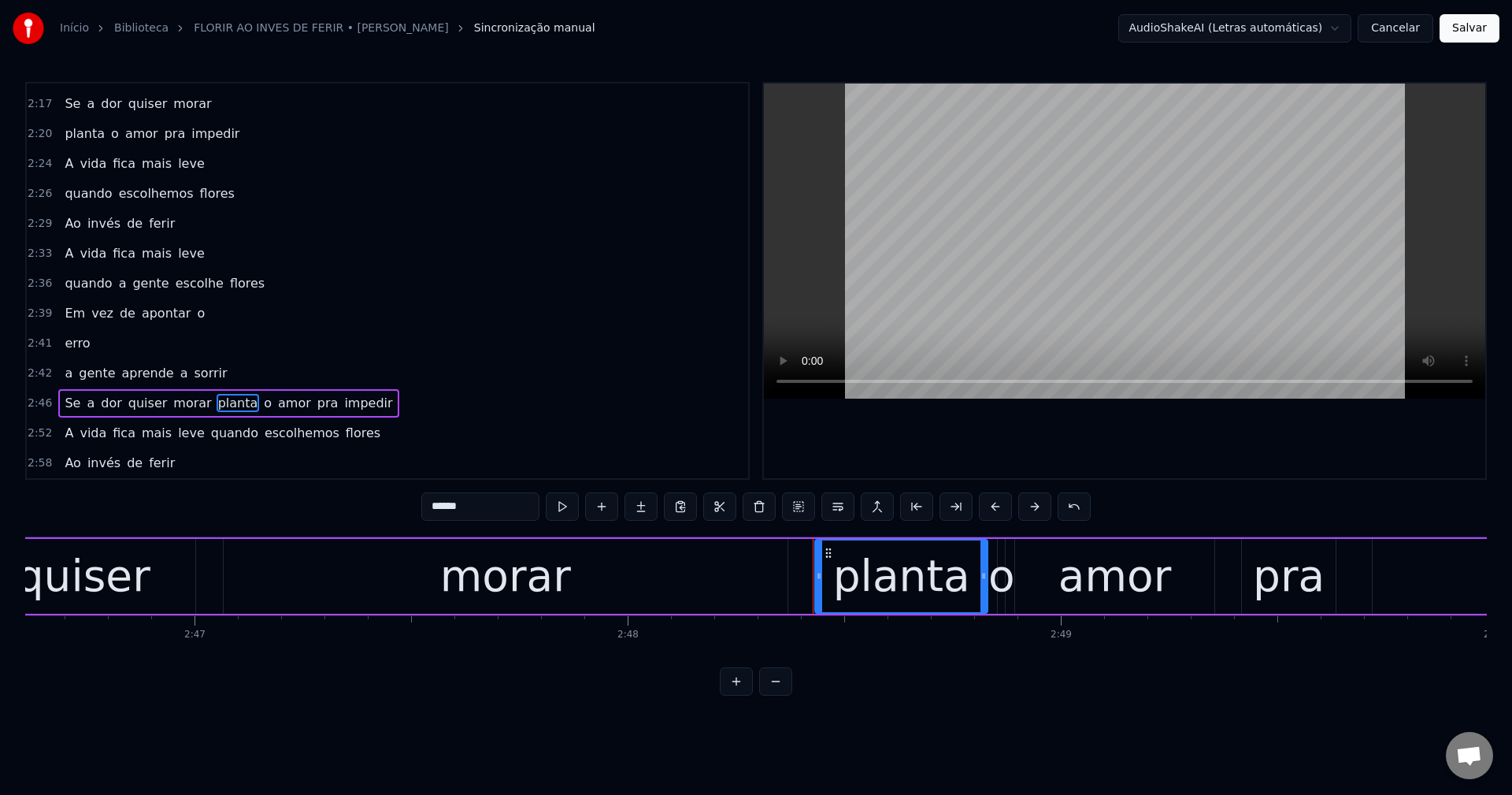
click at [839, 505] on button at bounding box center [837, 506] width 33 height 28
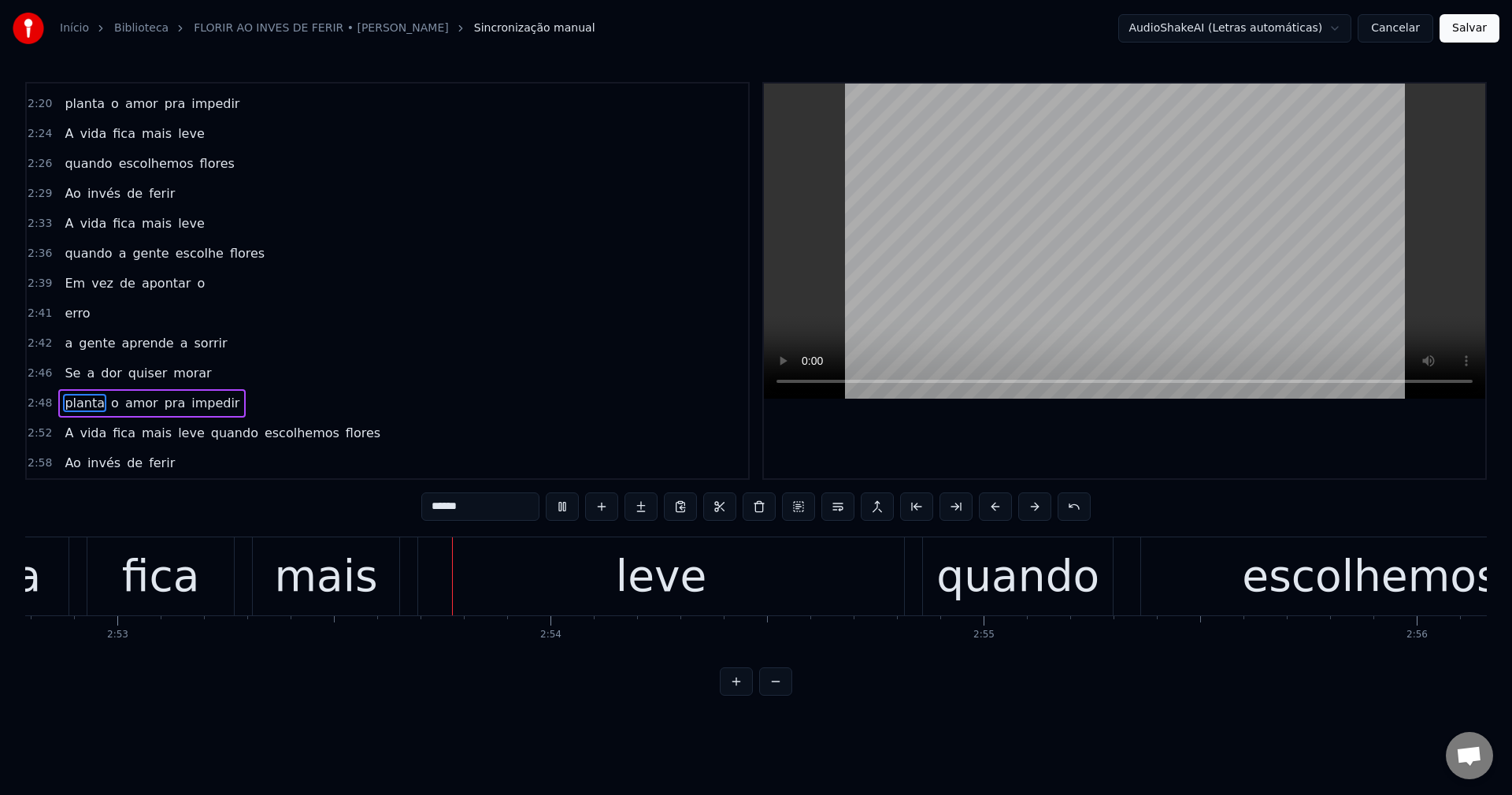
scroll to position [0, 74936]
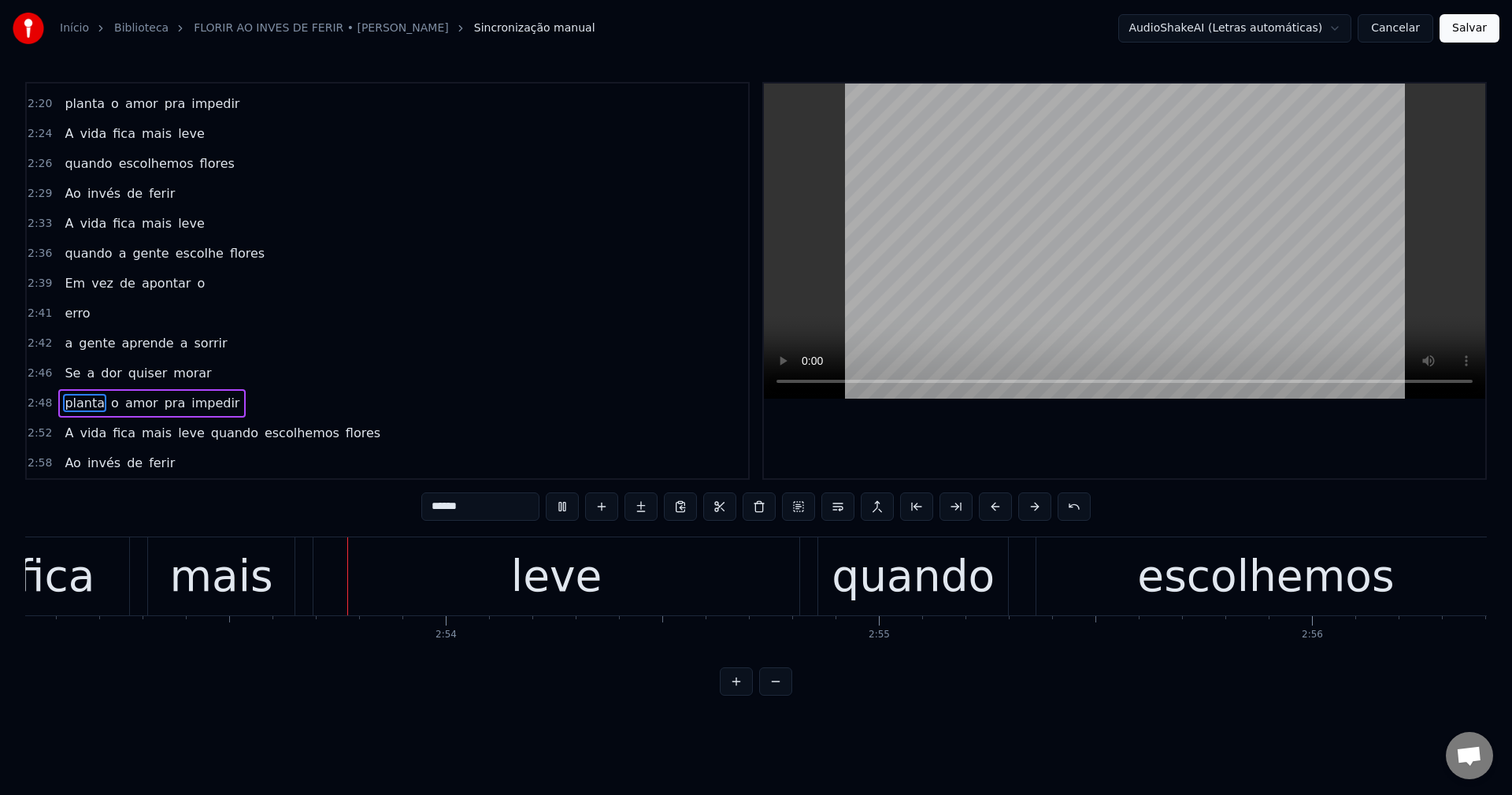
click at [213, 436] on span "quando" at bounding box center [235, 432] width 51 height 18
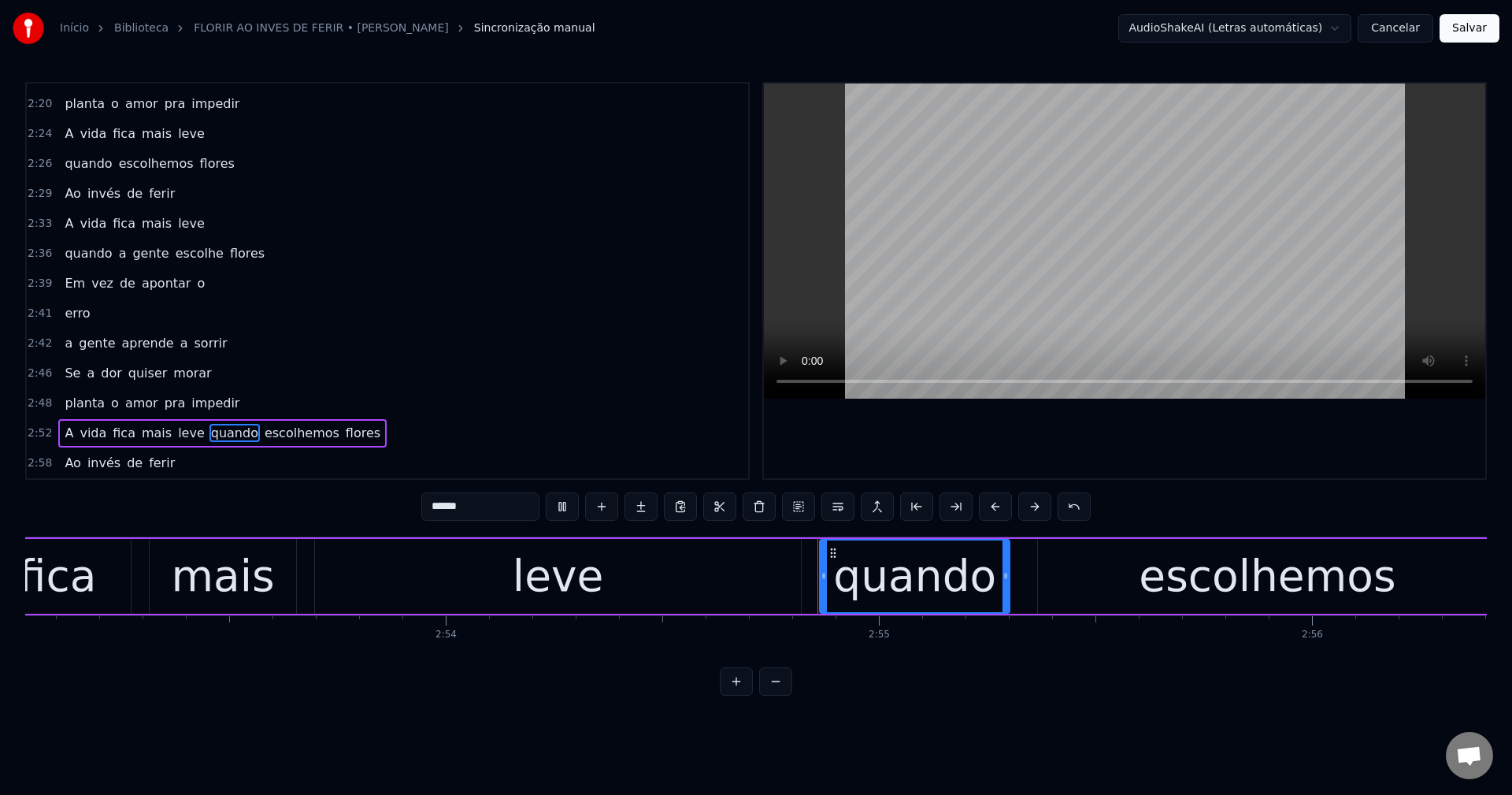
type input "******"
click at [836, 506] on button at bounding box center [837, 506] width 33 height 28
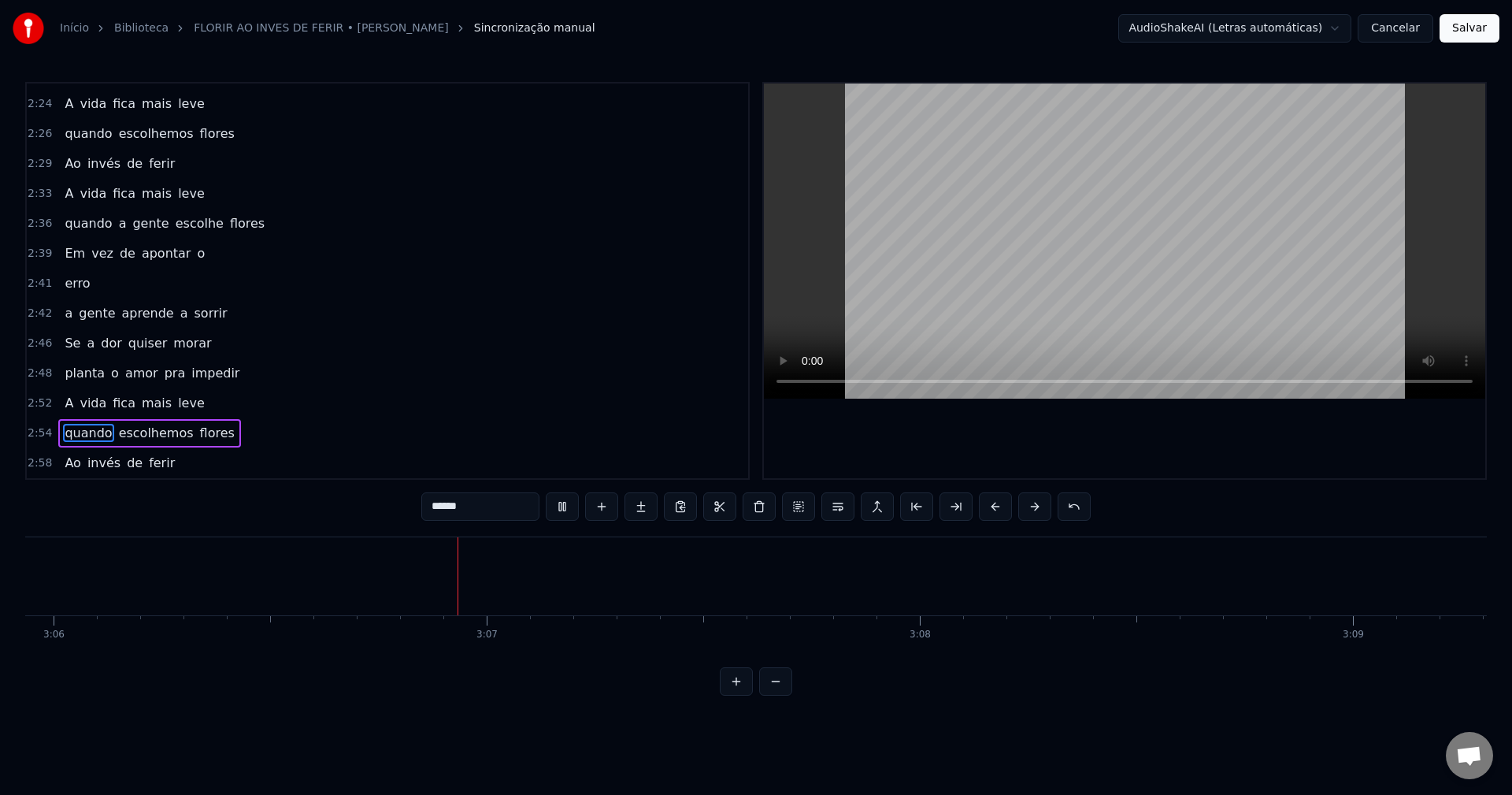
scroll to position [0, 80527]
click at [1133, 35] on button "Salvar" at bounding box center [1470, 28] width 60 height 28
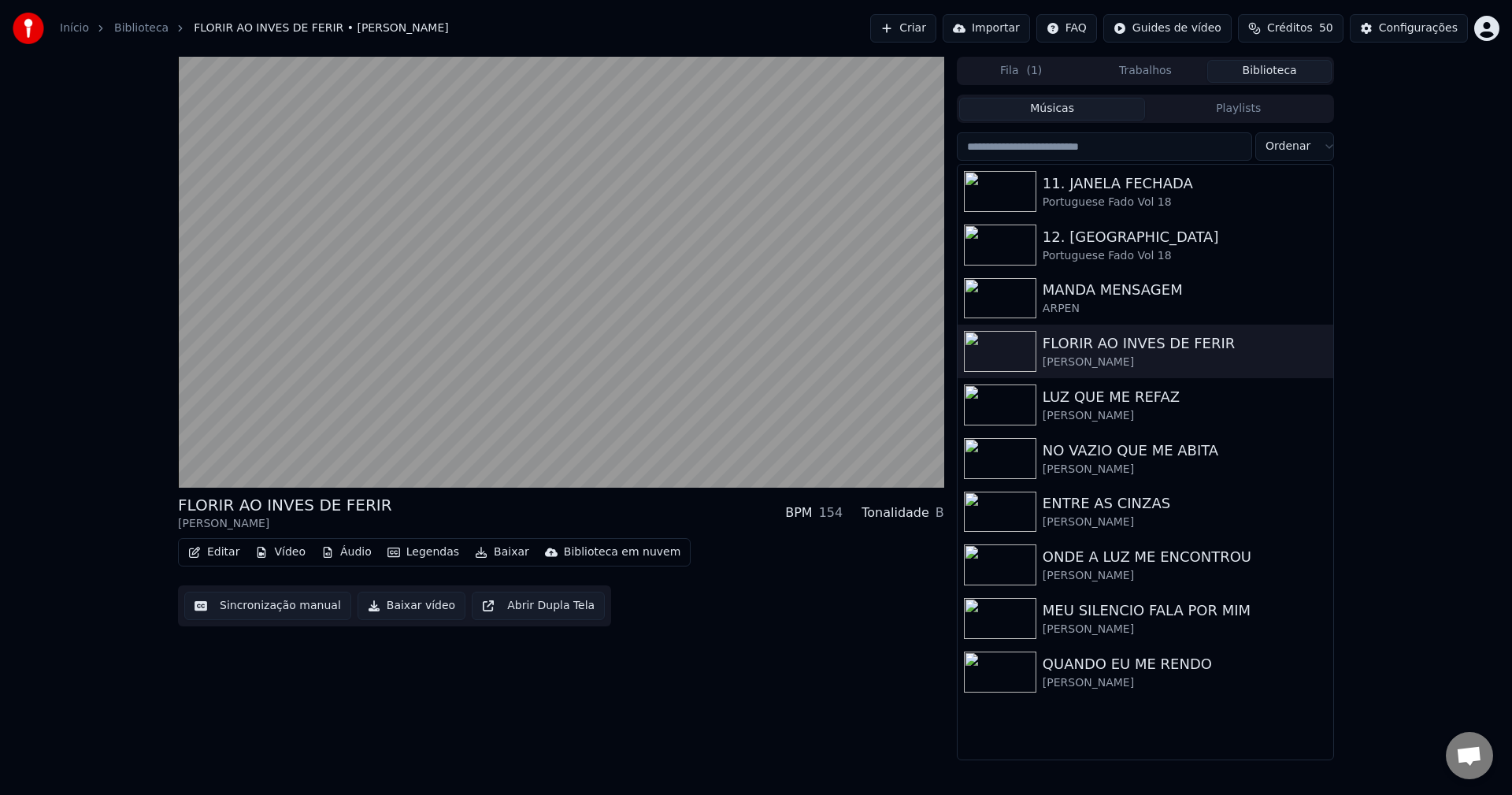
click at [408, 552] on button "Legendas" at bounding box center [423, 551] width 84 height 22
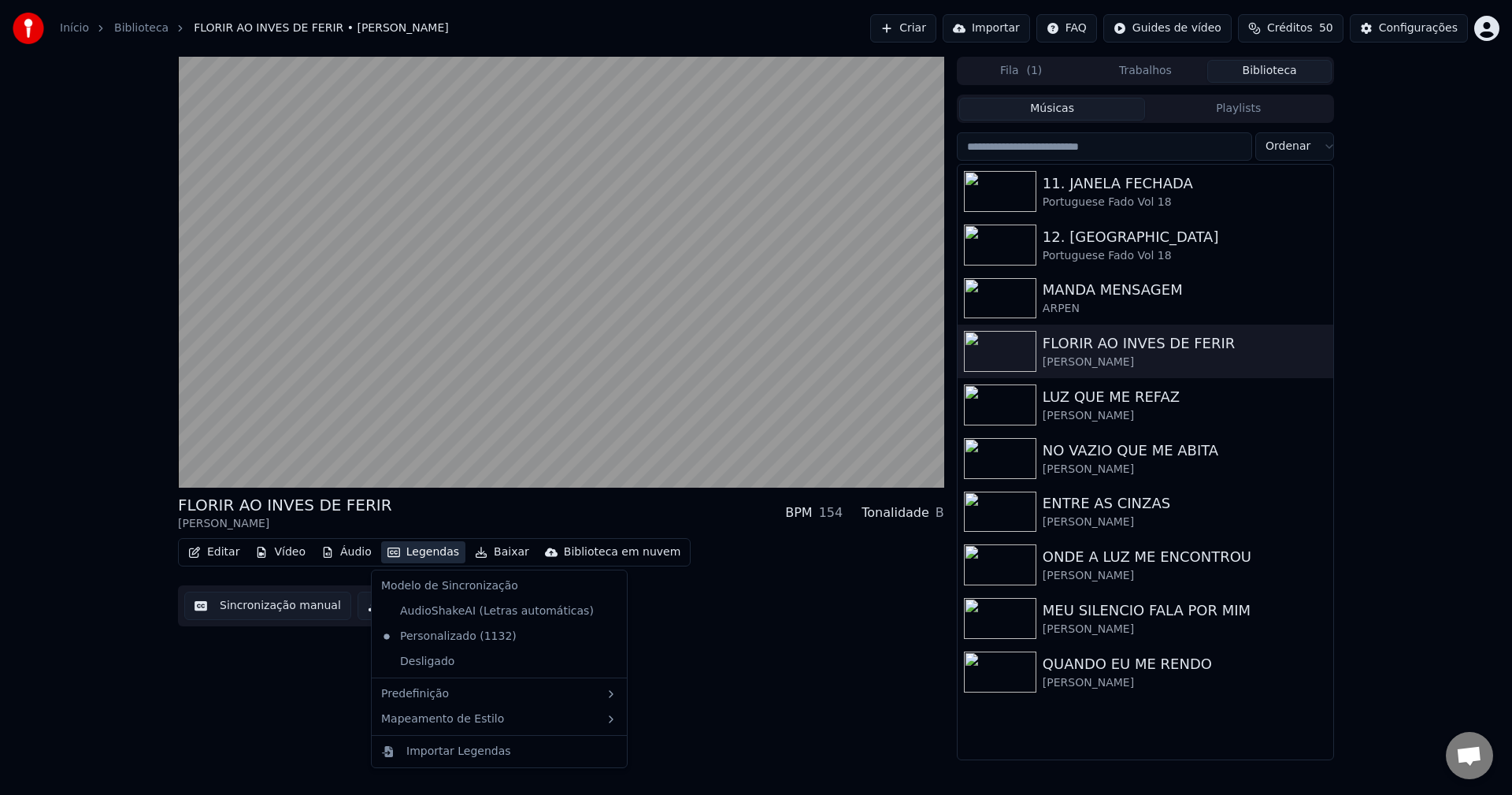
click at [409, 551] on button "Legendas" at bounding box center [423, 551] width 84 height 22
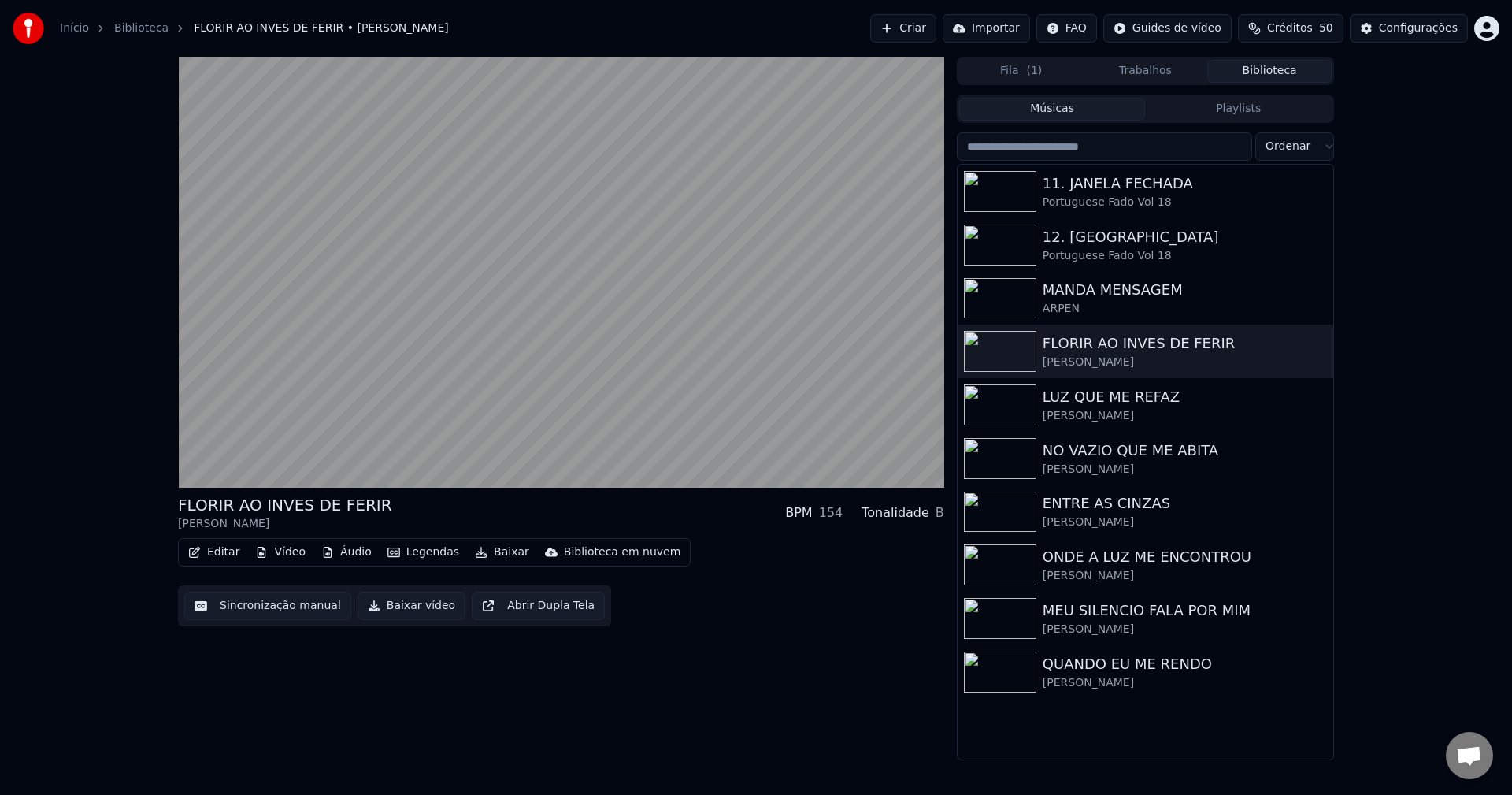
click at [388, 607] on button "Baixar vídeo" at bounding box center [411, 605] width 108 height 28
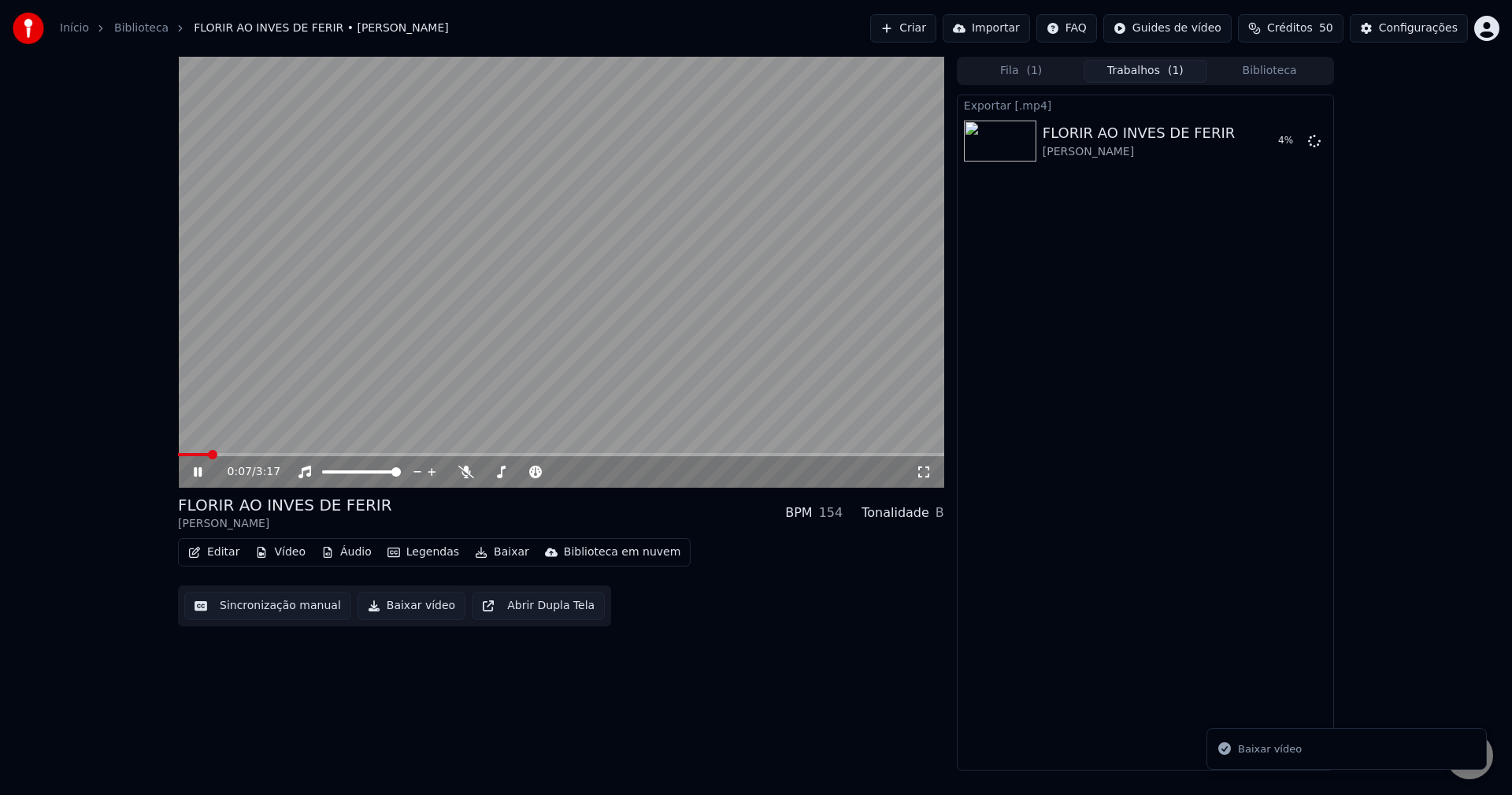
click at [197, 474] on icon at bounding box center [197, 472] width 8 height 9
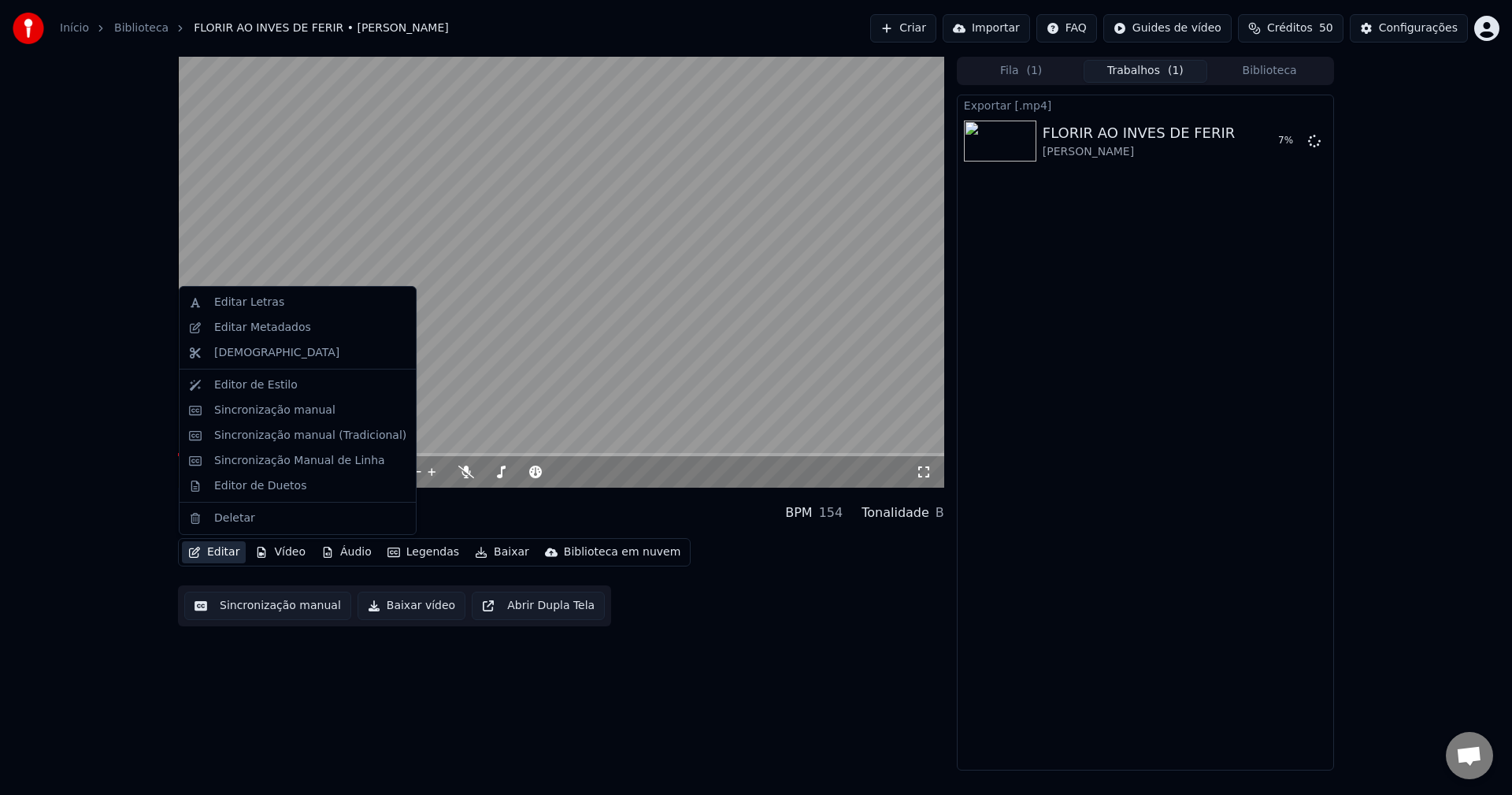
click at [218, 551] on button "Editar" at bounding box center [214, 551] width 64 height 22
click at [246, 328] on div "Editar Metadados" at bounding box center [262, 328] width 97 height 16
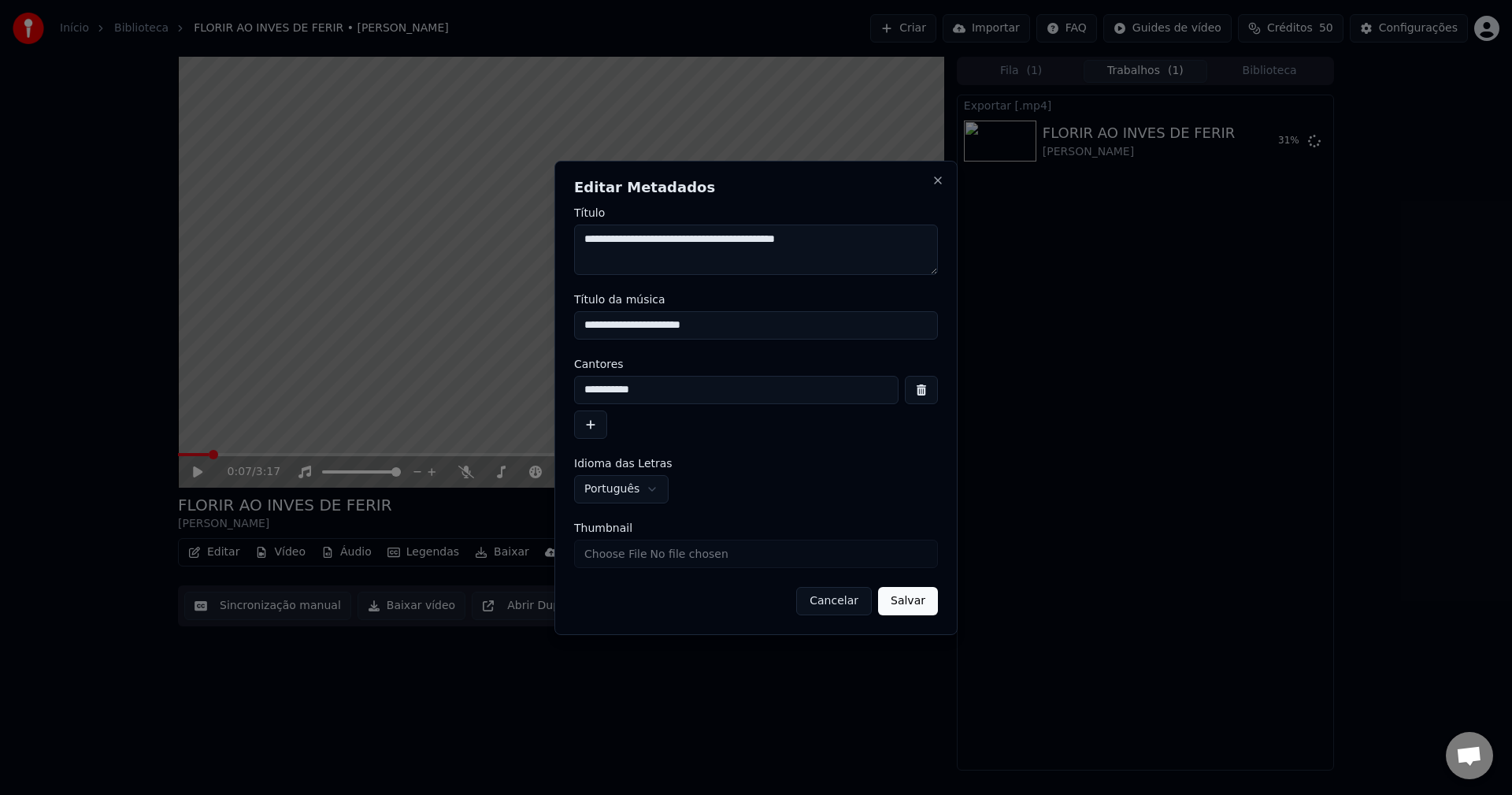
click at [839, 607] on button "Cancelar" at bounding box center [833, 601] width 76 height 28
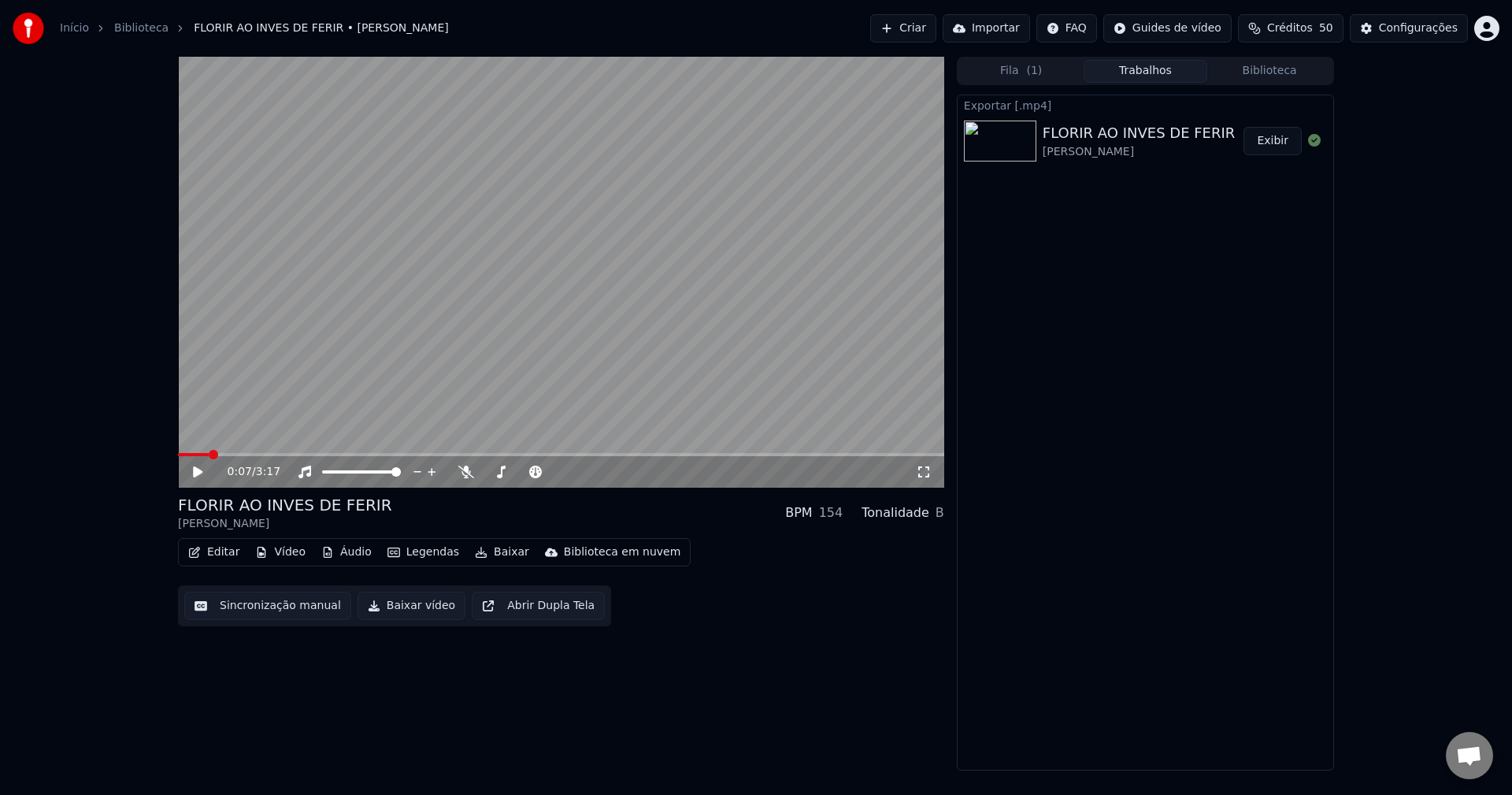
click at [1133, 138] on button "Exibir" at bounding box center [1273, 141] width 58 height 28
click at [1133, 27] on span "Créditos" at bounding box center [1290, 28] width 46 height 16
click at [1133, 145] on button "Atualizar" at bounding box center [1301, 145] width 88 height 28
click at [1133, 30] on div "Configurações" at bounding box center [1418, 28] width 79 height 16
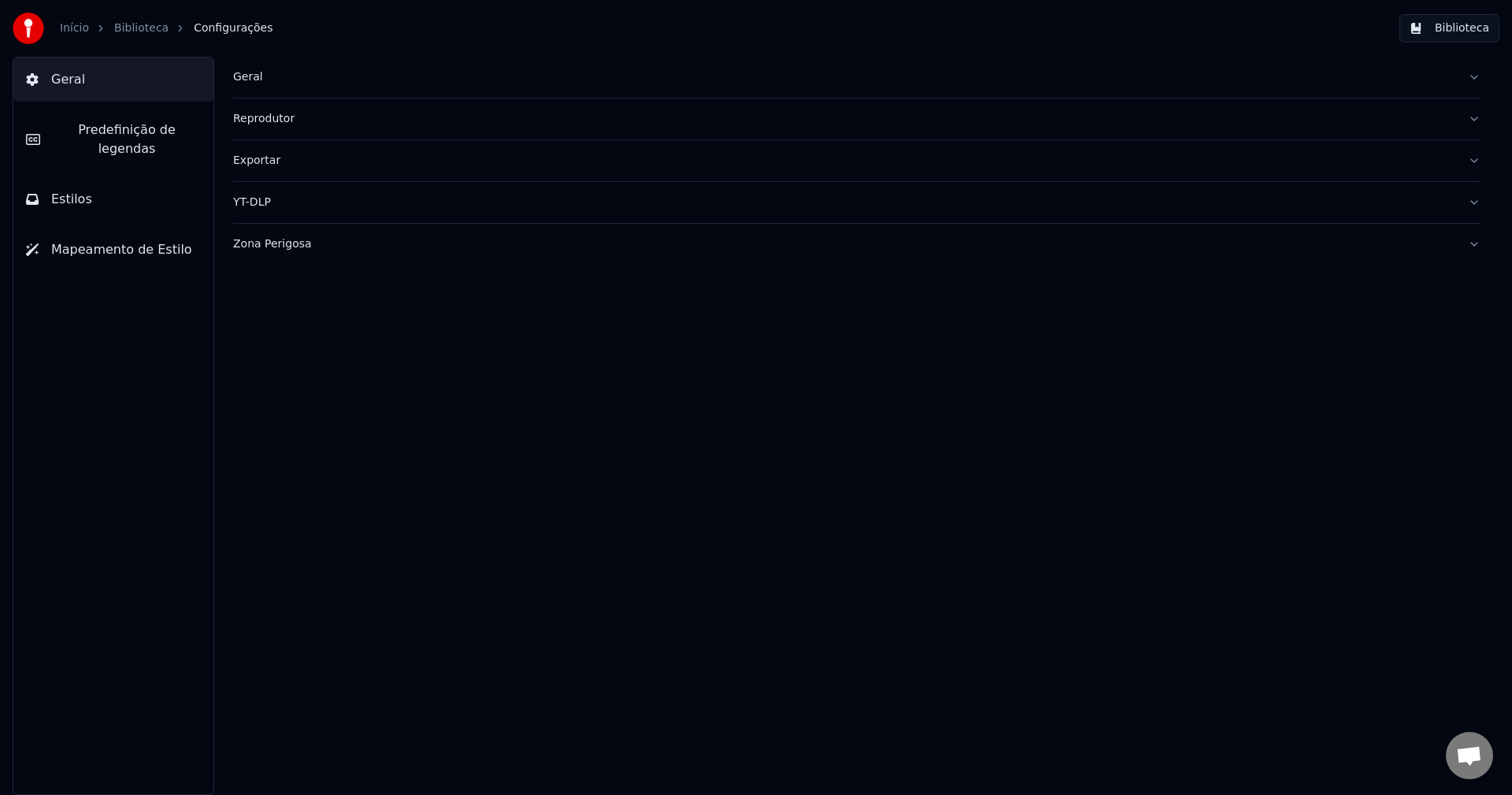
click at [238, 73] on div "Geral" at bounding box center [844, 77] width 1222 height 16
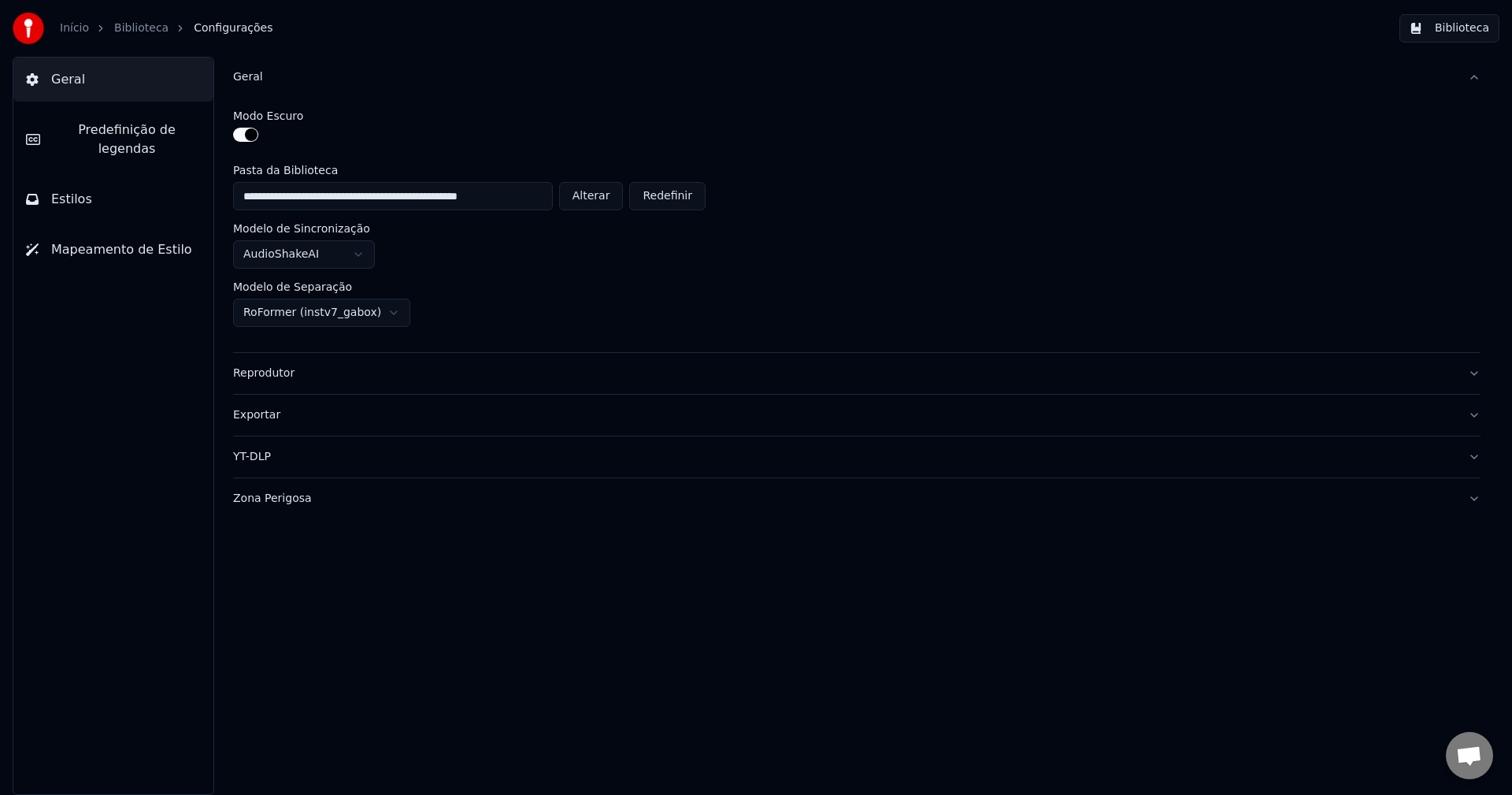
click at [615, 201] on button "Alterar" at bounding box center [591, 196] width 65 height 28
type input "**********"
click at [1133, 38] on button "Biblioteca" at bounding box center [1449, 28] width 100 height 28
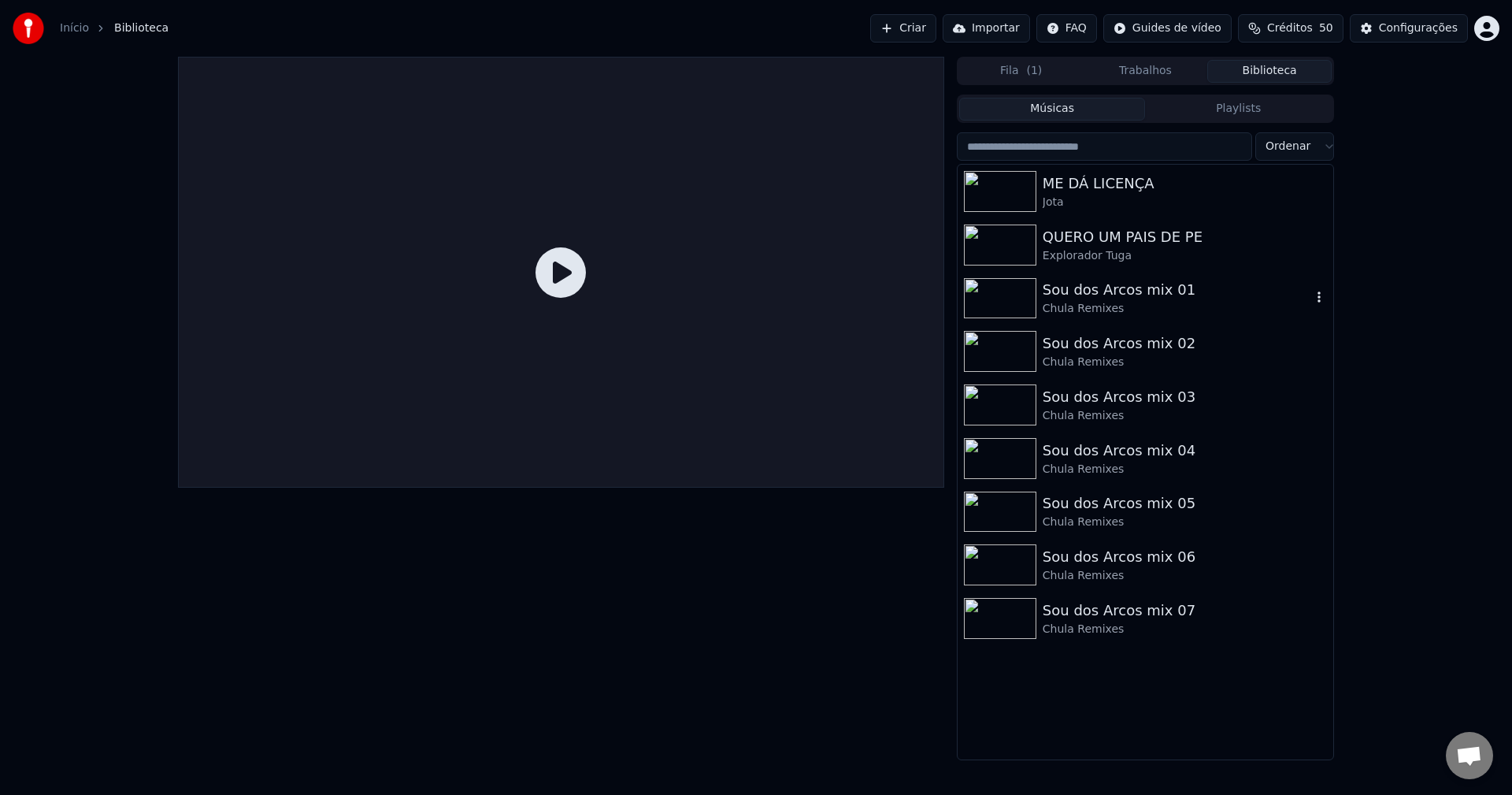
click at [1101, 274] on div "Sou dos Arcos mix 01 Chula Remixes" at bounding box center [1145, 298] width 375 height 54
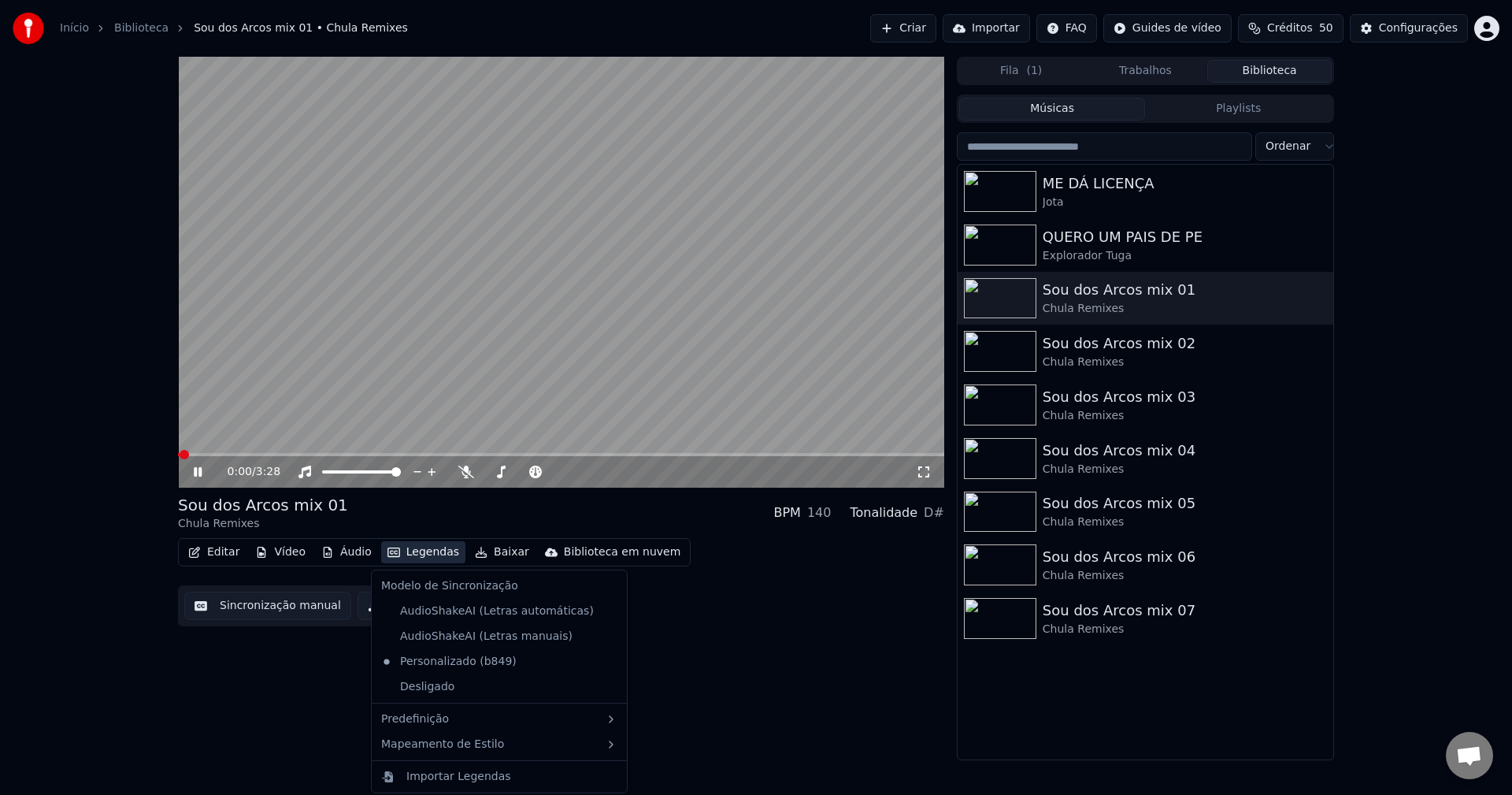
click at [420, 545] on button "Legendas" at bounding box center [423, 551] width 84 height 22
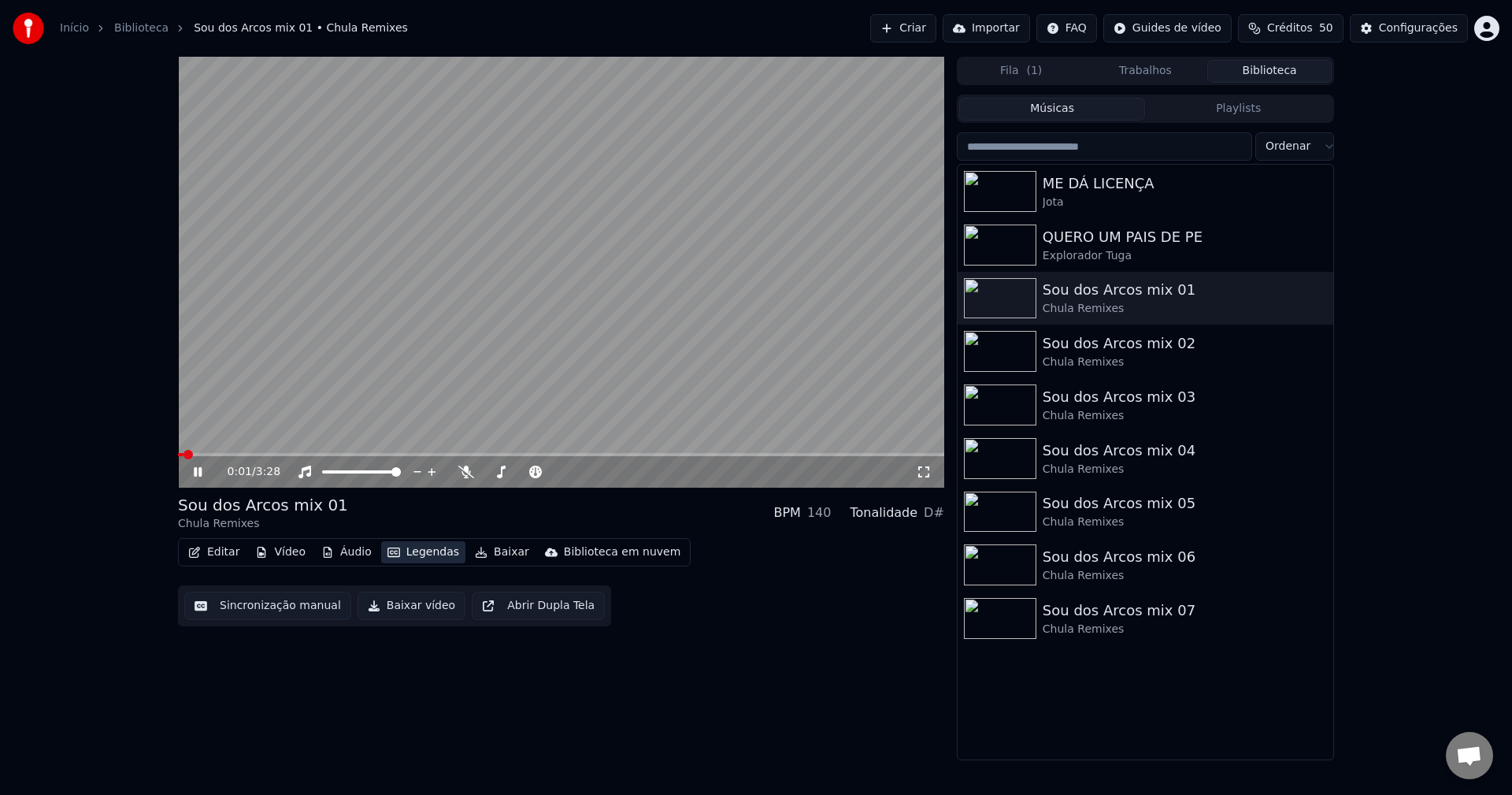
click at [420, 545] on button "Legendas" at bounding box center [423, 551] width 84 height 22
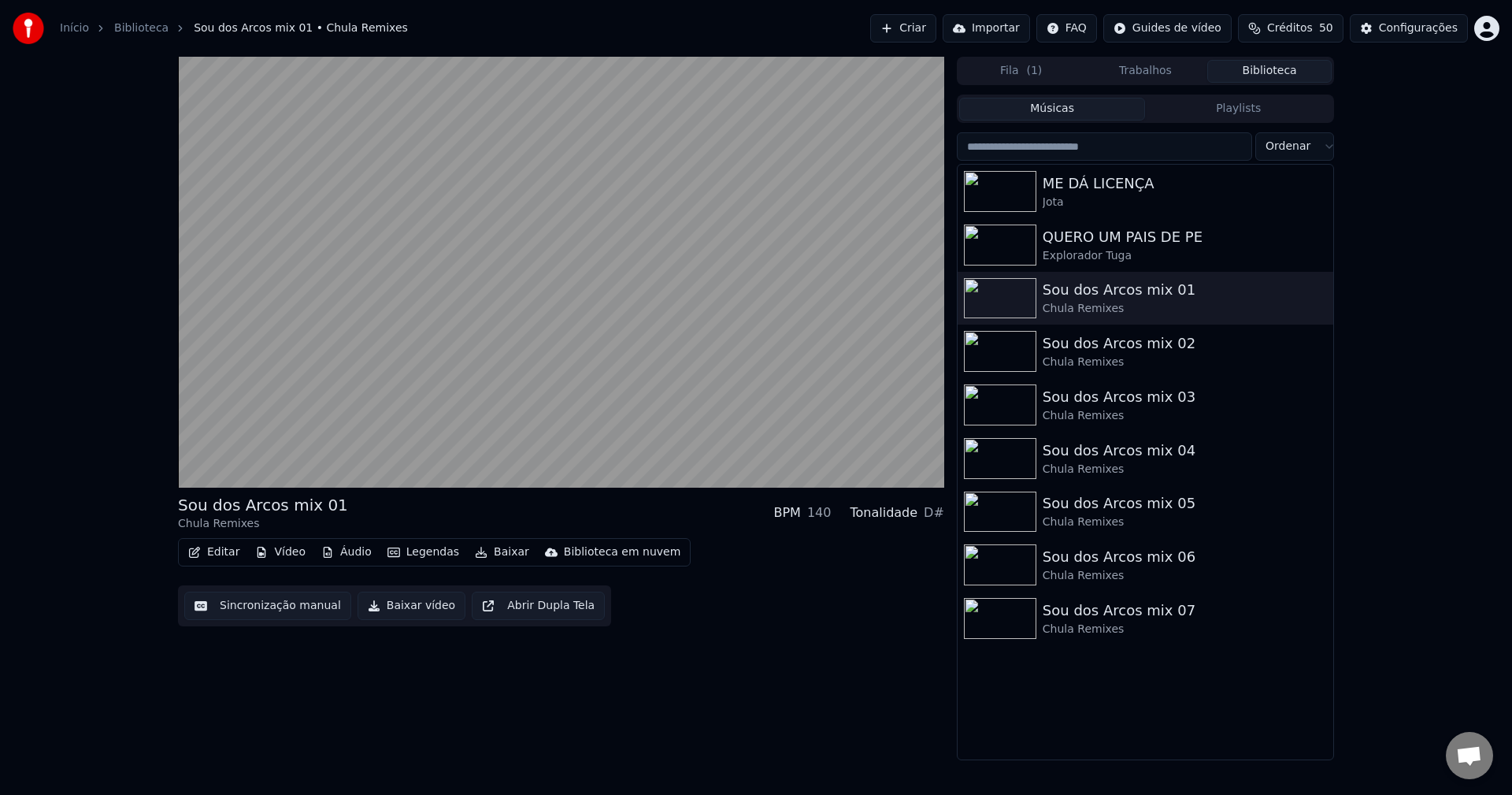
click at [196, 650] on div "Sou dos Arcos mix 01 Chula Remixes BPM 140 Tonalidade D# Editar Vídeo Áudio Leg…" at bounding box center [561, 407] width 766 height 703
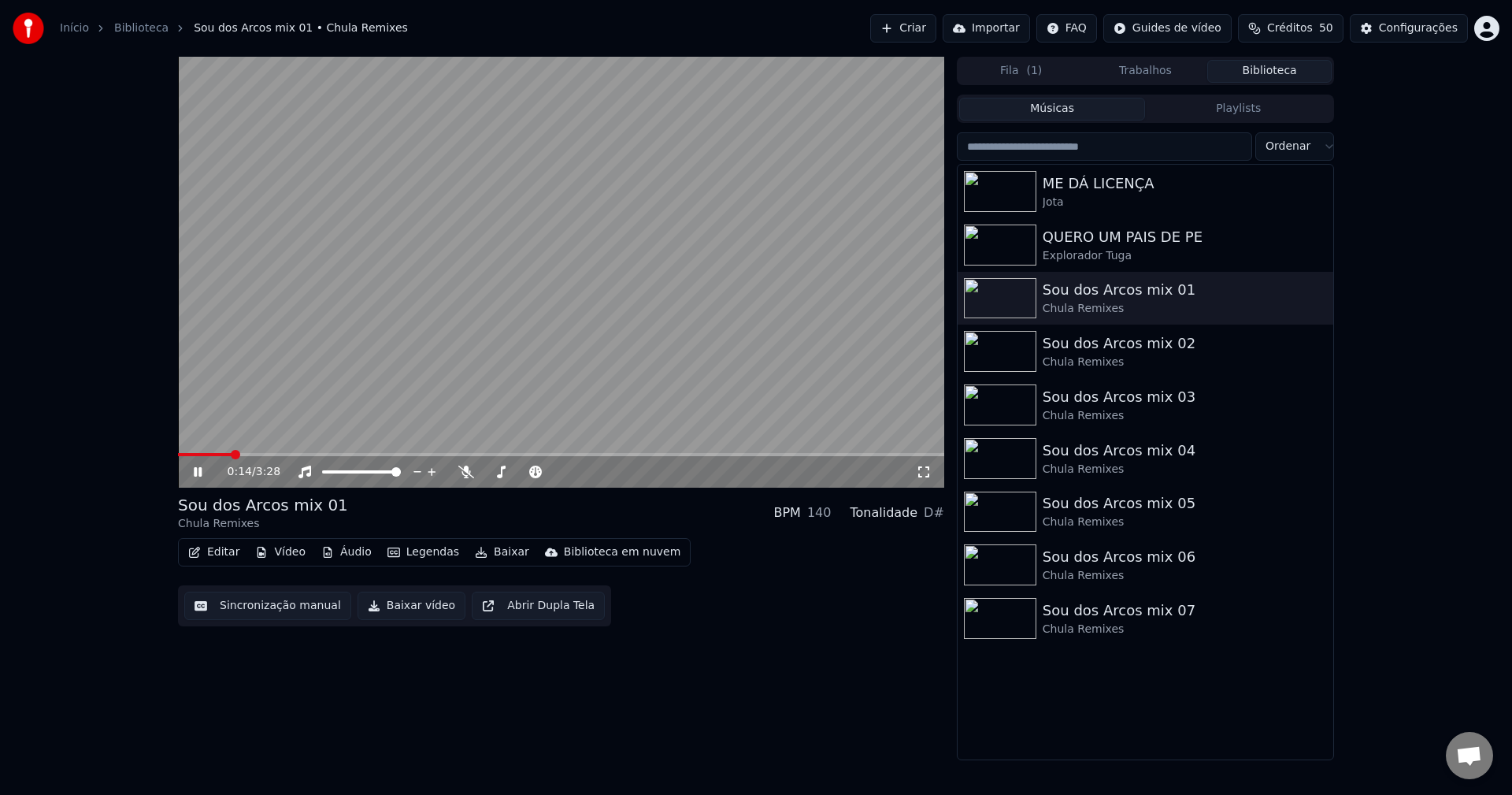
click at [1095, 156] on input "search" at bounding box center [1104, 146] width 296 height 28
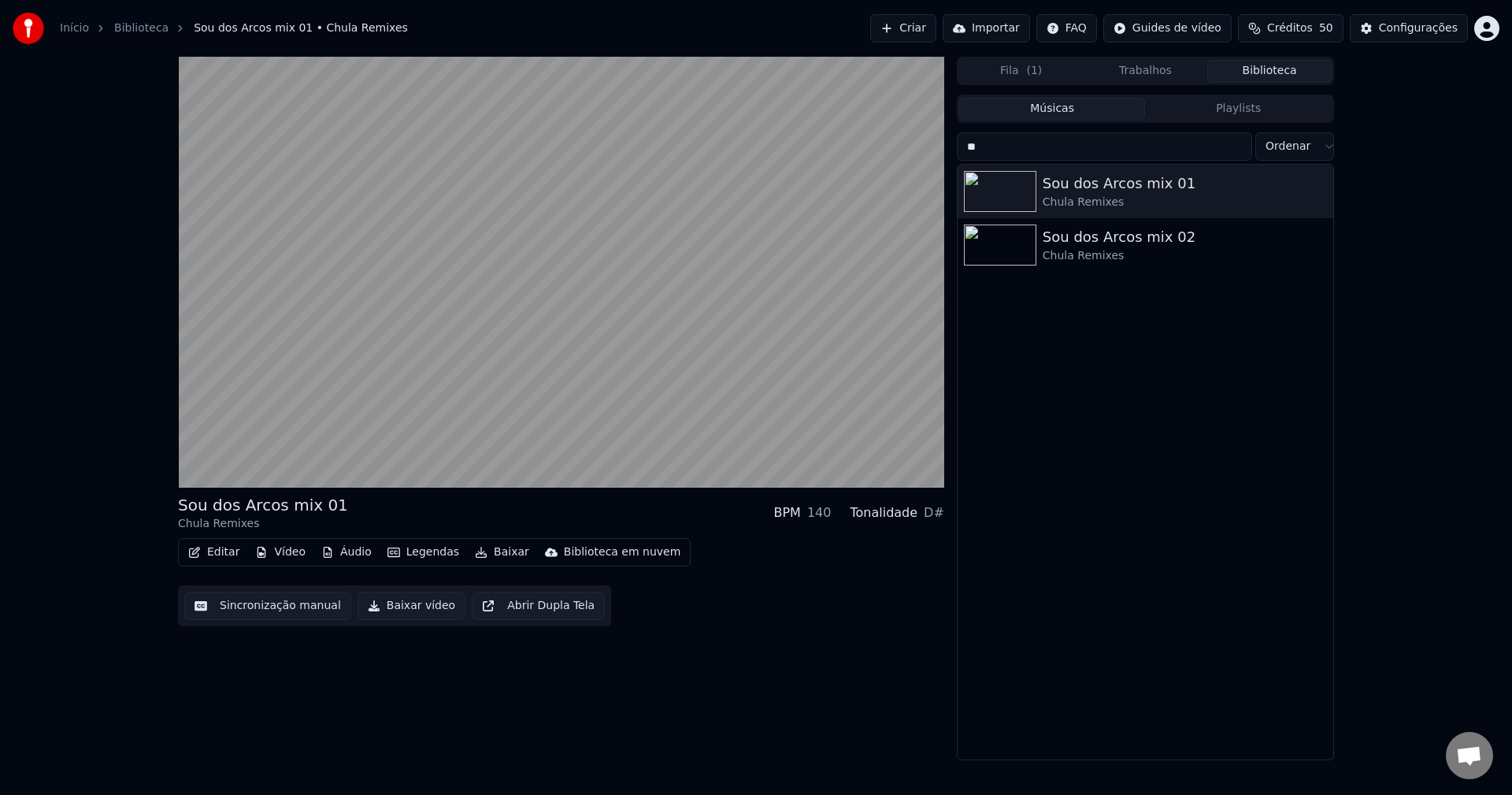
type input "*"
type input "****"
click at [1088, 190] on div "Sou dos Arcos mix 01" at bounding box center [1177, 183] width 268 height 22
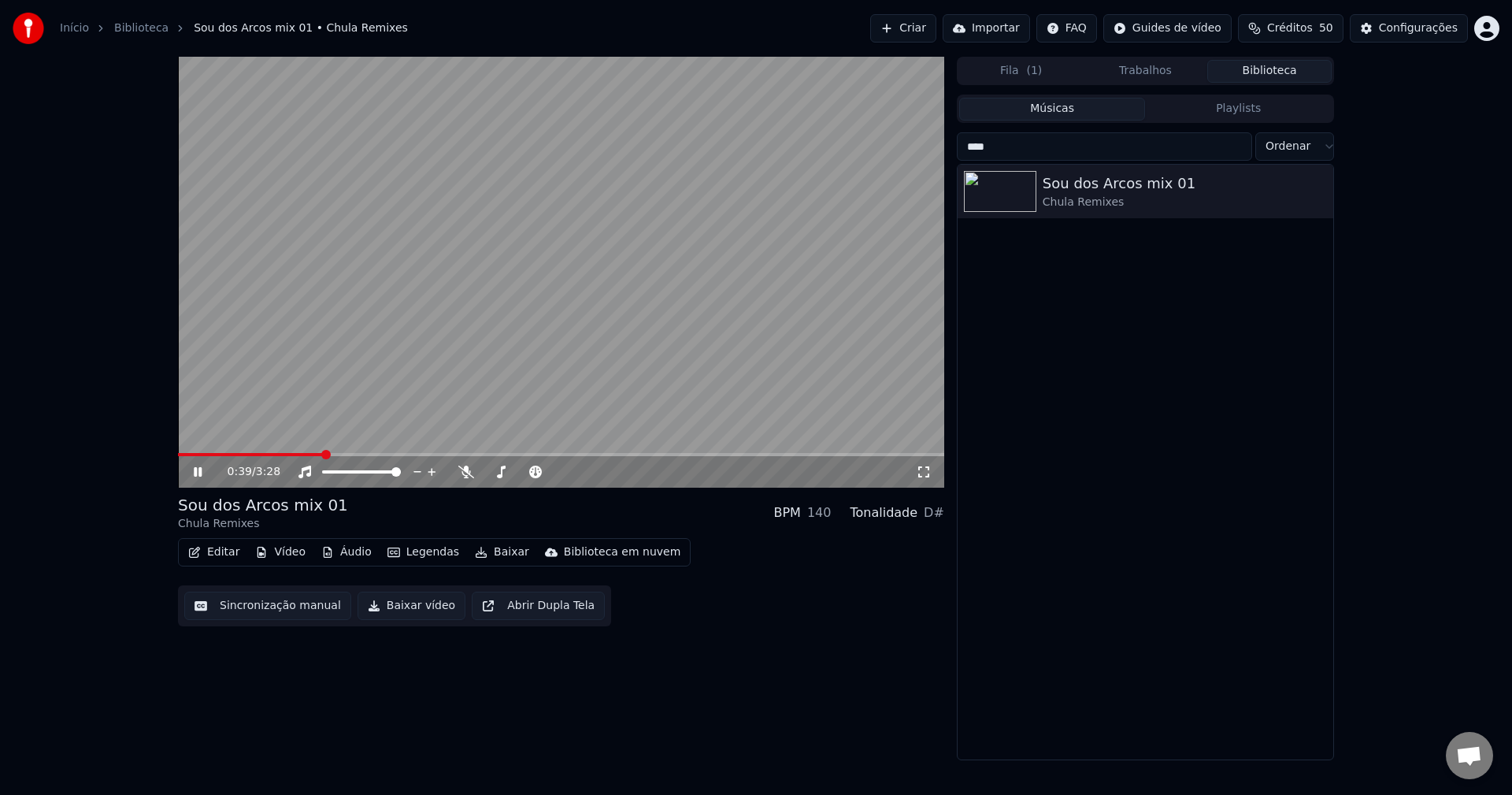
click at [306, 616] on button "Sincronização manual" at bounding box center [267, 605] width 167 height 28
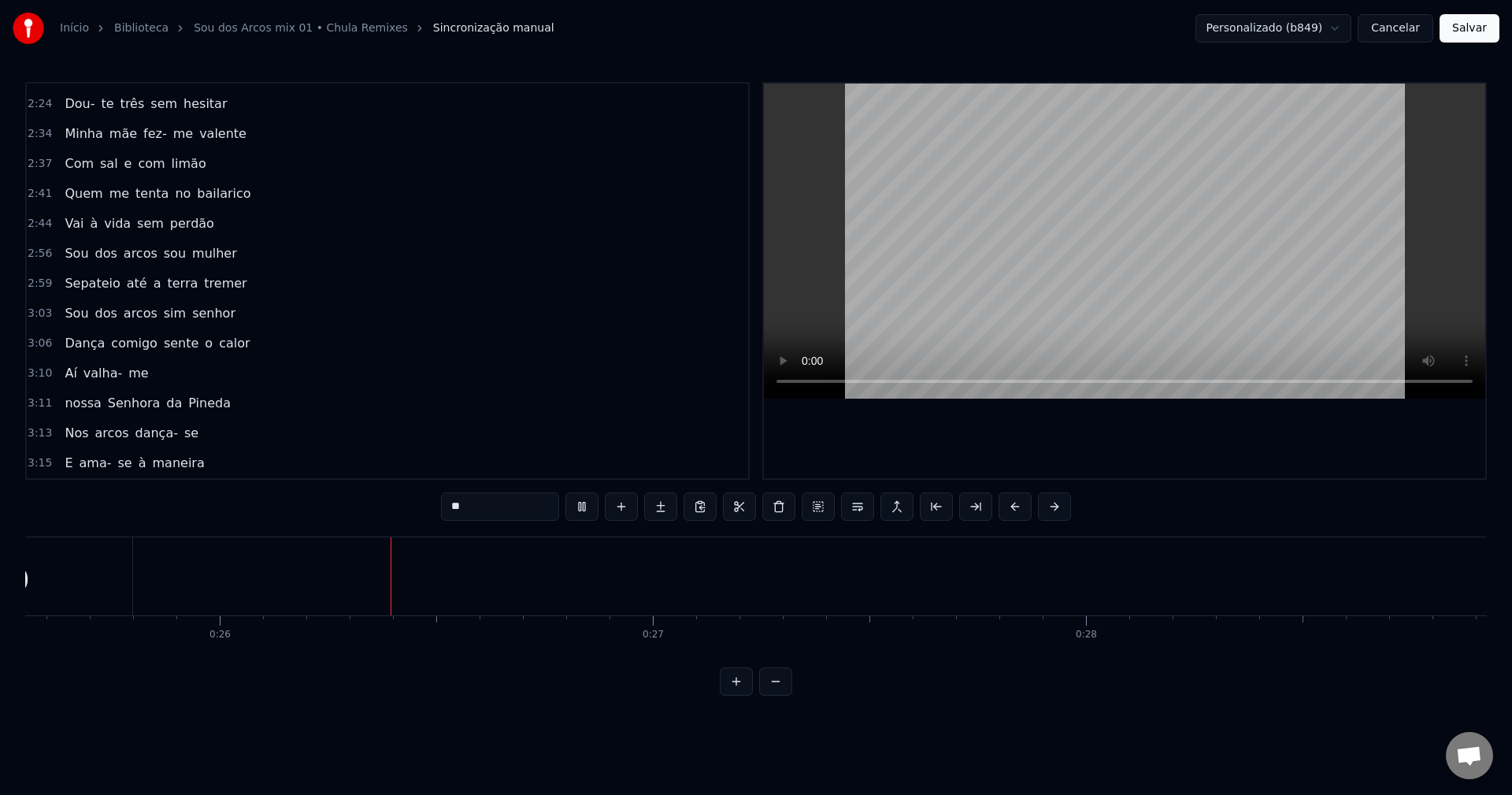
scroll to position [0, 11067]
click at [1133, 27] on button "Salvar" at bounding box center [1470, 28] width 60 height 28
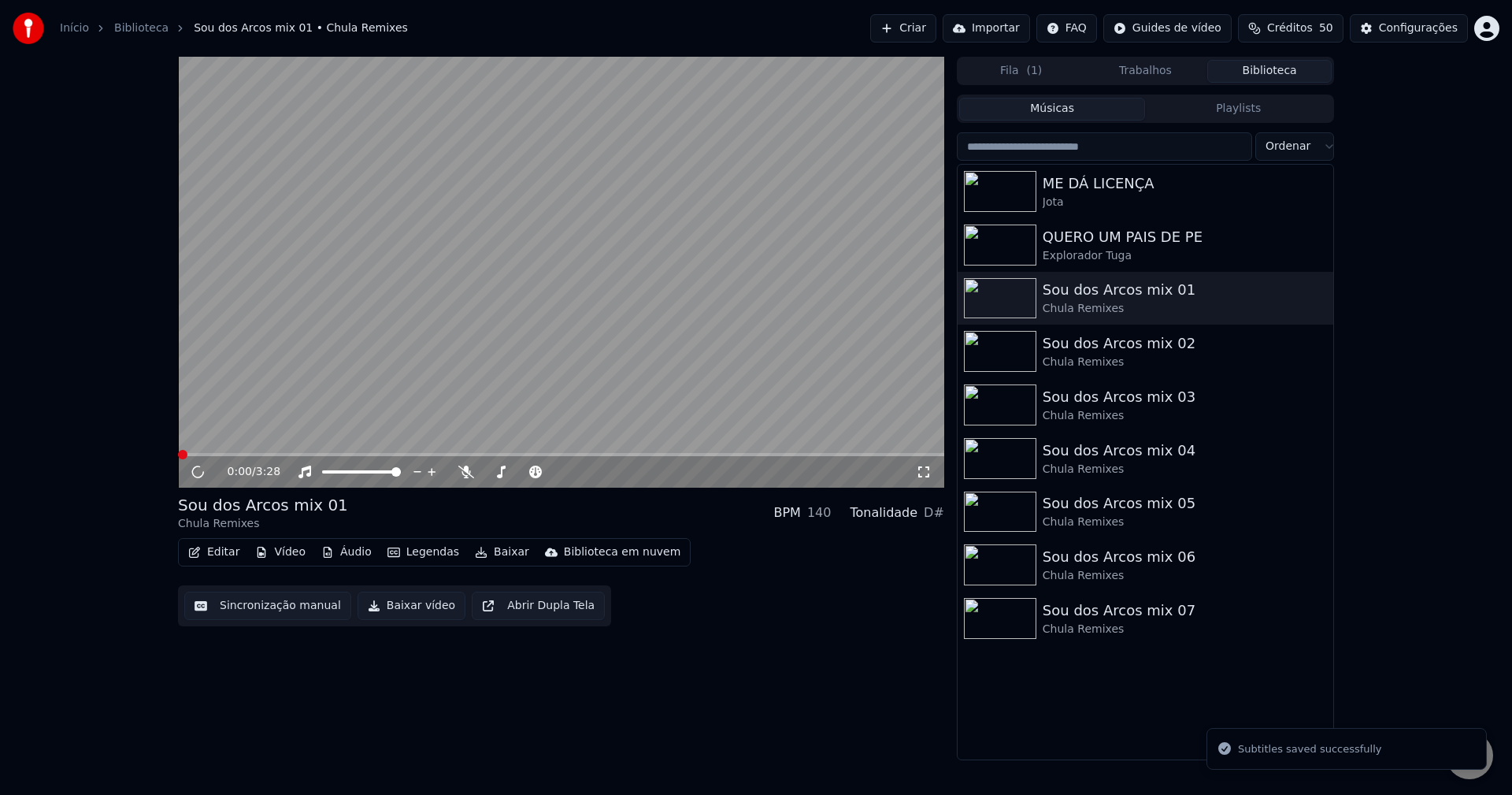
click at [418, 607] on button "Baixar vídeo" at bounding box center [411, 605] width 108 height 28
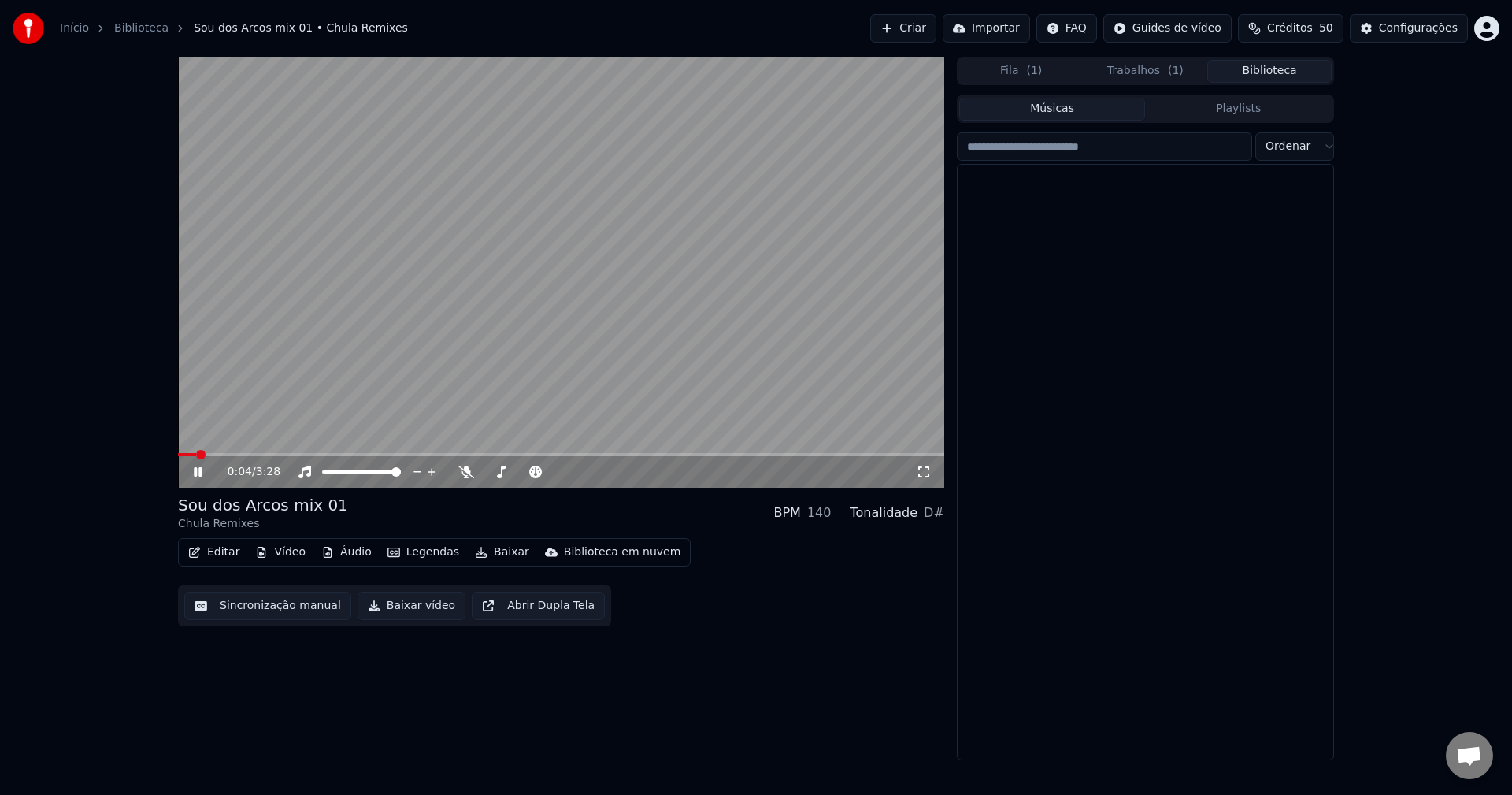
click at [1133, 70] on button "Biblioteca" at bounding box center [1269, 71] width 125 height 23
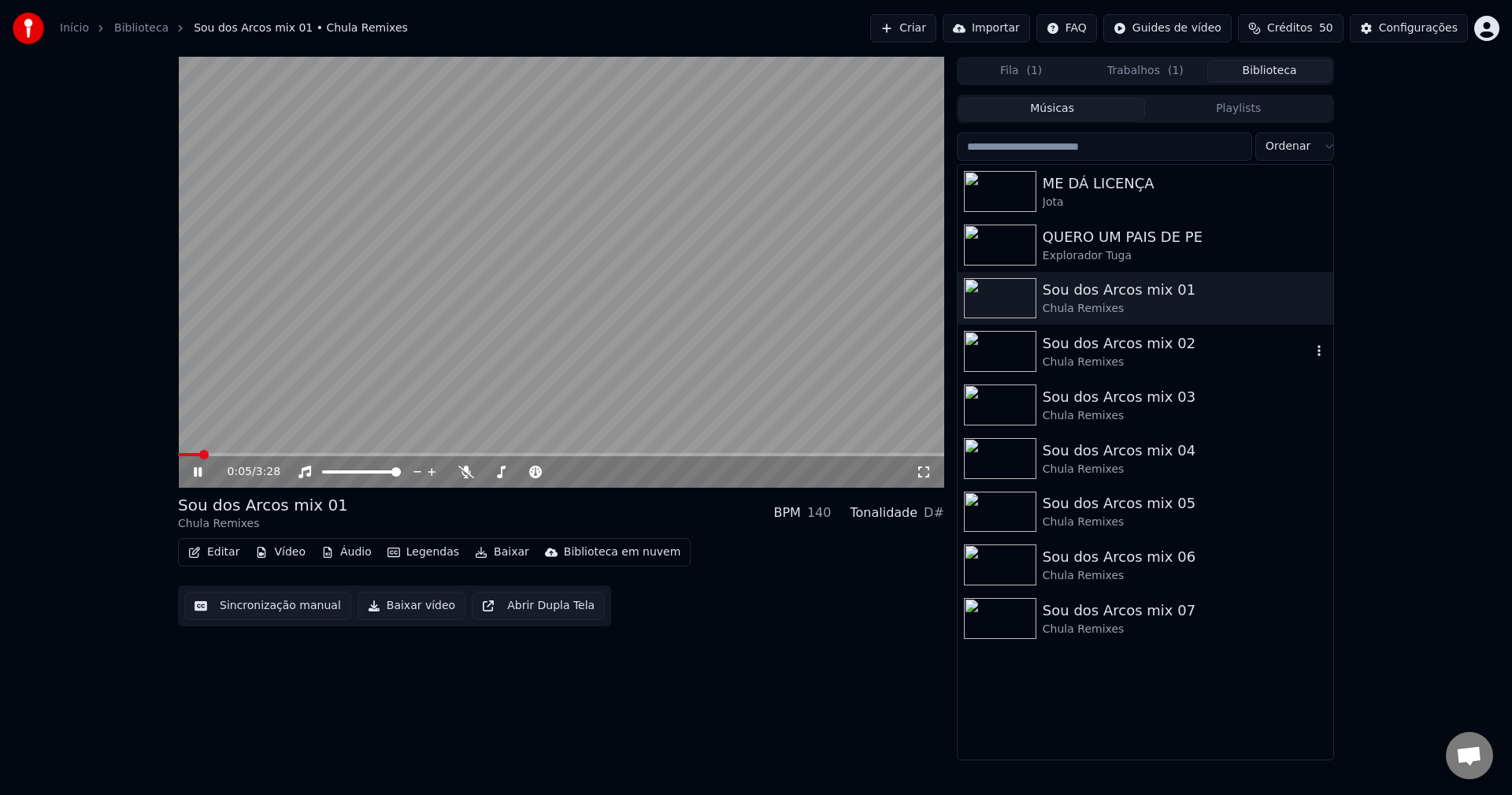
click at [1083, 349] on div "Sou dos Arcos mix 02" at bounding box center [1177, 343] width 268 height 22
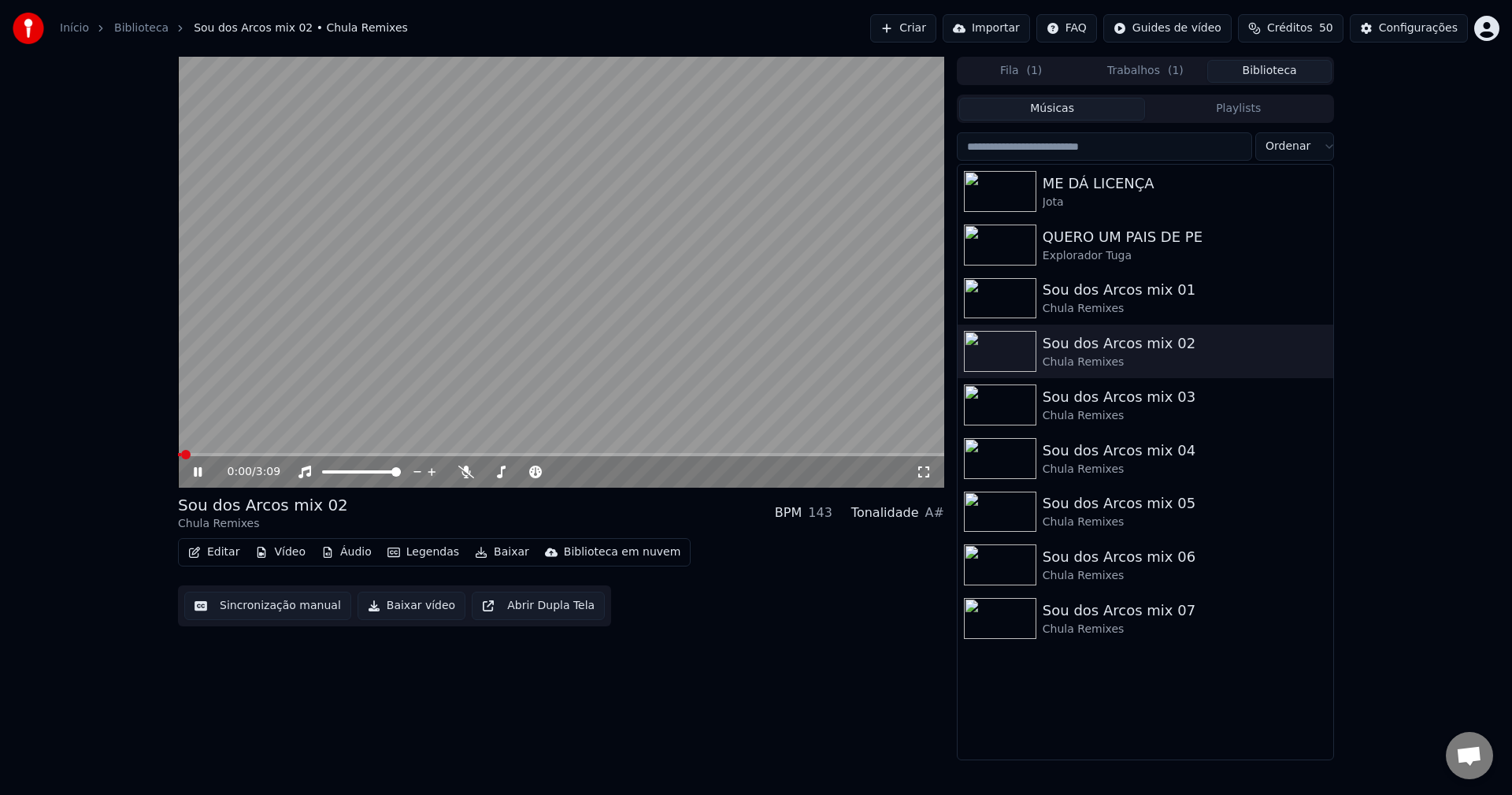
click at [223, 549] on button "Editar" at bounding box center [214, 551] width 64 height 22
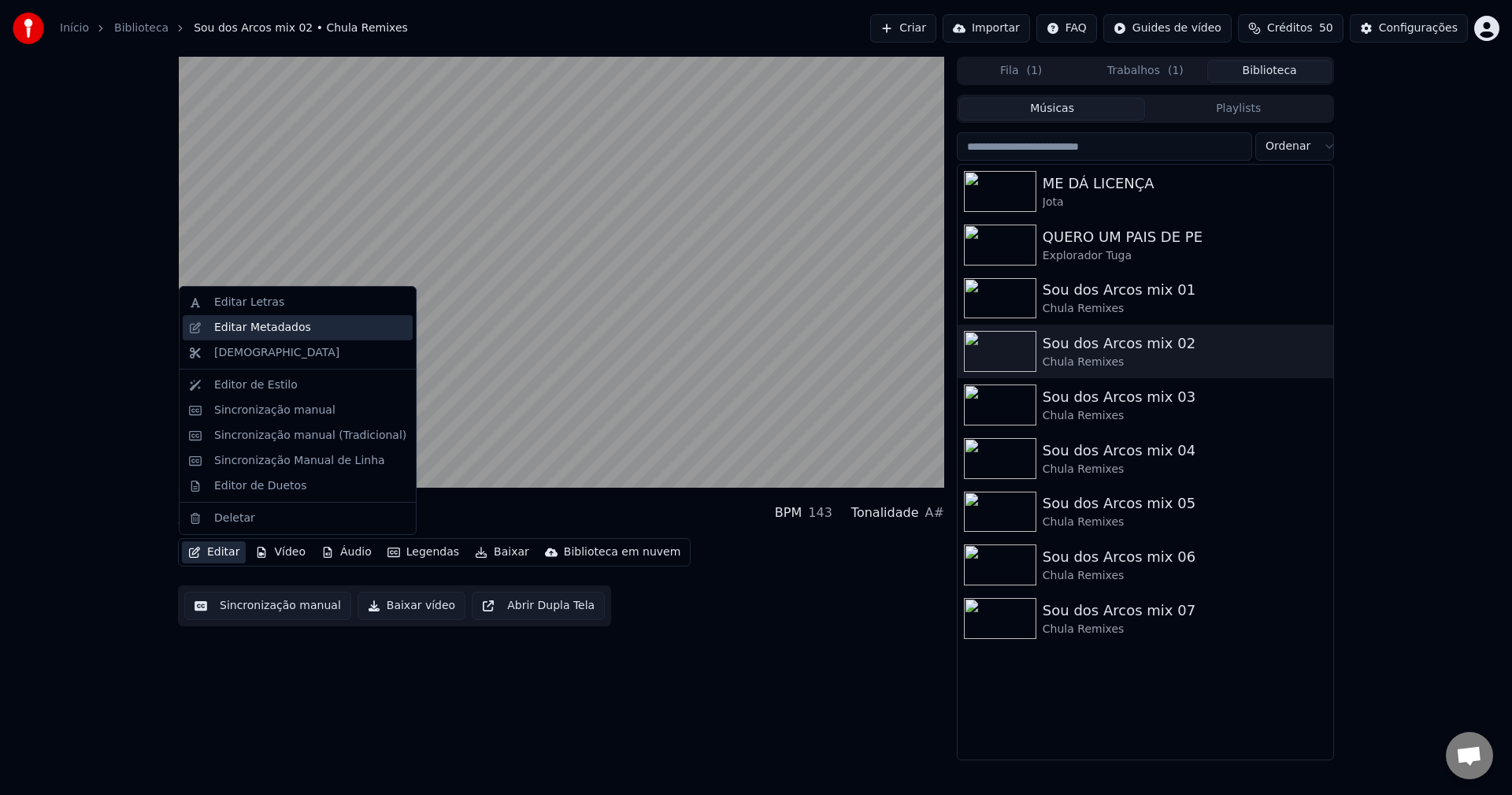
click at [302, 327] on div "Editar Metadados" at bounding box center [310, 328] width 192 height 16
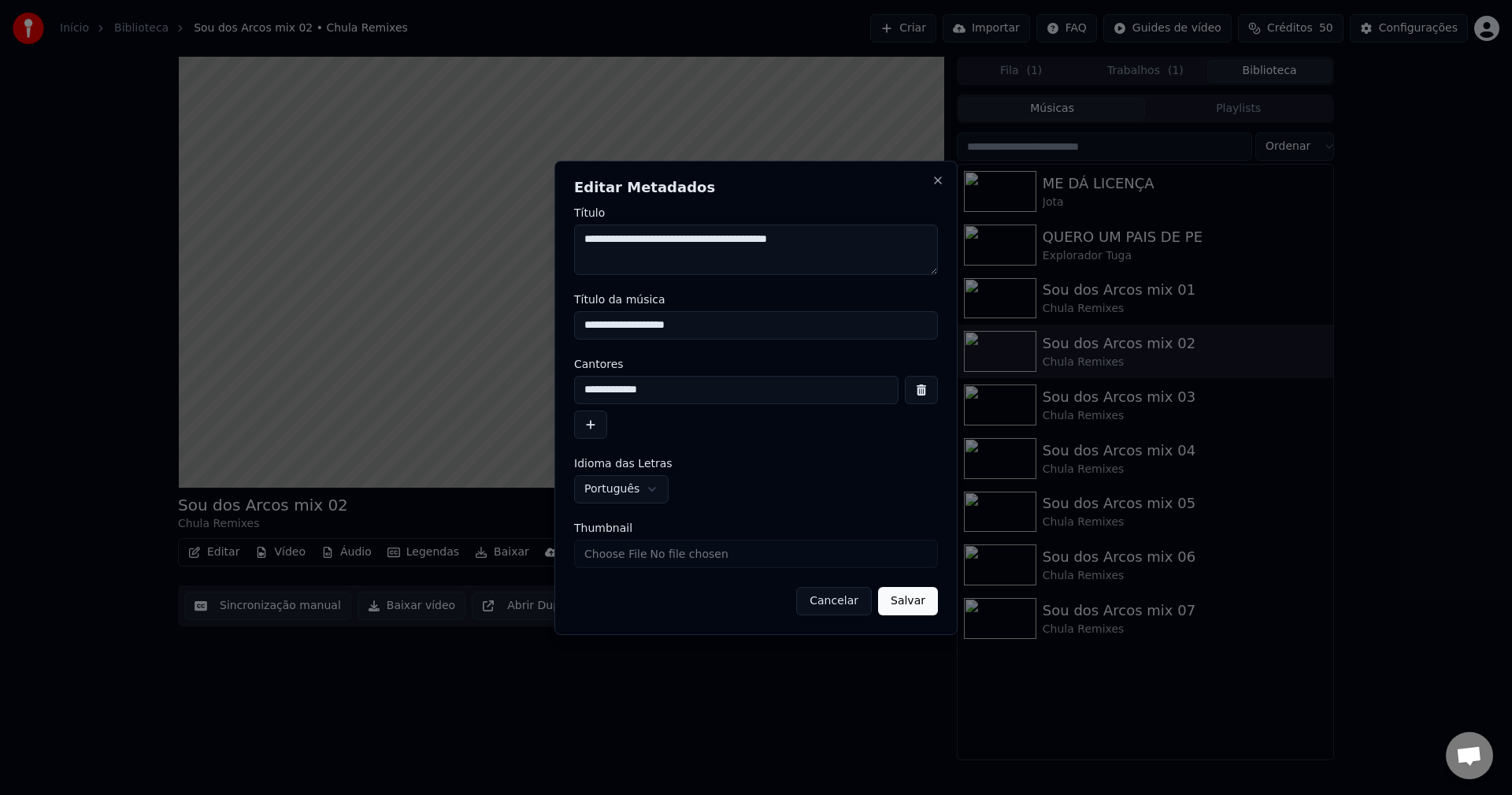
click at [819, 606] on button "Cancelar" at bounding box center [833, 601] width 76 height 28
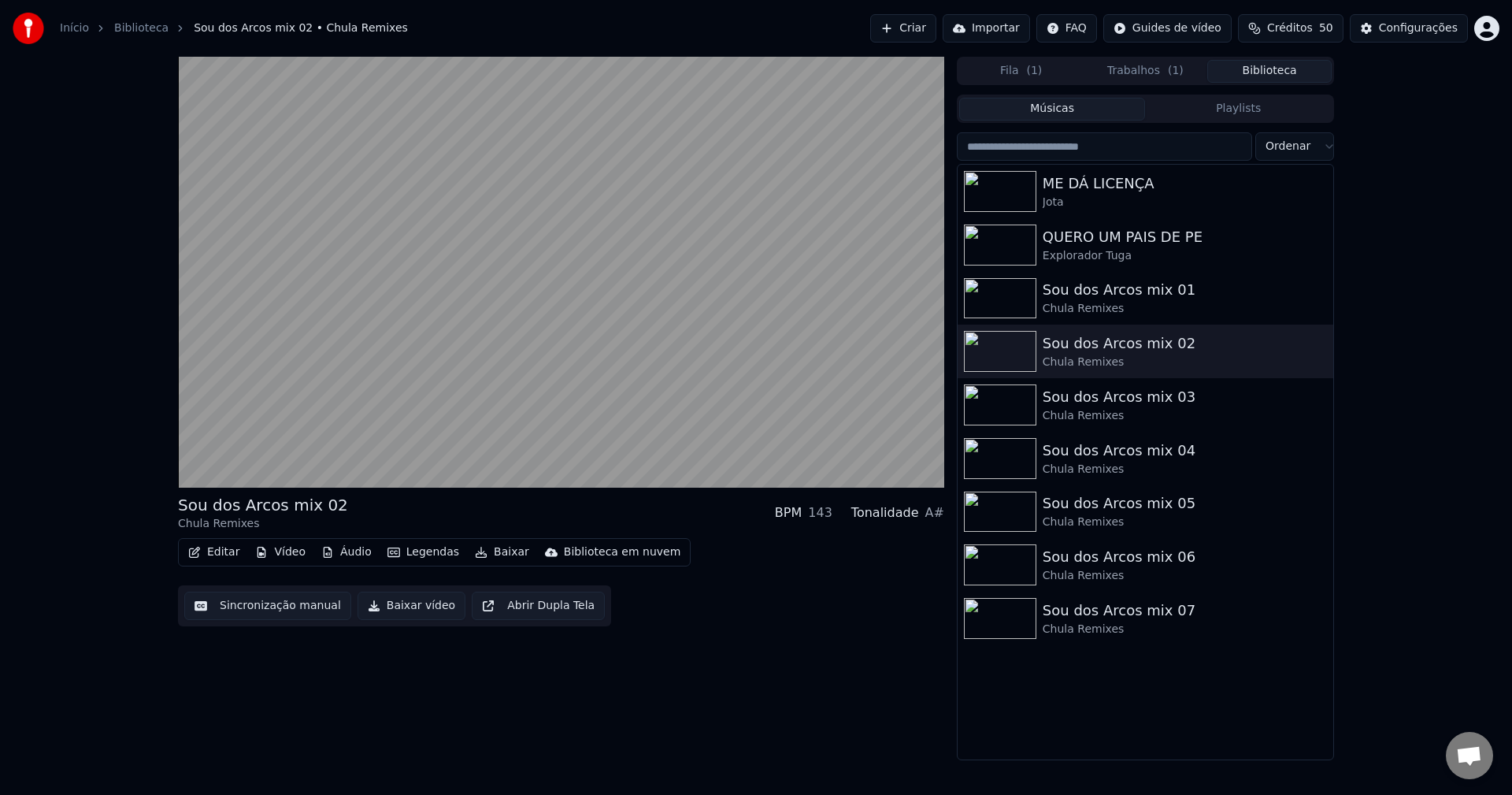
click at [271, 595] on button "Sincronização manual" at bounding box center [267, 605] width 167 height 28
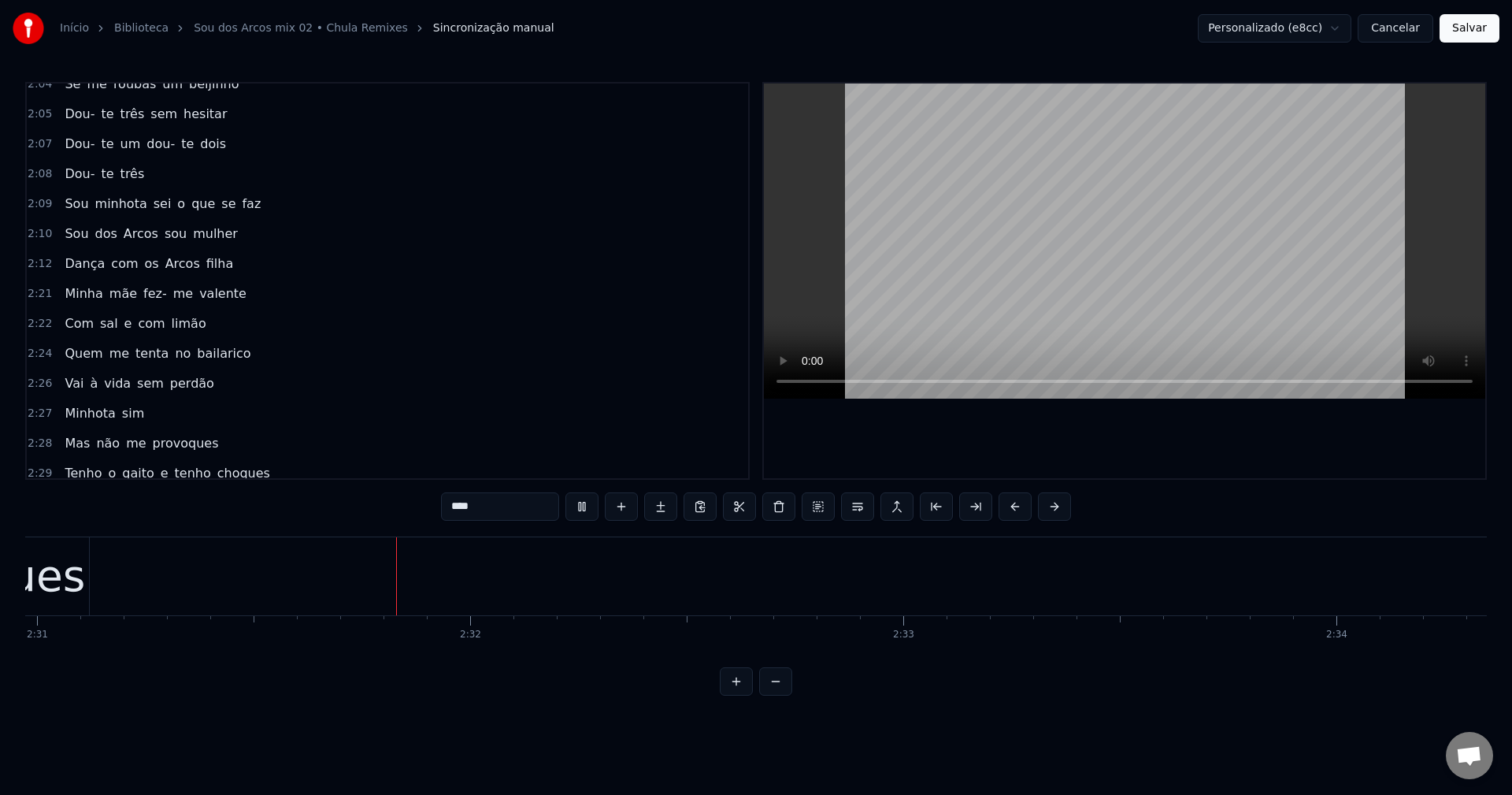
scroll to position [0, 65390]
click at [1133, 32] on button "Salvar" at bounding box center [1470, 28] width 60 height 28
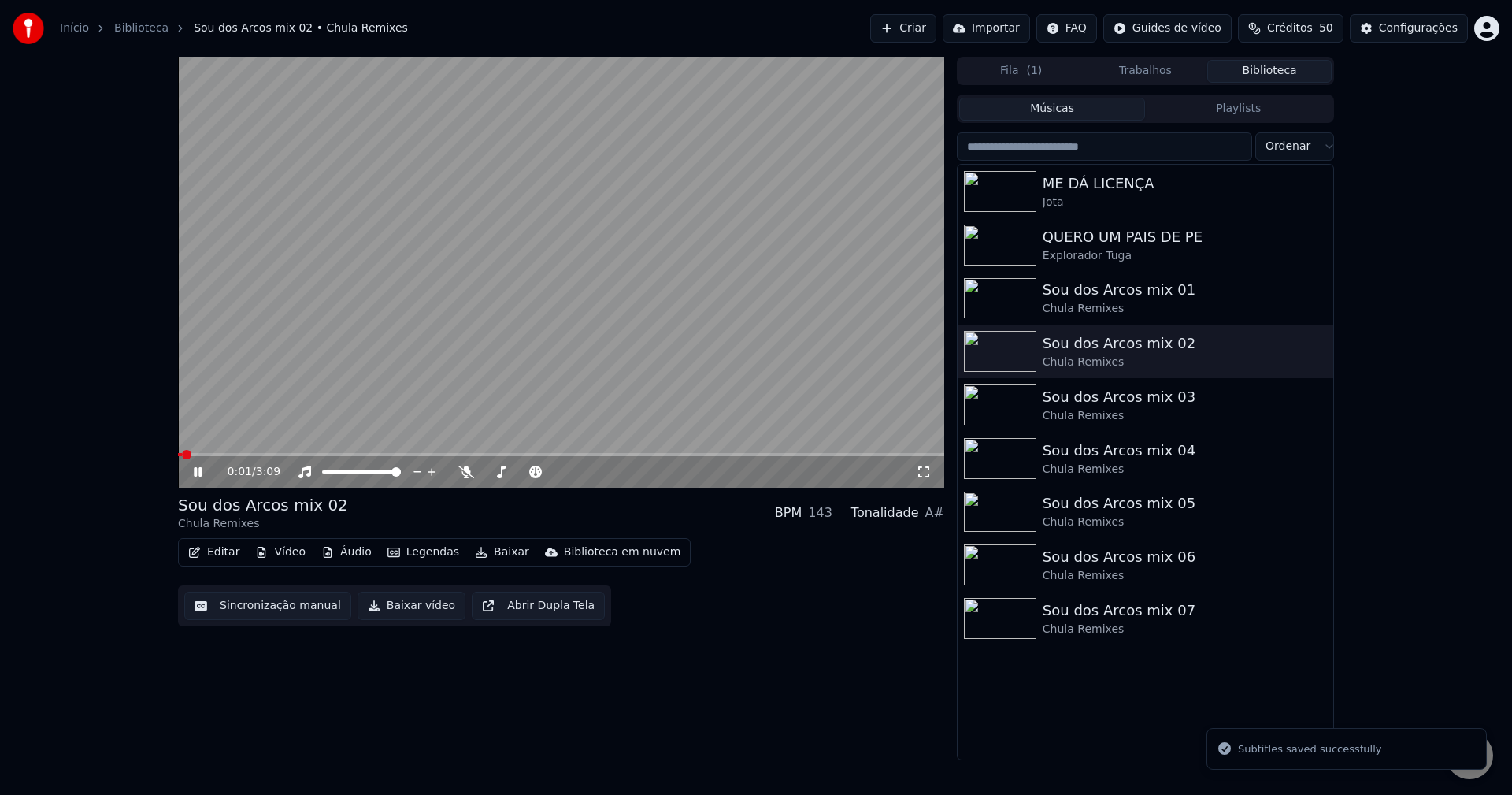
click at [363, 605] on button "Baixar vídeo" at bounding box center [411, 605] width 108 height 28
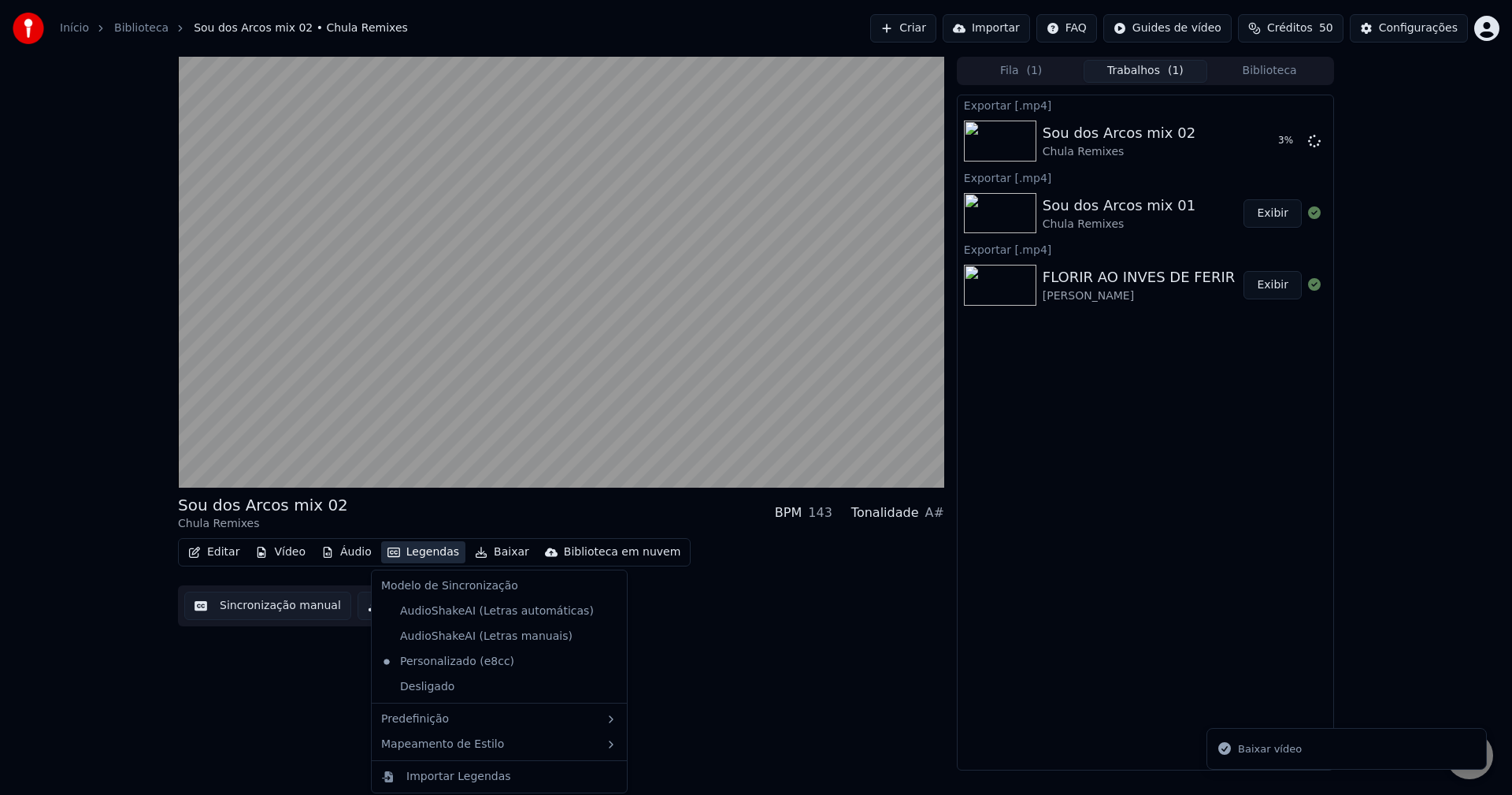
click at [433, 545] on button "Legendas" at bounding box center [423, 551] width 84 height 22
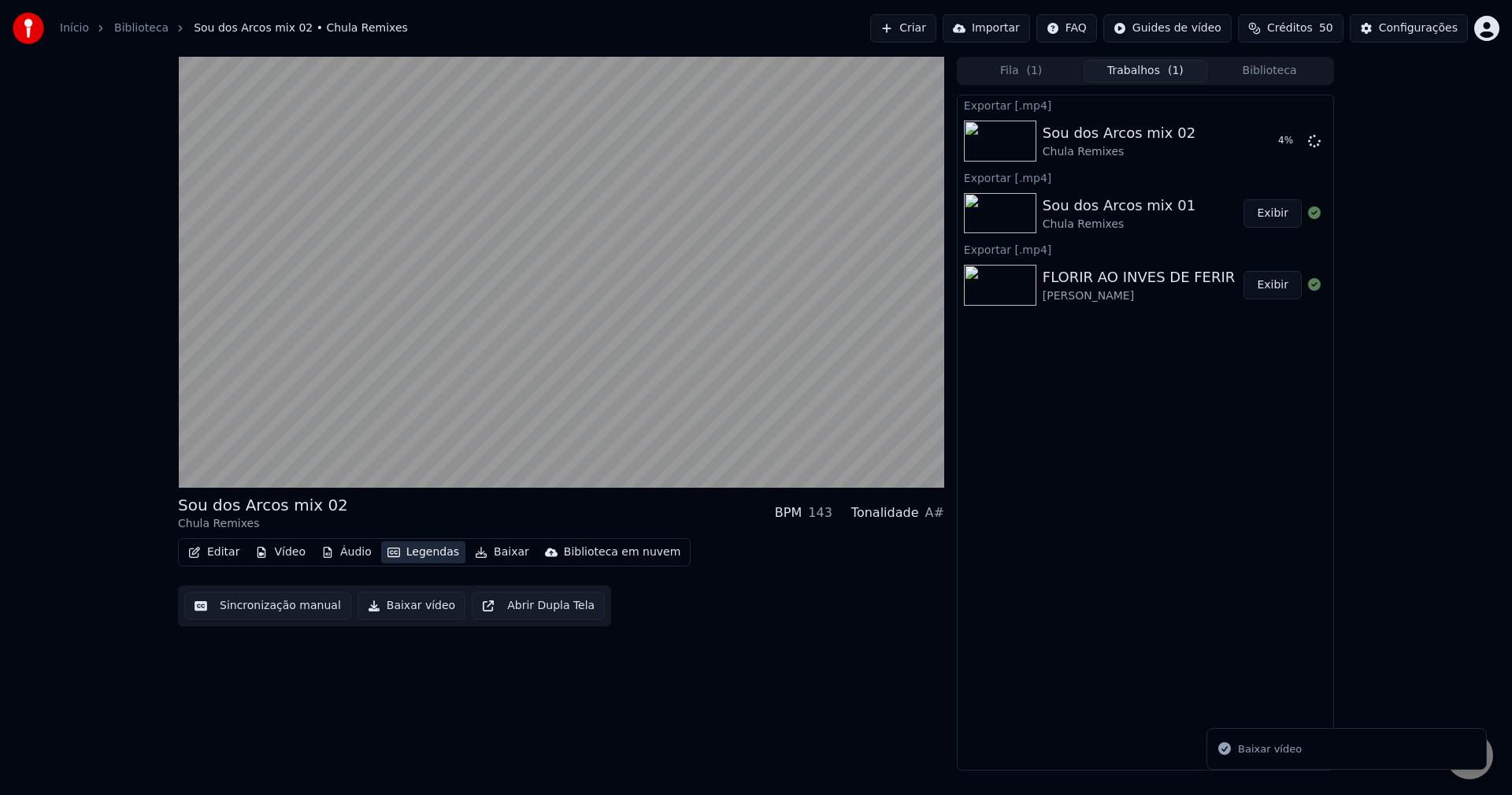
click at [433, 545] on button "Legendas" at bounding box center [423, 551] width 84 height 22
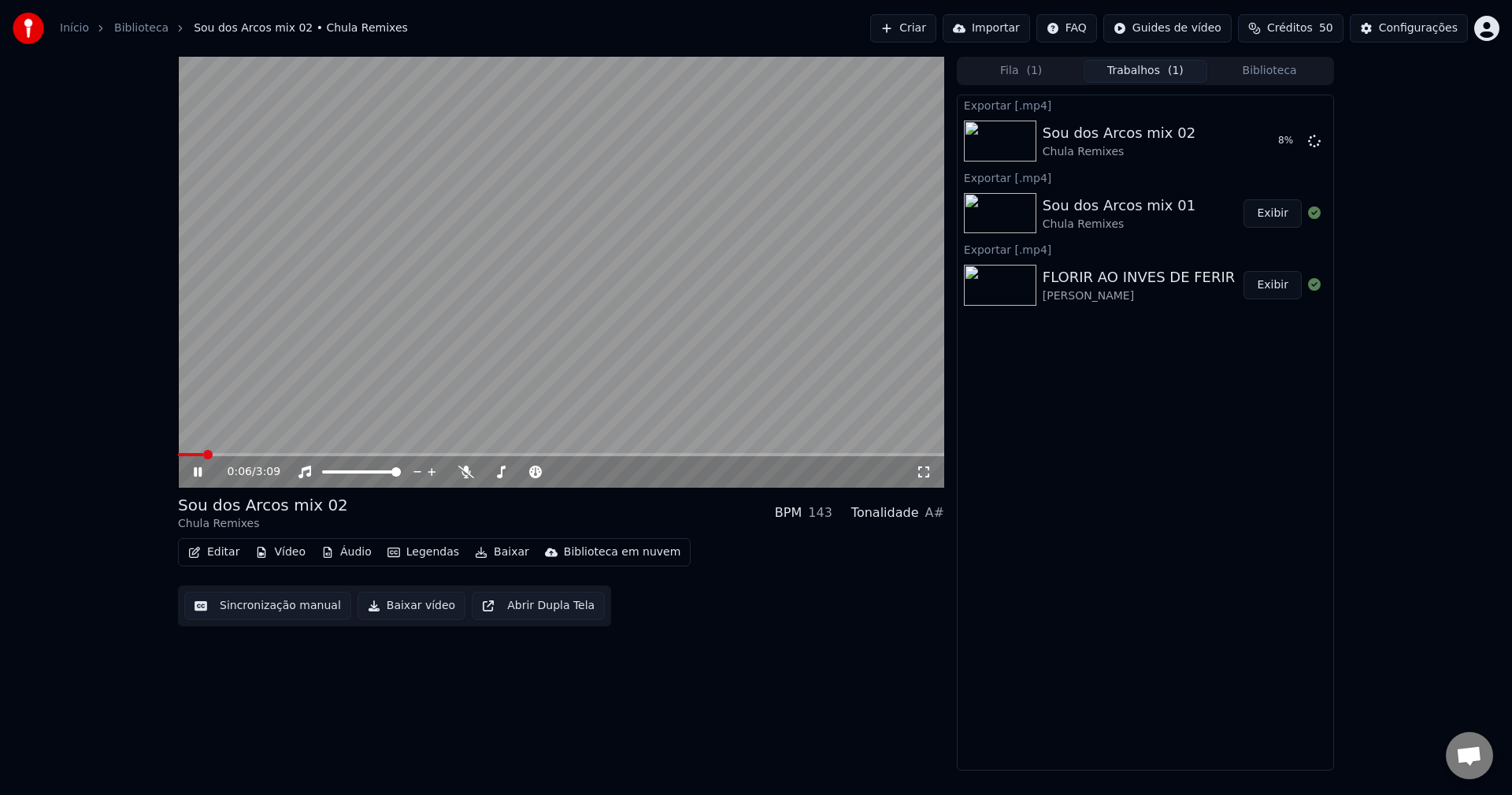
click at [685, 384] on video at bounding box center [561, 271] width 766 height 431
click at [1133, 71] on button "Biblioteca" at bounding box center [1269, 71] width 125 height 23
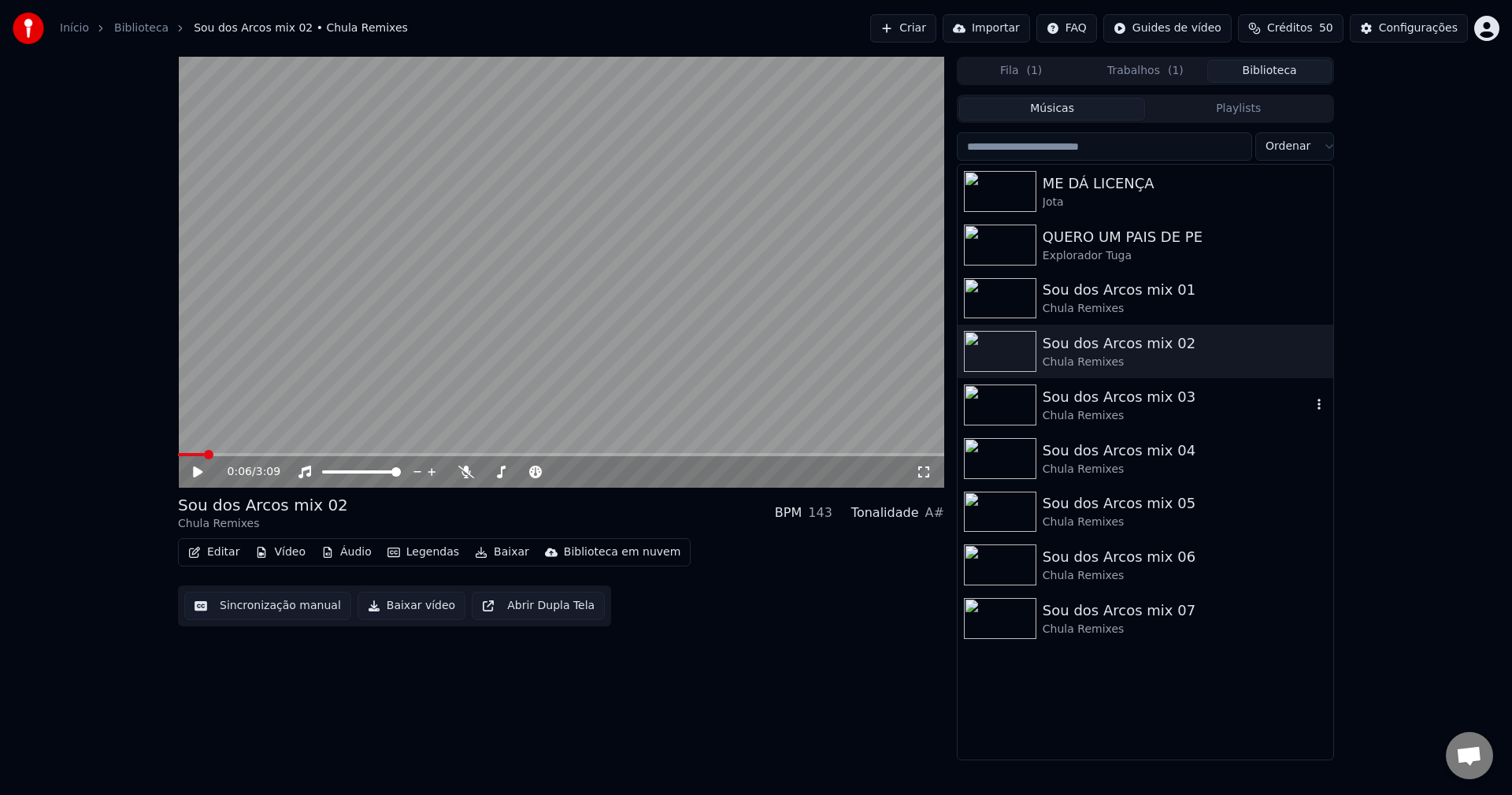
click at [1123, 410] on div "Chula Remixes" at bounding box center [1177, 416] width 268 height 16
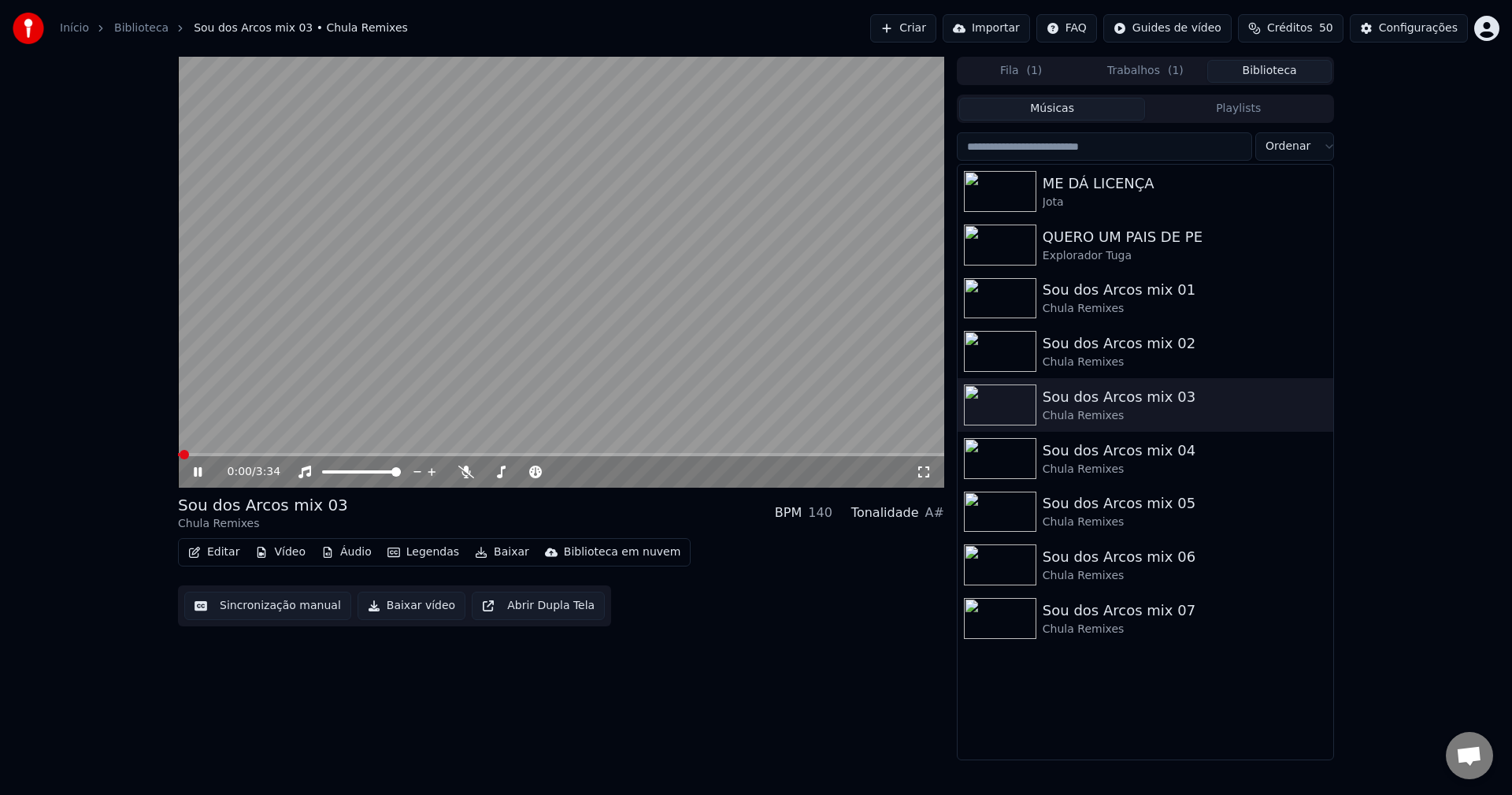
click at [229, 550] on button "Editar" at bounding box center [214, 551] width 64 height 22
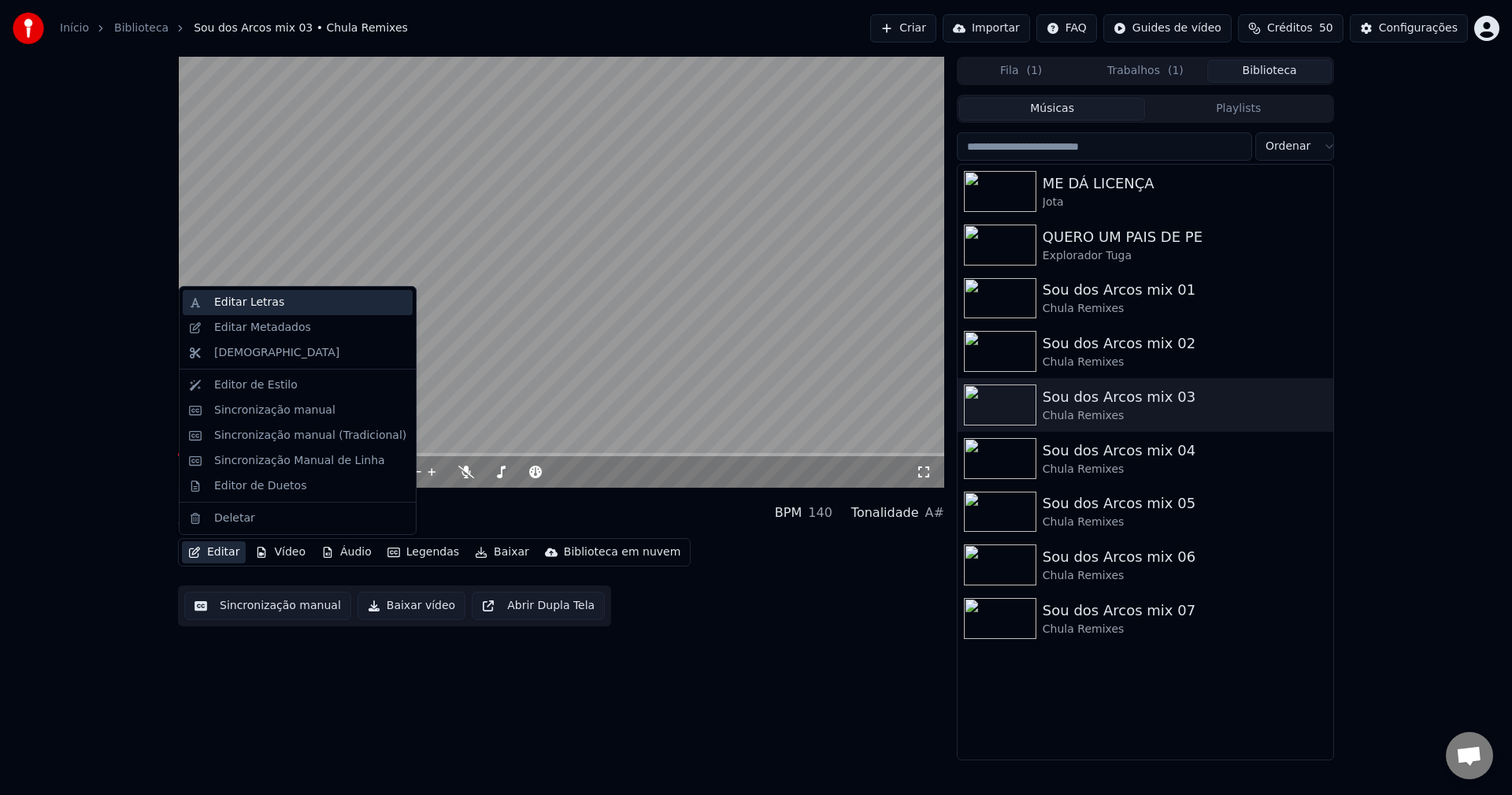
click at [209, 311] on div "Editar Letras" at bounding box center [298, 302] width 230 height 25
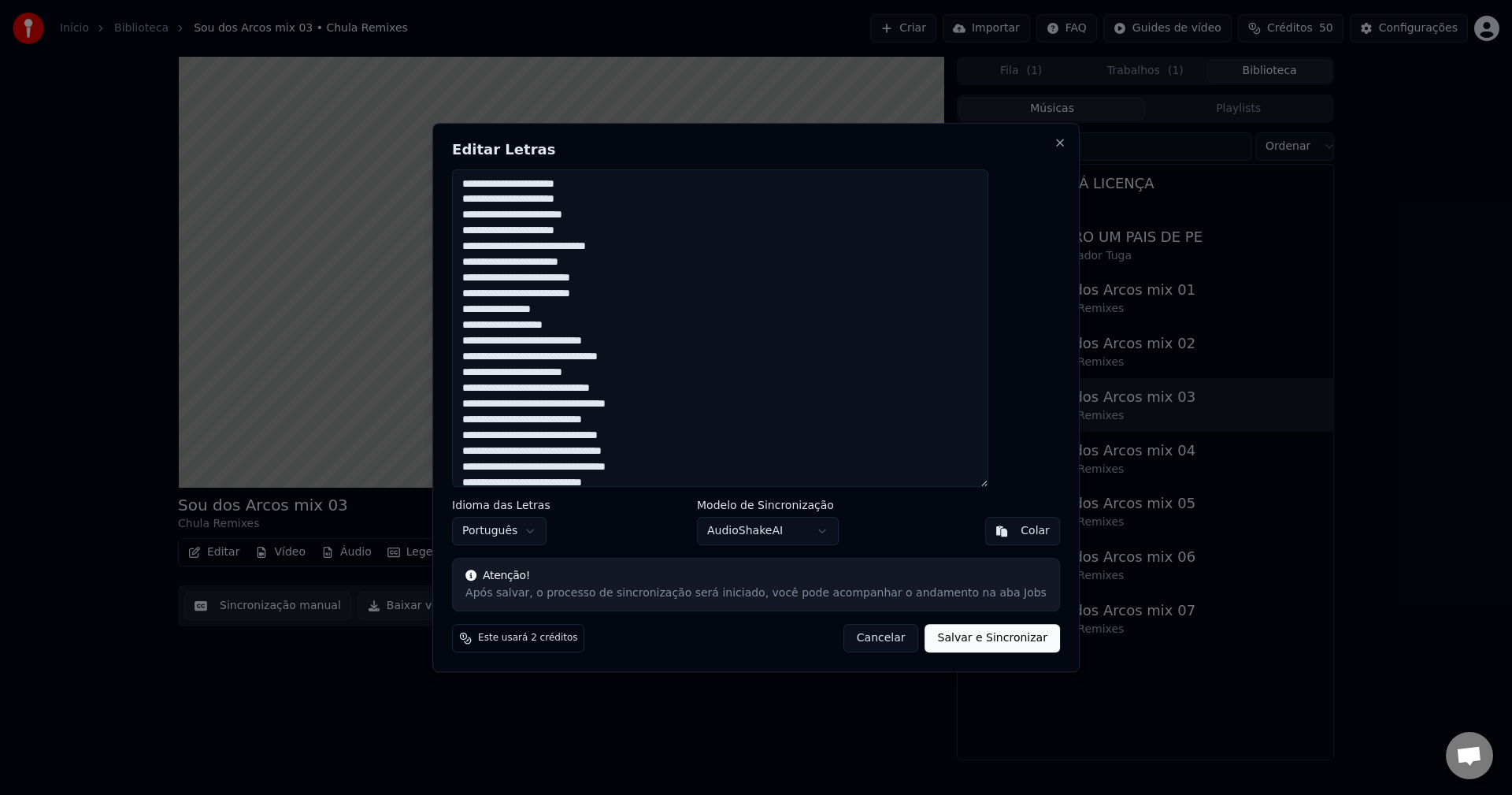
click at [872, 636] on button "Cancelar" at bounding box center [881, 637] width 76 height 28
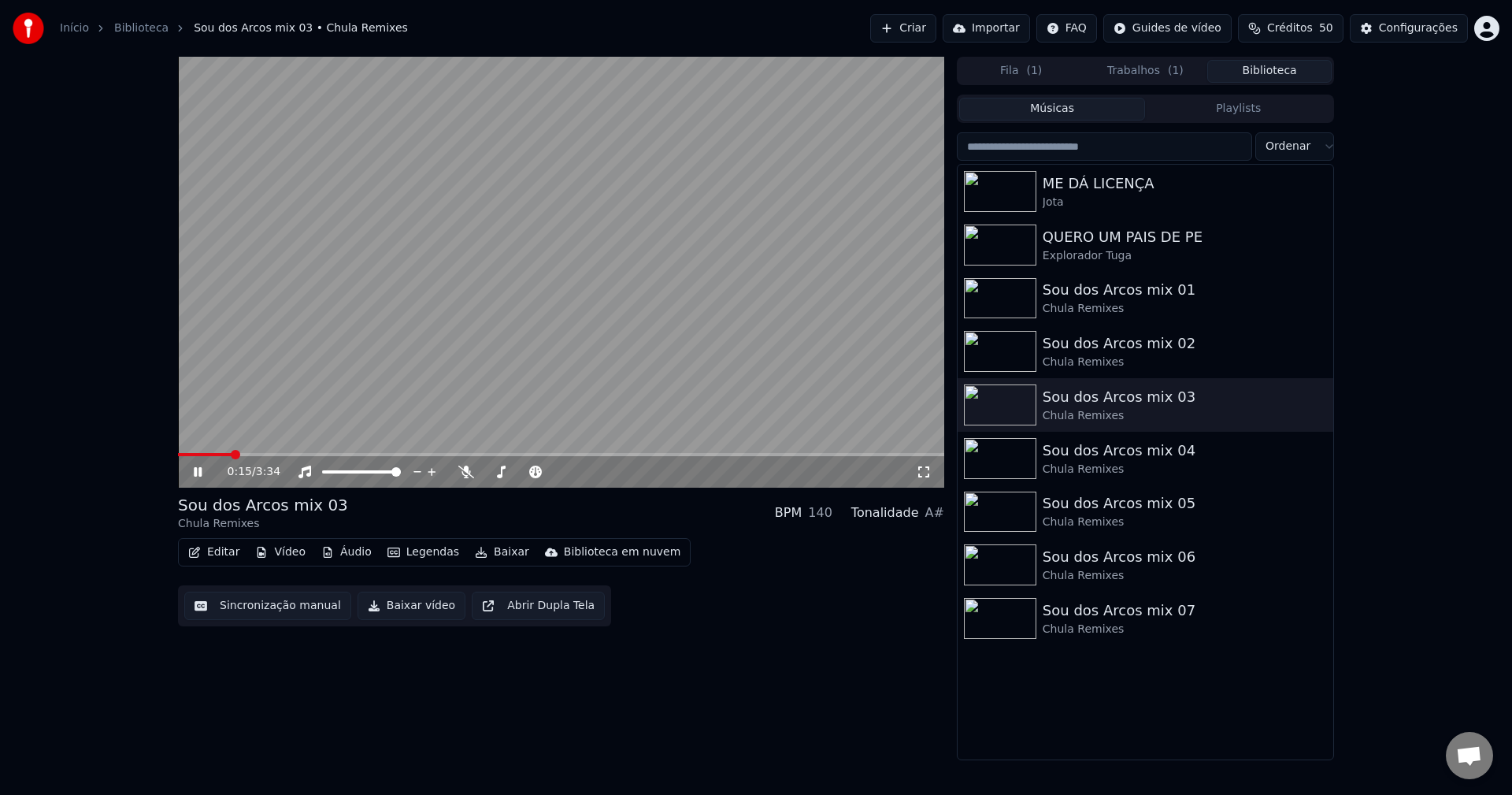
click at [767, 306] on video at bounding box center [561, 271] width 766 height 431
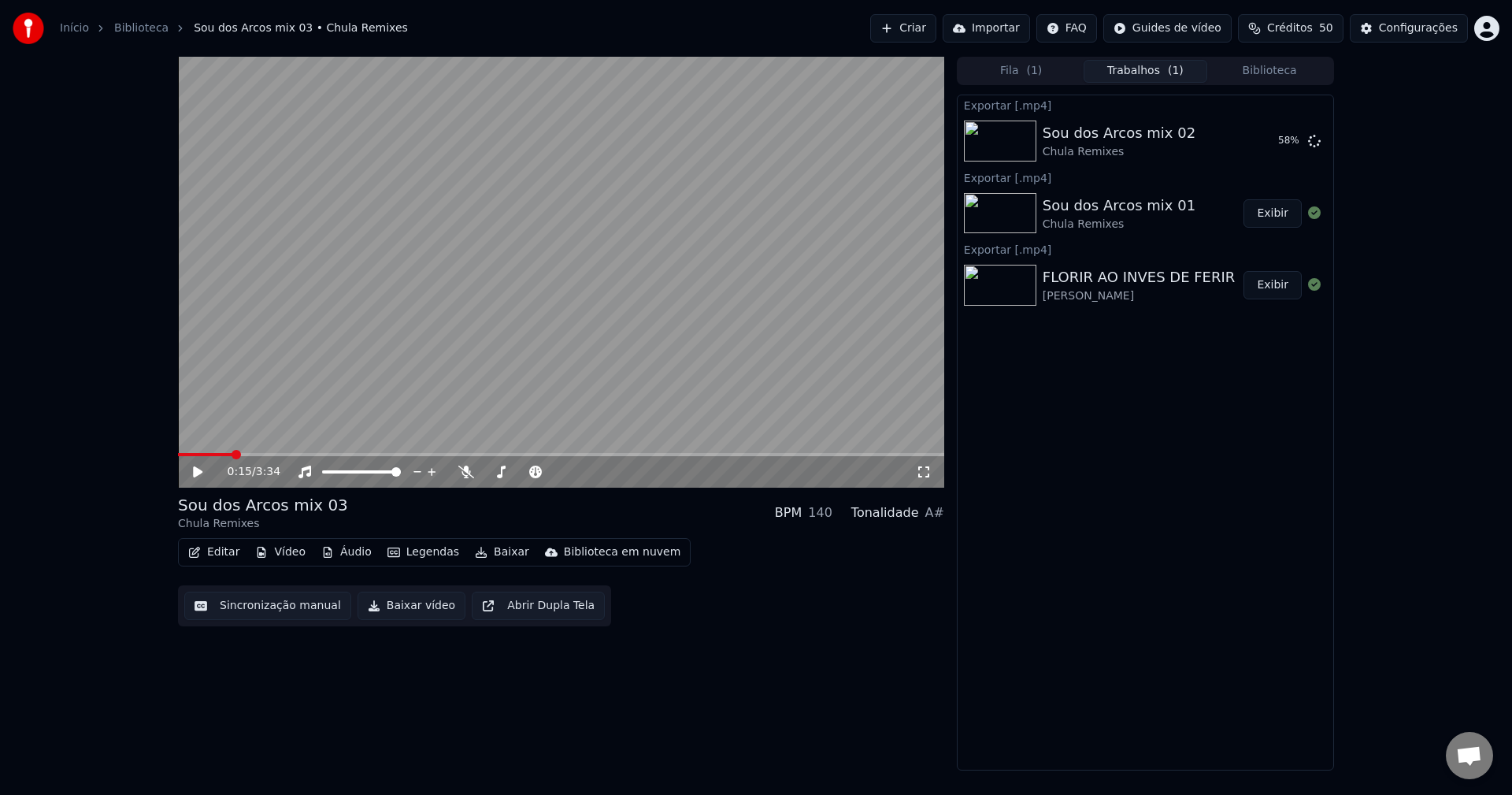
click at [1133, 74] on button "Trabalhos ( 1 )" at bounding box center [1145, 71] width 125 height 23
click at [1133, 29] on div "Configurações" at bounding box center [1418, 28] width 79 height 16
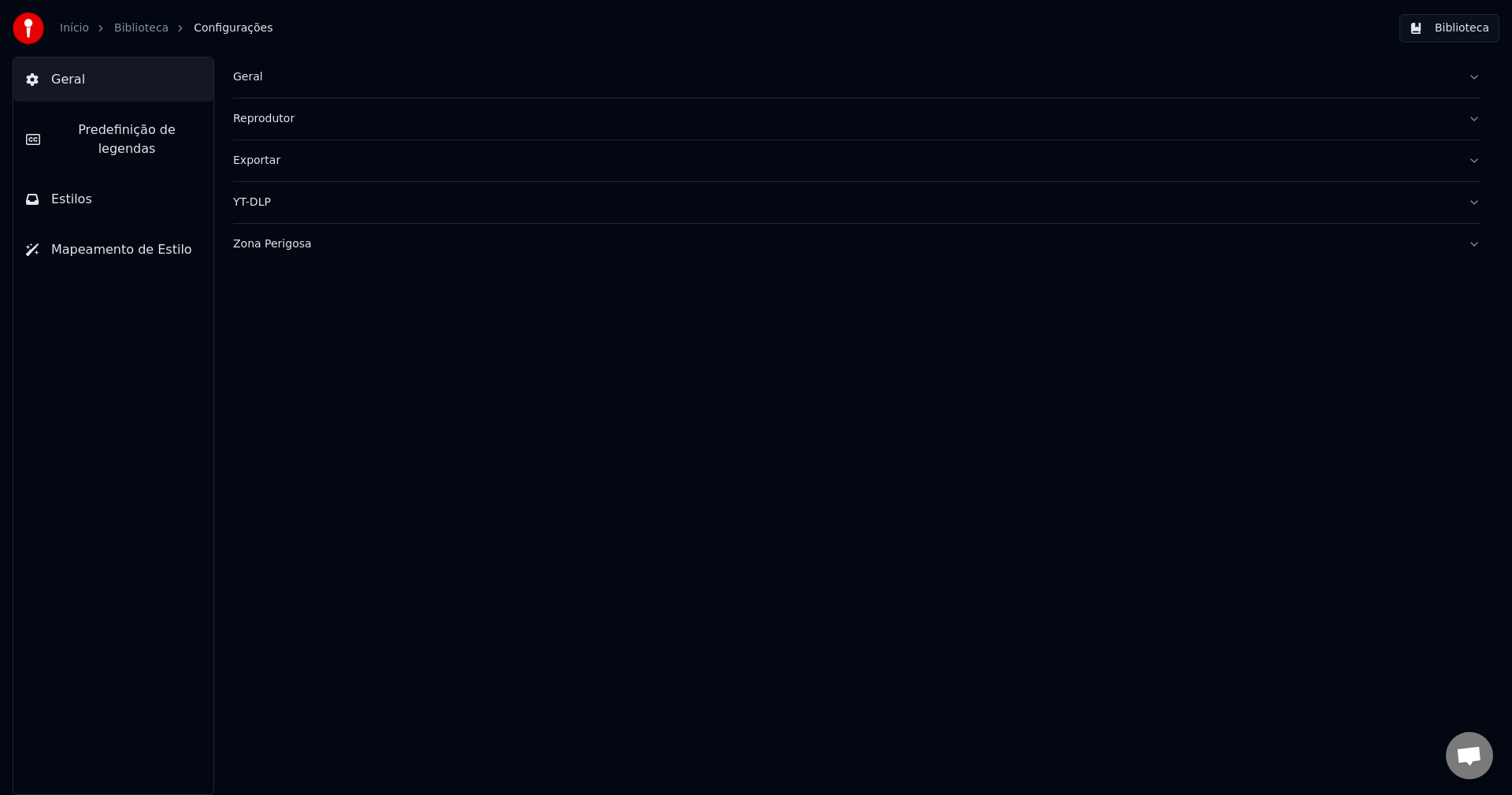
click at [1133, 23] on button "Biblioteca" at bounding box center [1449, 28] width 100 height 28
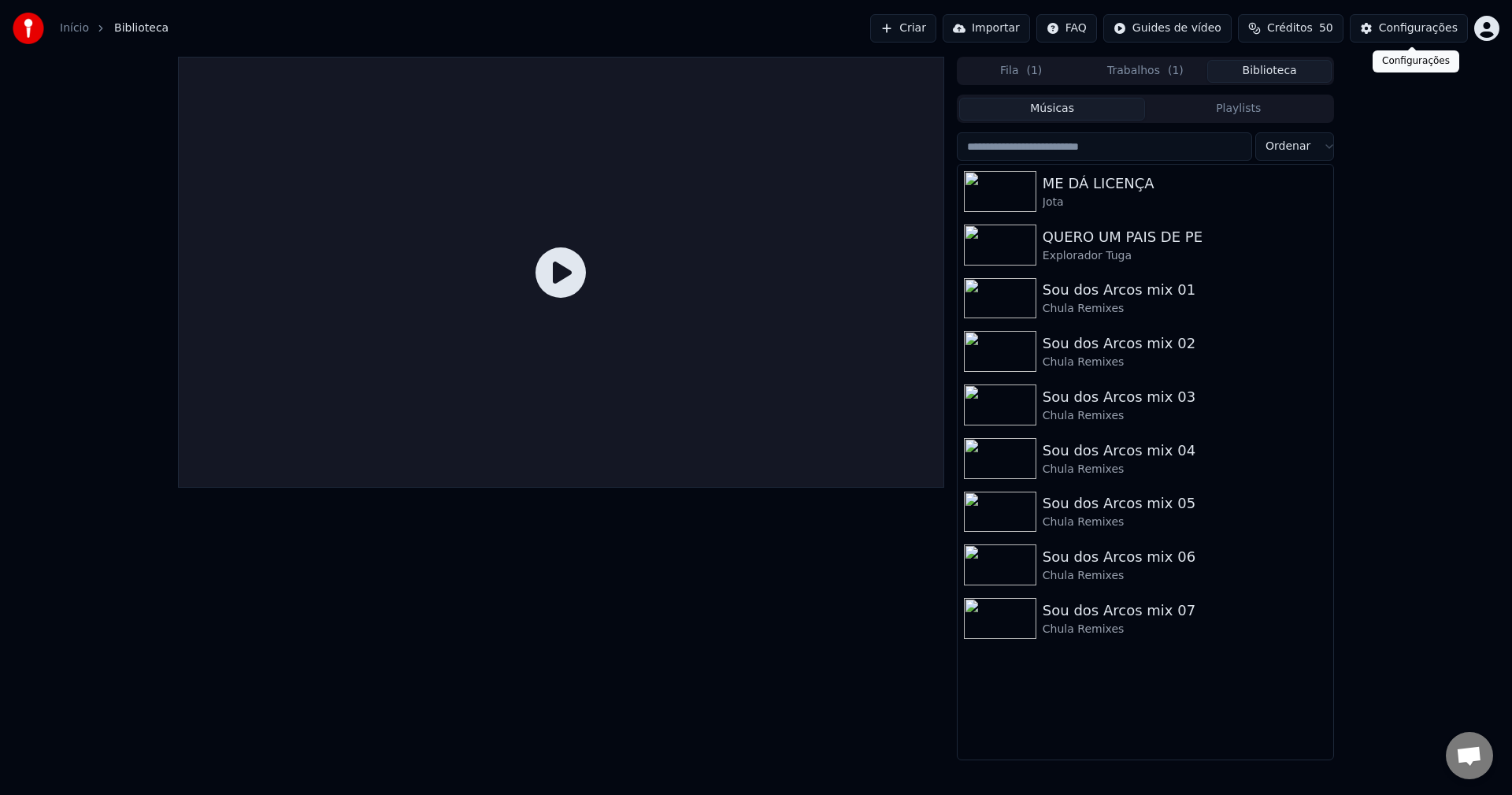
click at [1133, 27] on div "Configurações" at bounding box center [1418, 28] width 79 height 16
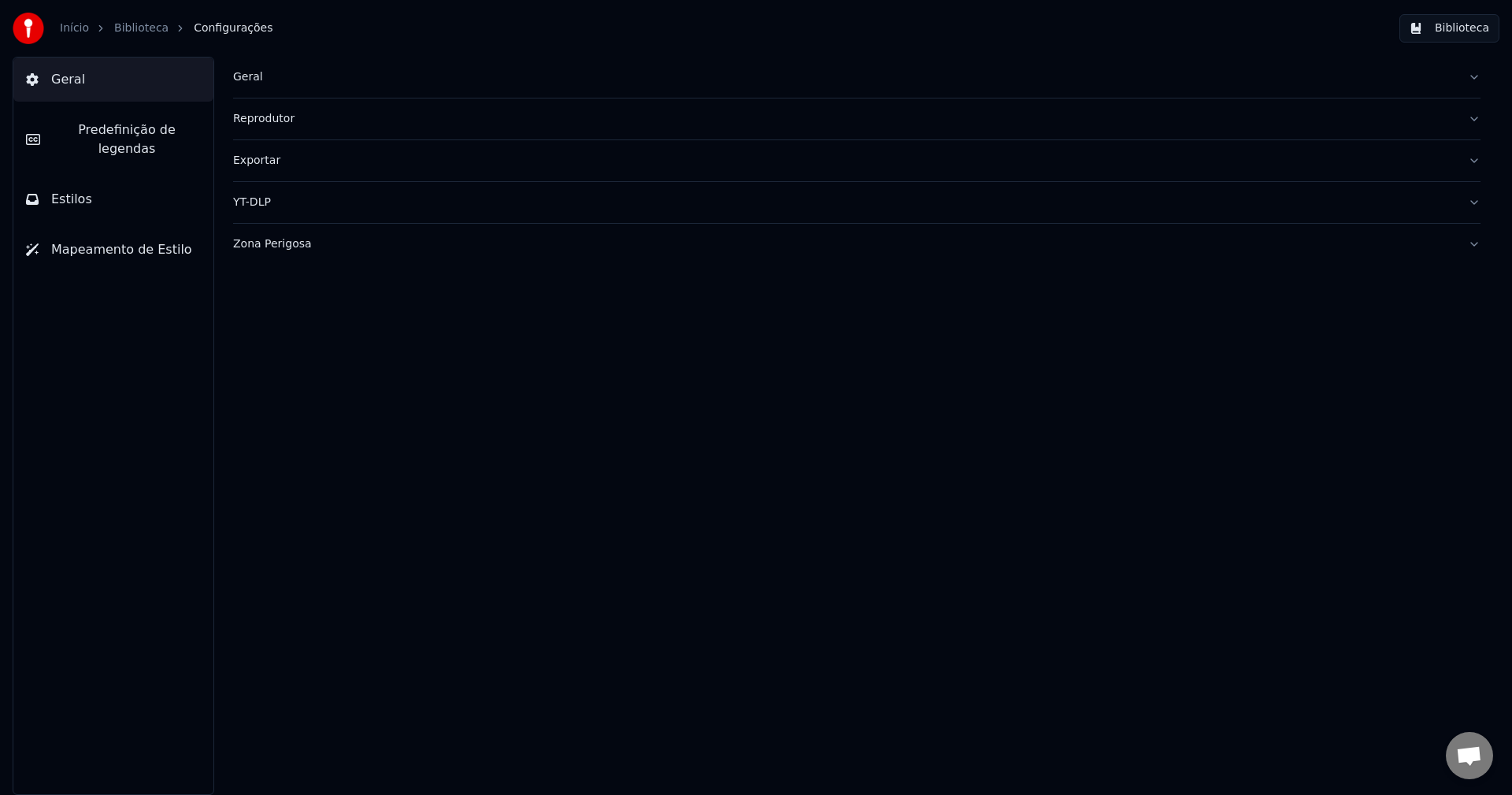
click at [1133, 27] on button "Biblioteca" at bounding box center [1449, 28] width 100 height 28
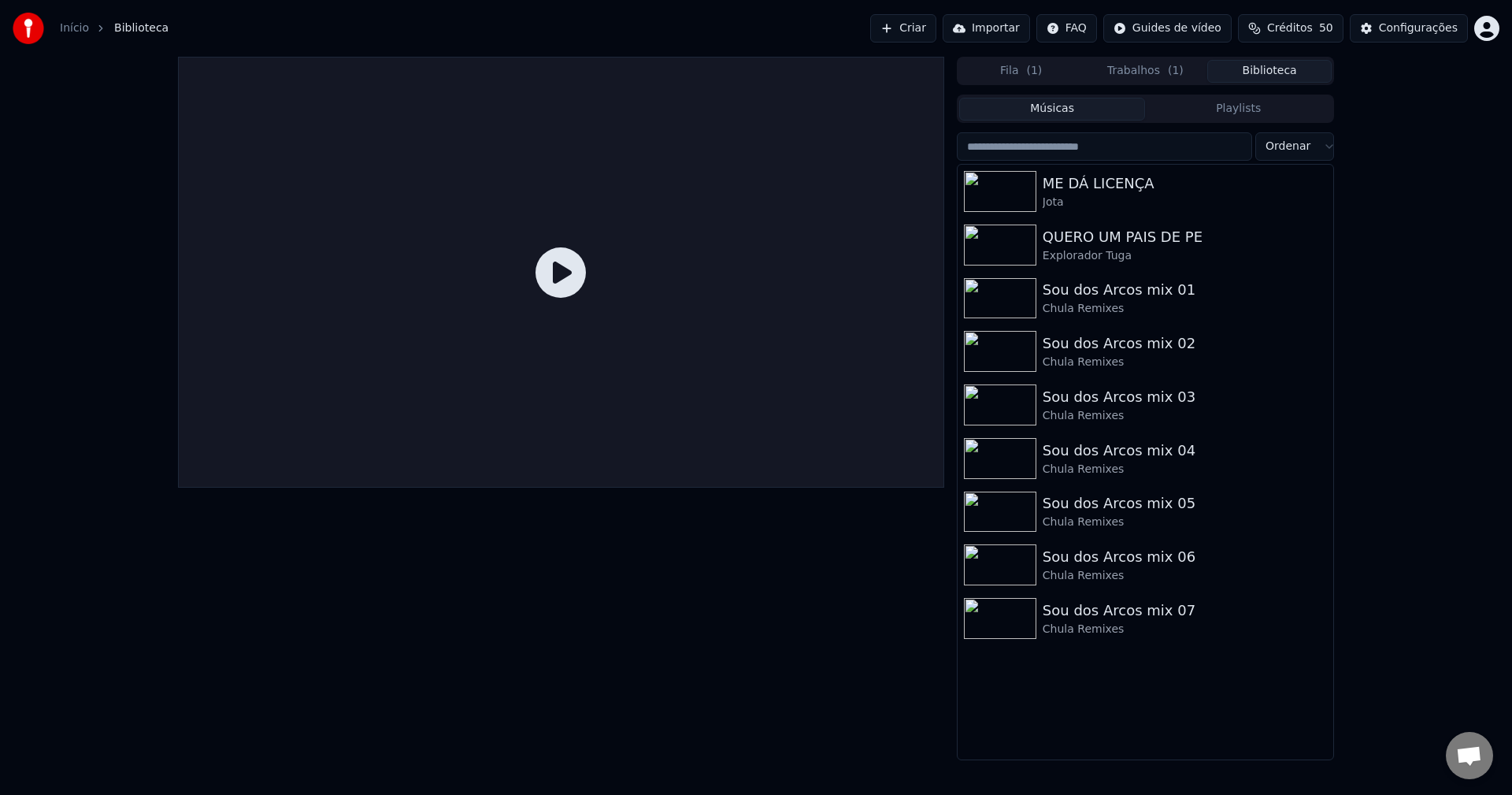
click at [1133, 33] on span "Créditos" at bounding box center [1290, 28] width 46 height 16
click at [1133, 81] on th "Recarregar" at bounding box center [1219, 75] width 73 height 32
click at [1133, 333] on div "Fila ( 1 ) Trabalhos Biblioteca Músicas Playlists Ordenar ME DÁ LICENÇA Jota QU…" at bounding box center [756, 407] width 1181 height 703
click at [1133, 27] on span "Créditos" at bounding box center [1290, 28] width 46 height 16
click at [1133, 81] on th "Recarregar" at bounding box center [1219, 75] width 73 height 32
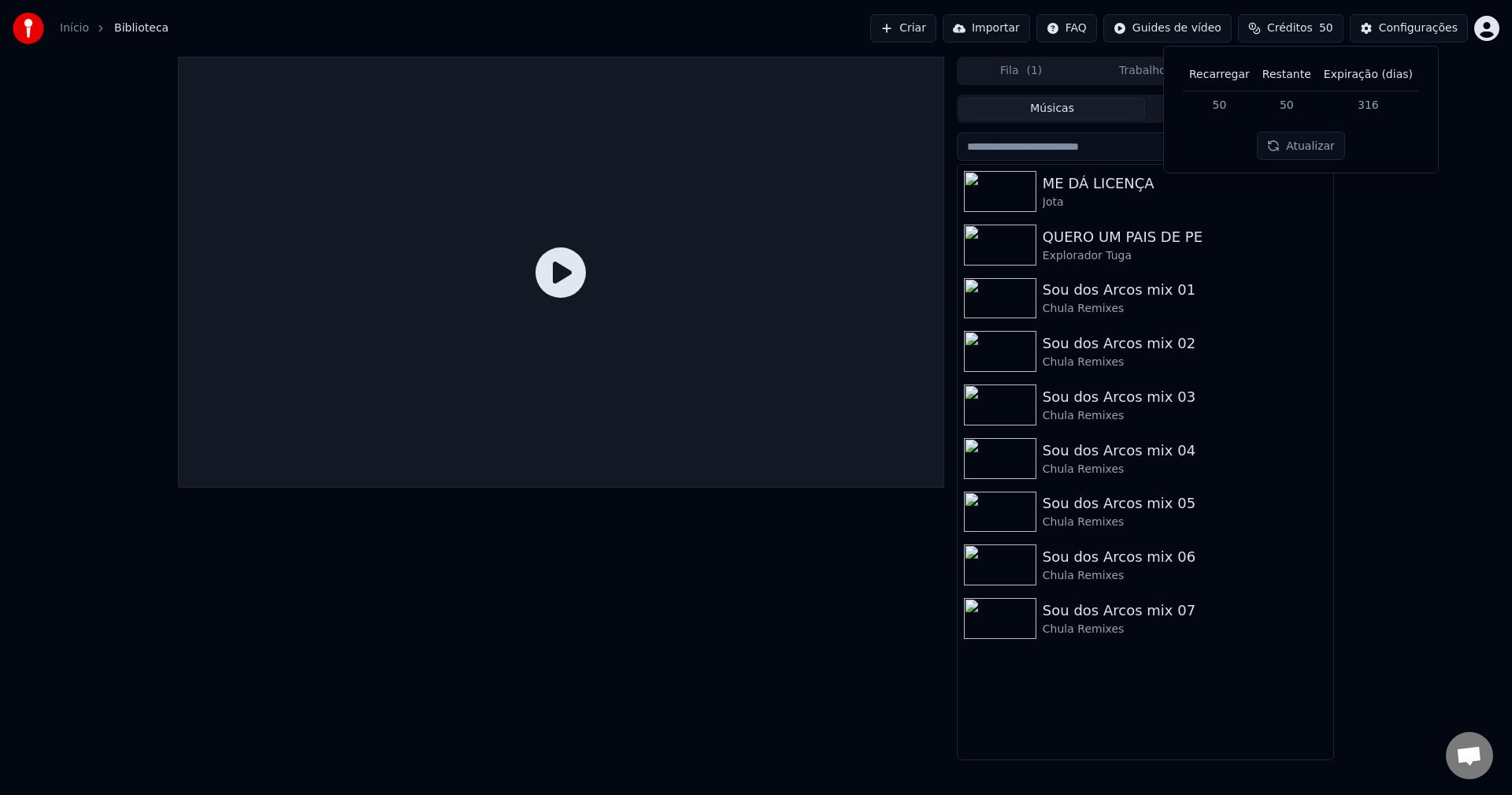
click at [1133, 152] on button "Atualizar" at bounding box center [1301, 145] width 88 height 28
click at [1133, 32] on div "Configurações" at bounding box center [1418, 28] width 79 height 16
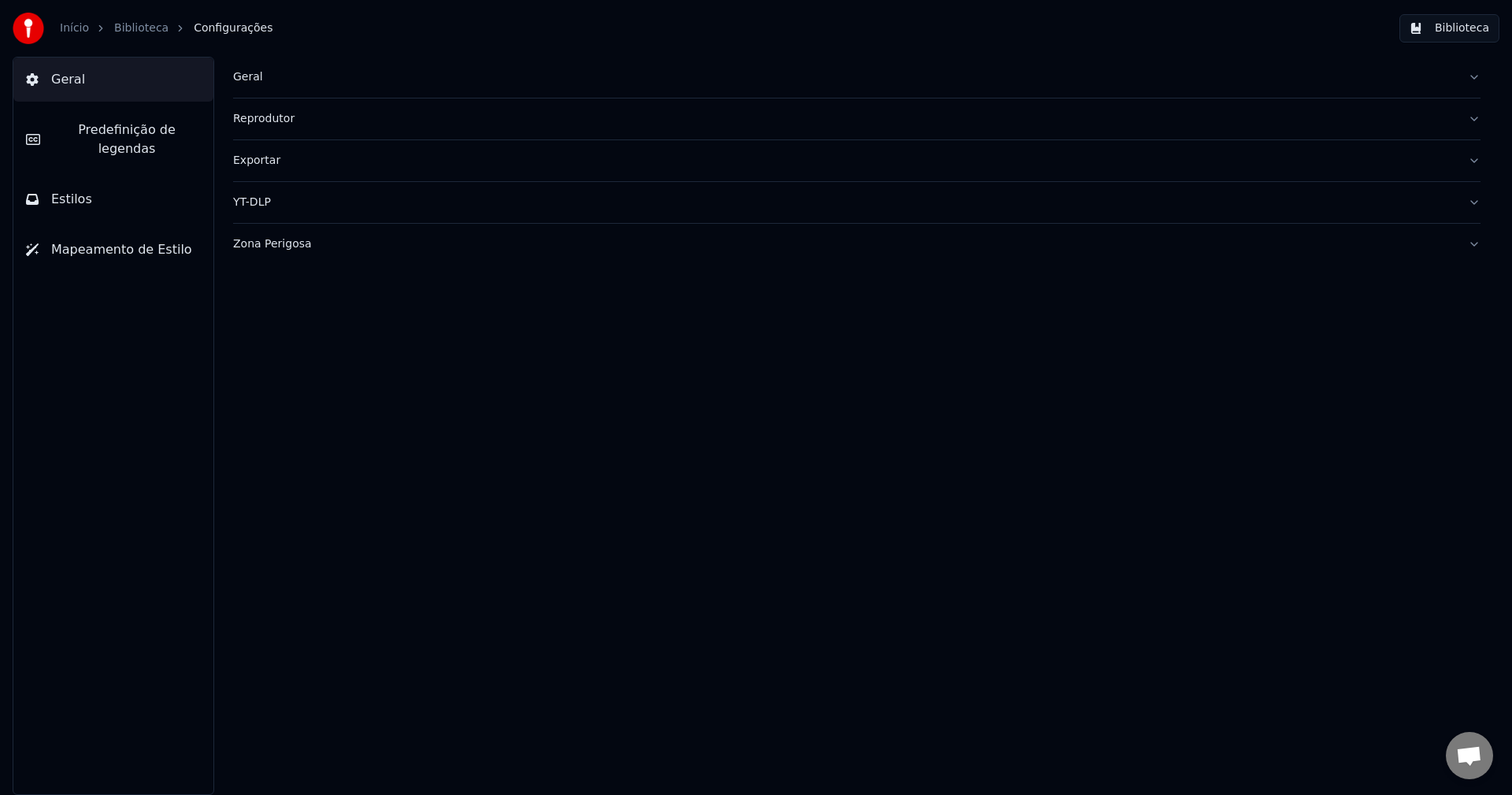
click at [1133, 32] on button "Biblioteca" at bounding box center [1449, 28] width 100 height 28
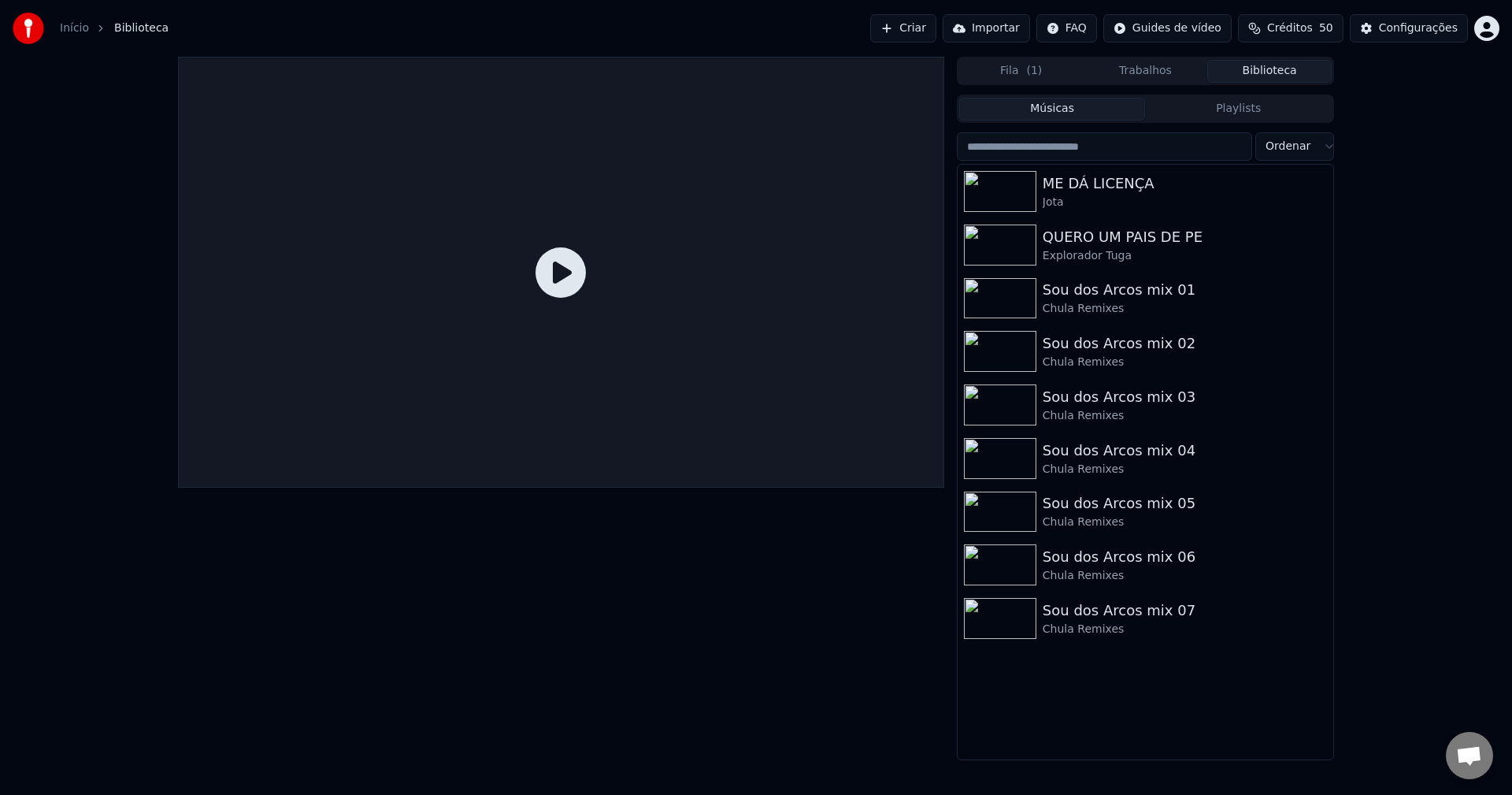
click at [1133, 36] on html "Início Biblioteca Criar Importar FAQ Guides de vídeo Créditos 50 Configurações …" at bounding box center [756, 397] width 1512 height 795
click at [1133, 159] on span "Sair" at bounding box center [1368, 166] width 22 height 16
click at [1133, 22] on html "Início Biblioteca Criar Importar FAQ Guides de vídeo Créditos 50 Configurações …" at bounding box center [756, 397] width 1512 height 795
click at [1133, 159] on span "Sair" at bounding box center [1368, 166] width 22 height 16
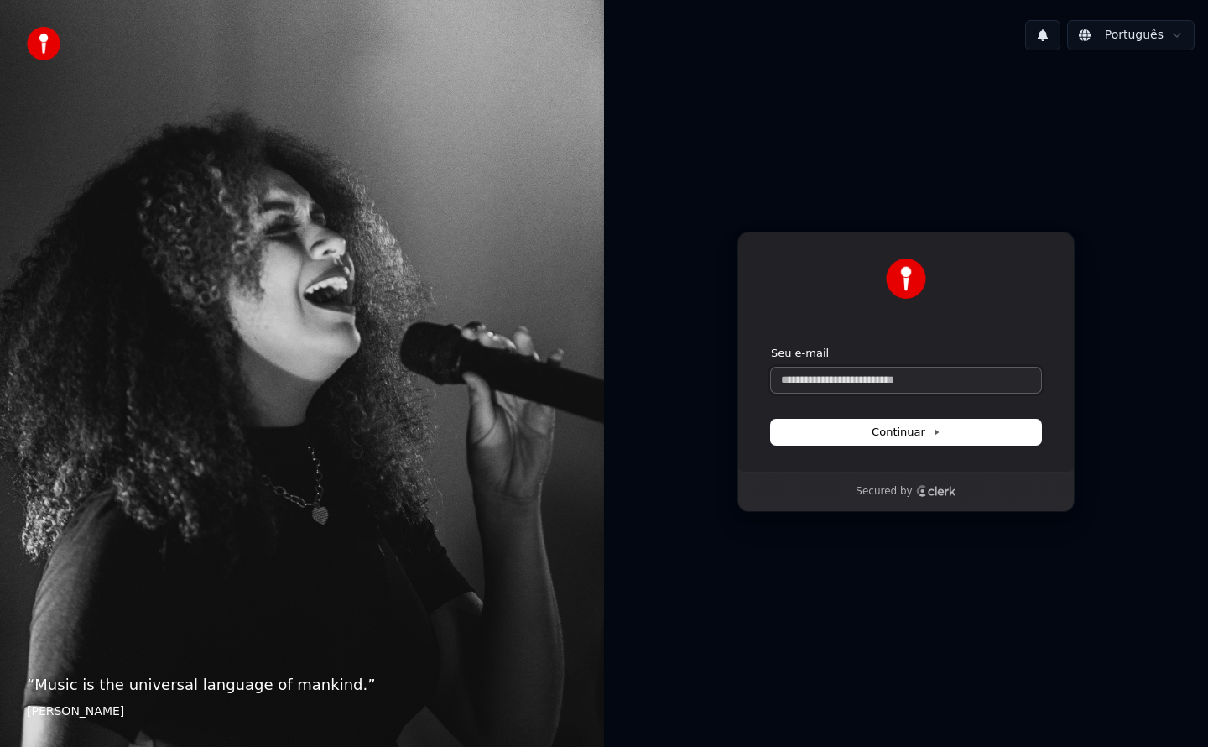
click at [834, 380] on input "Seu e-mail" at bounding box center [906, 379] width 270 height 25
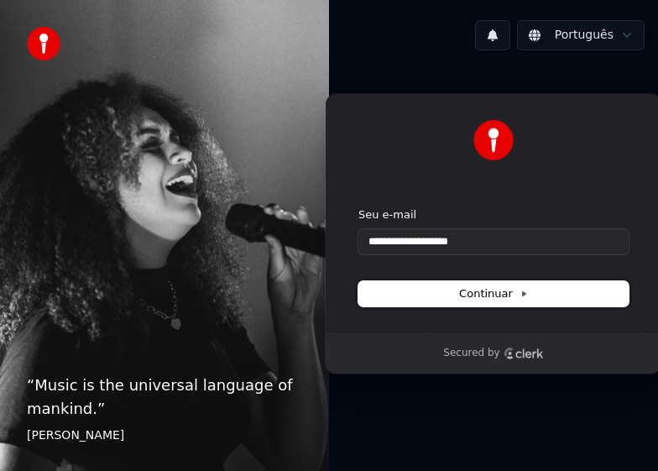
click at [466, 297] on span "Continuar" at bounding box center [493, 293] width 69 height 15
type input "**********"
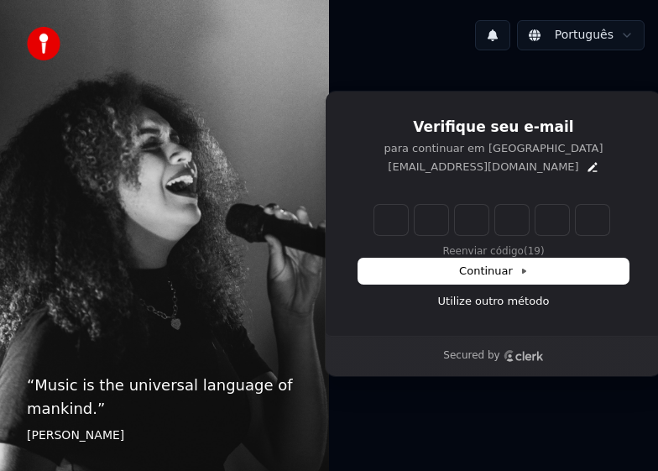
type input "*"
type input "**"
type input "*"
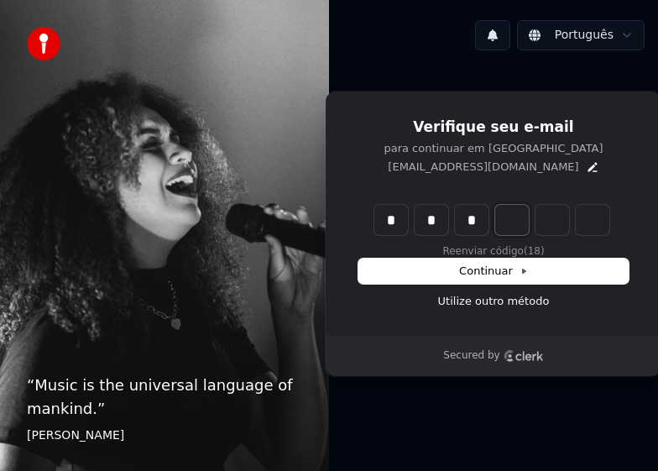
type input "***"
type input "*"
type input "****"
type input "*"
type input "******"
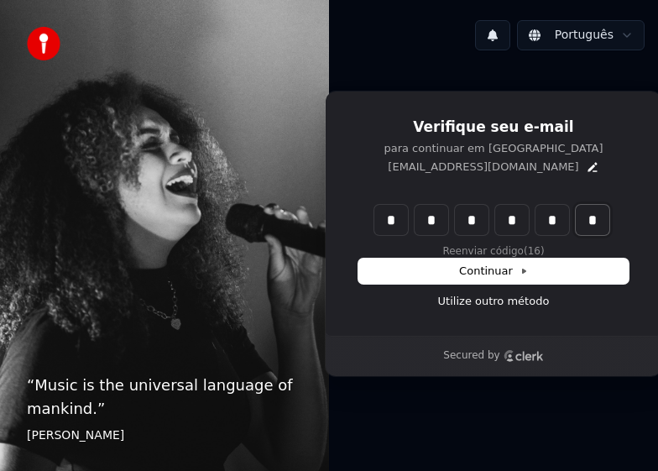
type input "*"
